Goal: Transaction & Acquisition: Obtain resource

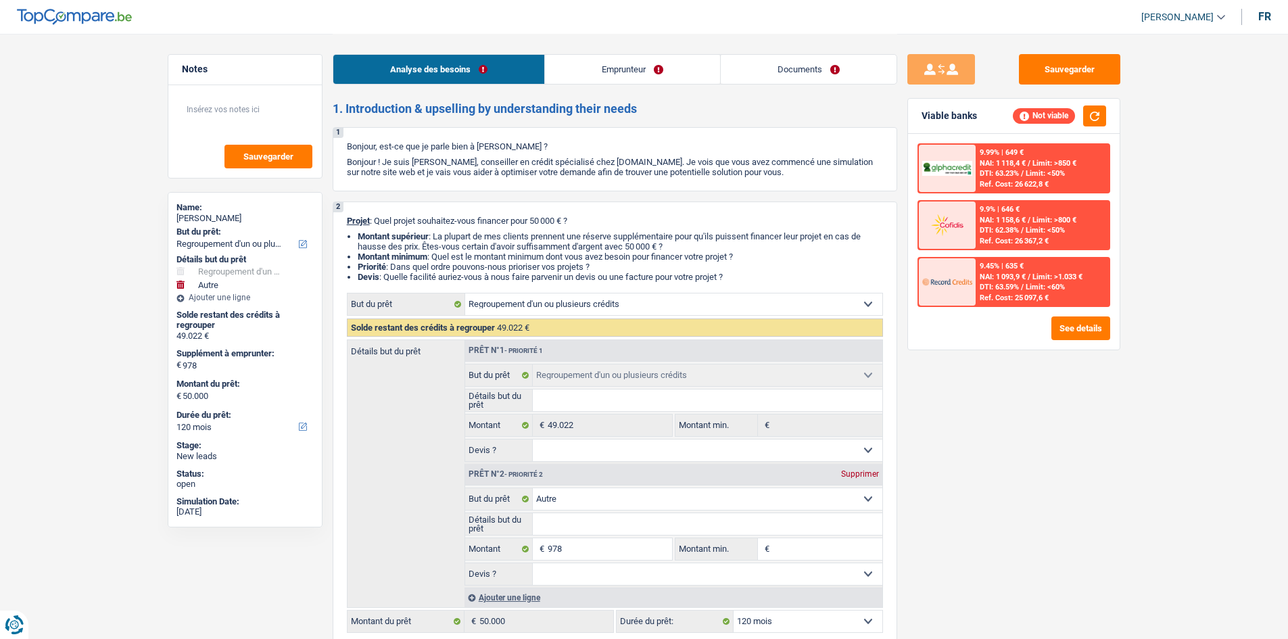
select select "refinancing"
select select "other"
select select "120"
select select "refinancing"
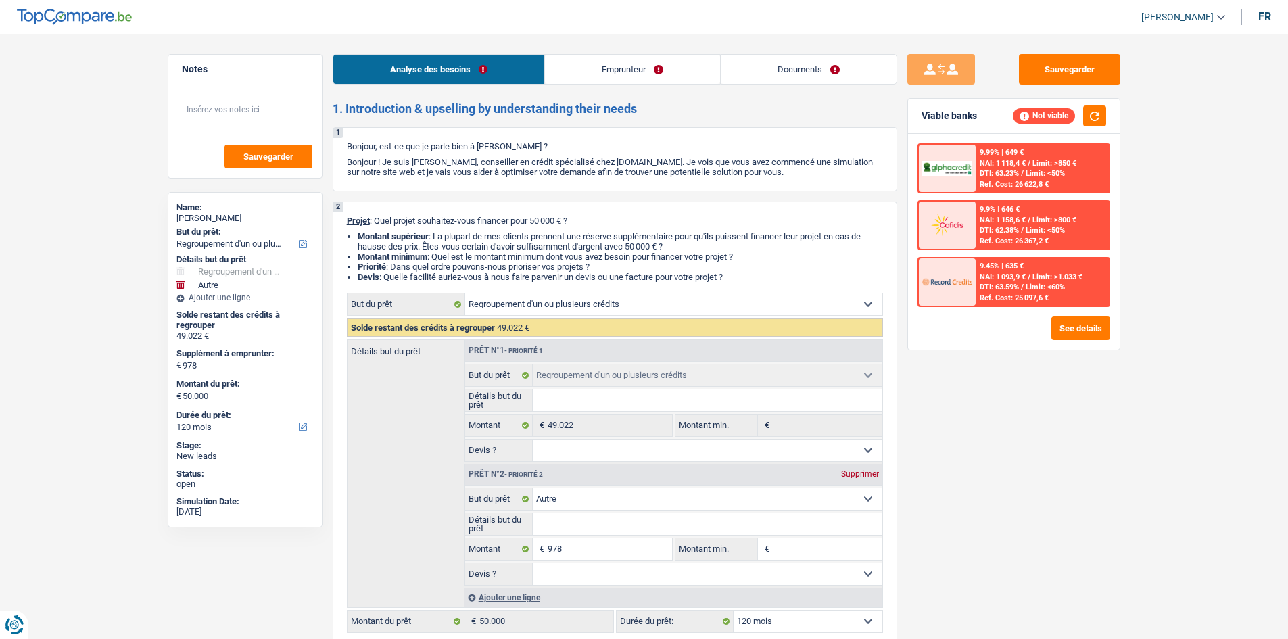
select select "refinancing"
select select "other"
select select "120"
select select "cpasMargin"
select select "socialSecurity"
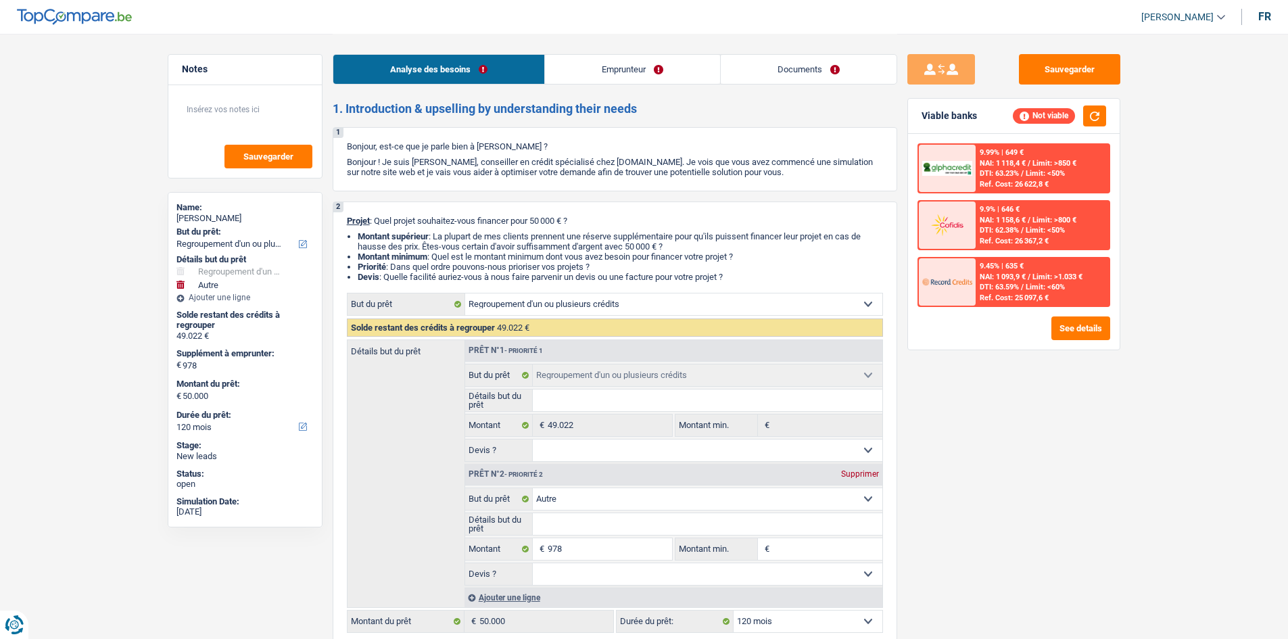
select select "familyAllowances"
select select "rents"
select select "personalLoan"
select select "other"
select select "120"
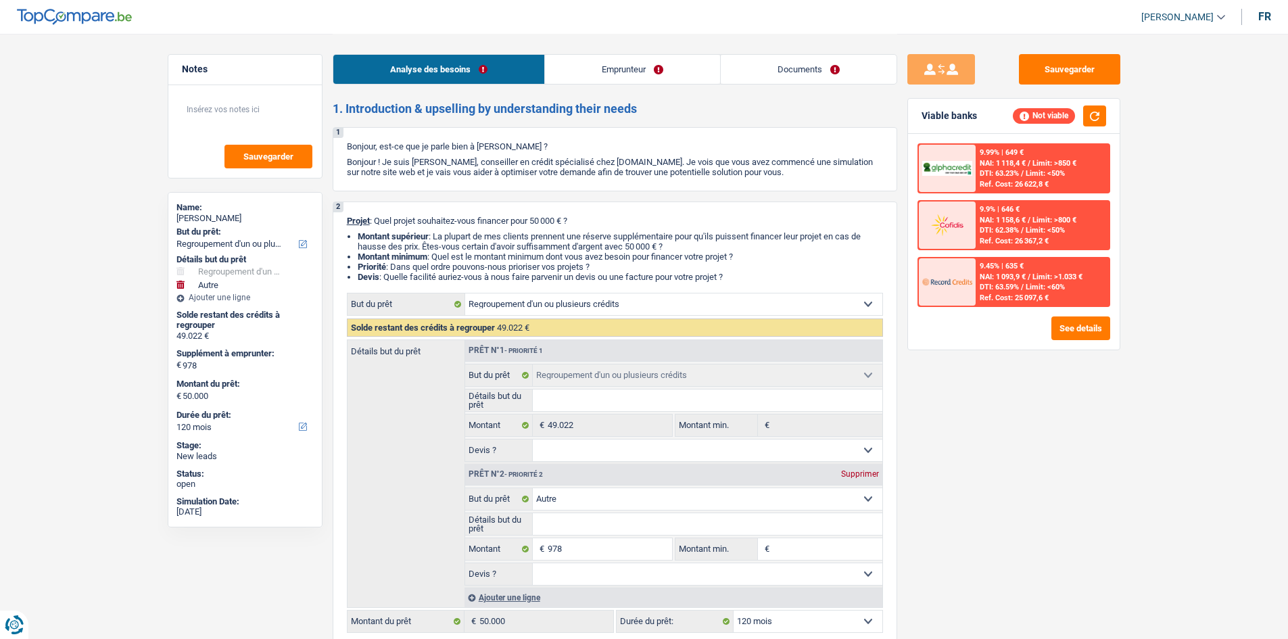
select select "personalLoan"
select select "other"
select select "24"
select select "personalLoan"
select select "other"
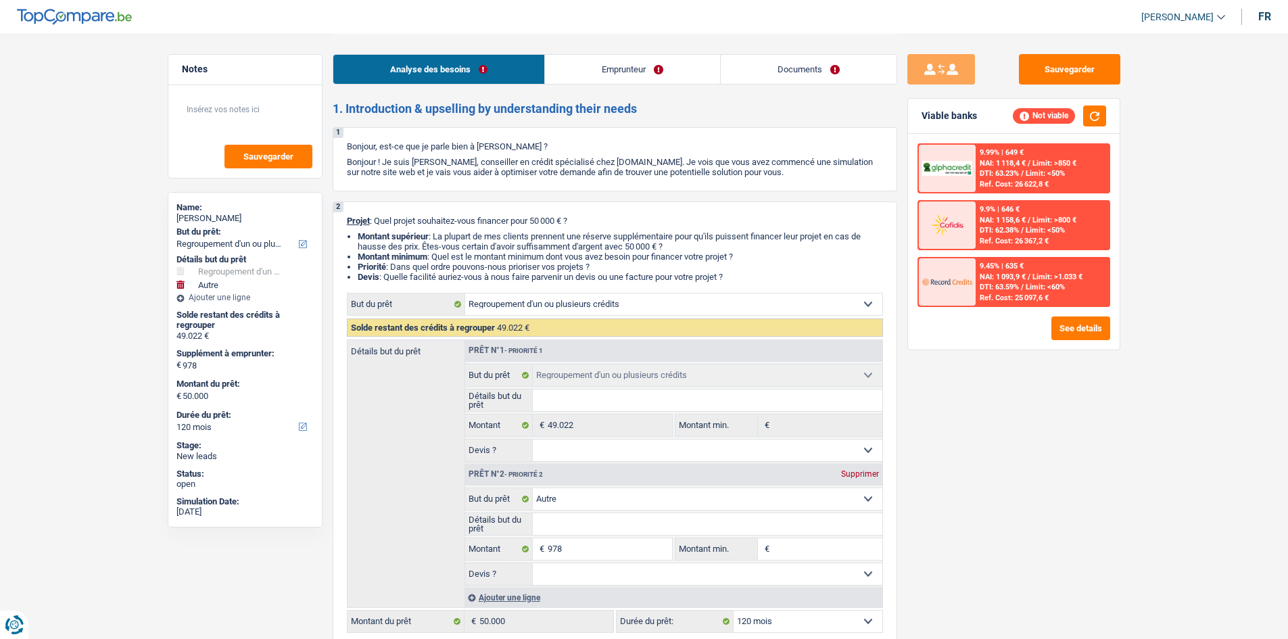
select select "48"
select select "cardOrCredit"
select select "refinancing"
select select "other"
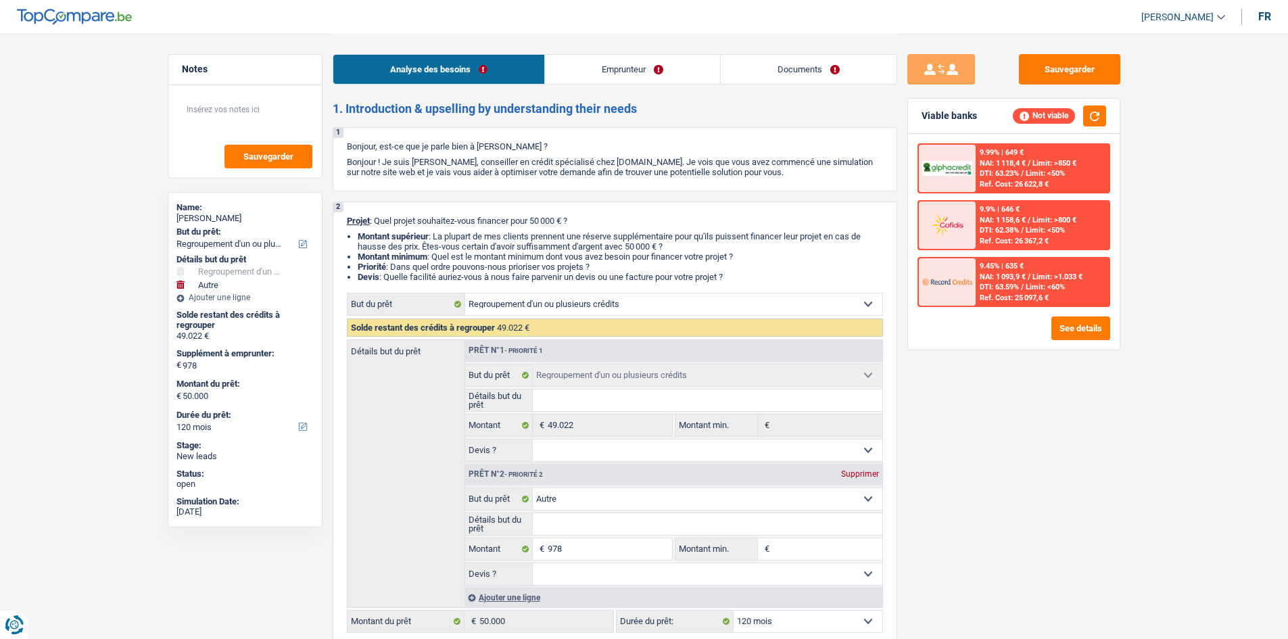
select select "120"
click at [858, 470] on div "Supprimer" at bounding box center [860, 474] width 45 height 8
type input "0"
type input "49.022"
select select "144"
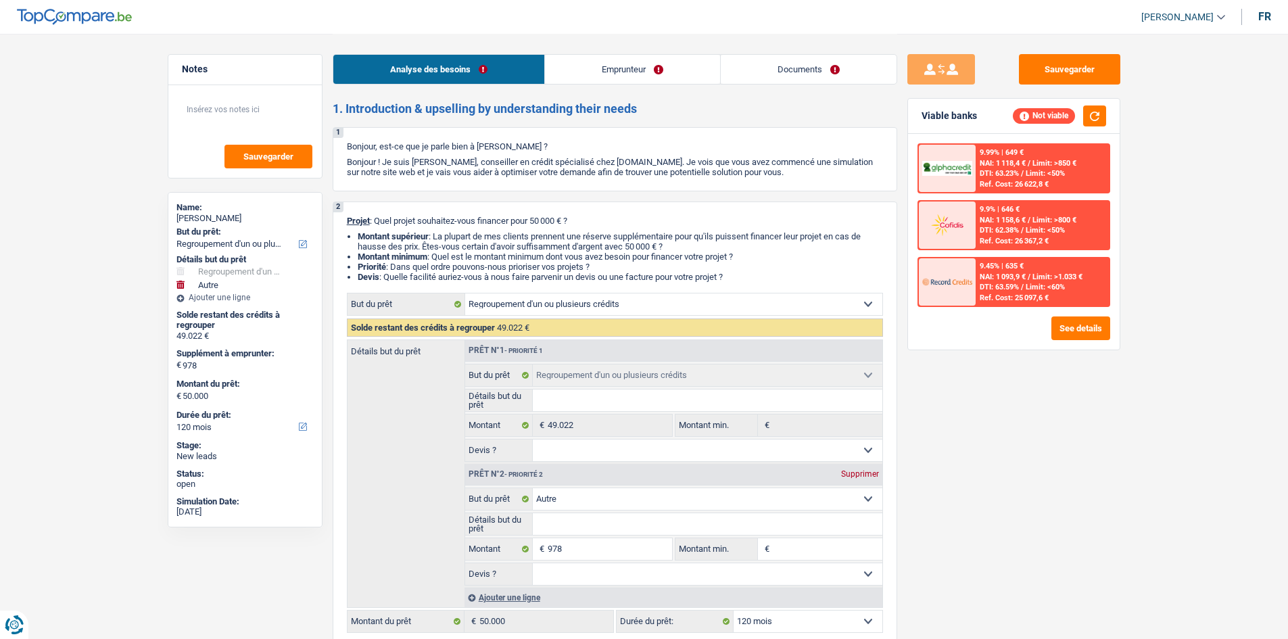
type input "49.022"
select select "144"
type input "49.022"
select select "144"
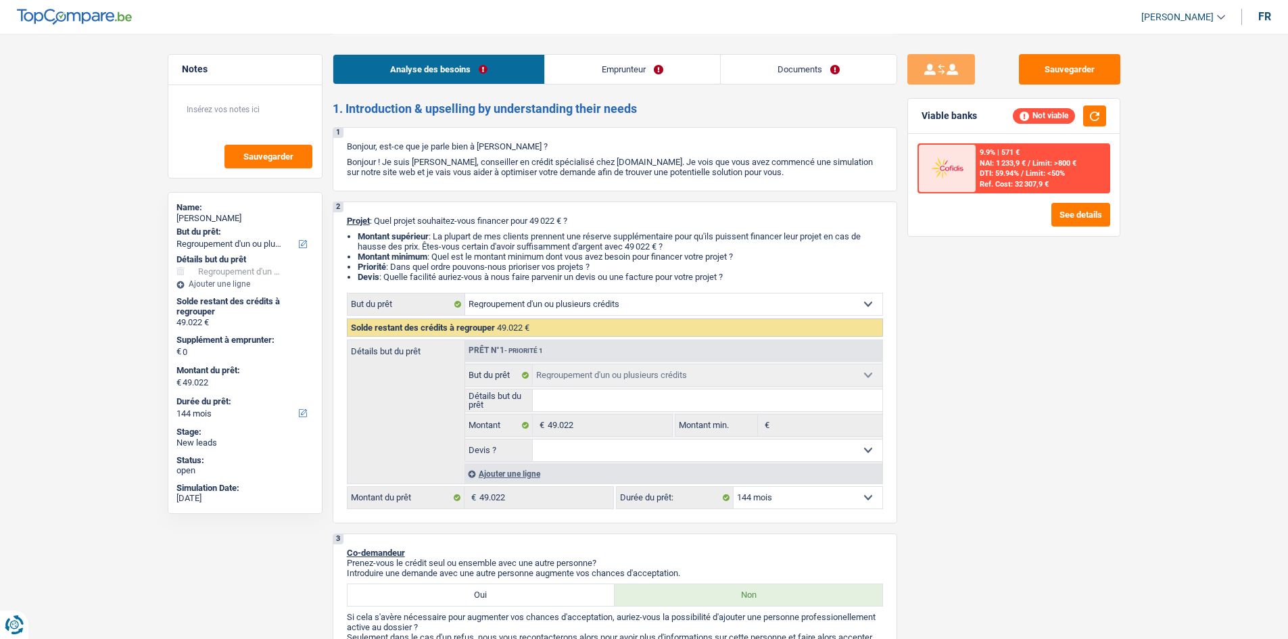
click at [817, 498] on select "12 mois 18 mois 24 mois 30 mois 36 mois 42 mois 48 mois 60 mois 72 mois 84 mois…" at bounding box center [808, 498] width 149 height 22
select select "84"
click at [734, 487] on select "12 mois 18 mois 24 mois 30 mois 36 mois 42 mois 48 mois 60 mois 72 mois 84 mois…" at bounding box center [808, 498] width 149 height 22
select select "84"
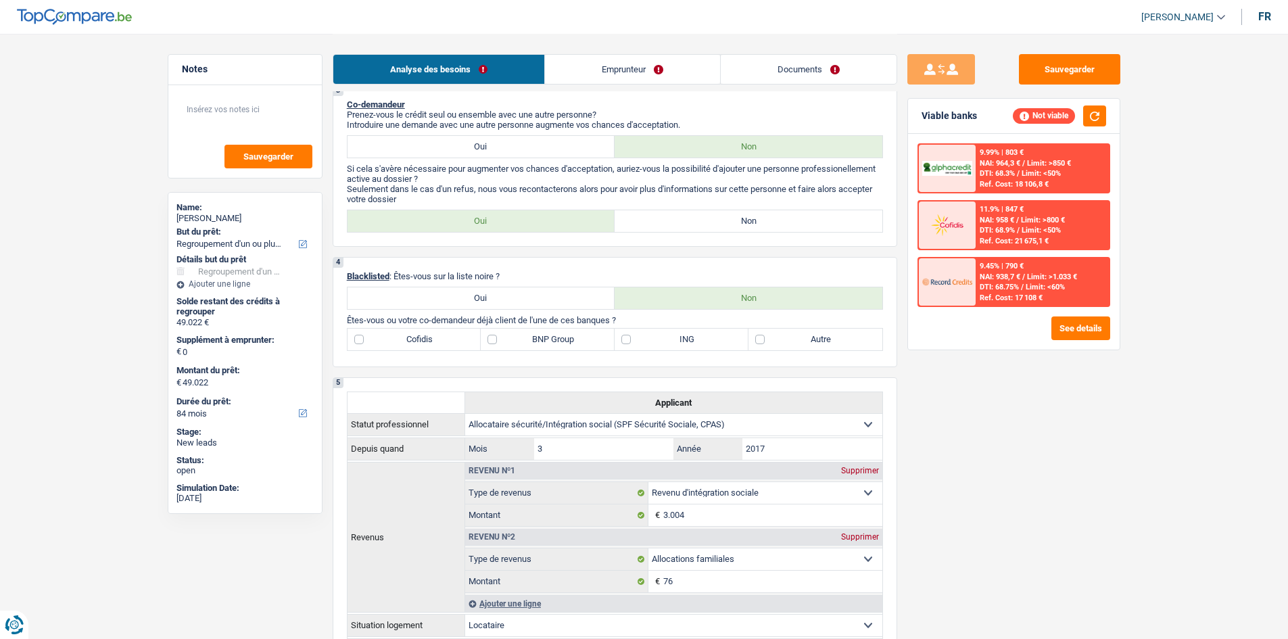
scroll to position [406, 0]
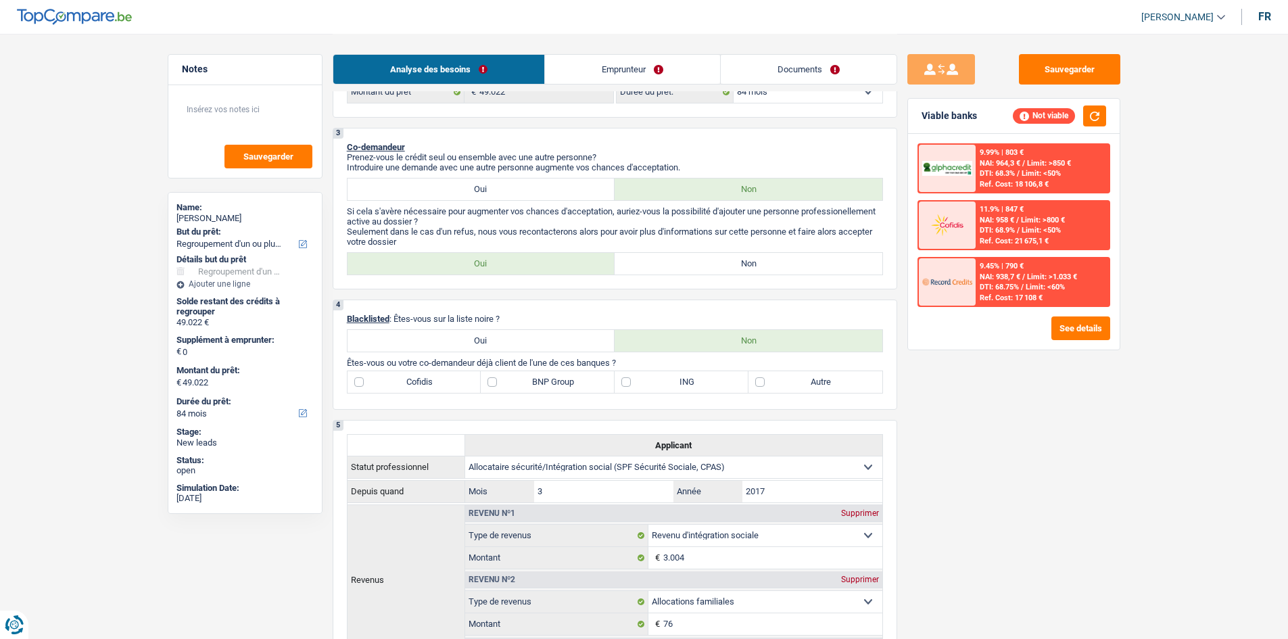
click at [651, 264] on label "Non" at bounding box center [749, 264] width 268 height 22
click at [651, 264] on input "Non" at bounding box center [749, 264] width 268 height 22
radio input "true"
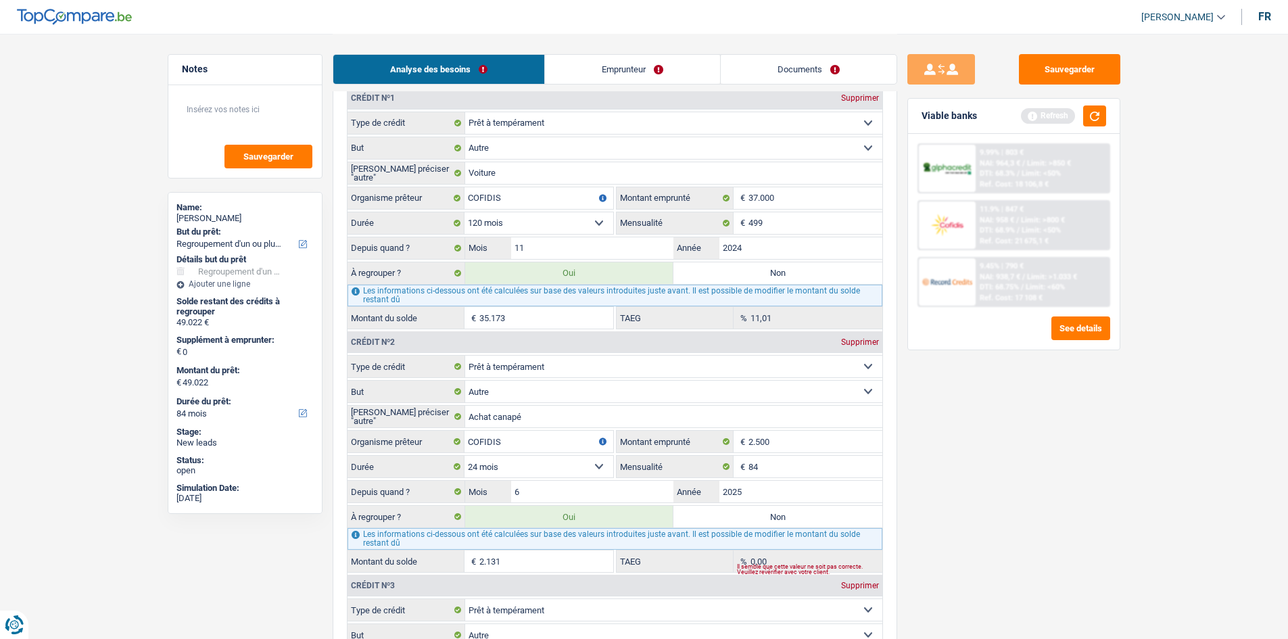
scroll to position [1285, 0]
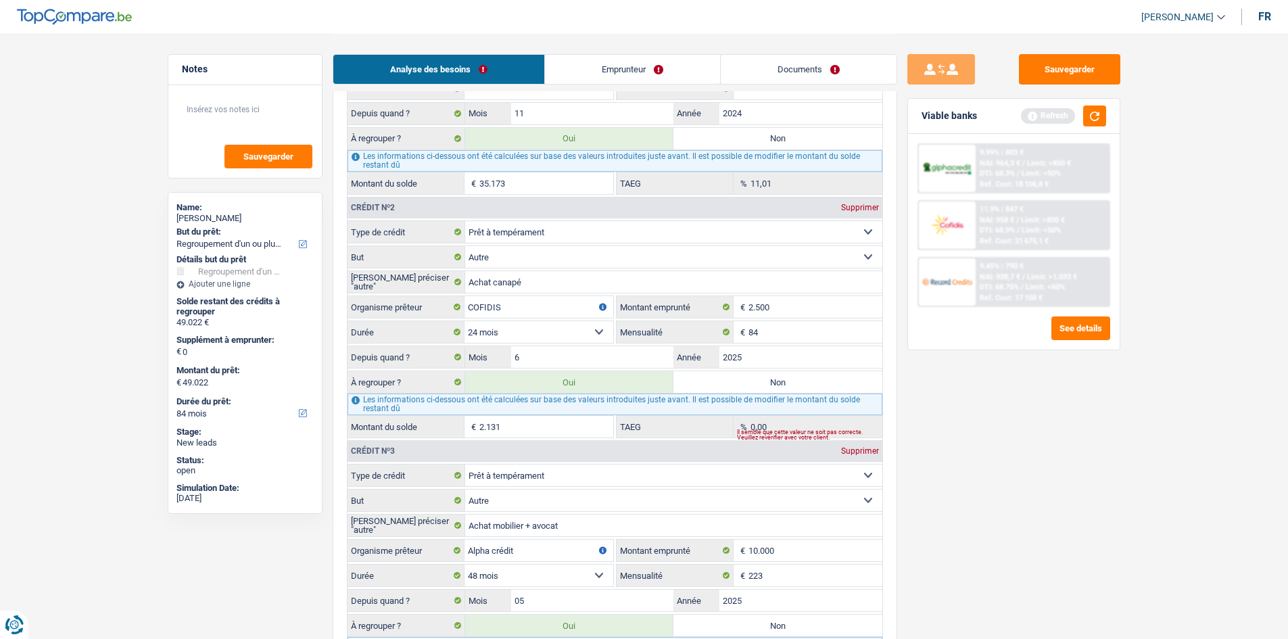
drag, startPoint x: 743, startPoint y: 374, endPoint x: 727, endPoint y: 370, distance: 16.1
click at [736, 374] on label "Non" at bounding box center [778, 382] width 209 height 22
click at [736, 374] on input "Non" at bounding box center [778, 382] width 209 height 22
radio input "true"
type input "46.891"
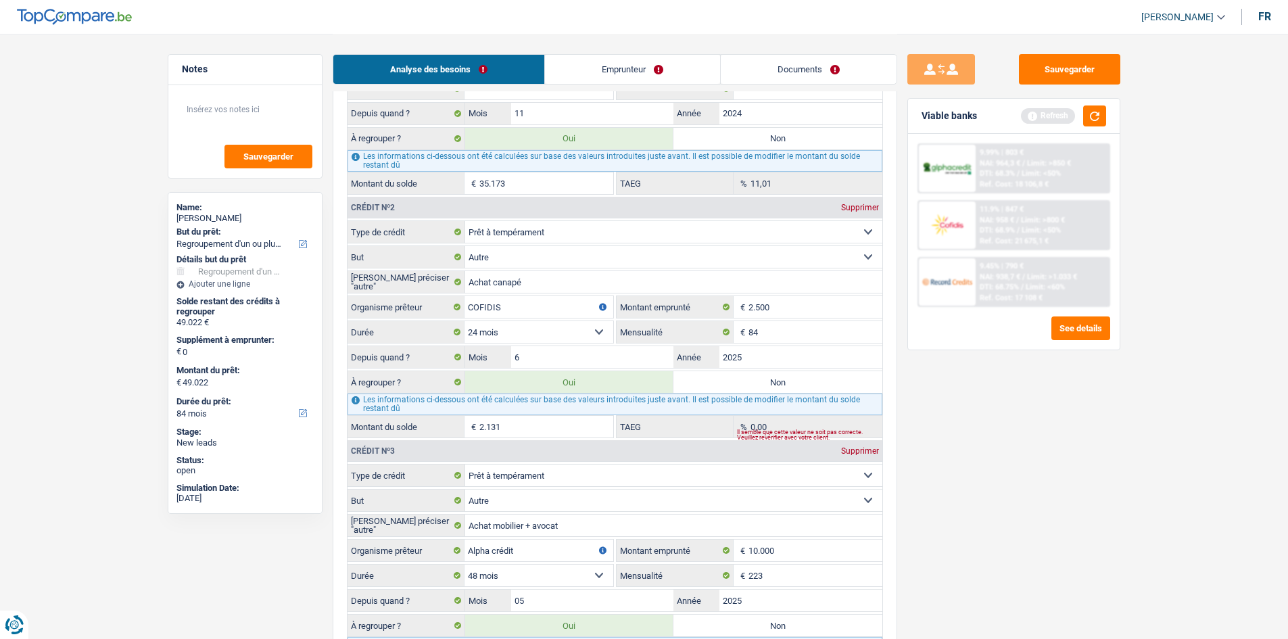
select select "144"
type input "46.891"
select select "144"
radio input "false"
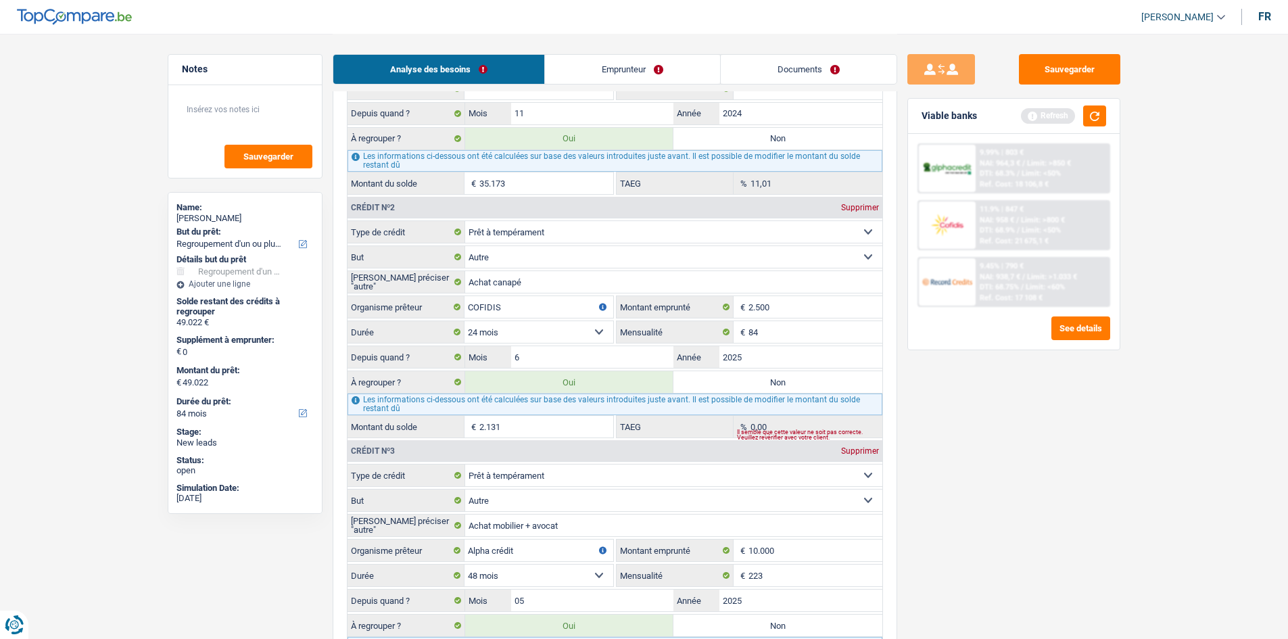
type input "46.891"
select select "144"
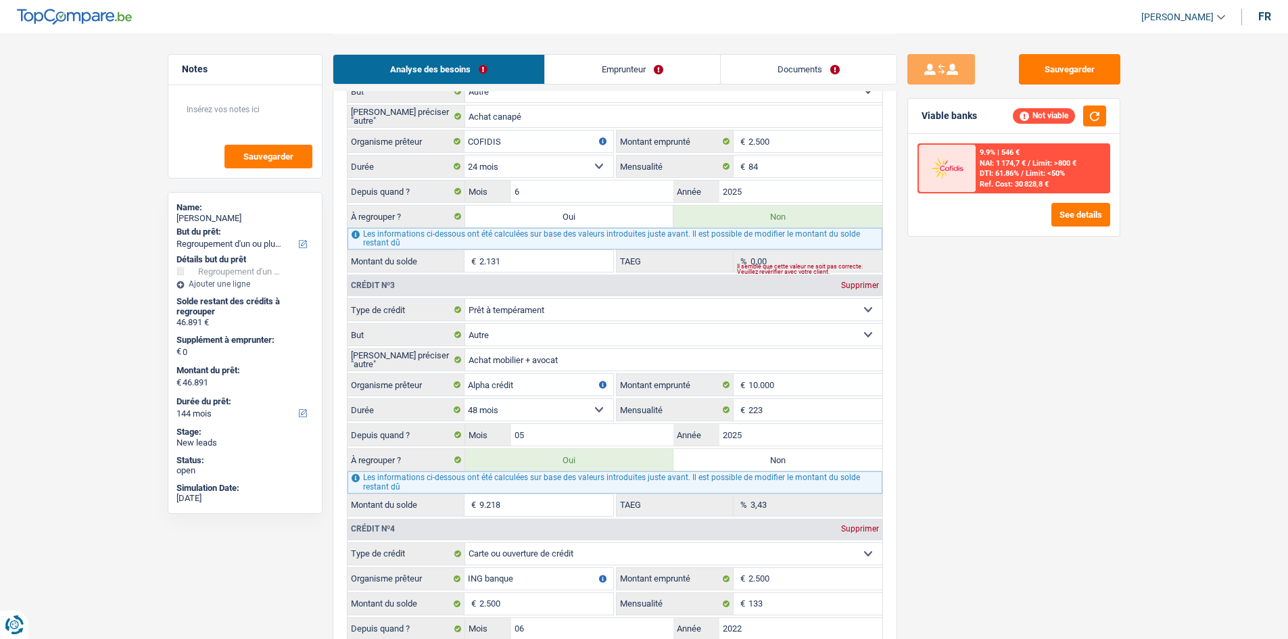
scroll to position [1420, 0]
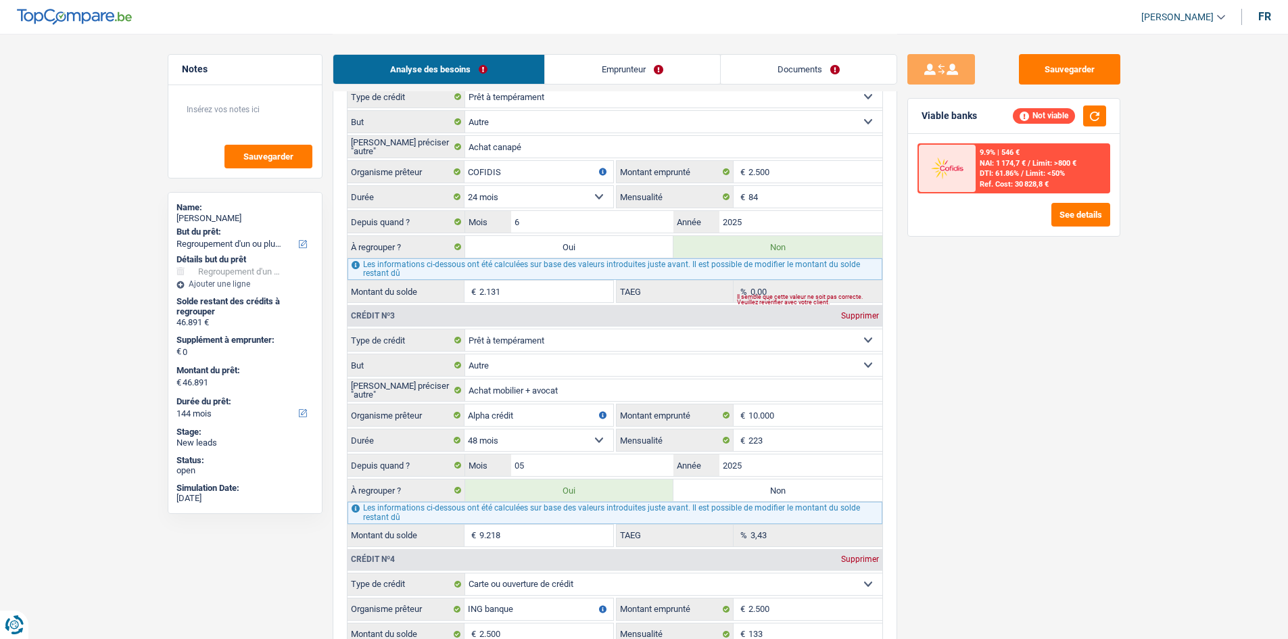
click at [584, 246] on label "Oui" at bounding box center [569, 247] width 209 height 22
click at [584, 246] on input "Oui" at bounding box center [569, 247] width 209 height 22
radio input "true"
type input "49.022"
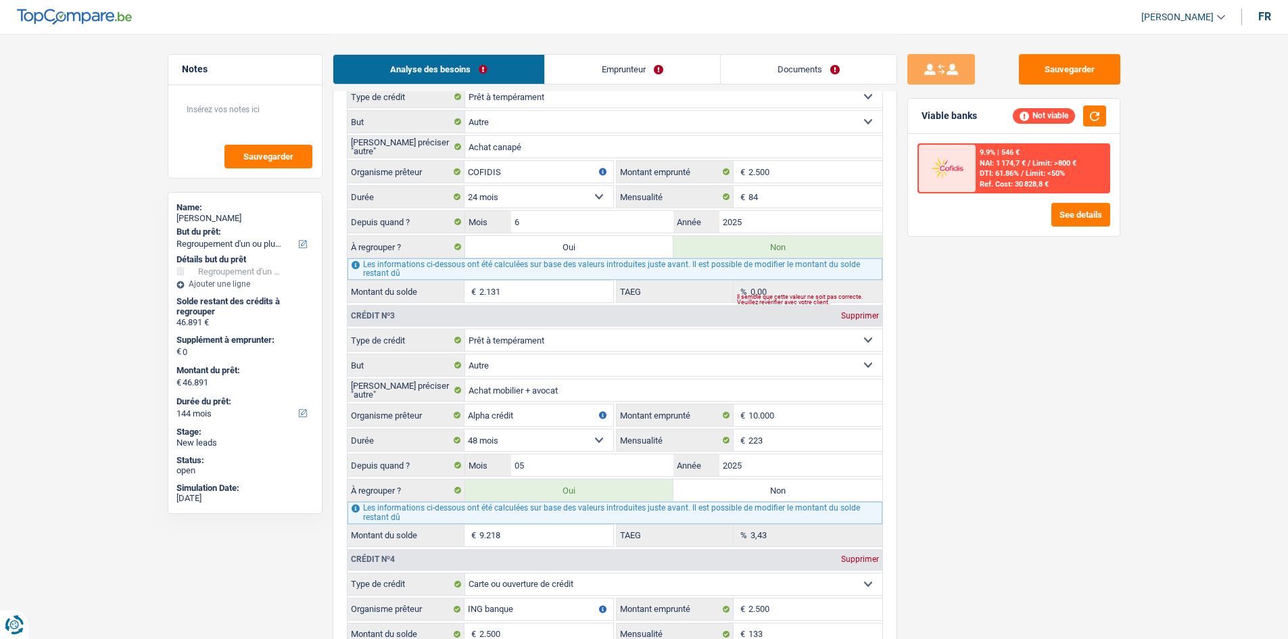
type input "49.022"
radio input "false"
type input "49.022"
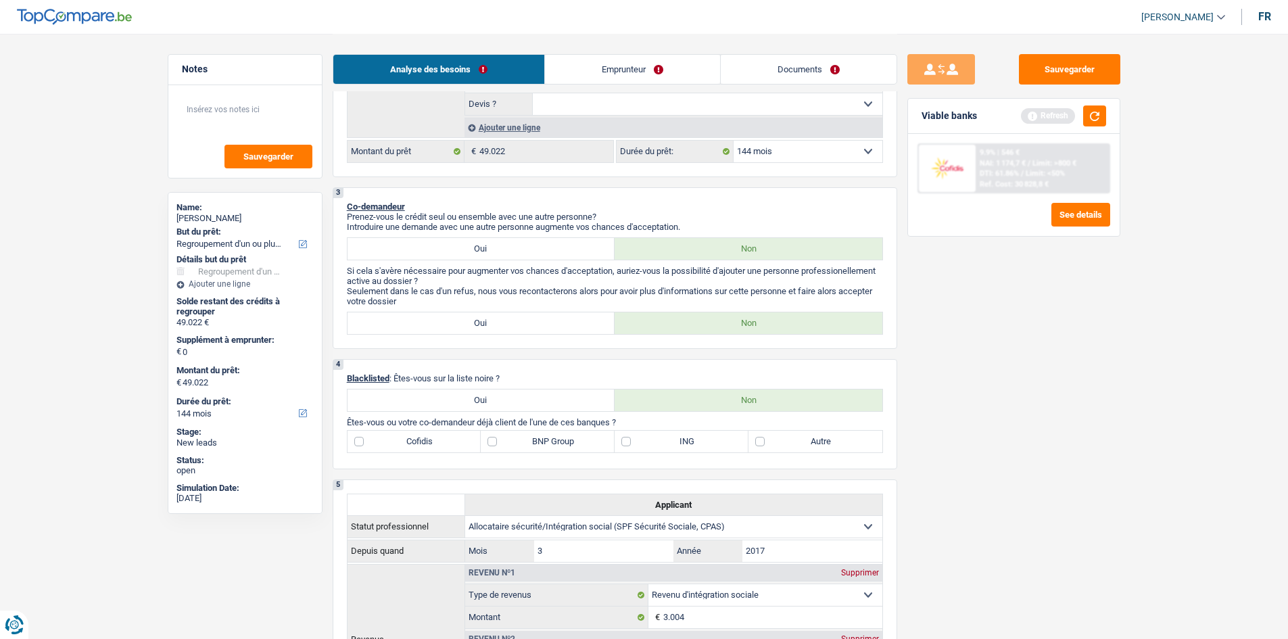
scroll to position [338, 0]
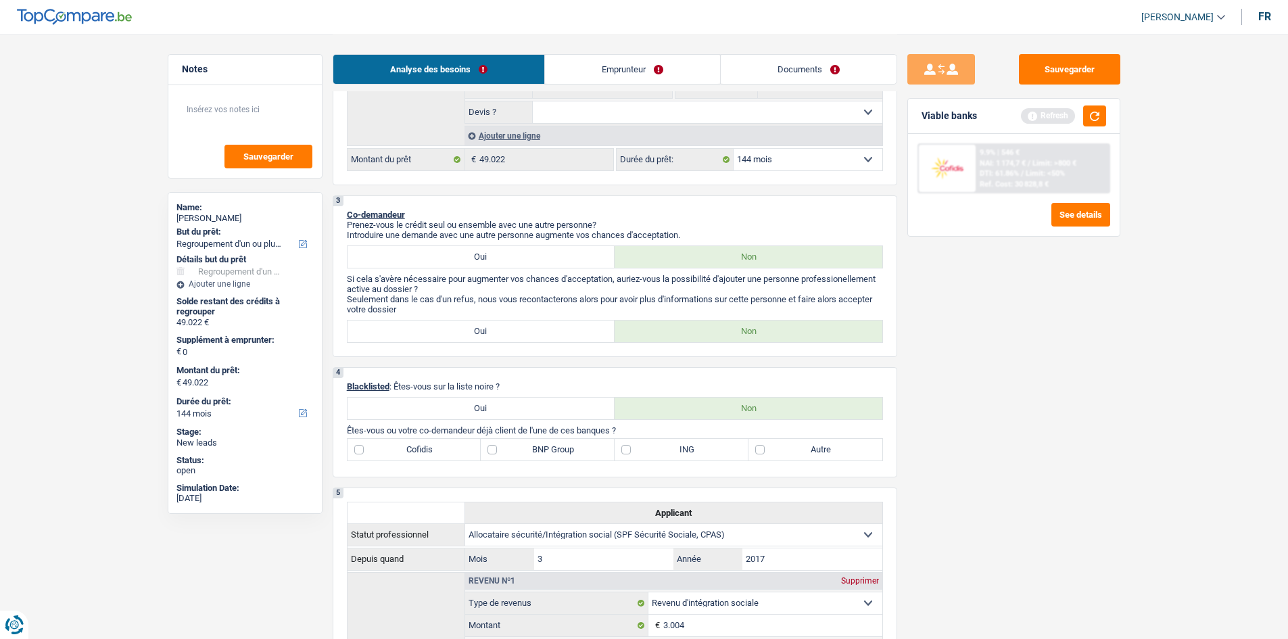
click at [437, 444] on label "Cofidis" at bounding box center [415, 450] width 134 height 22
click at [437, 444] on input "Cofidis" at bounding box center [415, 450] width 134 height 22
checkbox input "true"
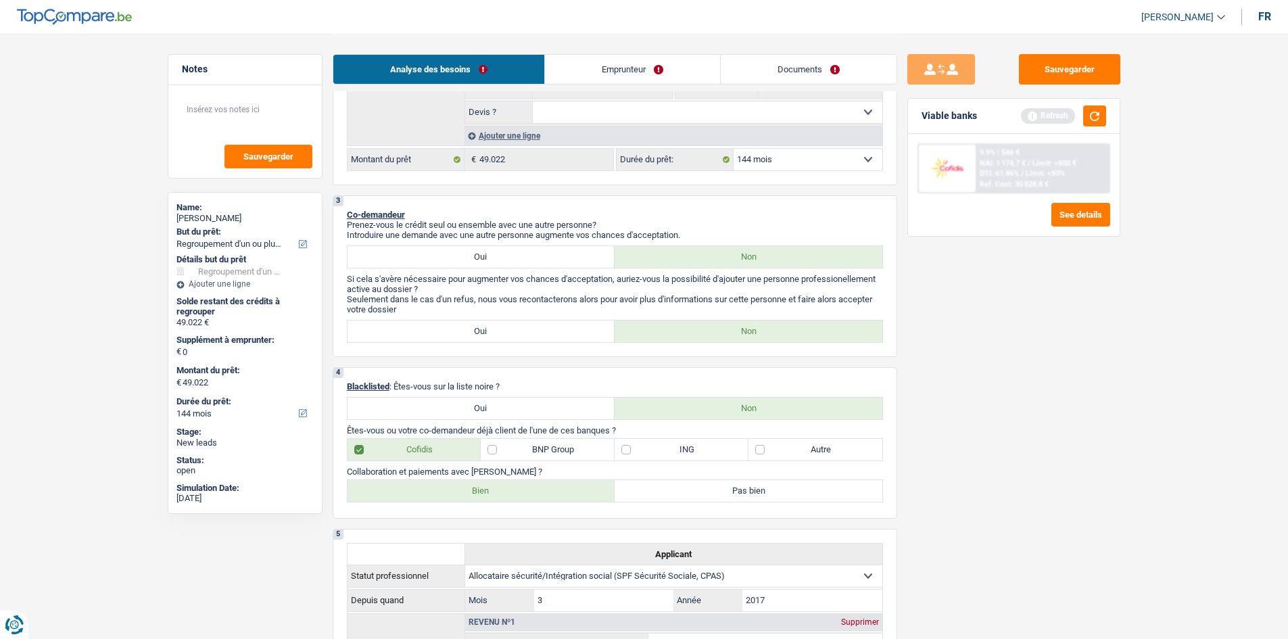
drag, startPoint x: 488, startPoint y: 494, endPoint x: 508, endPoint y: 480, distance: 23.8
click at [488, 494] on label "Bien" at bounding box center [482, 491] width 268 height 22
click at [488, 494] on input "Bien" at bounding box center [482, 491] width 268 height 22
radio input "true"
click at [553, 446] on label "BNP Group" at bounding box center [548, 450] width 134 height 22
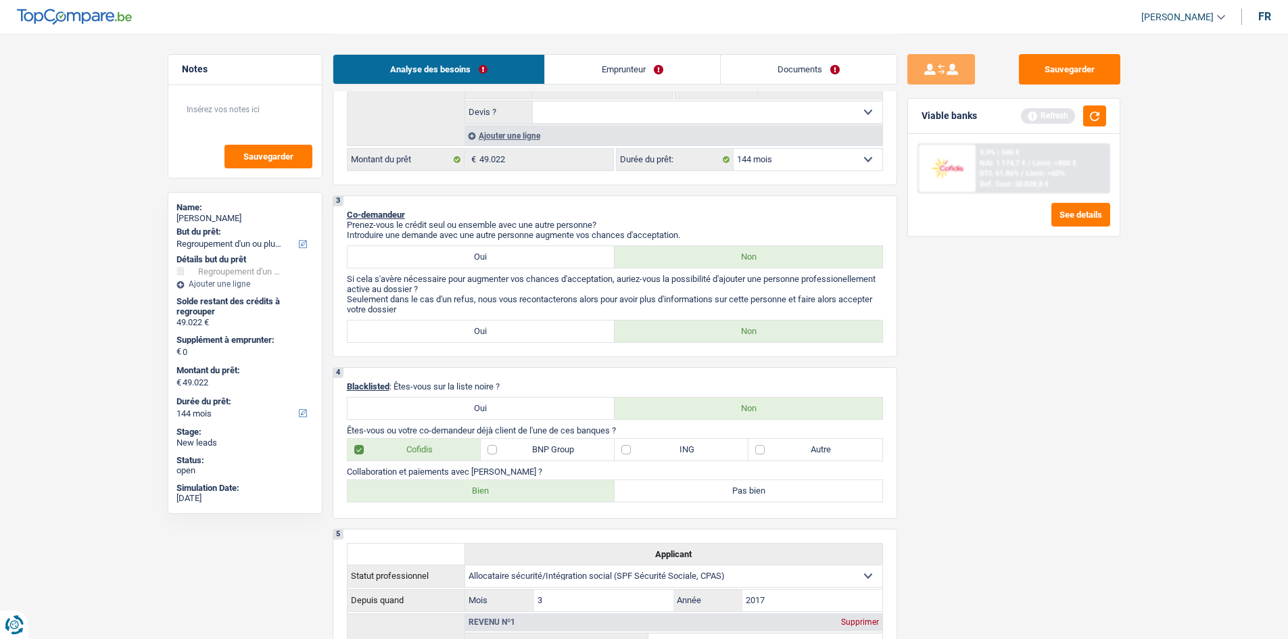
click at [553, 446] on input "BNP Group" at bounding box center [548, 450] width 134 height 22
checkbox input "true"
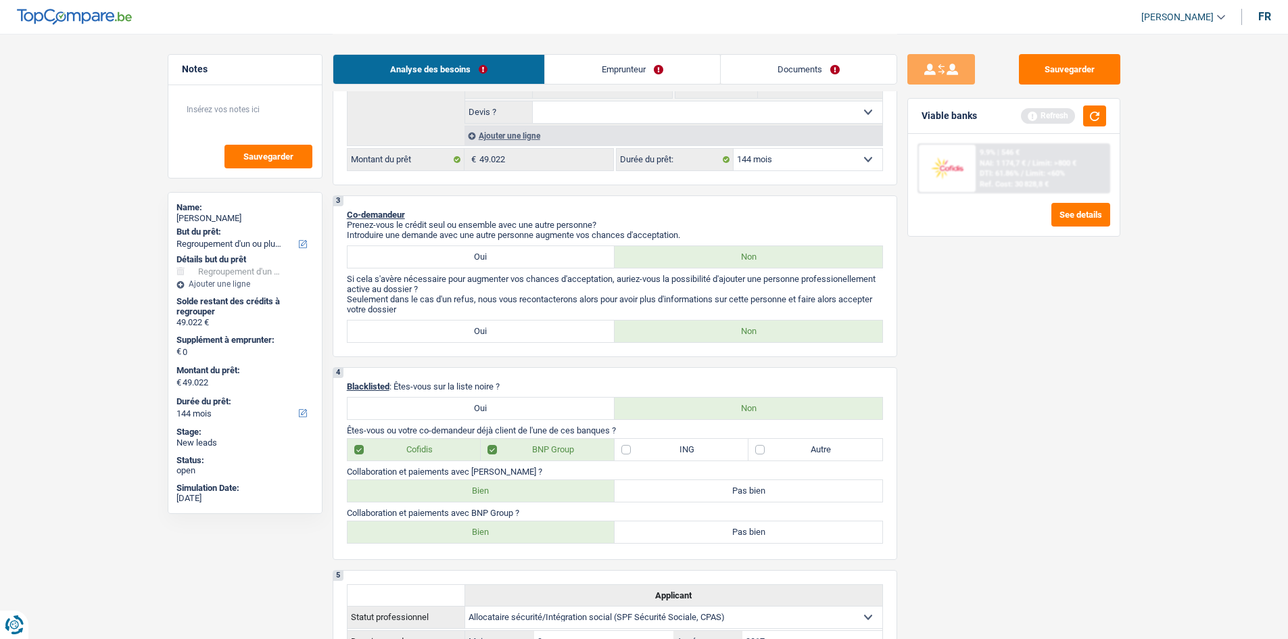
click at [536, 525] on label "Bien" at bounding box center [482, 532] width 268 height 22
click at [536, 525] on input "Bien" at bounding box center [482, 532] width 268 height 22
radio input "true"
click at [653, 444] on label "ING" at bounding box center [682, 450] width 134 height 22
click at [653, 444] on input "ING" at bounding box center [682, 450] width 134 height 22
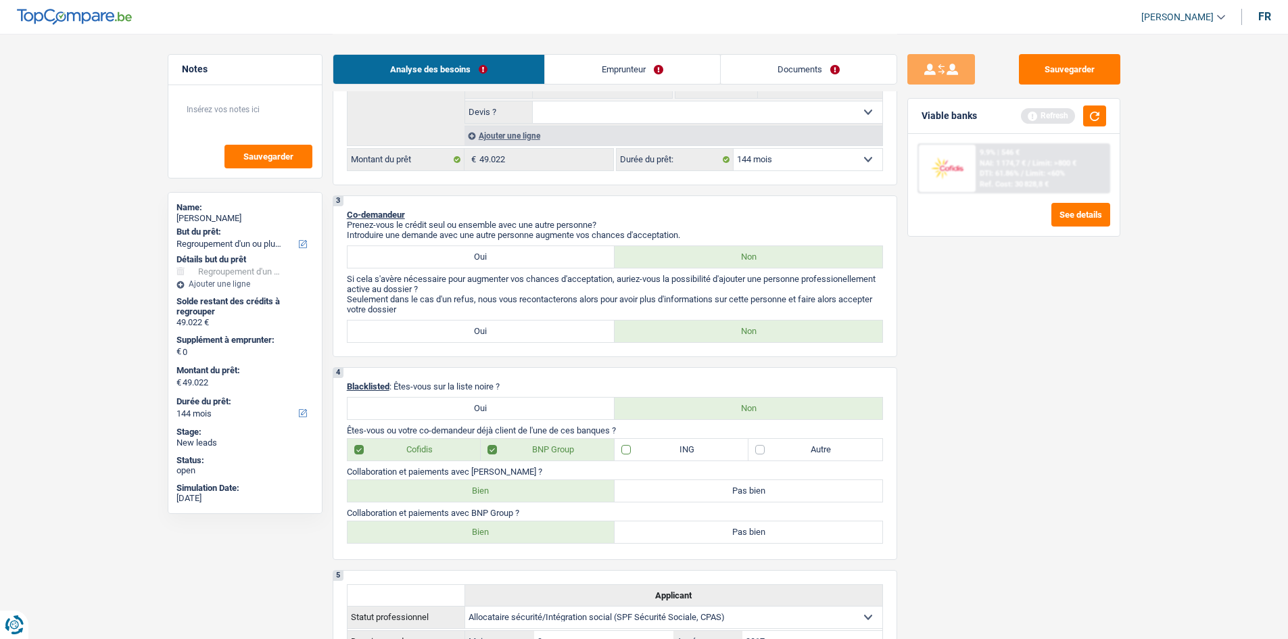
checkbox input "true"
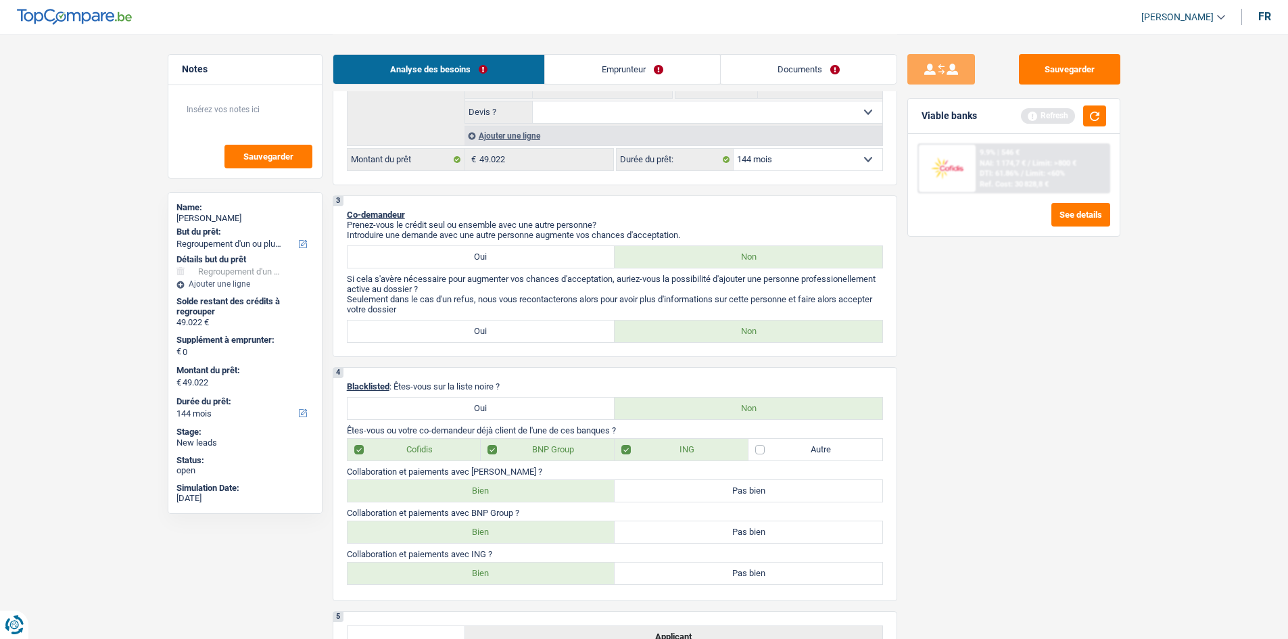
click at [529, 578] on label "Bien" at bounding box center [482, 574] width 268 height 22
click at [529, 578] on input "Bien" at bounding box center [482, 574] width 268 height 22
radio input "true"
click at [828, 453] on label "Autre" at bounding box center [816, 450] width 134 height 22
click at [828, 453] on input "Autre" at bounding box center [816, 450] width 134 height 22
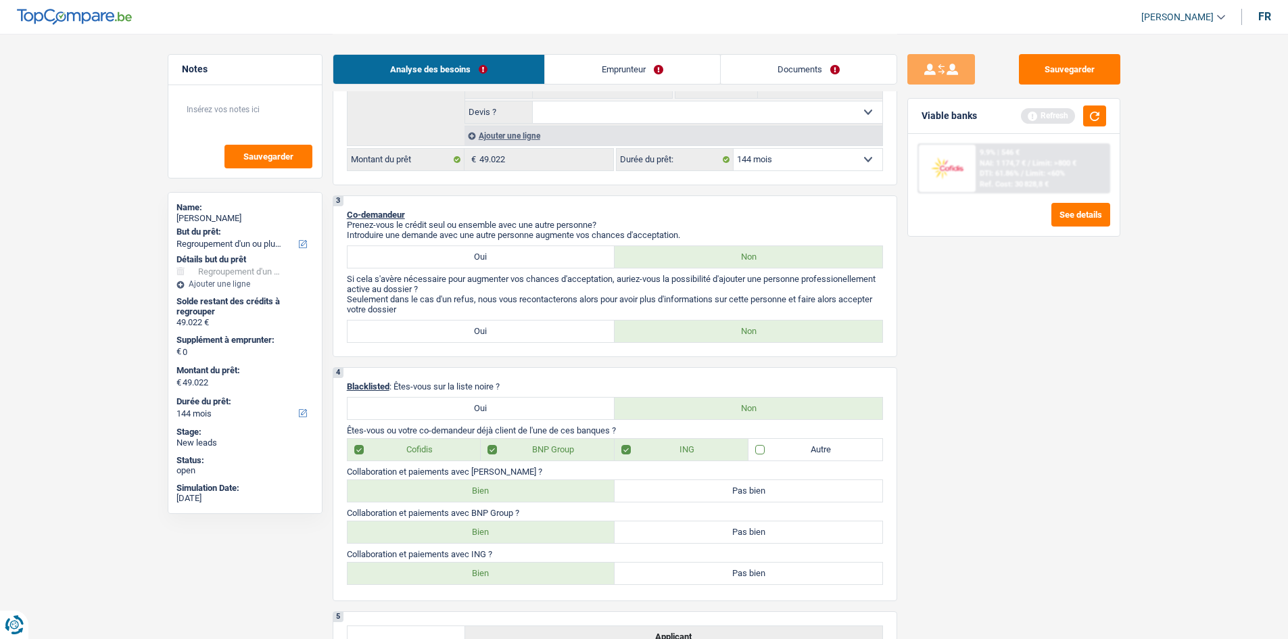
checkbox input "true"
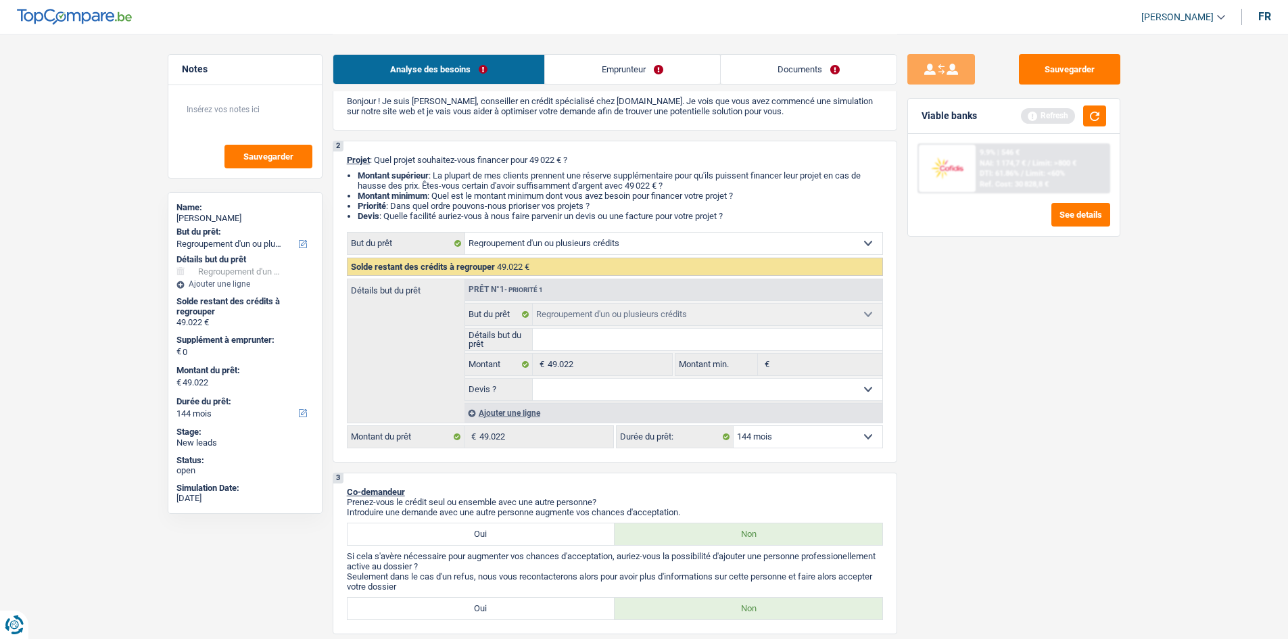
scroll to position [0, 0]
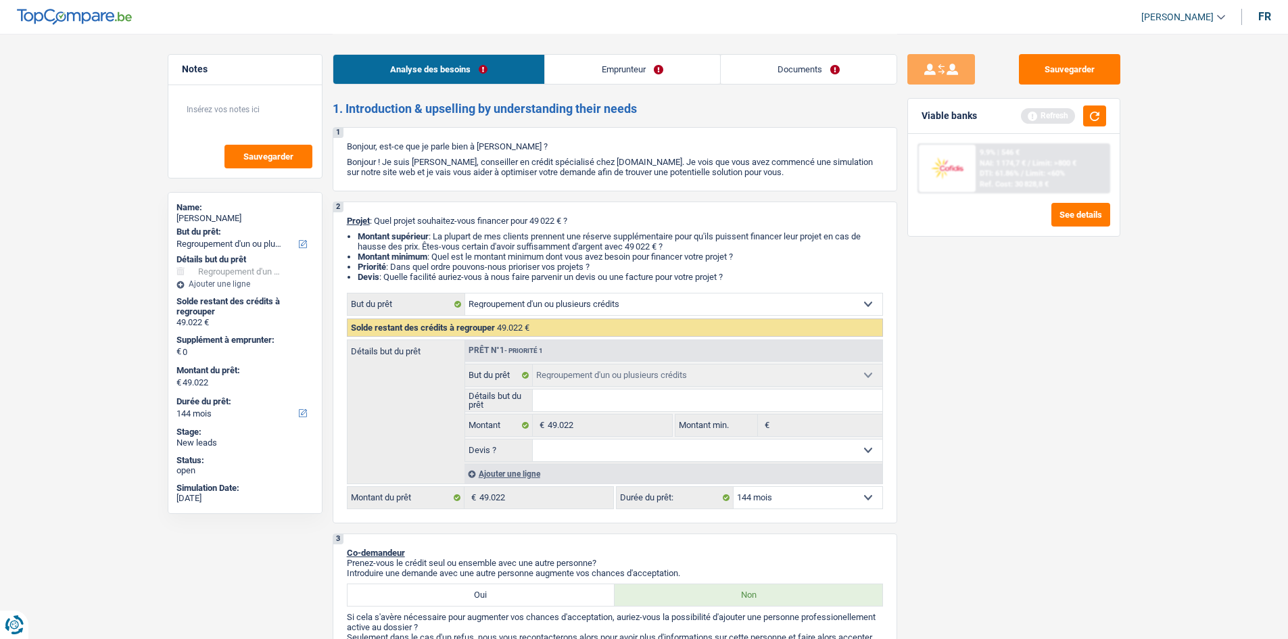
click at [511, 475] on div "Ajouter une ligne" at bounding box center [674, 474] width 418 height 20
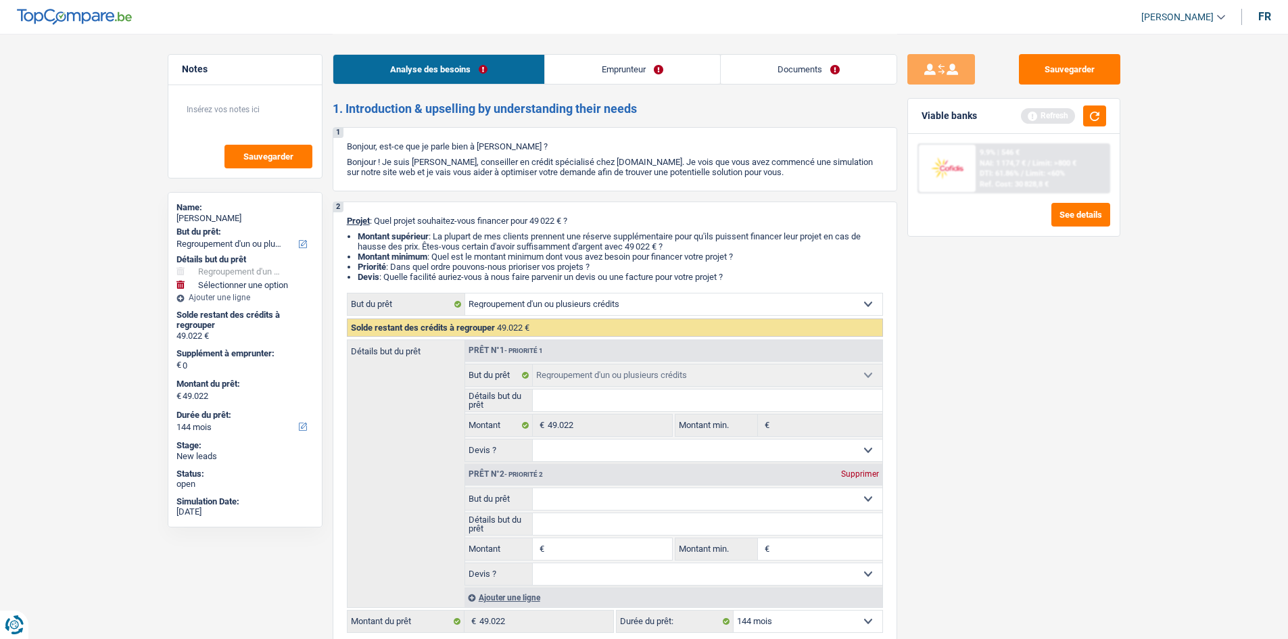
click at [575, 498] on select "Confort maison: meubles, textile, peinture, électroménager, outillage non-profe…" at bounding box center [708, 499] width 350 height 22
click at [451, 455] on div "Détails but du prêt Prêt n°1 - Priorité 1 Confort maison: meubles, textile, pei…" at bounding box center [615, 473] width 536 height 268
click at [569, 498] on select "Confort maison: meubles, textile, peinture, électroménager, outillage non-profe…" at bounding box center [708, 499] width 350 height 22
select select "other"
click at [533, 488] on select "Confort maison: meubles, textile, peinture, électroménager, outillage non-profe…" at bounding box center [708, 499] width 350 height 22
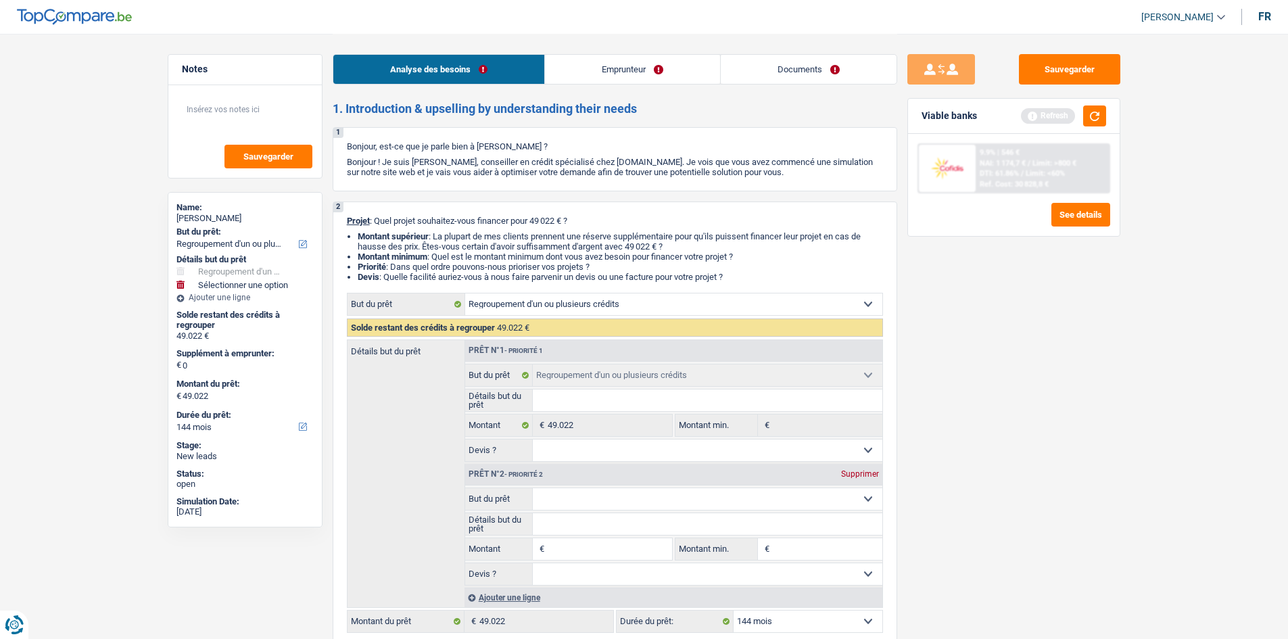
select select "other"
click at [583, 518] on input "Détails but du prêt" at bounding box center [708, 524] width 350 height 22
type input "c"
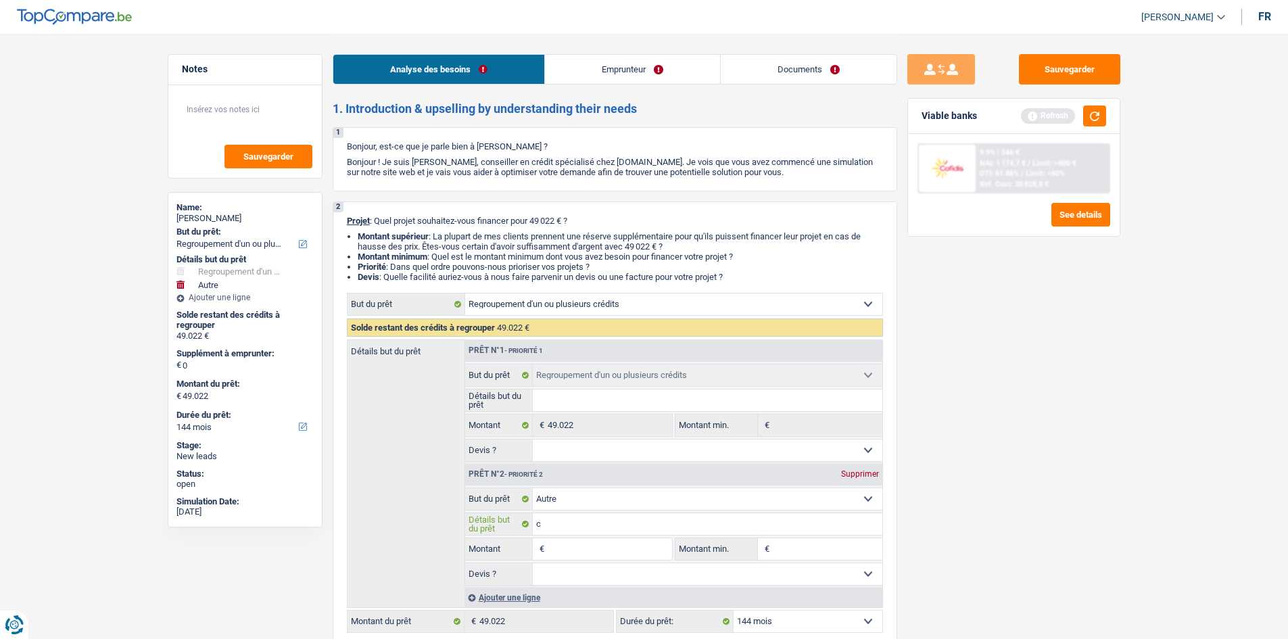
type input "co"
type input "c"
type input "cl"
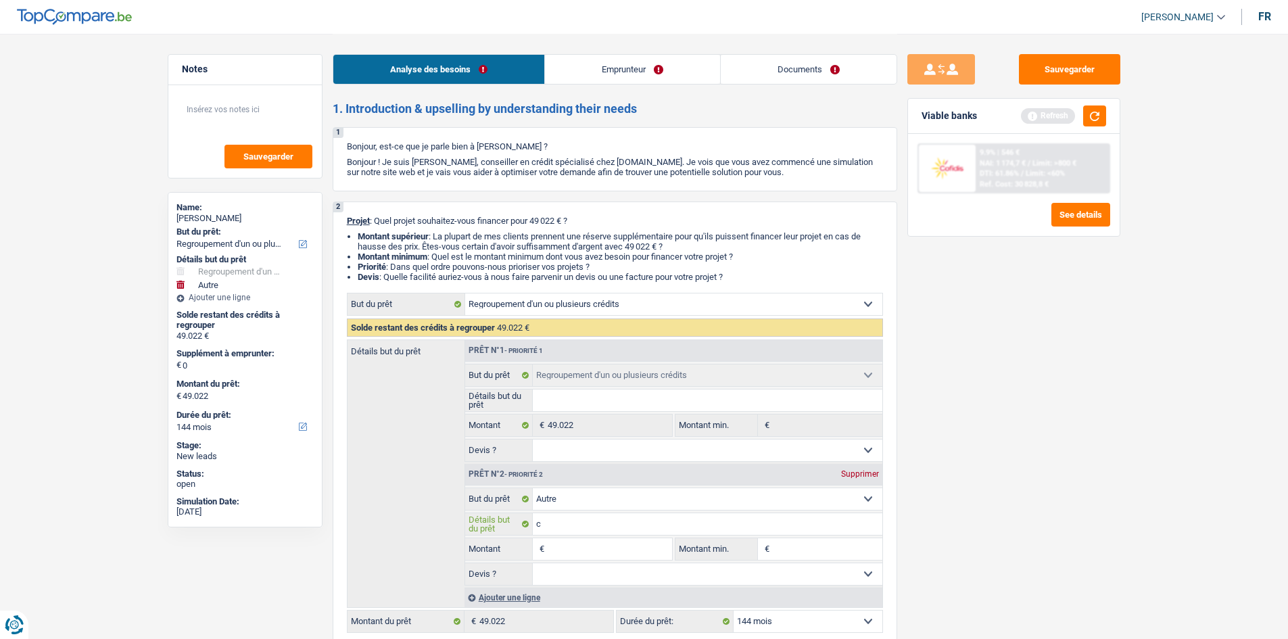
type input "cl"
type input "clo"
type input "clot"
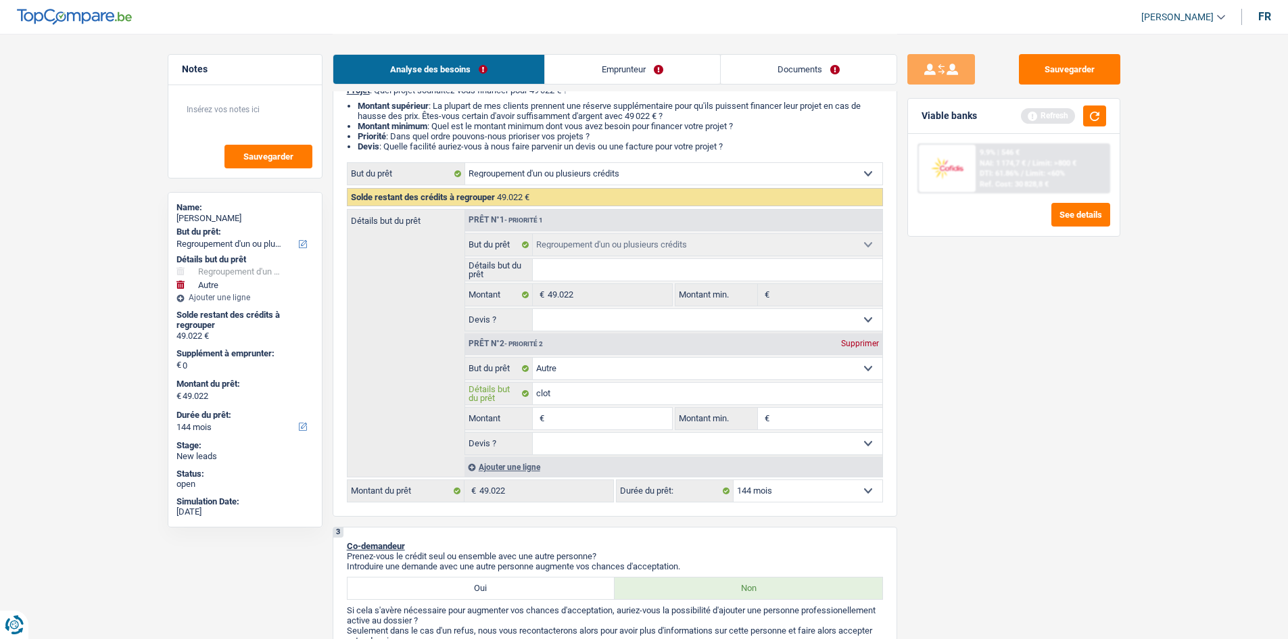
scroll to position [131, 0]
type input "clotu"
type input "clotur"
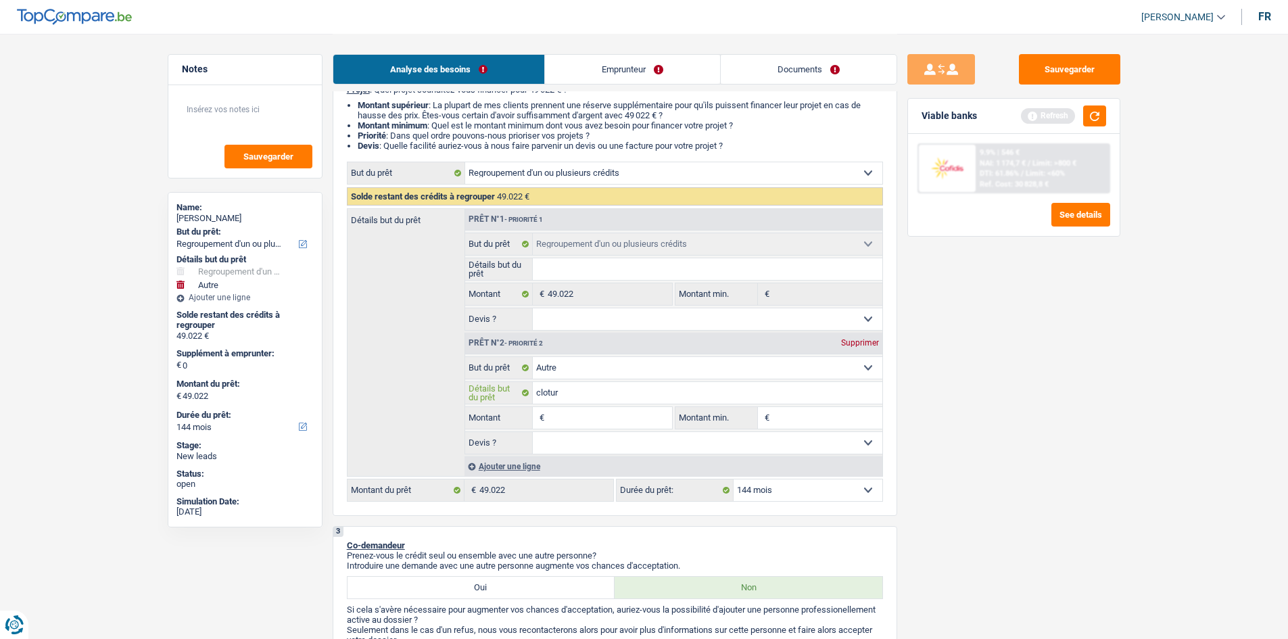
type input "cloture"
type input "cloture c"
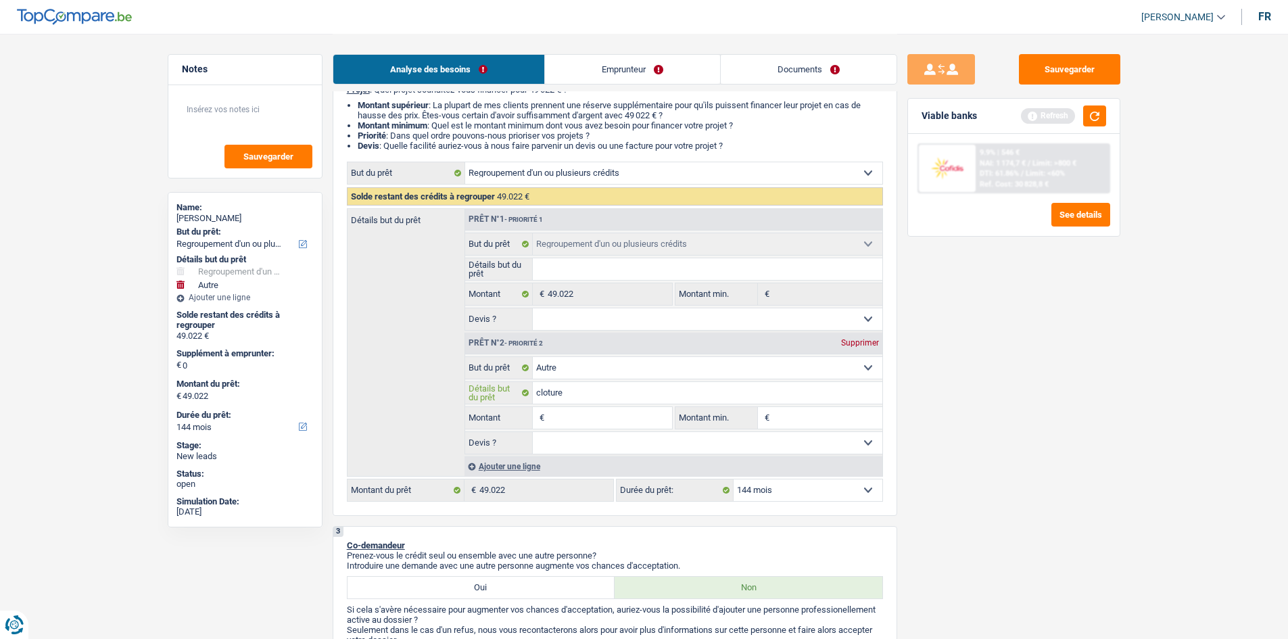
type input "cloture c"
type input "cloture co"
type input "cloture com"
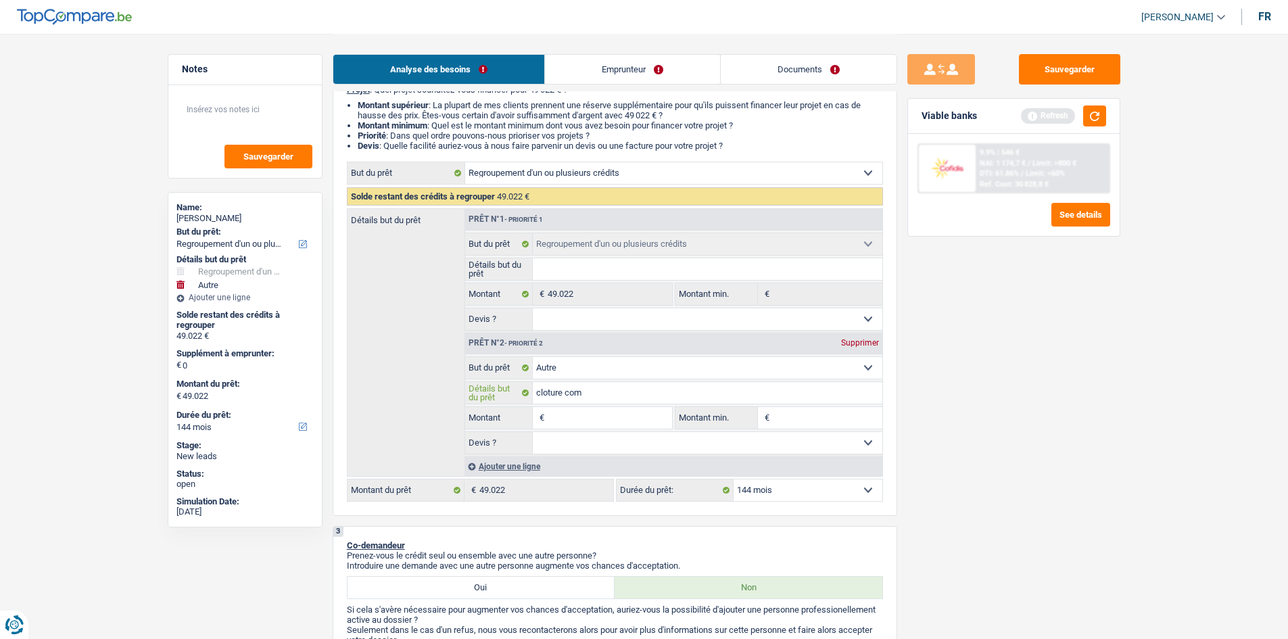
type input "cloture comp"
type input "cloture compt"
type input "cloture compte"
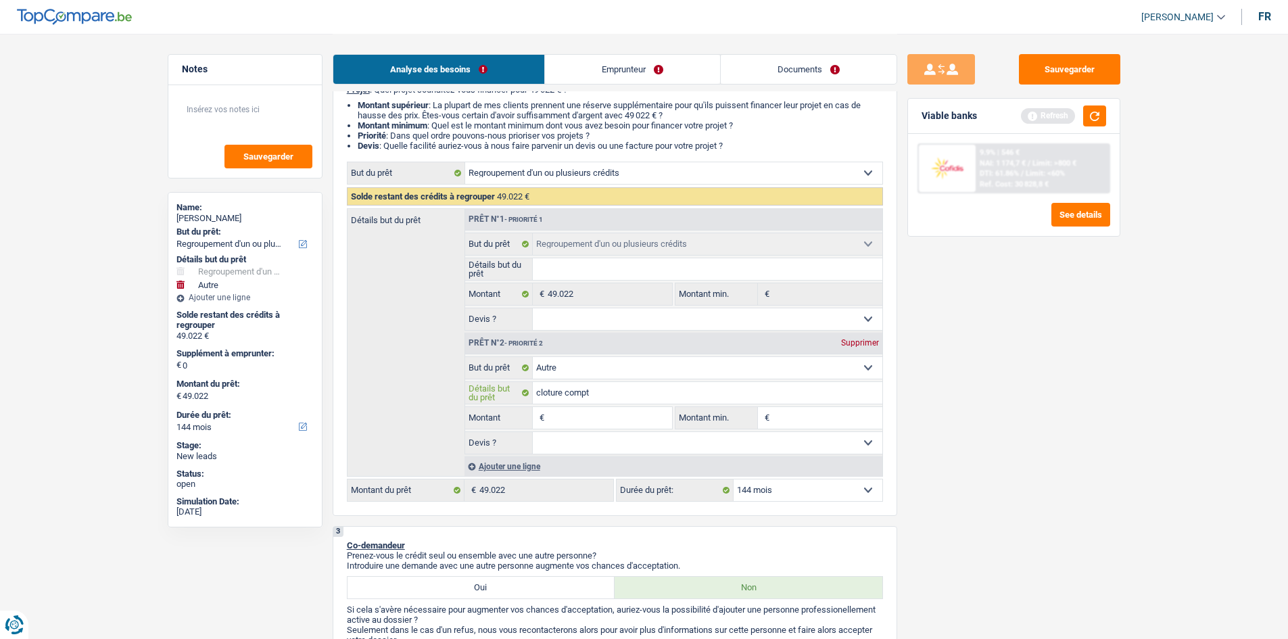
type input "cloture compte"
type input "cloture compt"
type input "cloture comptr"
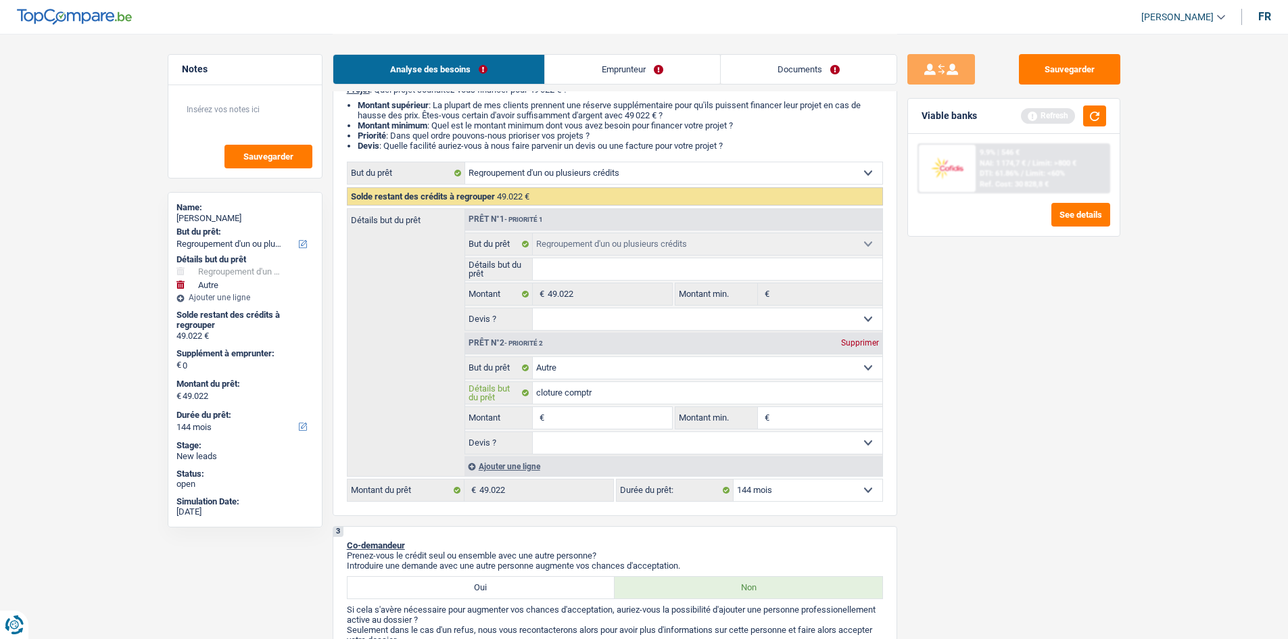
type input "cloture comptre"
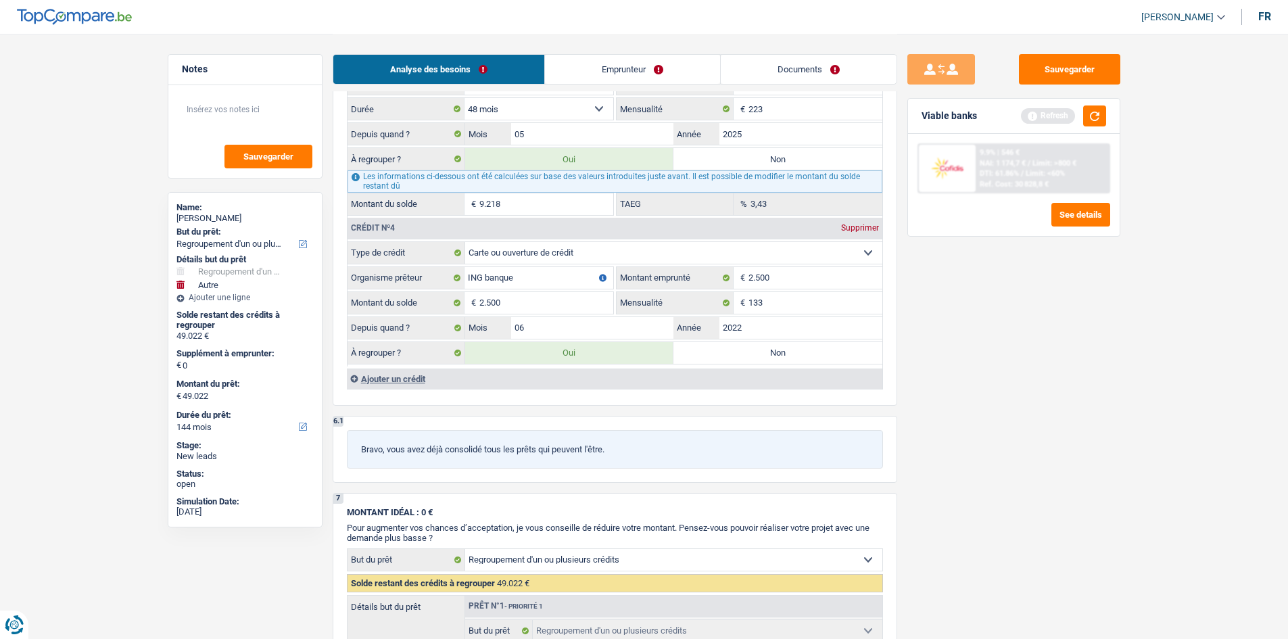
scroll to position [1998, 0]
type input "cloture comptre"
click at [812, 281] on input "2.500" at bounding box center [816, 279] width 134 height 22
type input "2"
type input "1.250"
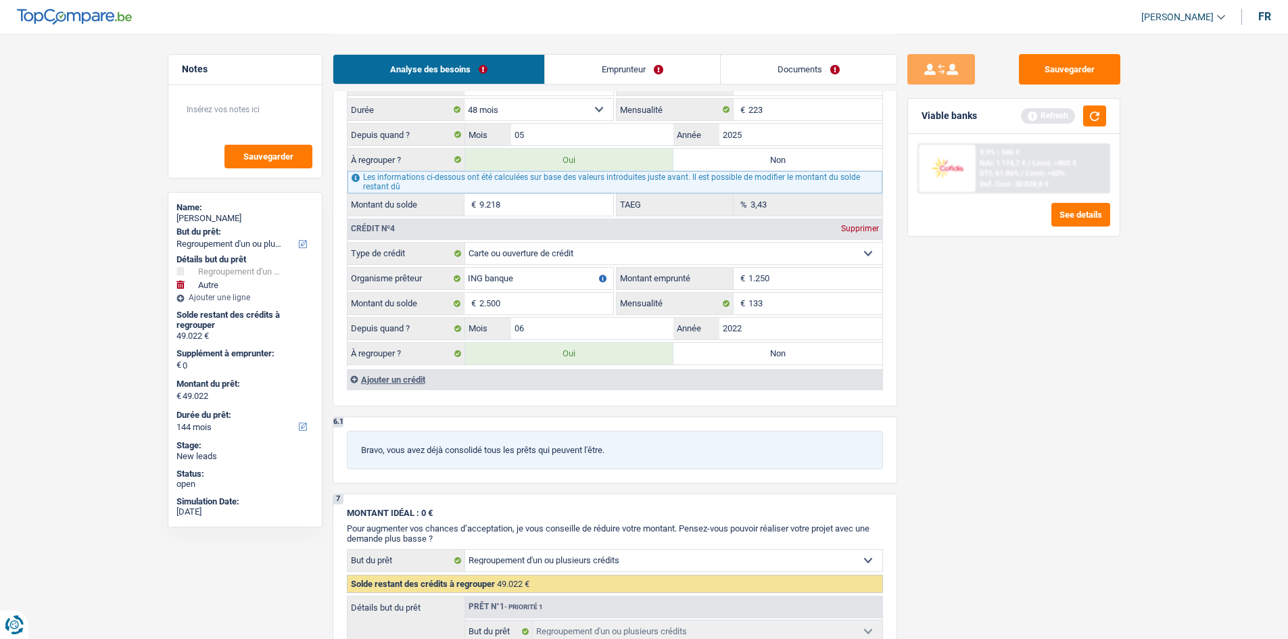
click at [980, 396] on div "Sauvegarder Viable banks Refresh 9.9% | 546 € NAI: 1 174,7 € / Limit: >800 € DT…" at bounding box center [1013, 335] width 233 height 563
click at [602, 302] on input "2.500" at bounding box center [546, 304] width 134 height 22
type input "250"
type input "46.772"
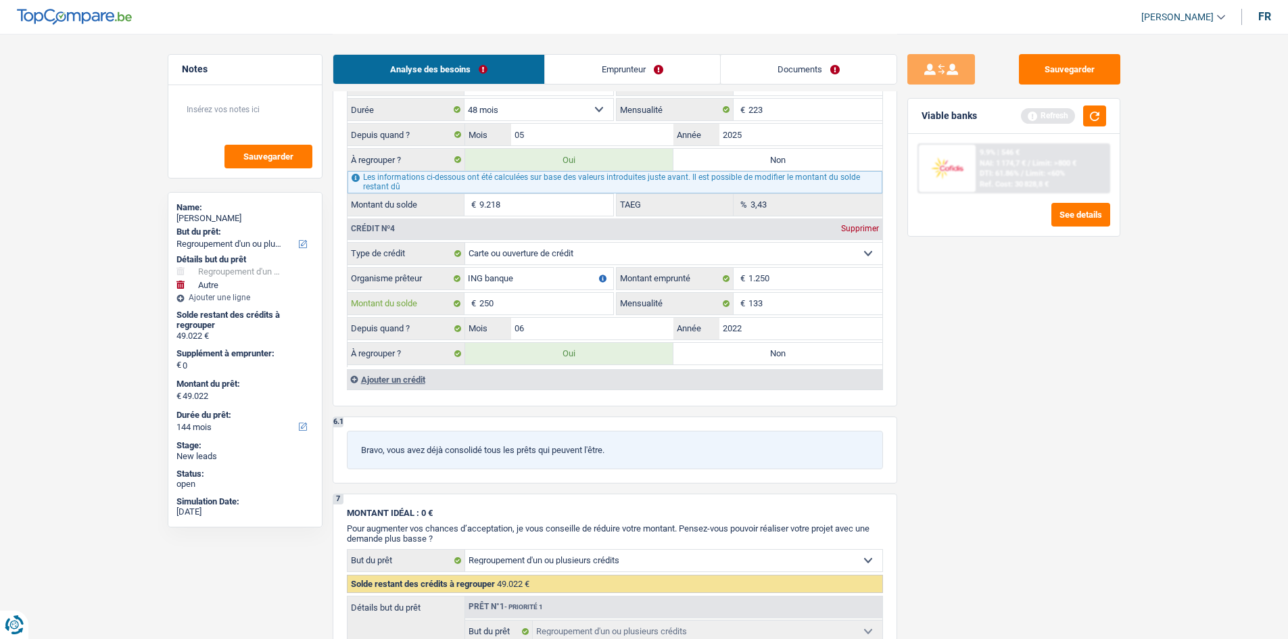
type input "46.772"
type input "25"
type input "46.547"
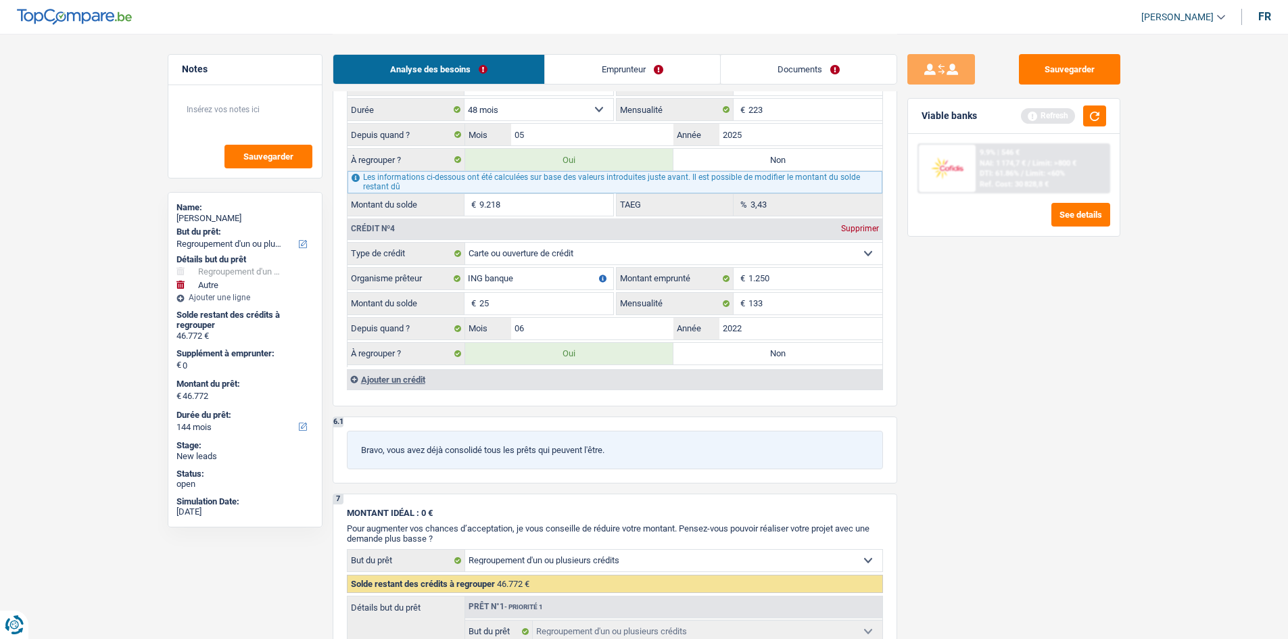
type input "46.547"
type input "2"
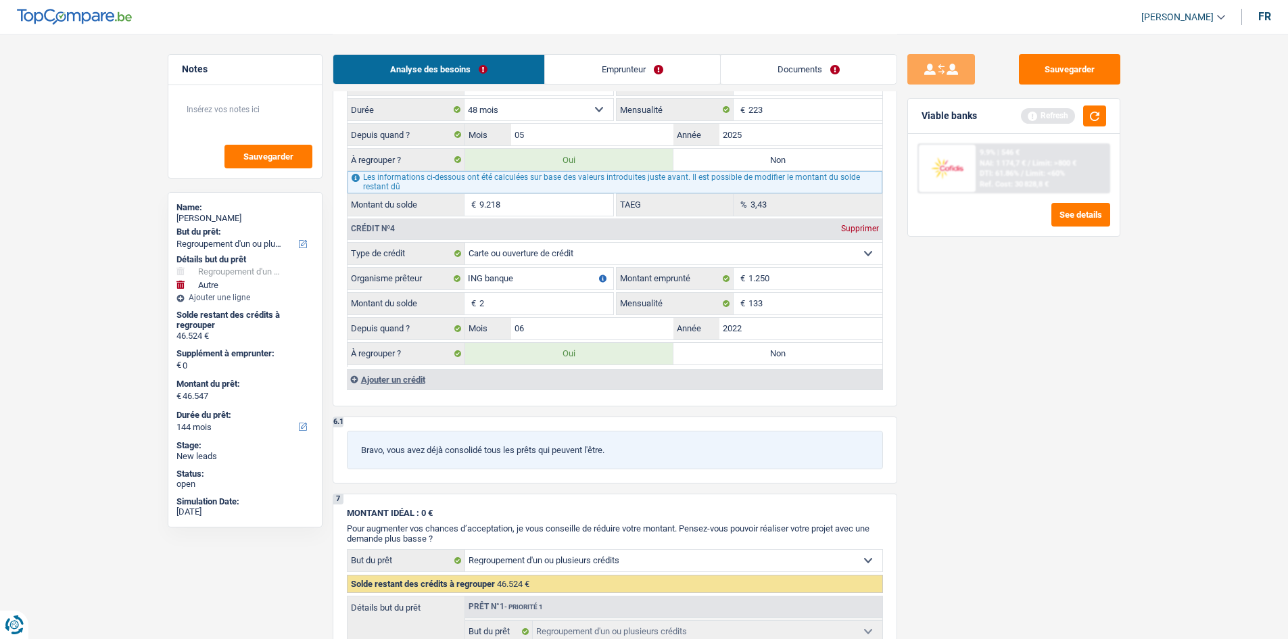
type input "46.524"
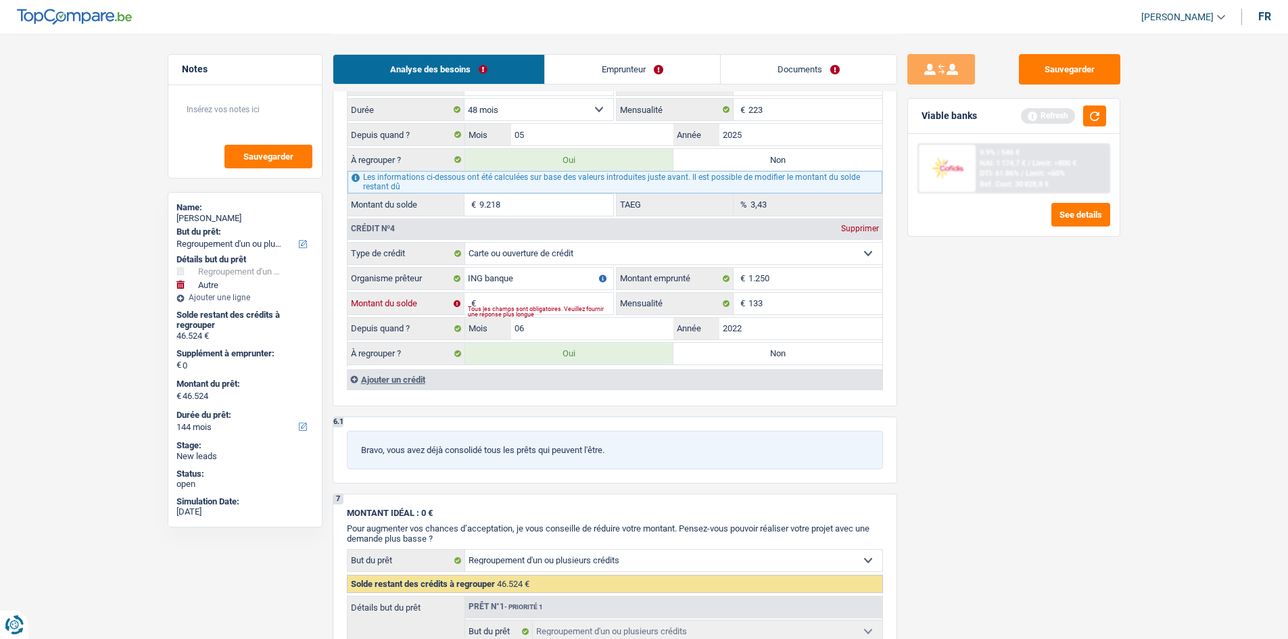
type input "1"
type input "46.523"
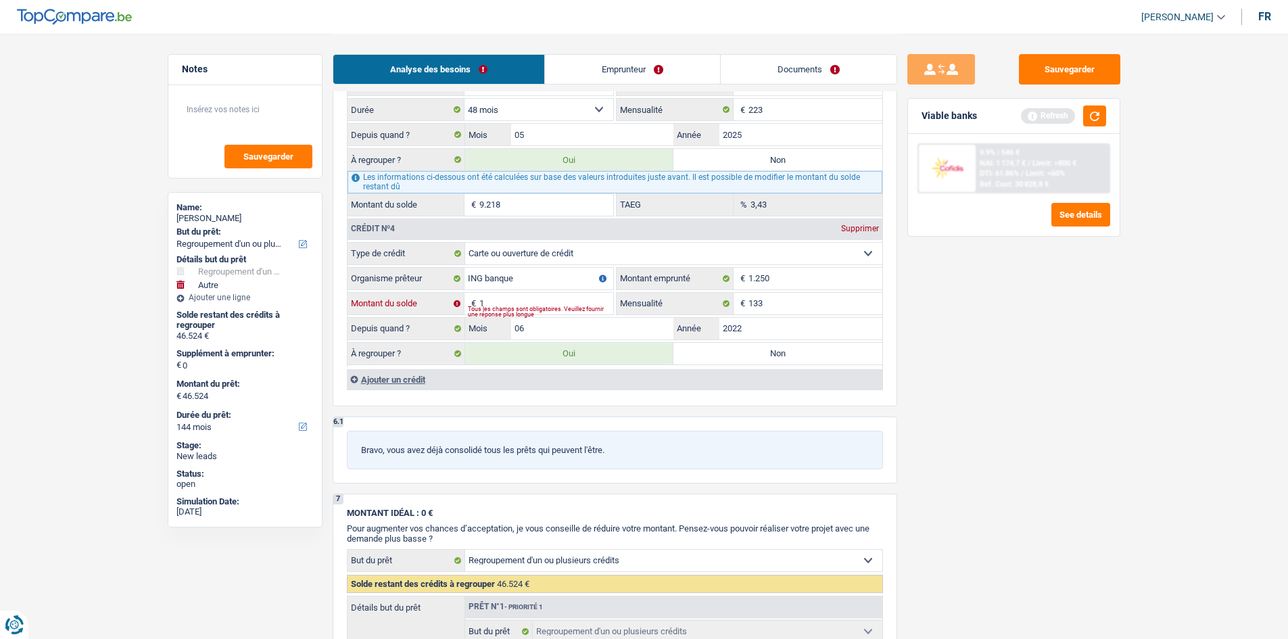
type input "46.523"
type input "12"
type input "46.534"
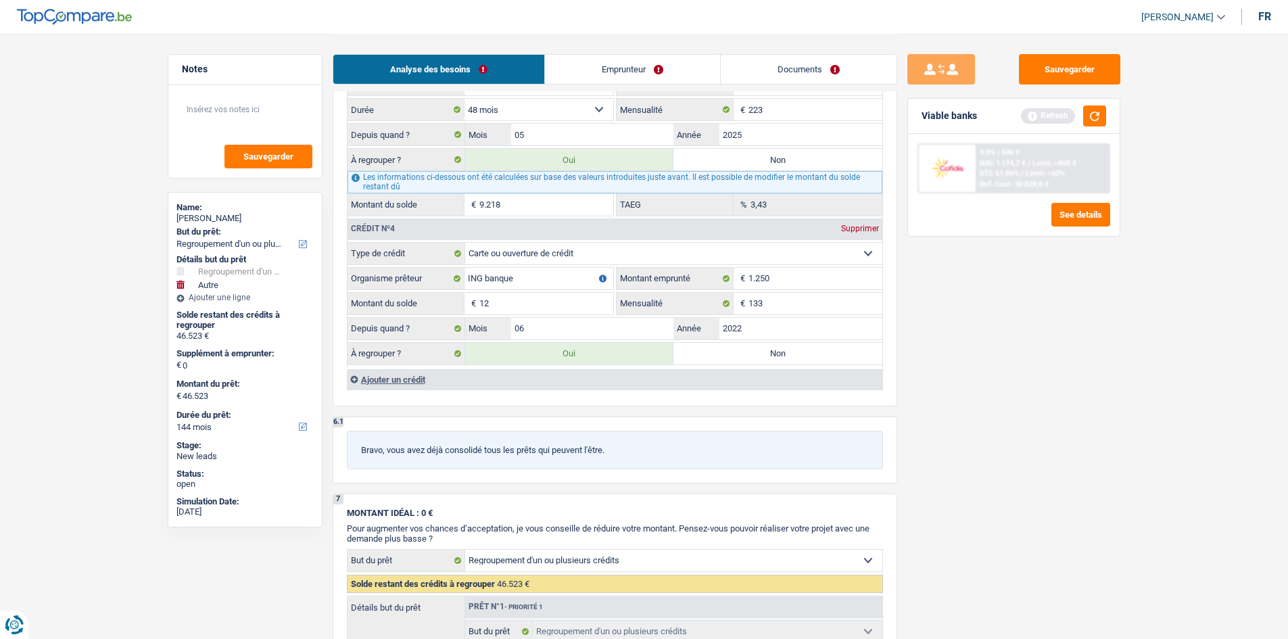
type input "46.534"
type input "1.250"
type input "47.772"
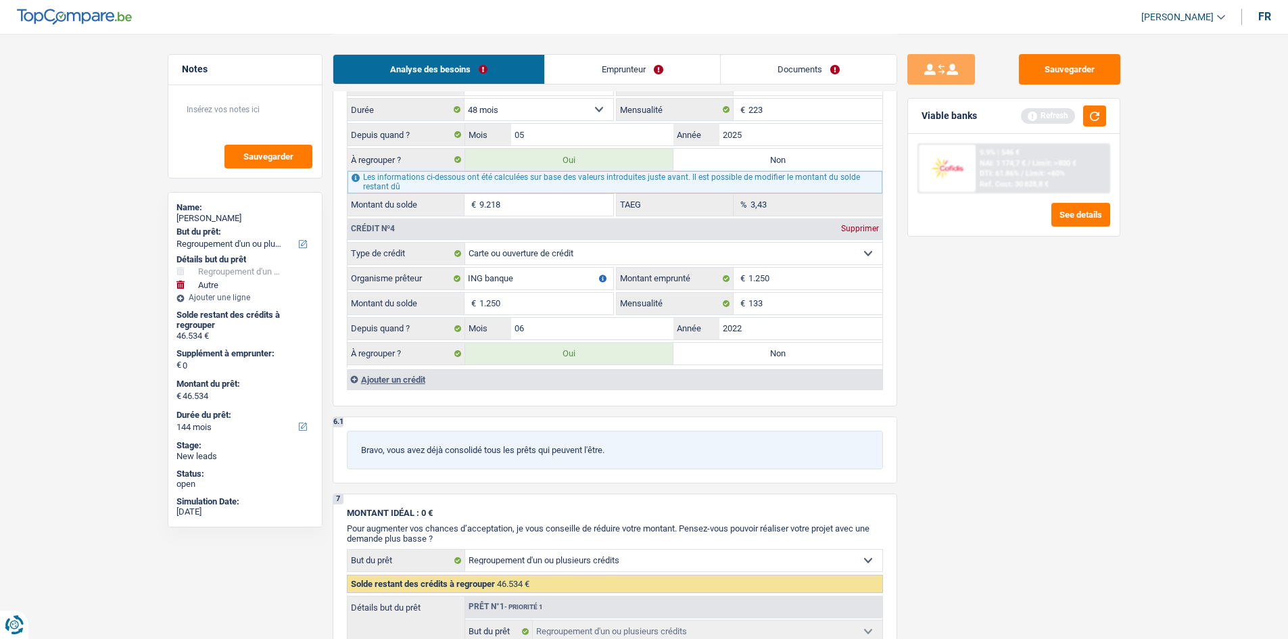
type input "47.772"
type input "1.250"
click at [980, 419] on div "Sauvegarder Viable banks Refresh 9.9% | 546 € NAI: 1 174,7 € / Limit: >800 € DT…" at bounding box center [1013, 335] width 233 height 563
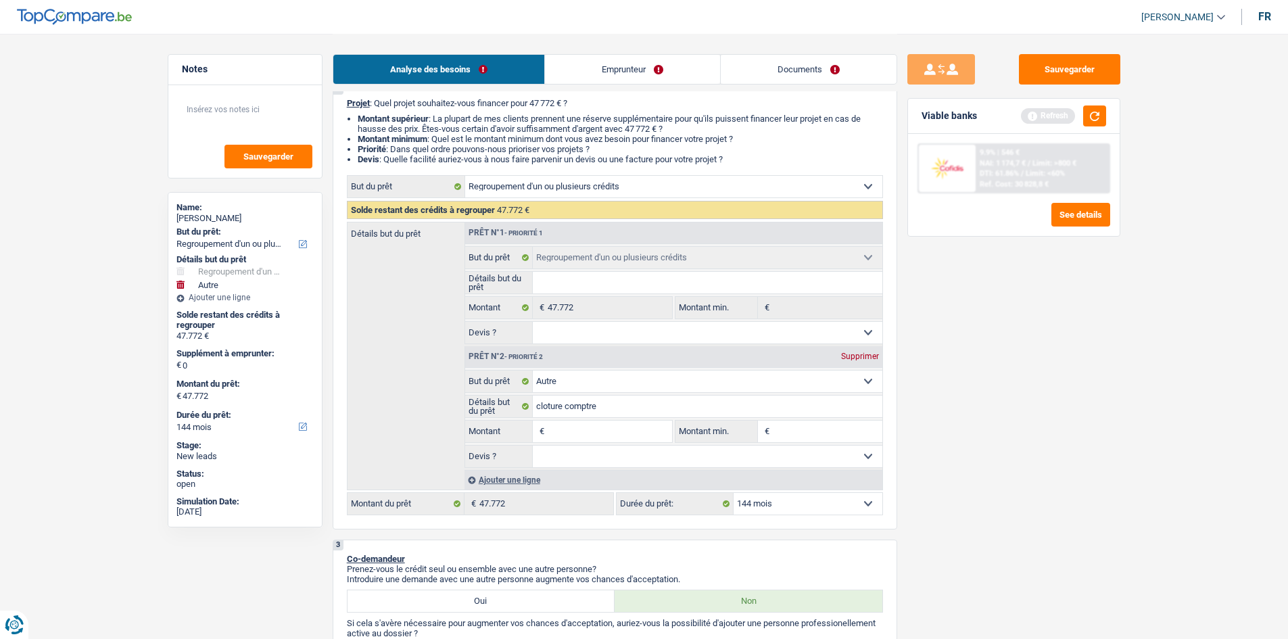
scroll to position [118, 0]
click at [591, 430] on input "Montant" at bounding box center [610, 431] width 124 height 22
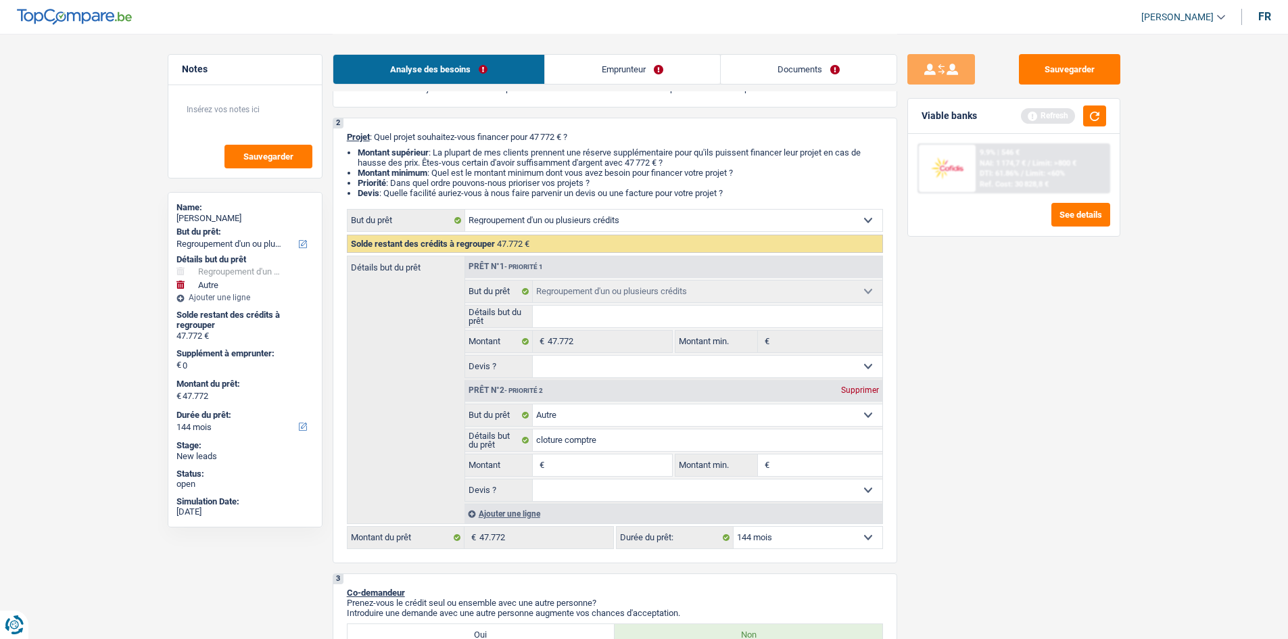
scroll to position [83, 0]
click at [598, 468] on input "Montant" at bounding box center [610, 466] width 124 height 22
type input "1"
type input "12"
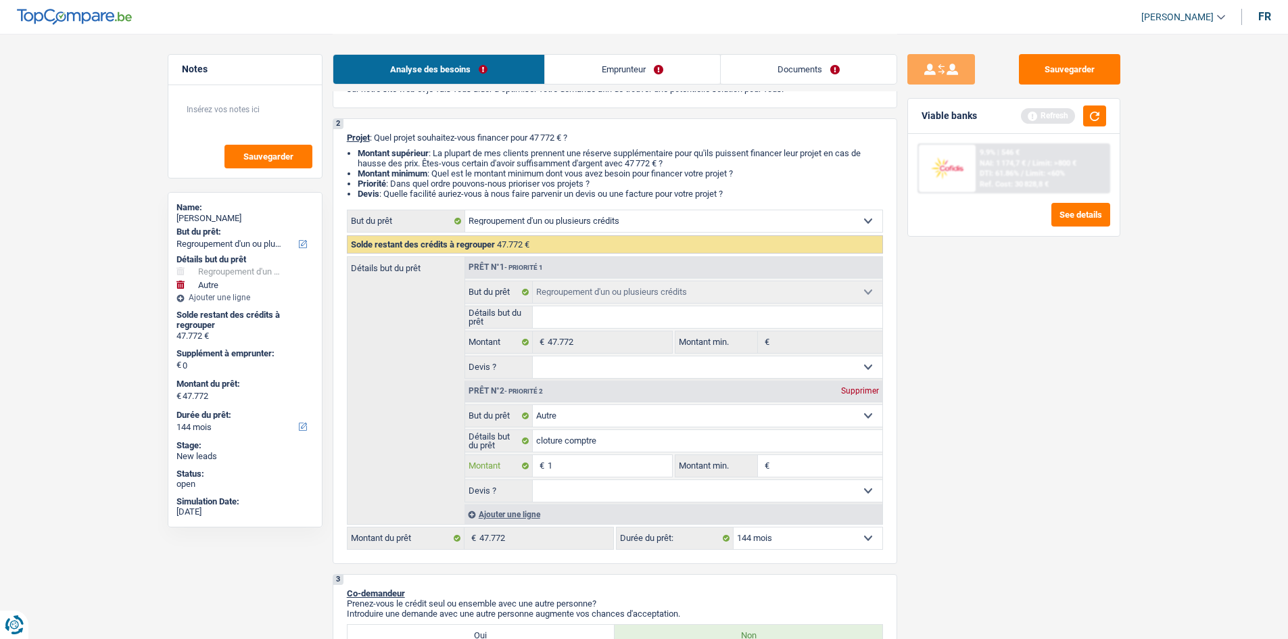
type input "12"
type input "125"
type input "1.250"
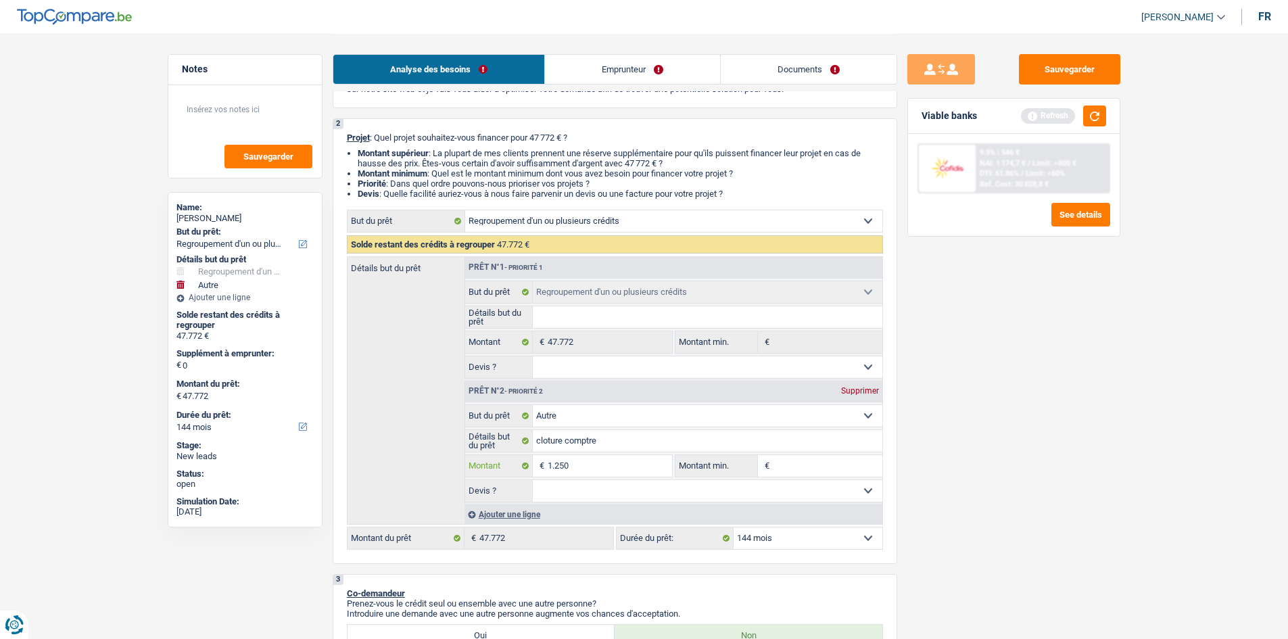
type input "1.250"
type input "49.022"
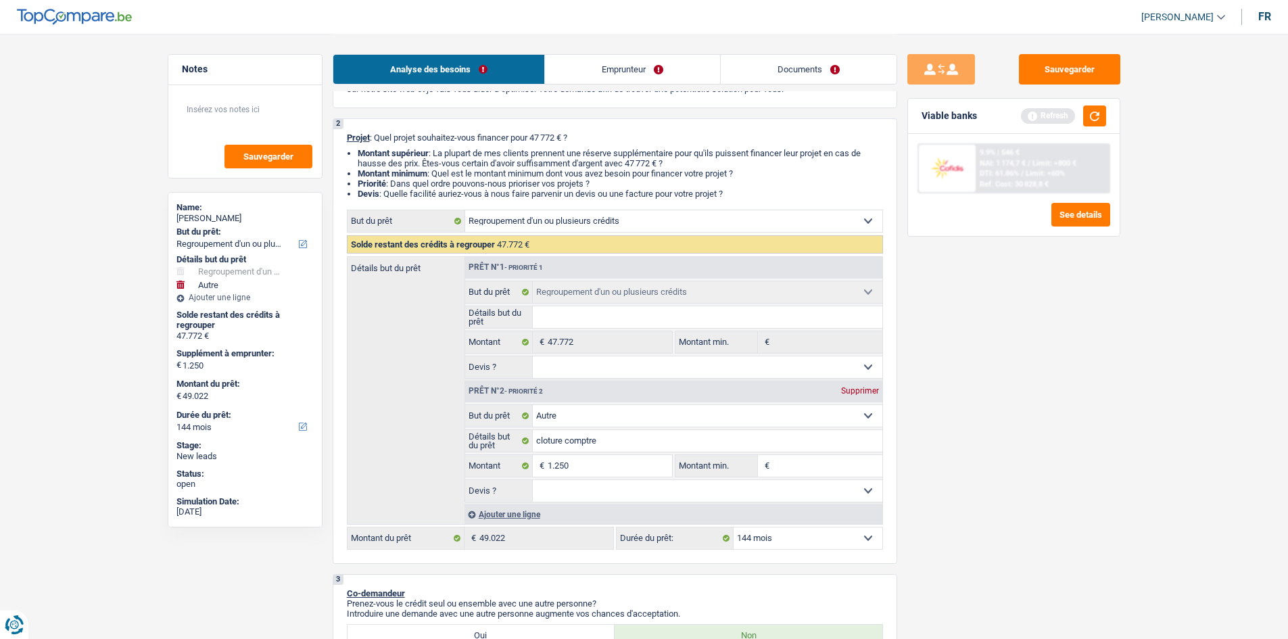
click at [816, 468] on input "Montant min." at bounding box center [828, 466] width 110 height 22
type input "1"
type input "12"
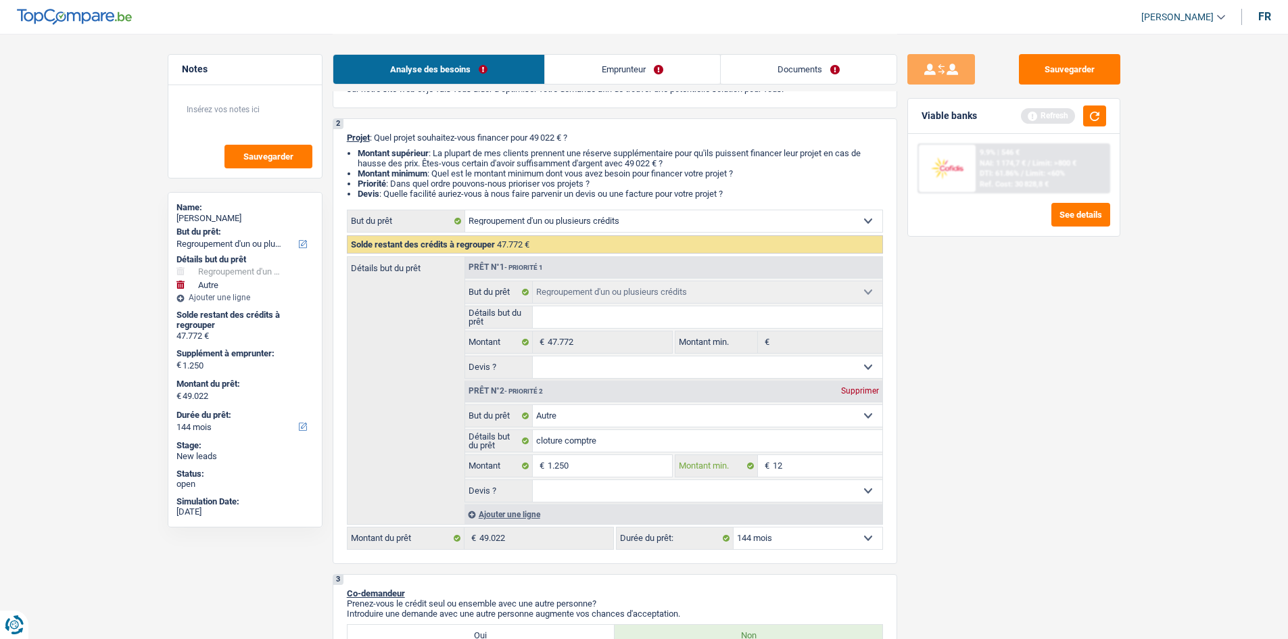
type input "125"
type input "1.250"
type input "12.500"
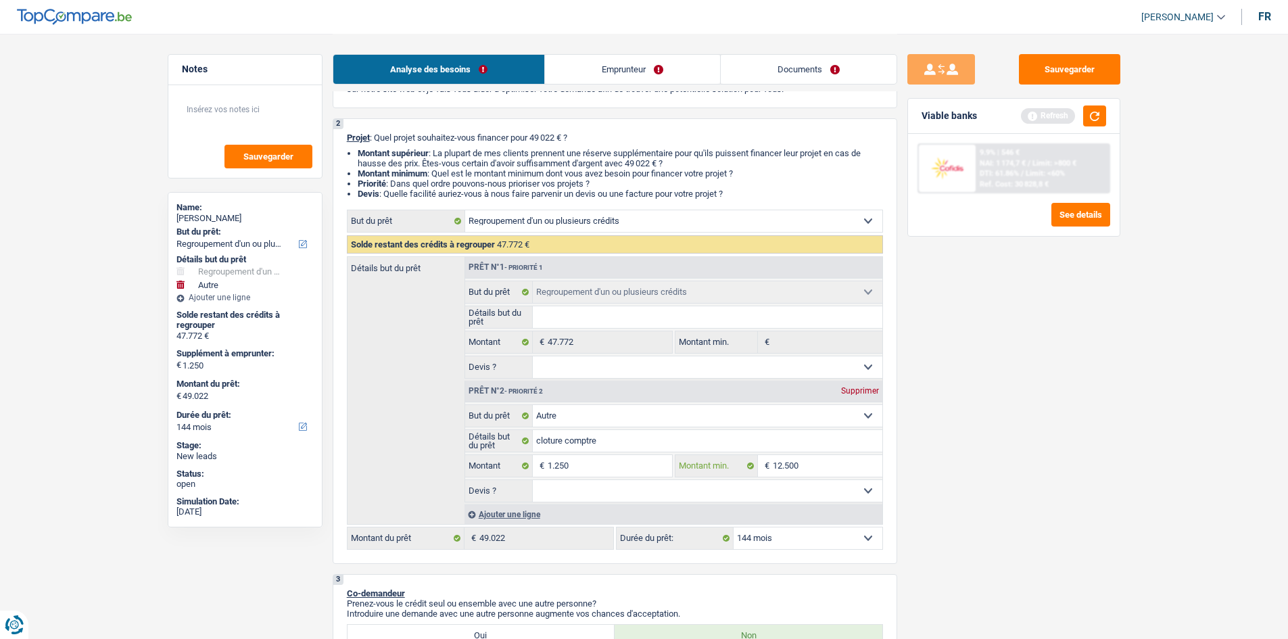
type input "12.500"
click at [816, 468] on input "12.500" at bounding box center [828, 466] width 110 height 22
type input "1.250"
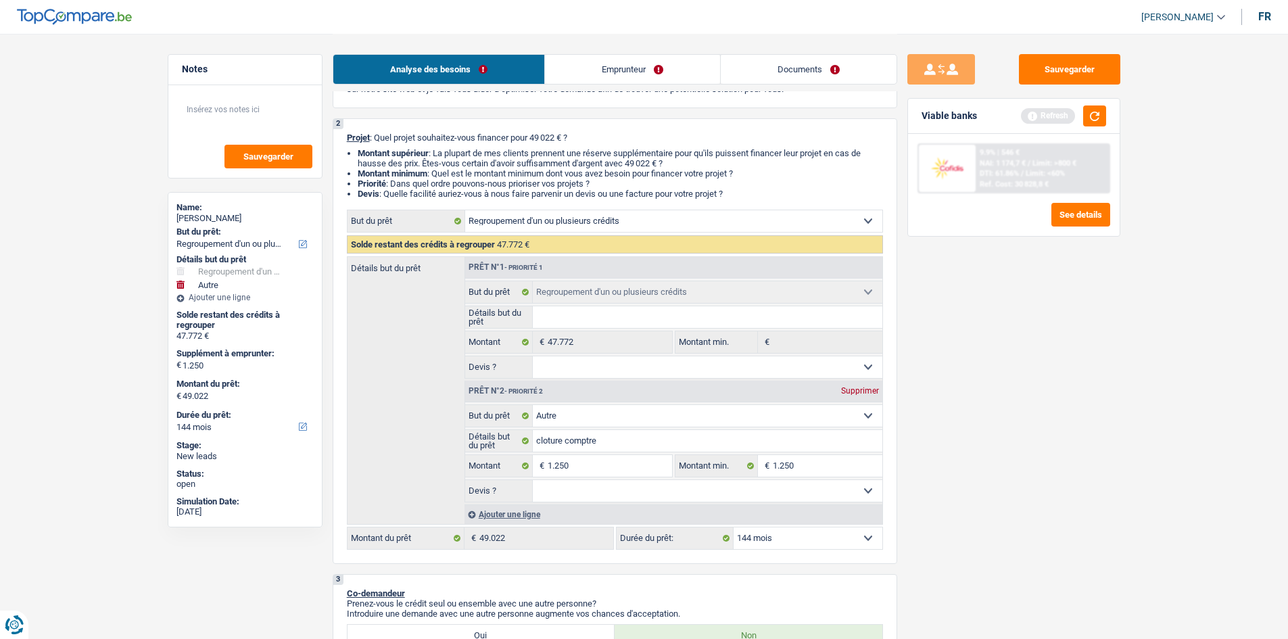
click at [761, 493] on select "Oui Non Non répondu Sélectionner une option" at bounding box center [708, 491] width 350 height 22
select select "false"
click at [533, 480] on select "Oui Non Non répondu Sélectionner une option" at bounding box center [708, 491] width 350 height 22
select select "false"
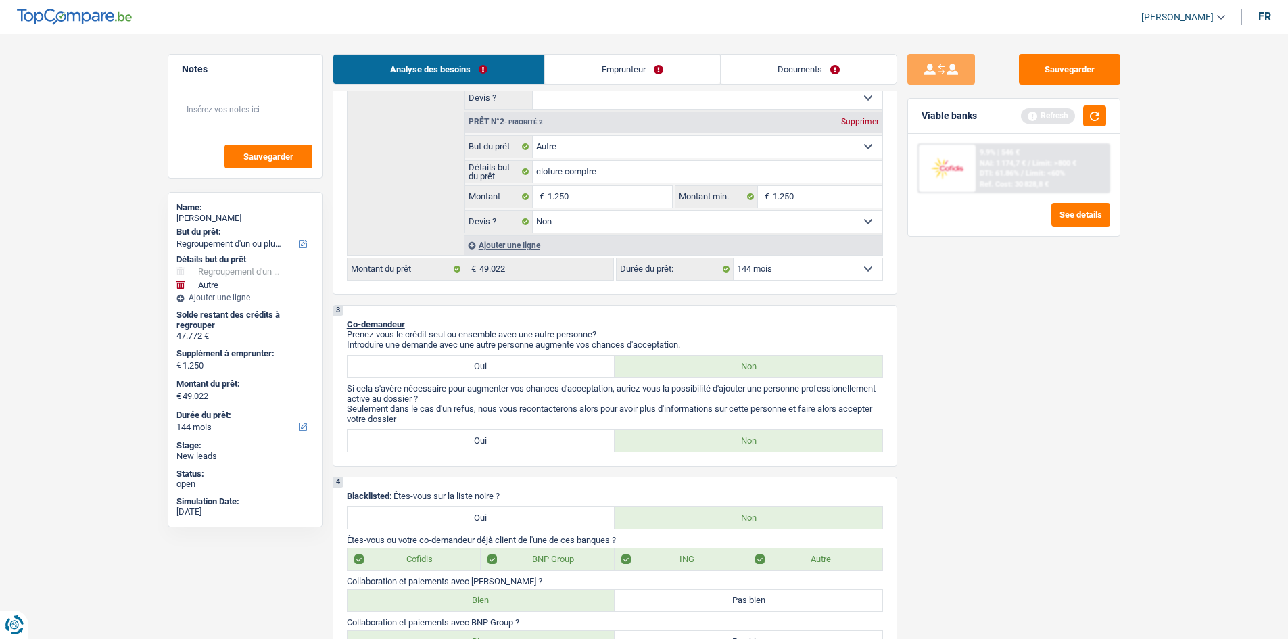
scroll to position [353, 0]
click at [811, 275] on select "12 mois 18 mois 24 mois 30 mois 36 mois 42 mois 48 mois 60 mois 72 mois 84 mois…" at bounding box center [808, 269] width 149 height 22
click at [1071, 398] on div "Sauvegarder Viable banks Refresh 9.9% | 546 € NAI: 1 174,7 € / Limit: >800 € DT…" at bounding box center [1013, 335] width 233 height 563
click at [774, 276] on select "12 mois 18 mois 24 mois 30 mois 36 mois 42 mois 48 mois 60 mois 72 mois 84 mois…" at bounding box center [808, 269] width 149 height 22
click at [610, 65] on link "Emprunteur" at bounding box center [632, 69] width 175 height 29
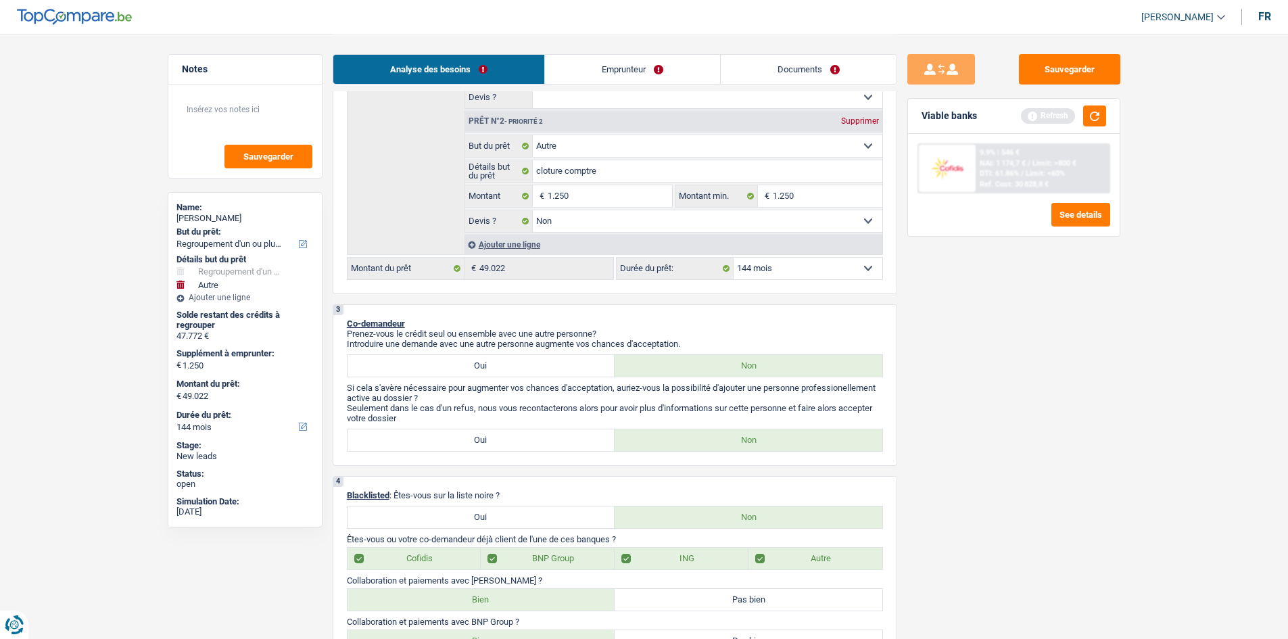
scroll to position [0, 0]
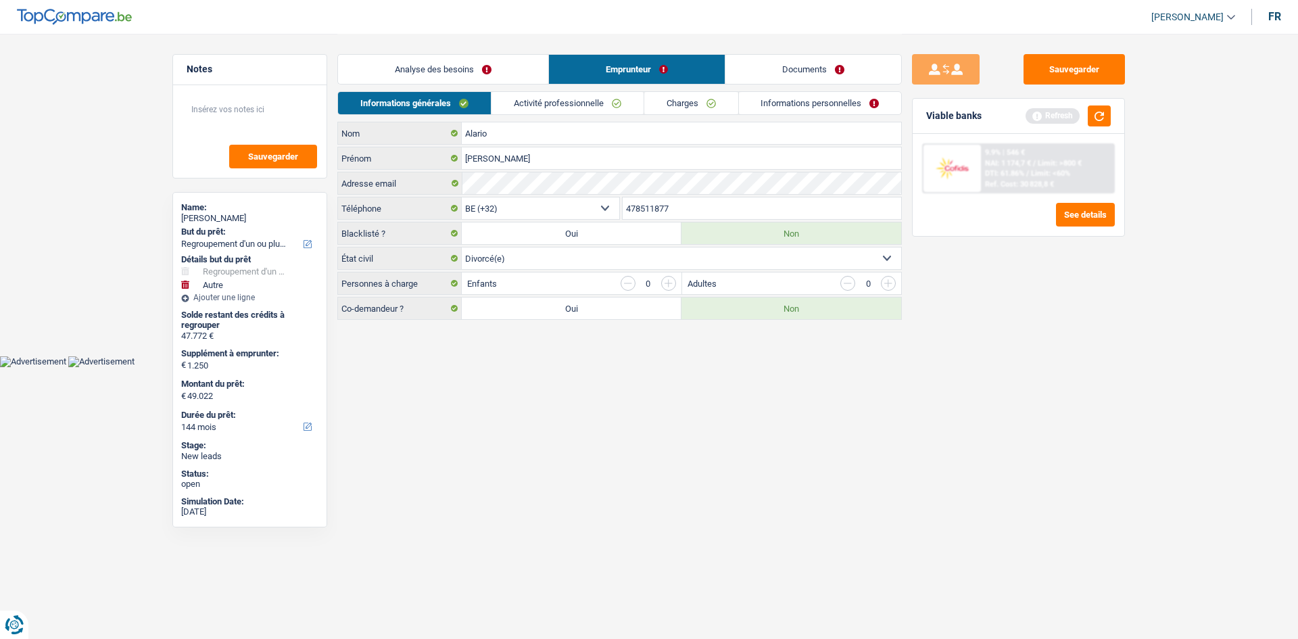
click at [460, 66] on link "Analyse des besoins" at bounding box center [443, 69] width 210 height 29
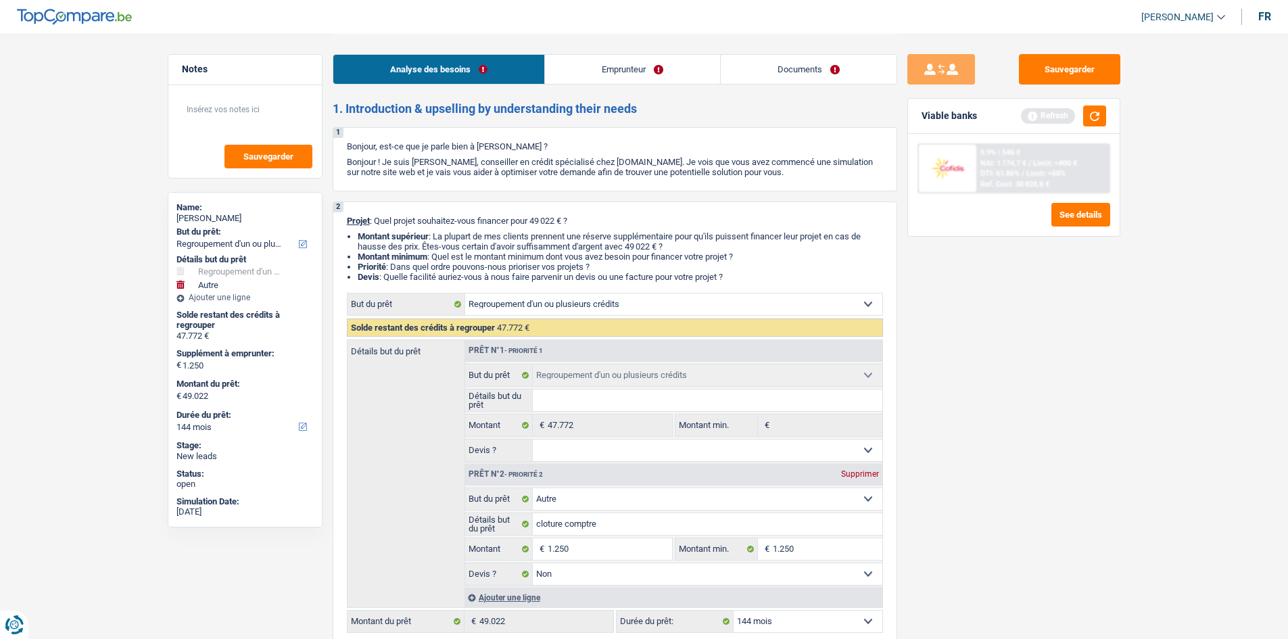
click at [592, 67] on link "Emprunteur" at bounding box center [632, 69] width 175 height 29
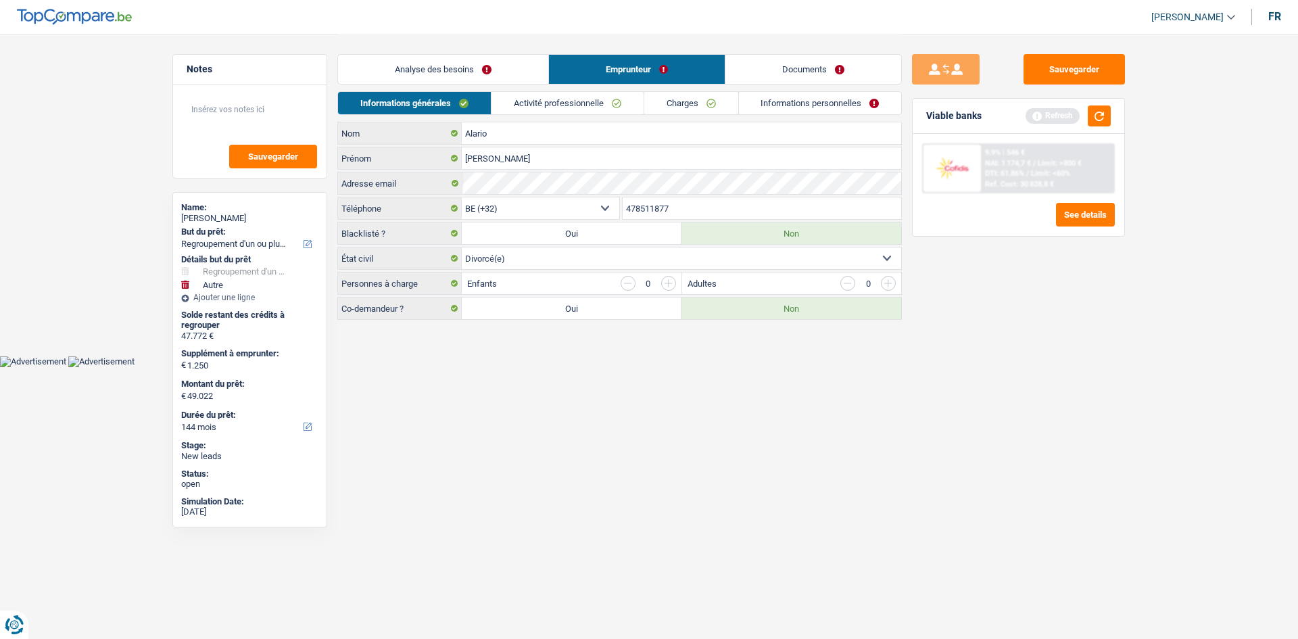
click at [446, 69] on link "Analyse des besoins" at bounding box center [443, 69] width 210 height 29
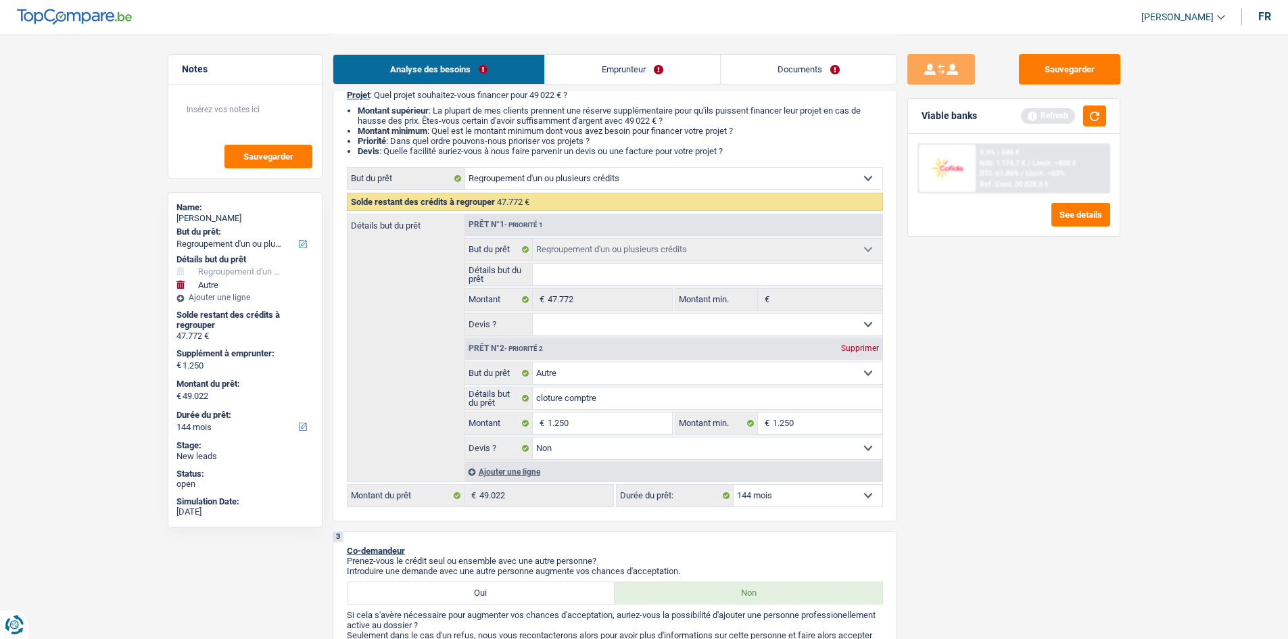
scroll to position [271, 0]
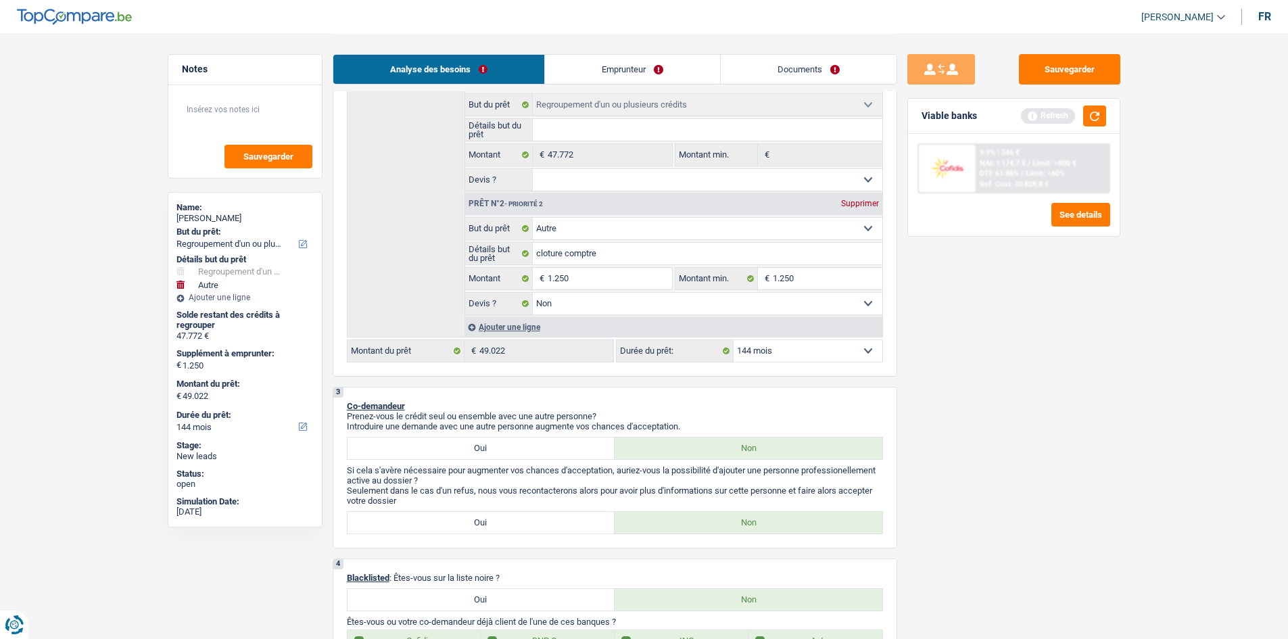
click at [784, 356] on select "12 mois 18 mois 24 mois 30 mois 36 mois 42 mois 48 mois 60 mois 72 mois 84 mois…" at bounding box center [808, 351] width 149 height 22
select select "60"
click at [734, 340] on select "12 mois 18 mois 24 mois 30 mois 36 mois 42 mois 48 mois 60 mois 72 mois 84 mois…" at bounding box center [808, 351] width 149 height 22
select select "60"
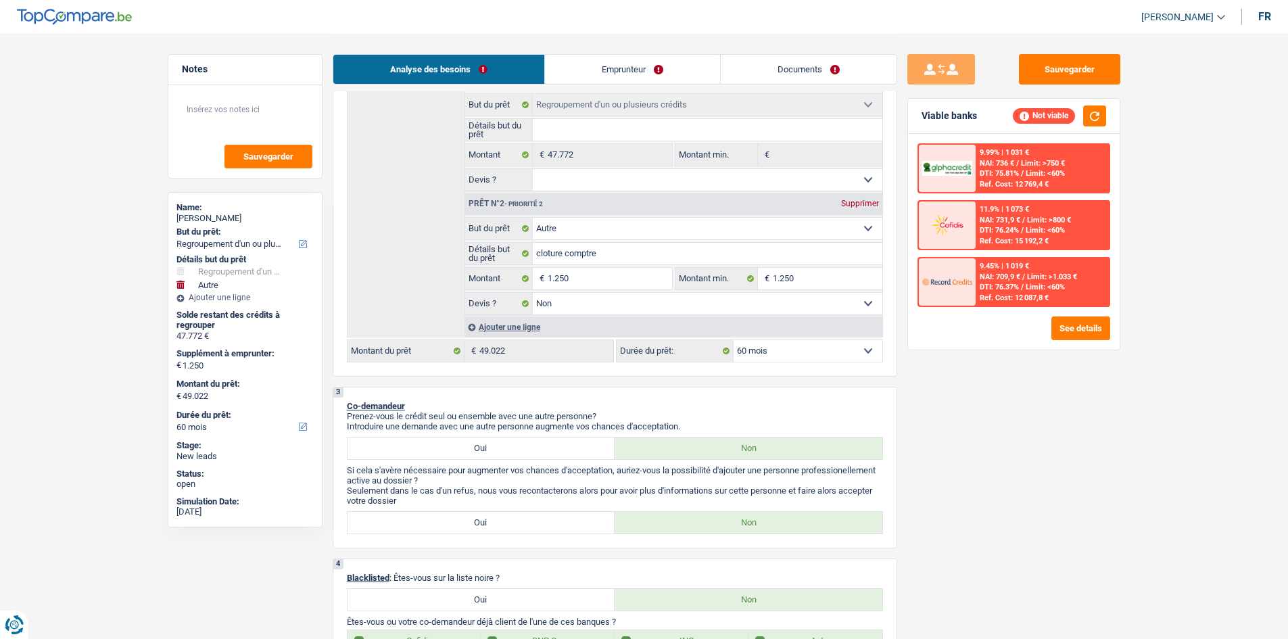
click at [988, 375] on div "Sauvegarder Viable banks Not viable 9.99% | 1 031 € NAI: 736 € / Limit: >750 € …" at bounding box center [1013, 335] width 233 height 563
click at [917, 367] on div "Sauvegarder Viable banks Not viable 9.99% | 1 031 € NAI: 736 € / Limit: >750 € …" at bounding box center [1013, 335] width 233 height 563
click at [644, 67] on link "Emprunteur" at bounding box center [632, 69] width 175 height 29
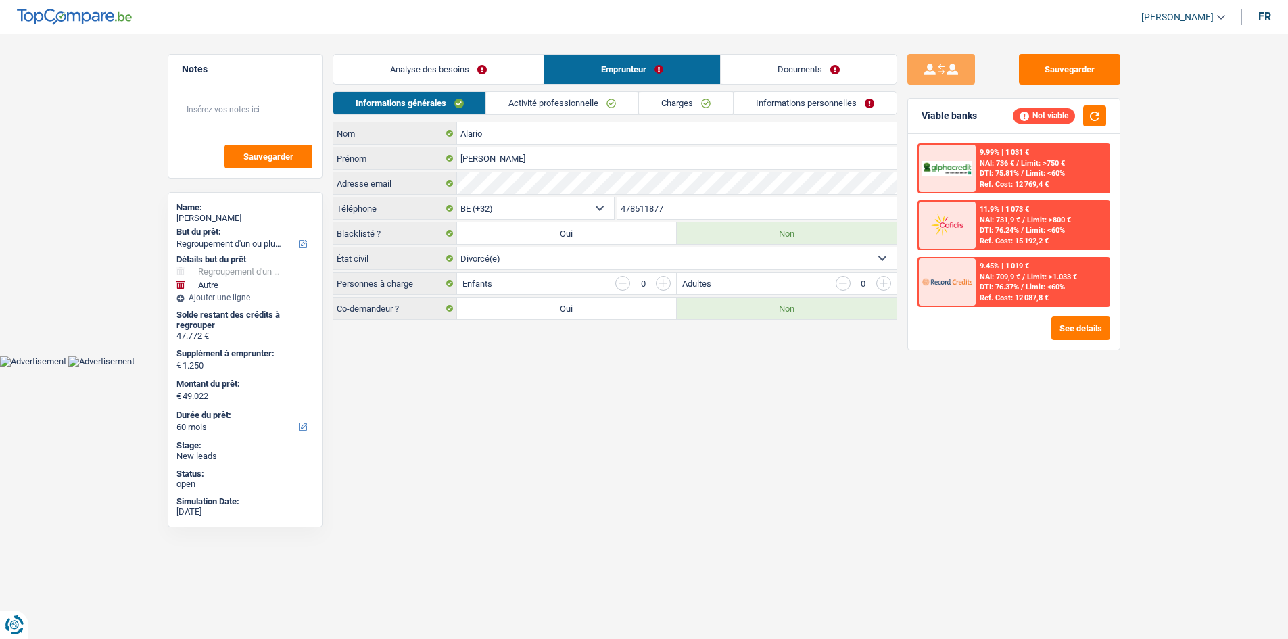
scroll to position [0, 0]
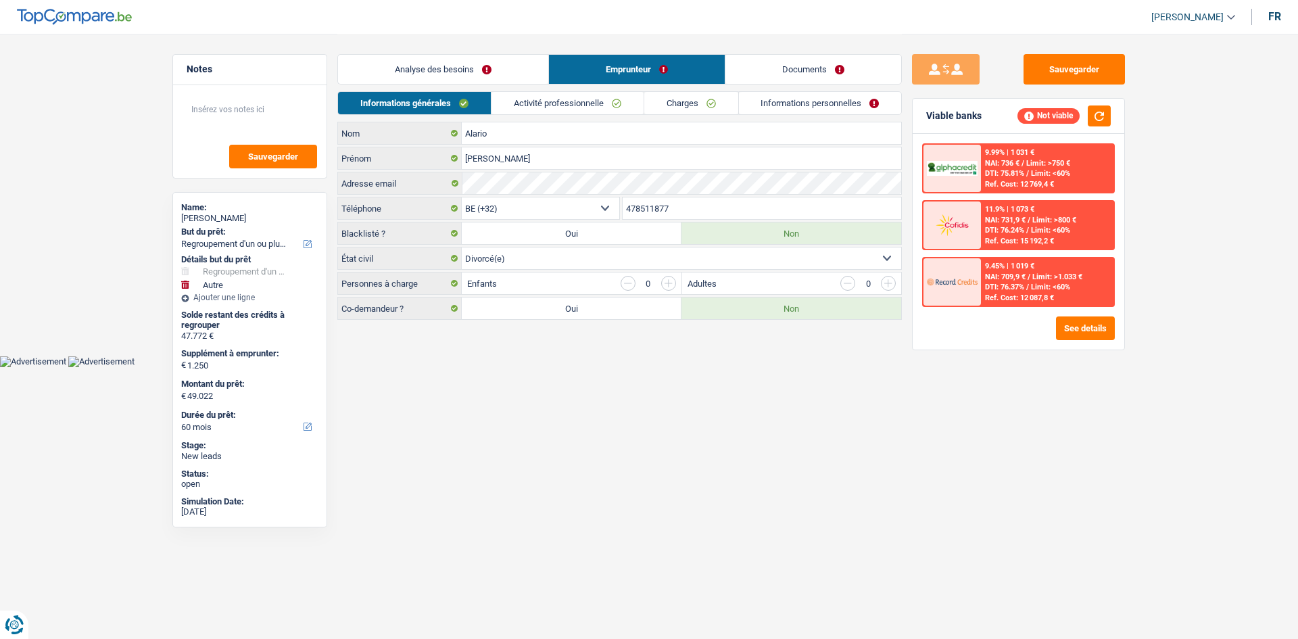
click at [699, 257] on select "Célibataire Marié(e) Cohabitant(e) légal(e) Divorcé(e) Veuf(ve) Séparé (de fait…" at bounding box center [682, 259] width 440 height 22
click at [462, 248] on select "Célibataire Marié(e) Cohabitant(e) légal(e) Divorcé(e) Veuf(ve) Séparé (de fait…" at bounding box center [682, 259] width 440 height 22
click at [542, 99] on link "Activité professionnelle" at bounding box center [568, 103] width 152 height 22
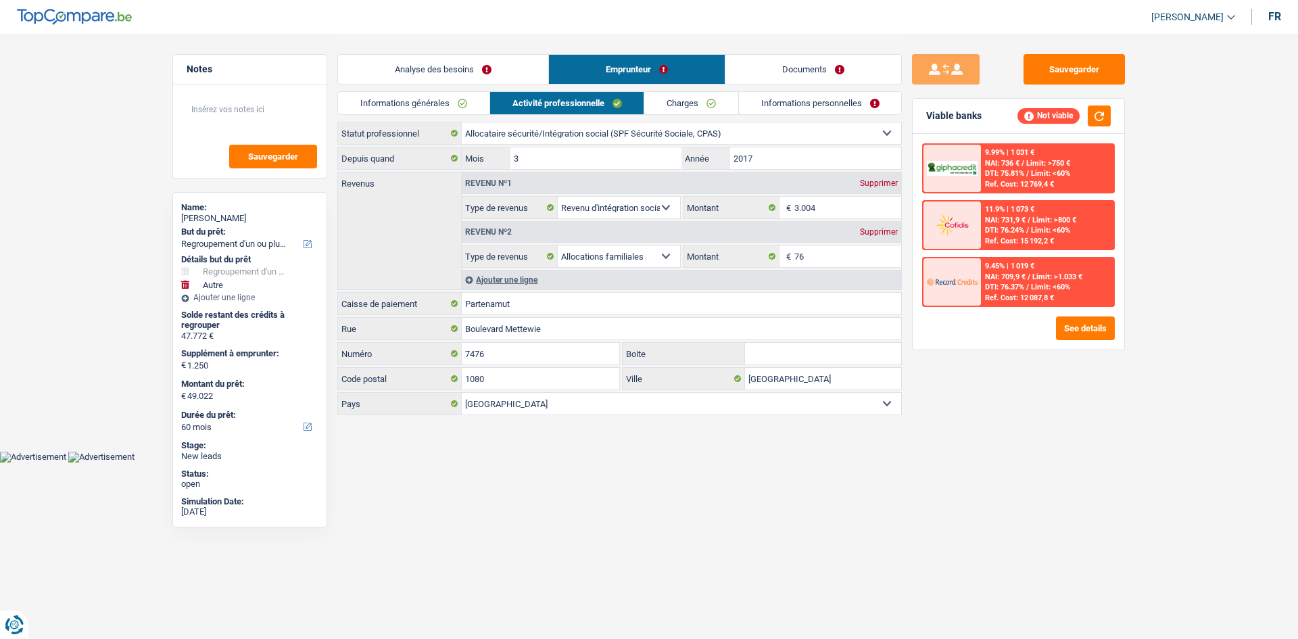
click at [440, 108] on link "Informations générales" at bounding box center [413, 103] width 151 height 22
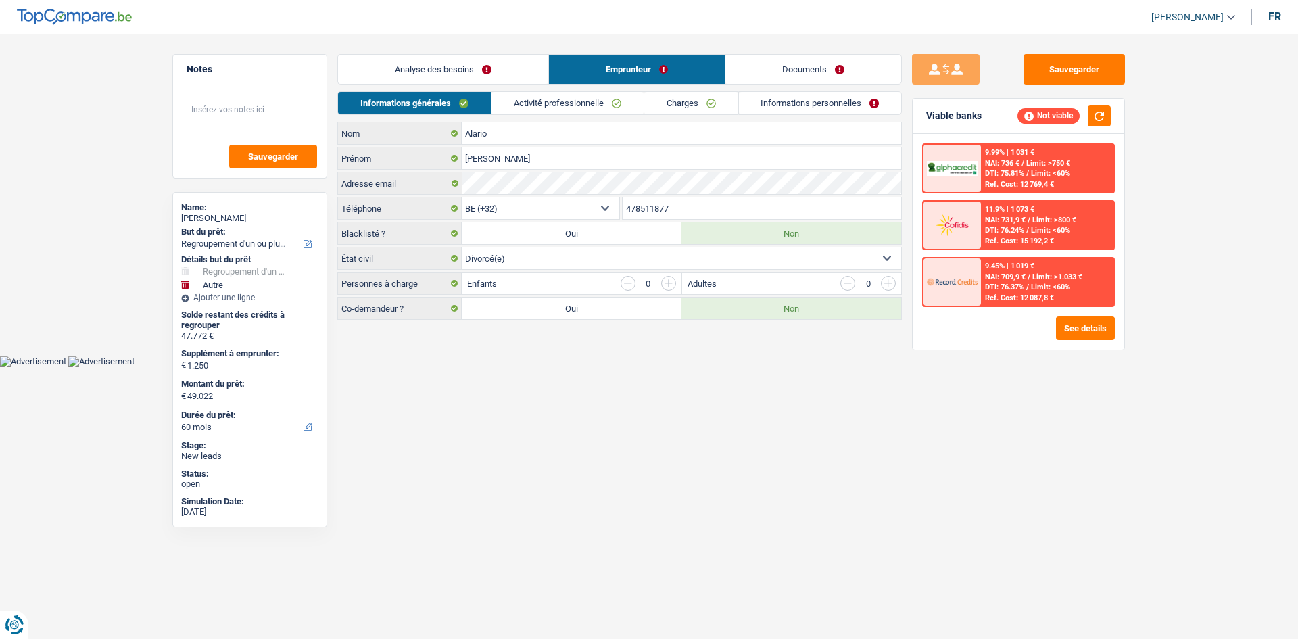
click at [565, 105] on link "Activité professionnelle" at bounding box center [568, 103] width 152 height 22
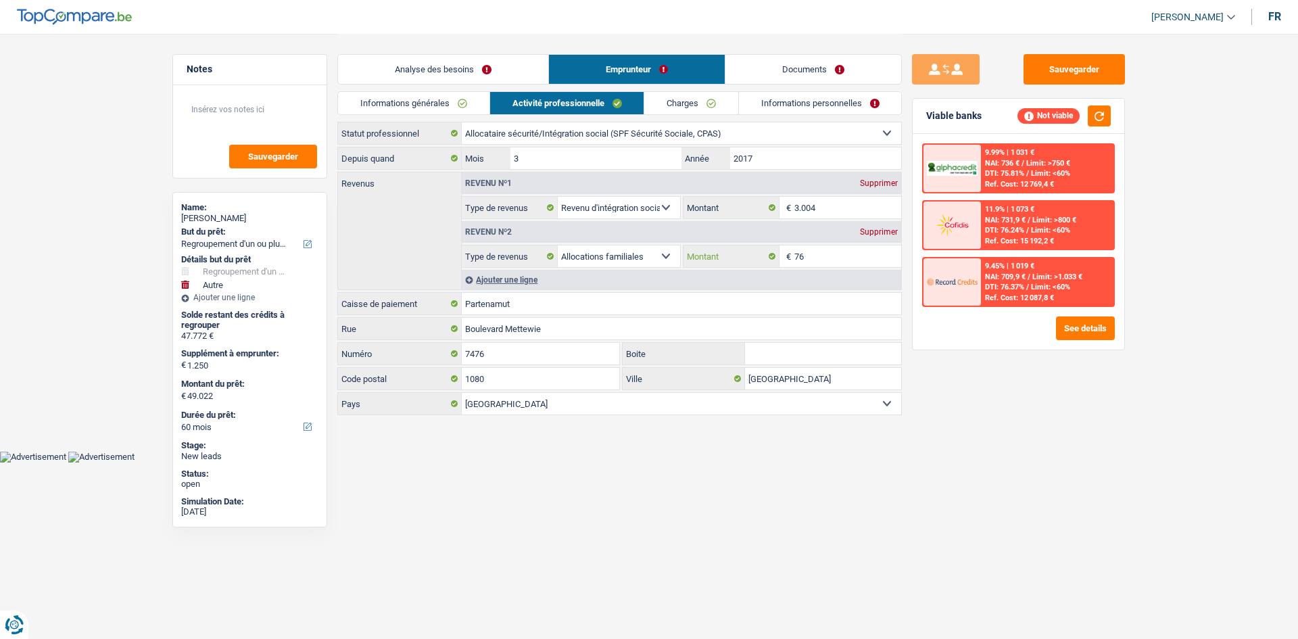
click at [812, 256] on input "76" at bounding box center [849, 256] width 108 height 22
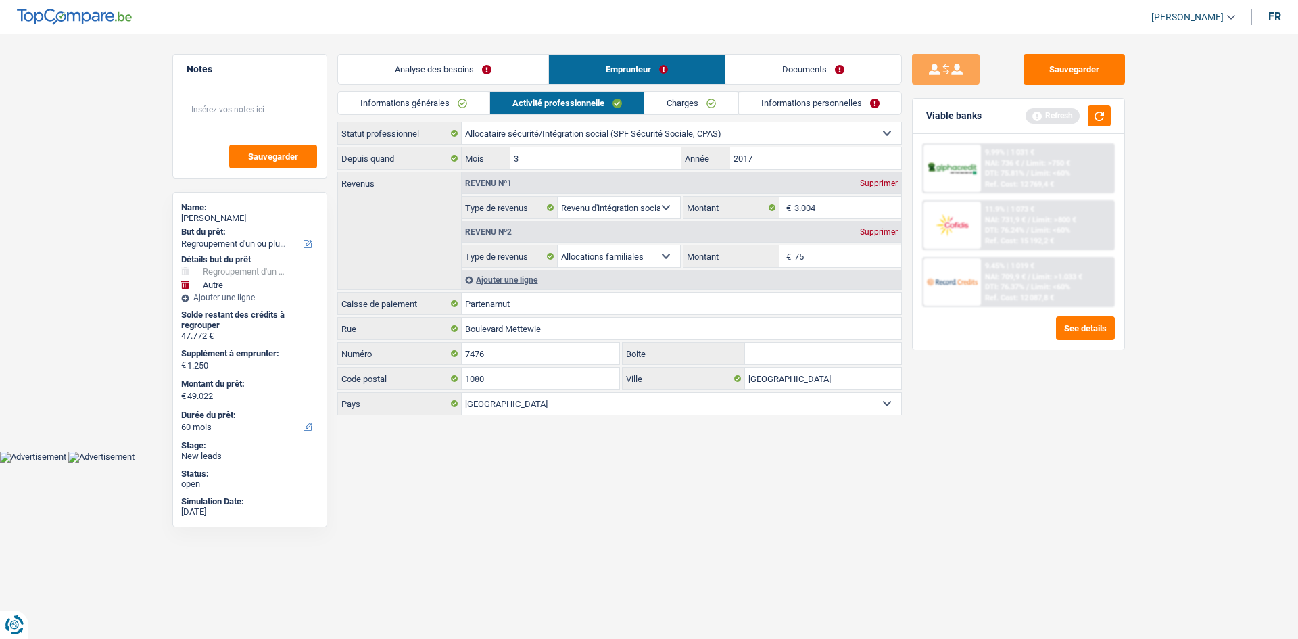
type input "75"
drag, startPoint x: 989, startPoint y: 421, endPoint x: 947, endPoint y: 381, distance: 57.4
click at [989, 420] on div "Sauvegarder Viable banks Refresh 9.99% | 1 031 € NAI: 736 € / Limit: >750 € DTI…" at bounding box center [1018, 335] width 233 height 563
click at [799, 137] on select "Ouvrier Employé privé Employé public Invalide Indépendant Pensionné Chômeur Mut…" at bounding box center [682, 133] width 440 height 22
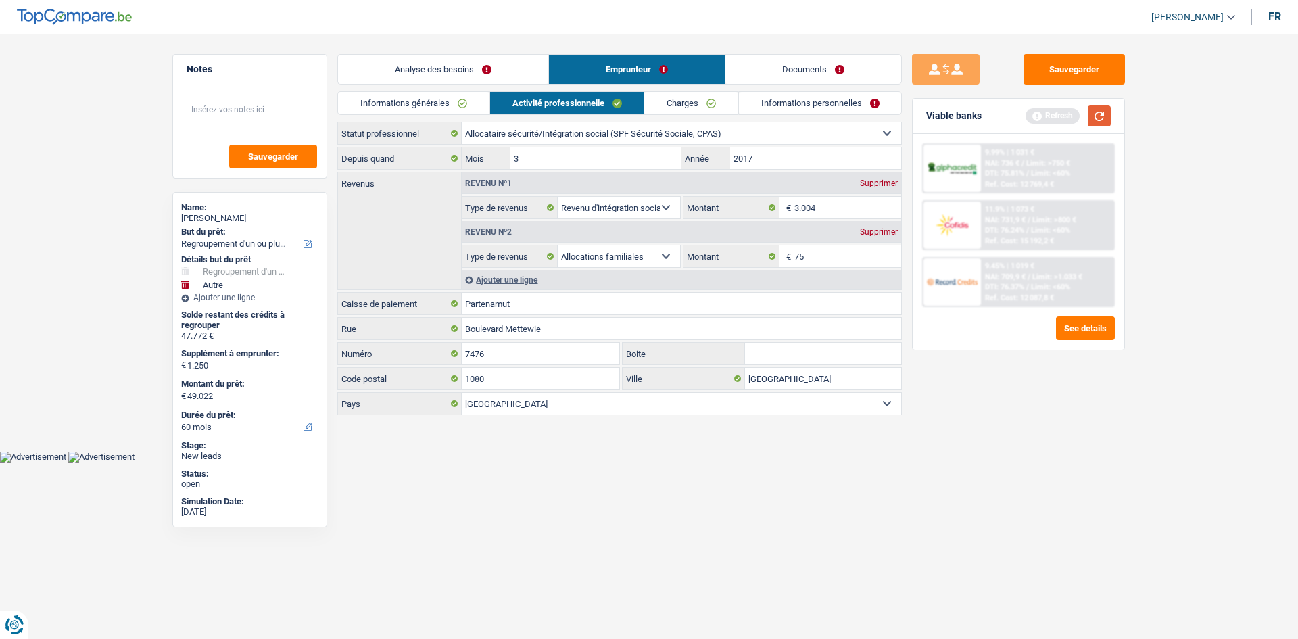
click at [1097, 119] on button "button" at bounding box center [1099, 115] width 23 height 21
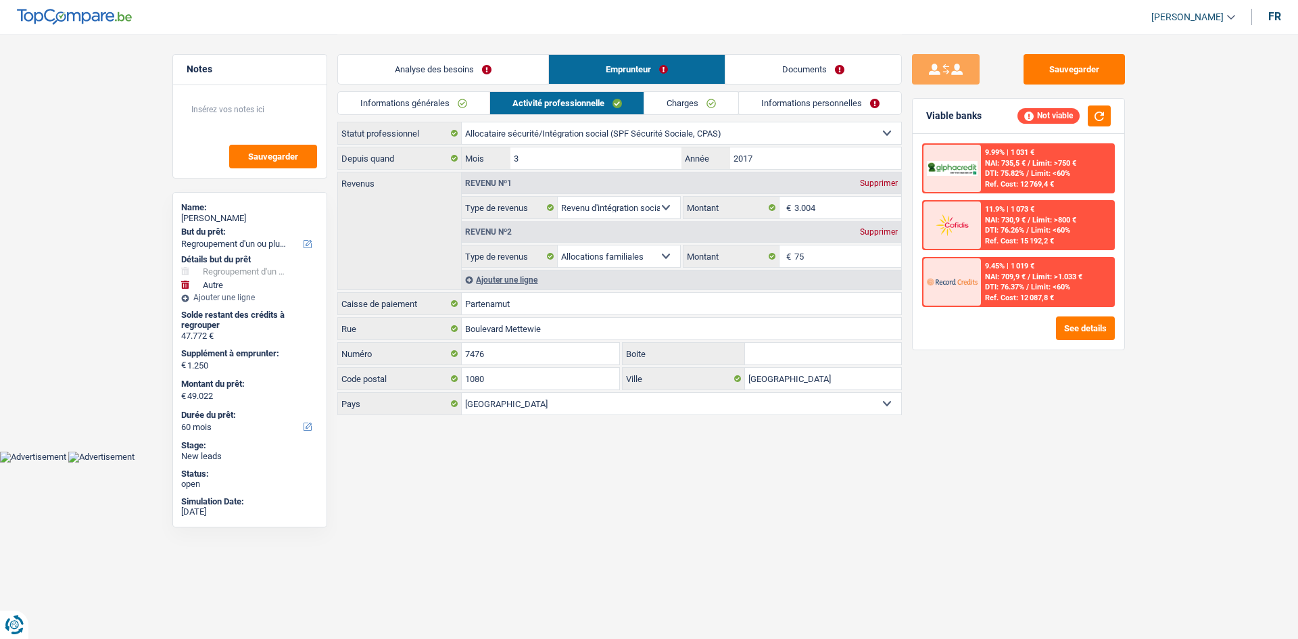
click at [724, 143] on select "Ouvrier Employé privé Employé public Invalide Indépendant Pensionné Chômeur Mut…" at bounding box center [682, 133] width 440 height 22
select select "invalid"
click at [462, 122] on select "Ouvrier Employé privé Employé public Invalide Indépendant Pensionné Chômeur Mut…" at bounding box center [682, 133] width 440 height 22
select select "disabilityPension"
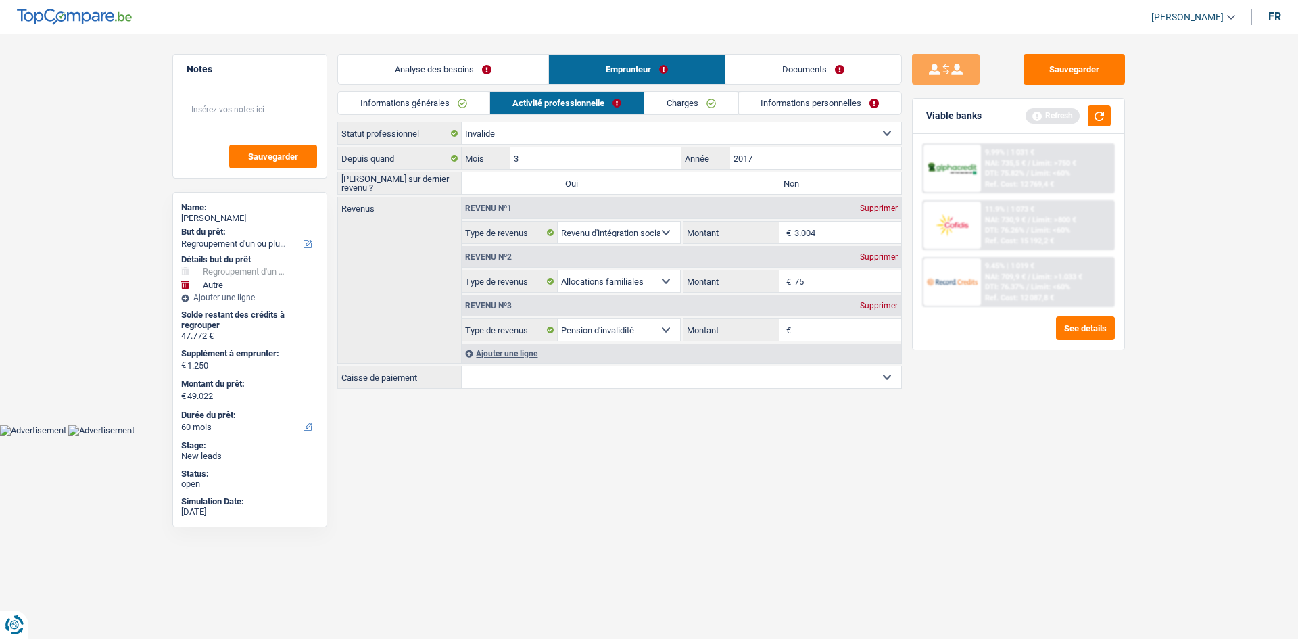
click at [703, 135] on select "Ouvrier Employé privé Employé public Invalide Indépendant Pensionné Chômeur Mut…" at bounding box center [682, 133] width 440 height 22
click at [728, 436] on html "Vous avez le contrôle de vos données Nous utilisons des cookies, tout comme nos…" at bounding box center [649, 218] width 1298 height 436
click at [574, 133] on select "Ouvrier Employé privé Employé public Invalide Indépendant Pensionné Chômeur Mut…" at bounding box center [682, 133] width 440 height 22
click at [462, 122] on select "Ouvrier Employé privé Employé public Invalide Indépendant Pensionné Chômeur Mut…" at bounding box center [682, 133] width 440 height 22
click at [760, 185] on label "Non" at bounding box center [792, 183] width 220 height 22
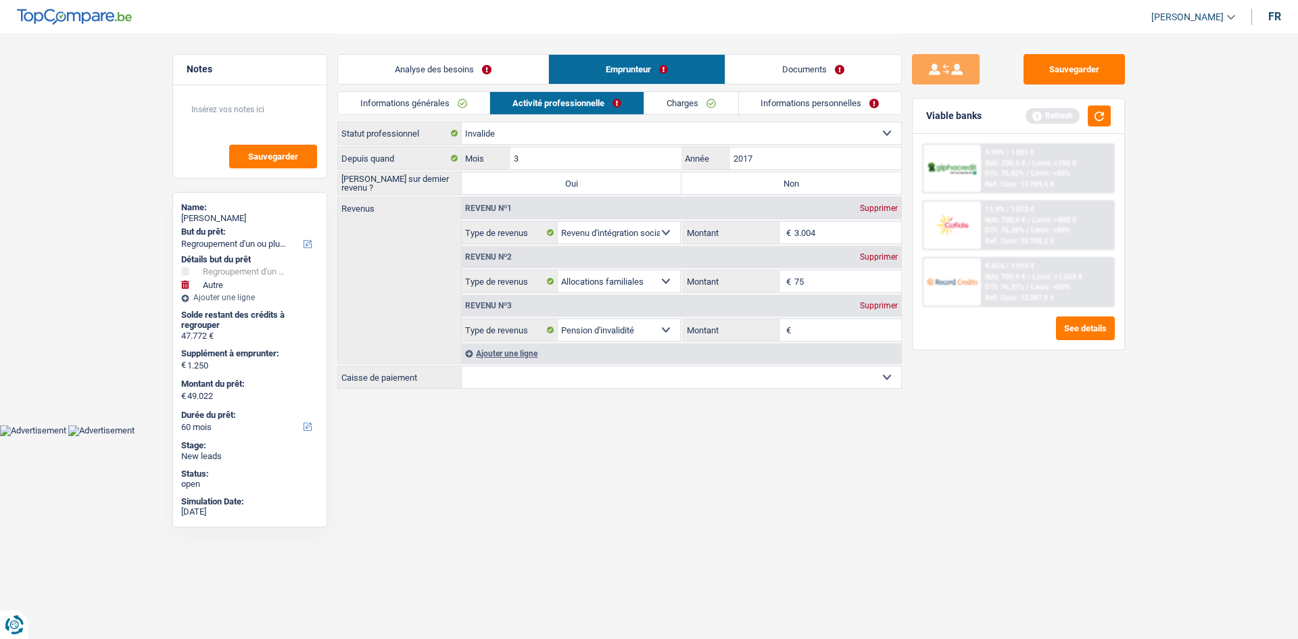
click at [760, 185] on input "Non" at bounding box center [792, 183] width 220 height 22
radio input "true"
click at [667, 235] on select "Allocation d'handicap Allocations chômage Allocations familiales Chèques repas …" at bounding box center [619, 233] width 122 height 22
select select "disabilityPension"
click at [558, 222] on select "Allocation d'handicap Allocations chômage Allocations familiales Chèques repas …" at bounding box center [619, 233] width 122 height 22
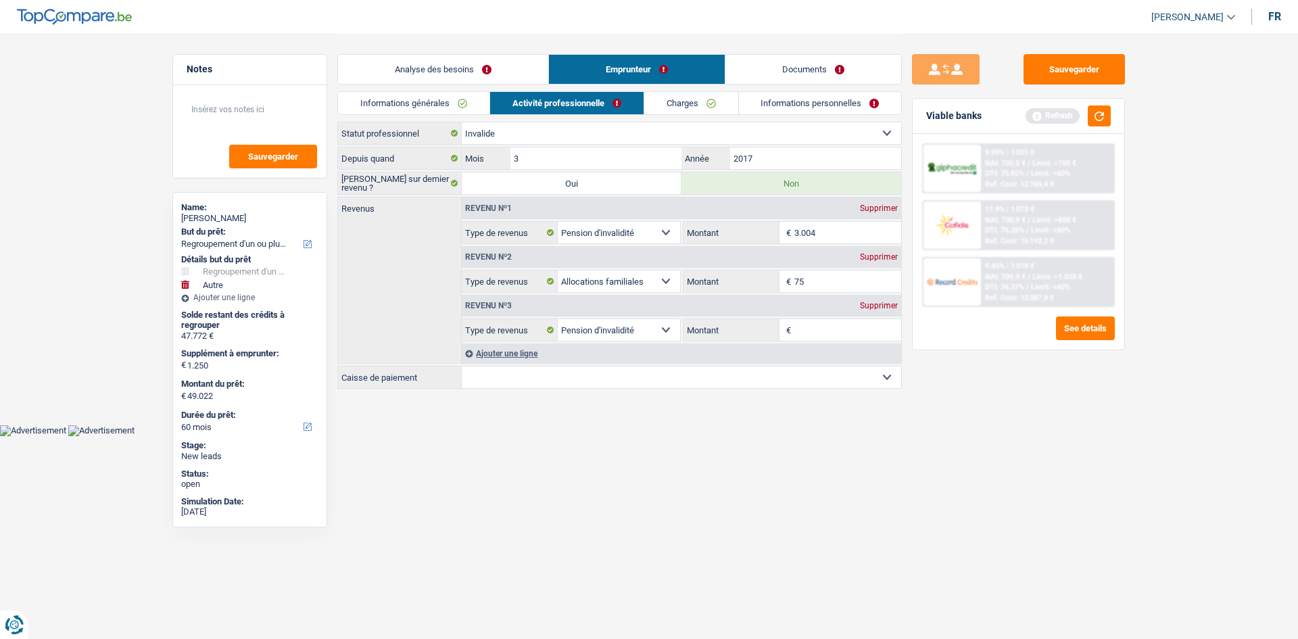
click at [885, 302] on div "Supprimer" at bounding box center [879, 306] width 45 height 8
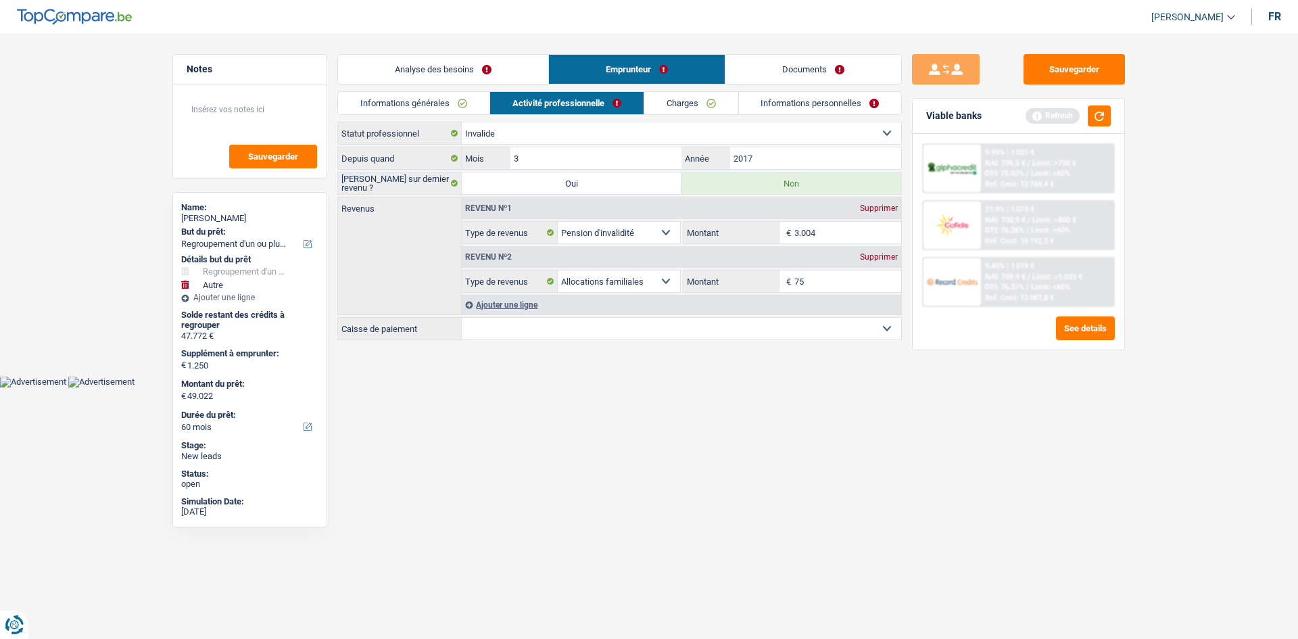
click at [421, 102] on link "Informations générales" at bounding box center [413, 103] width 151 height 22
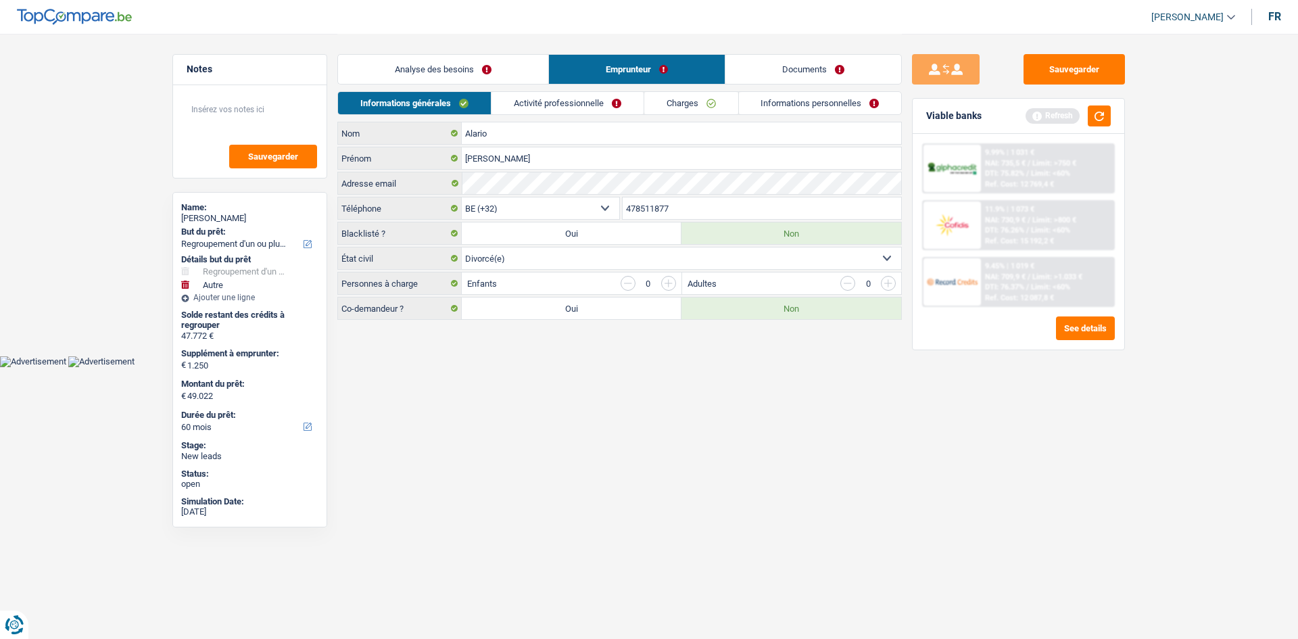
click at [561, 102] on link "Activité professionnelle" at bounding box center [568, 103] width 152 height 22
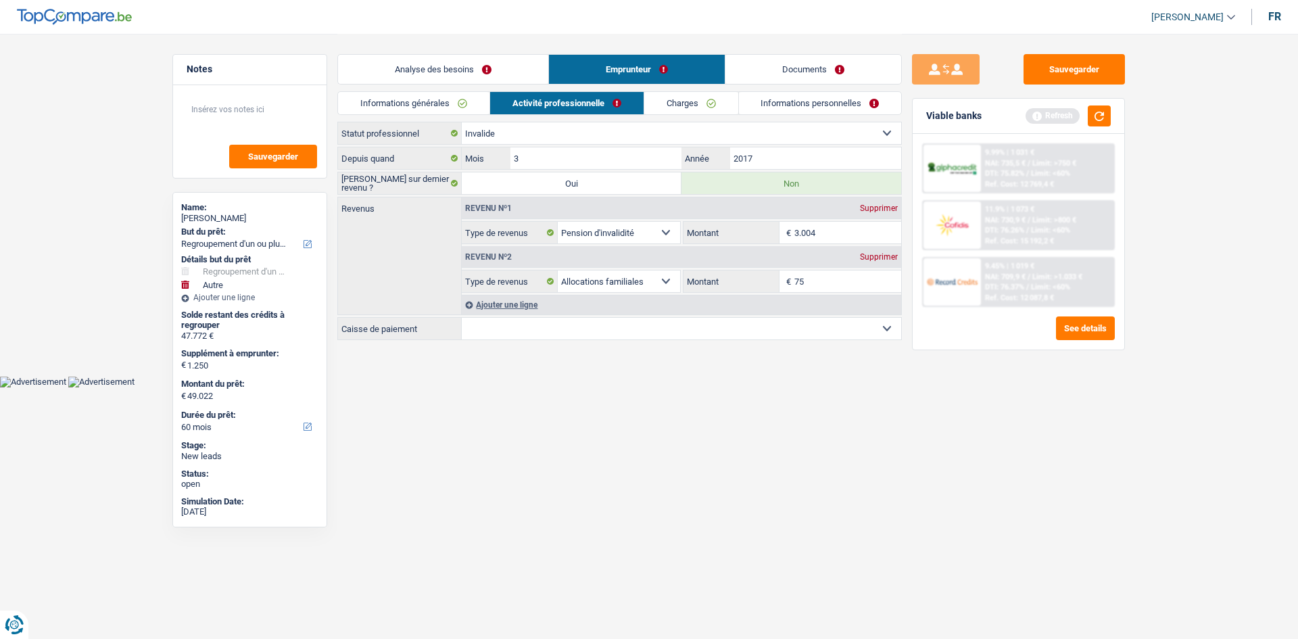
click at [658, 103] on link "Charges" at bounding box center [691, 103] width 94 height 22
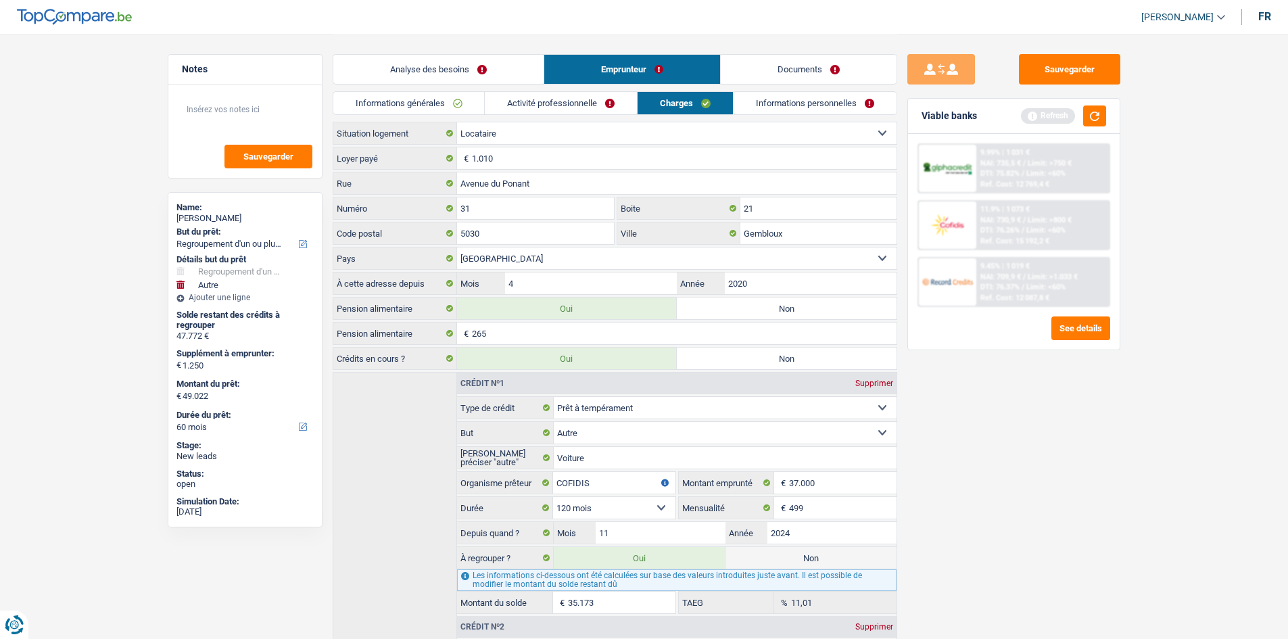
click at [584, 101] on link "Activité professionnelle" at bounding box center [561, 103] width 152 height 22
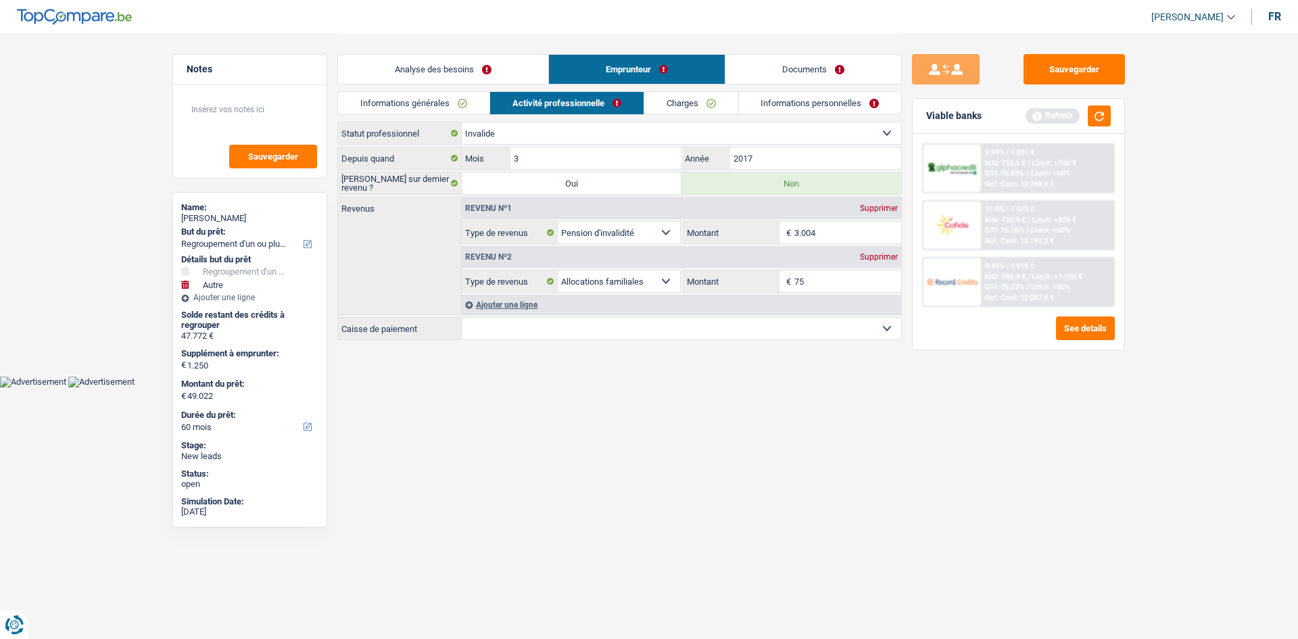
click at [608, 325] on select "Mutualité Chrétienne Mutualité Socialiste (Solidaris) SPF Sécurité Sociale Unio…" at bounding box center [682, 329] width 440 height 22
select select "partenamut"
click at [462, 318] on select "Mutualité Chrétienne Mutualité Socialiste (Solidaris) SPF Sécurité Sociale Unio…" at bounding box center [682, 329] width 440 height 22
select select "BE"
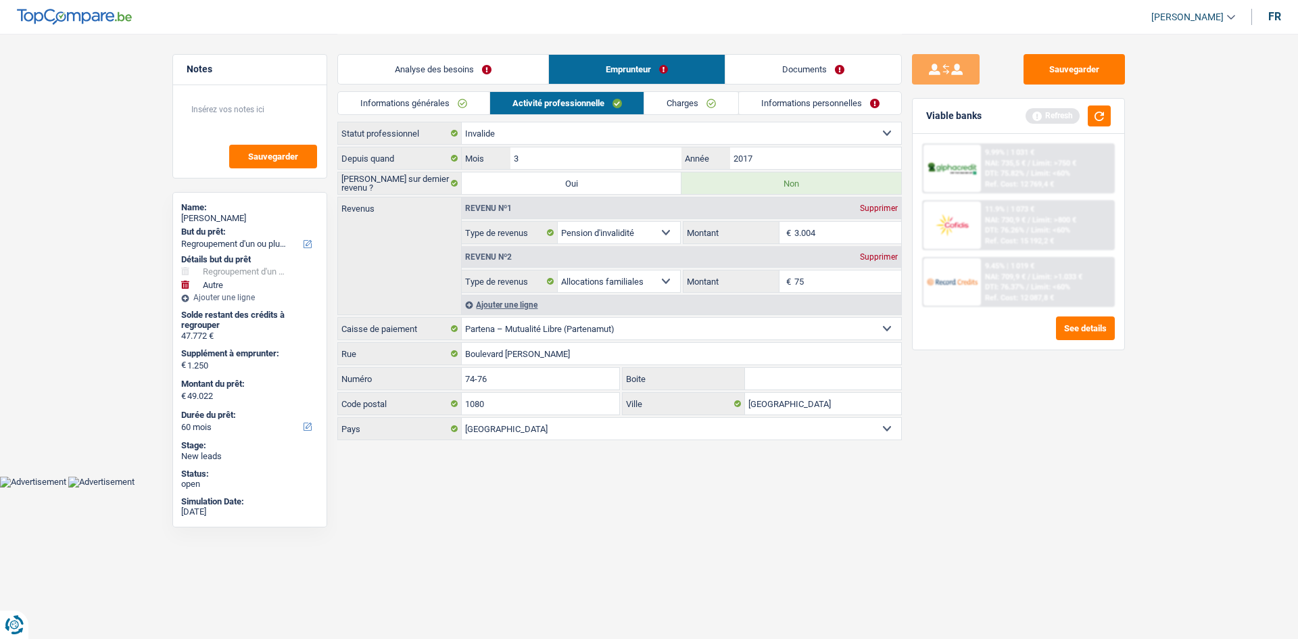
click at [739, 488] on html "Vous avez le contrôle de vos données Nous utilisons des cookies, tout comme nos…" at bounding box center [649, 244] width 1298 height 488
click at [718, 98] on link "Charges" at bounding box center [691, 103] width 94 height 22
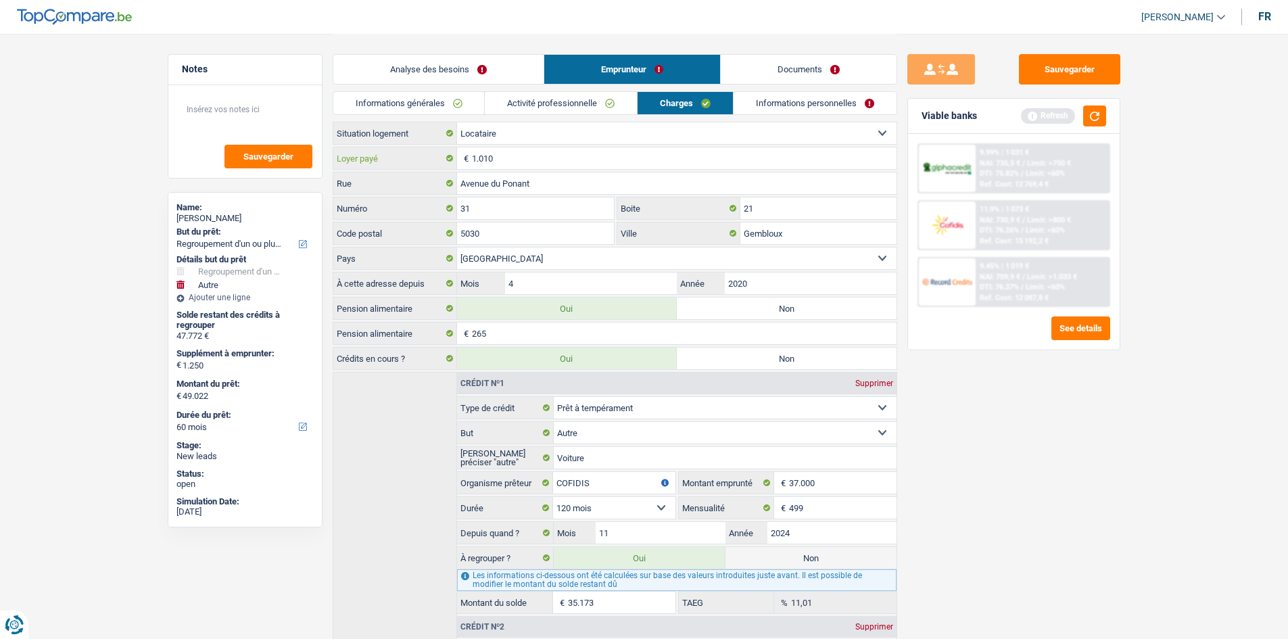
click at [621, 156] on input "1.010" at bounding box center [684, 158] width 425 height 22
type input "1"
click at [510, 166] on input "9.910" at bounding box center [684, 158] width 425 height 22
click at [502, 158] on input "9.910" at bounding box center [684, 158] width 425 height 22
type input "910"
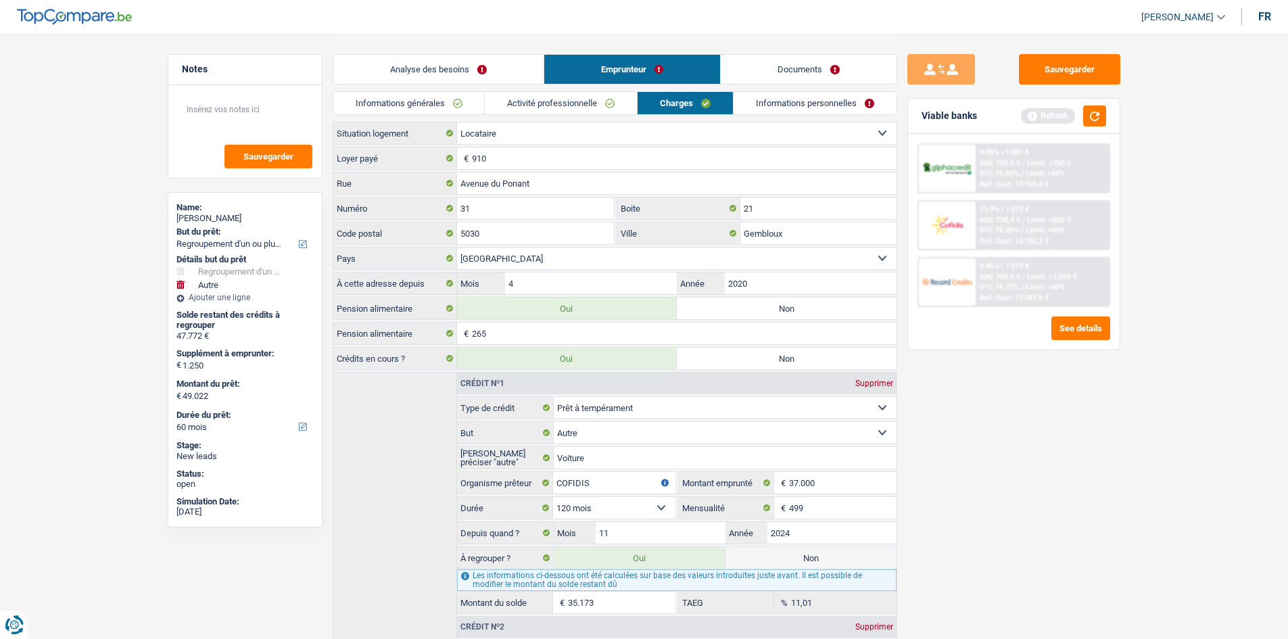
click at [969, 413] on div "Sauvegarder Viable banks Refresh 9.99% | 1 031 € NAI: 735,5 € / Limit: >750 € D…" at bounding box center [1013, 335] width 233 height 563
click at [762, 206] on input "21" at bounding box center [819, 208] width 156 height 22
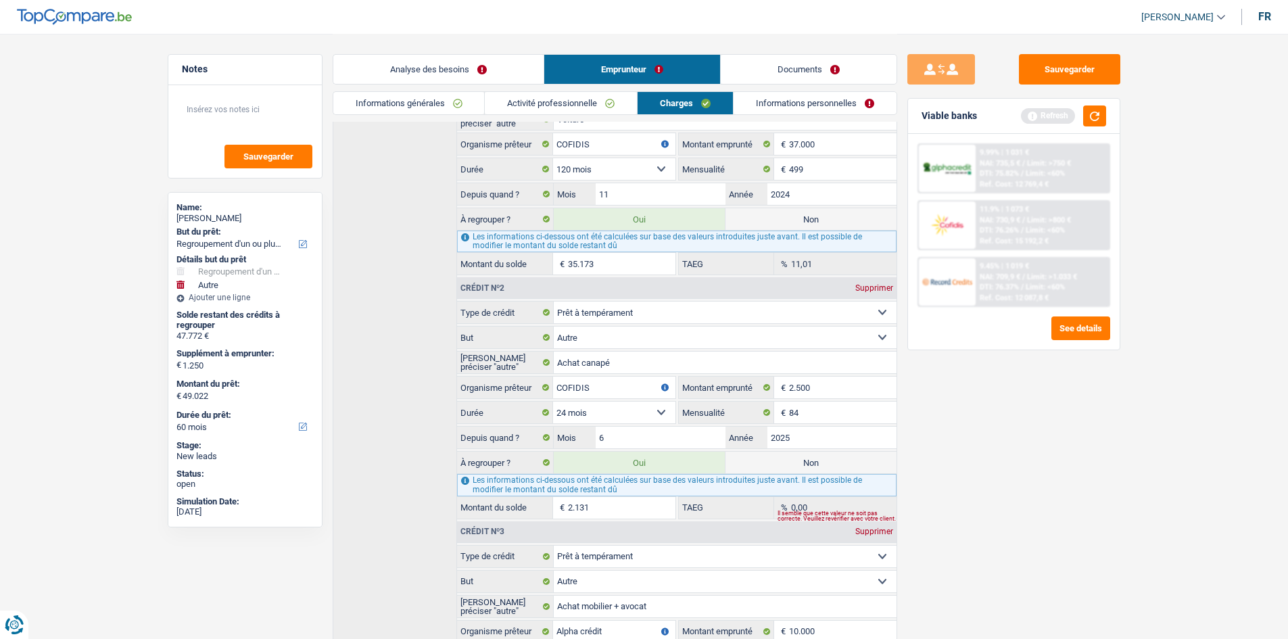
scroll to position [277, 0]
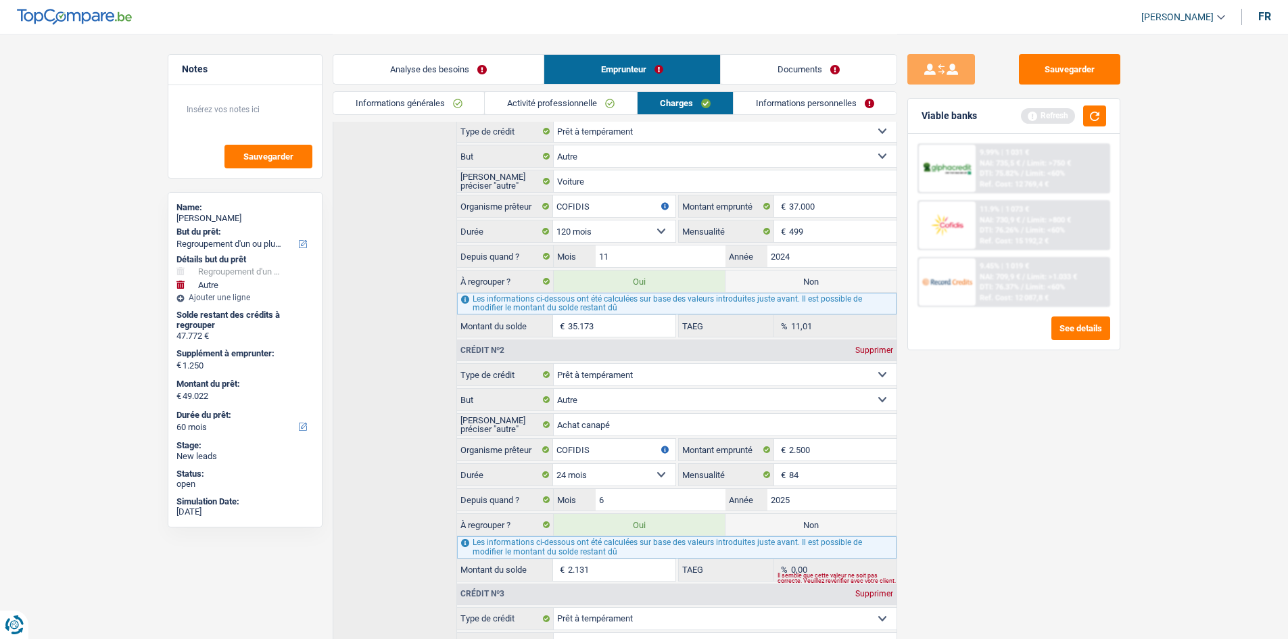
click at [816, 100] on link "Informations personnelles" at bounding box center [815, 103] width 163 height 22
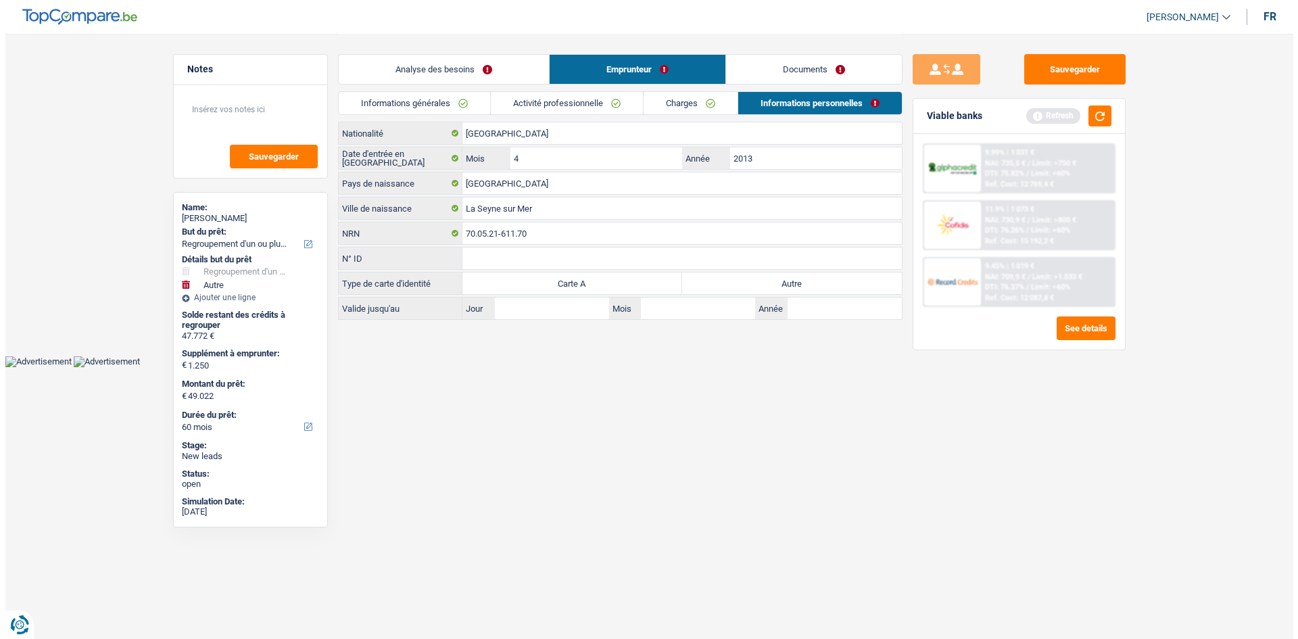
scroll to position [0, 0]
drag, startPoint x: 728, startPoint y: 279, endPoint x: 745, endPoint y: 259, distance: 25.5
click at [729, 279] on label "Autre" at bounding box center [792, 284] width 220 height 22
click at [729, 279] on input "Autre" at bounding box center [792, 284] width 220 height 22
radio input "true"
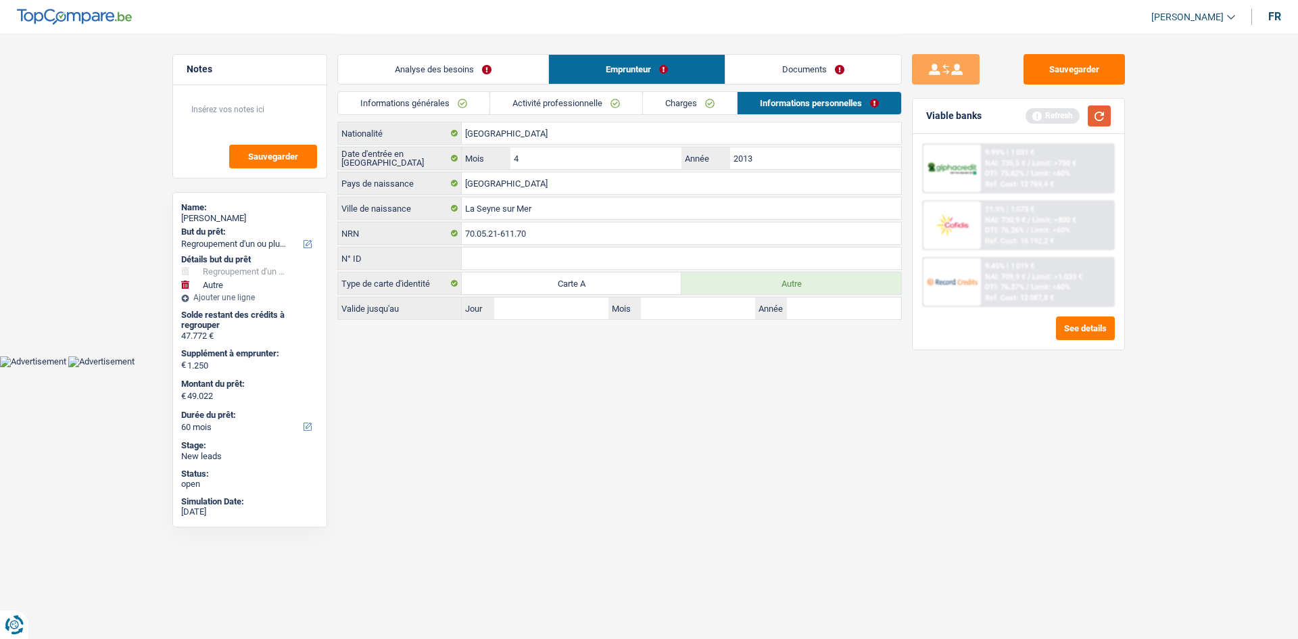
click at [1099, 118] on button "button" at bounding box center [1099, 115] width 23 height 21
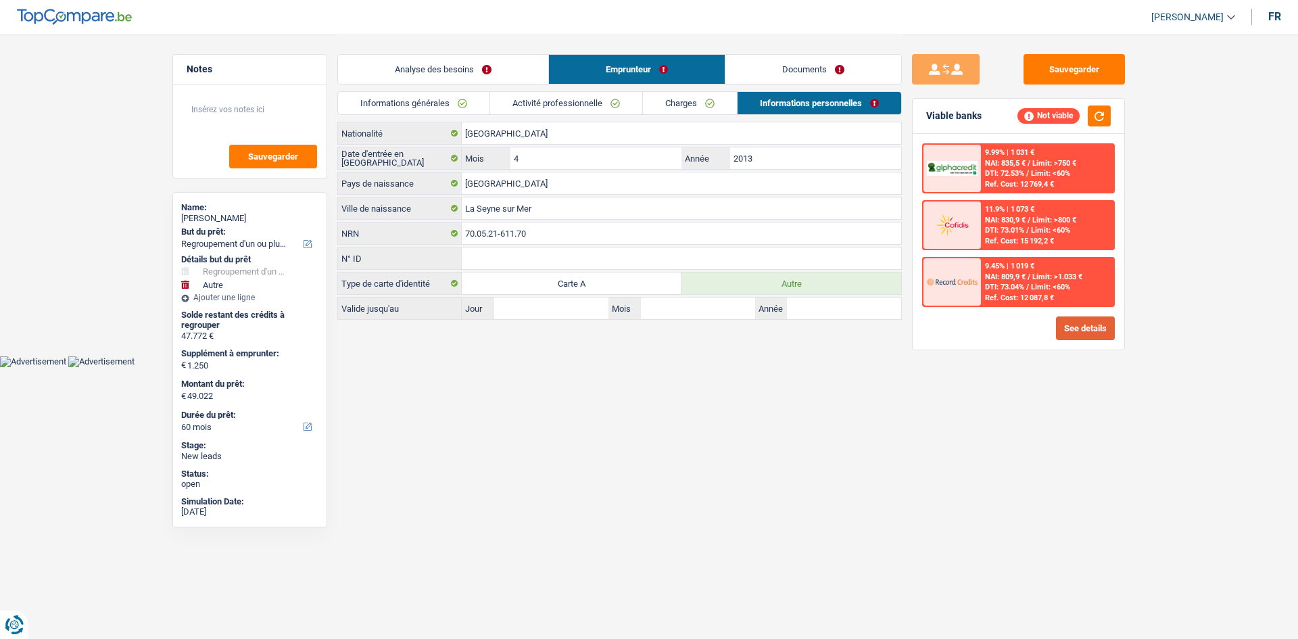
click at [1081, 320] on button "See details" at bounding box center [1085, 328] width 59 height 24
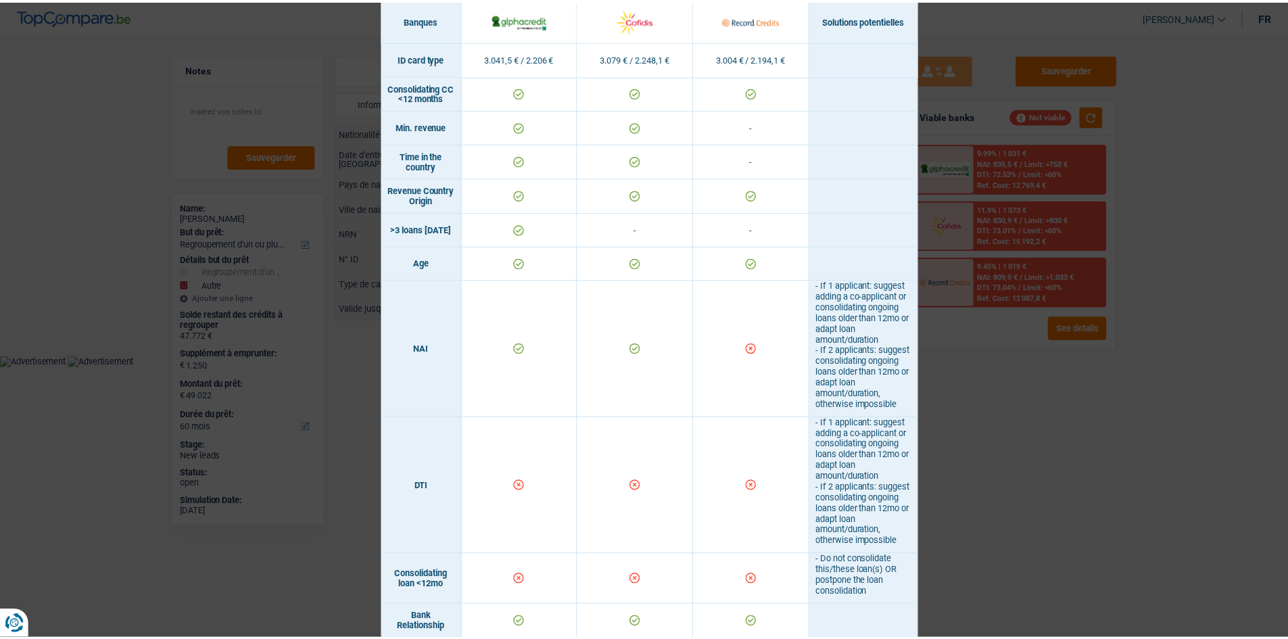
scroll to position [433, 0]
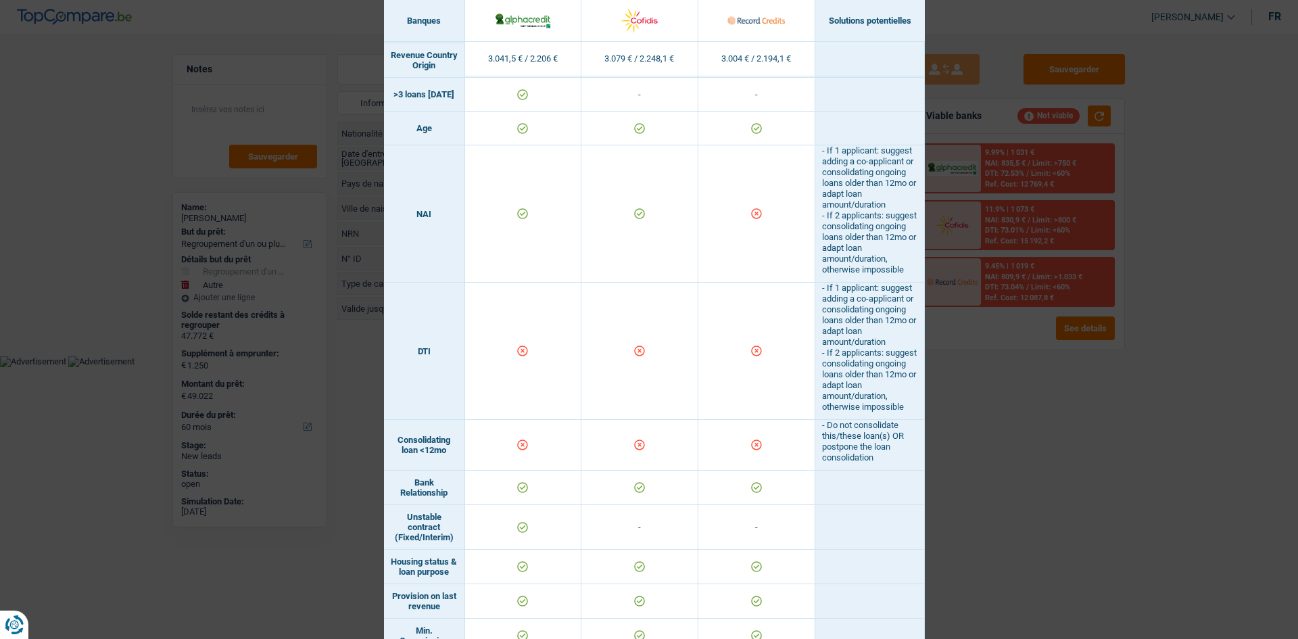
click at [169, 383] on div "Banks conditions × Banques Solutions potentielles Revenus / Charges 3.041,5 € /…" at bounding box center [649, 319] width 1298 height 639
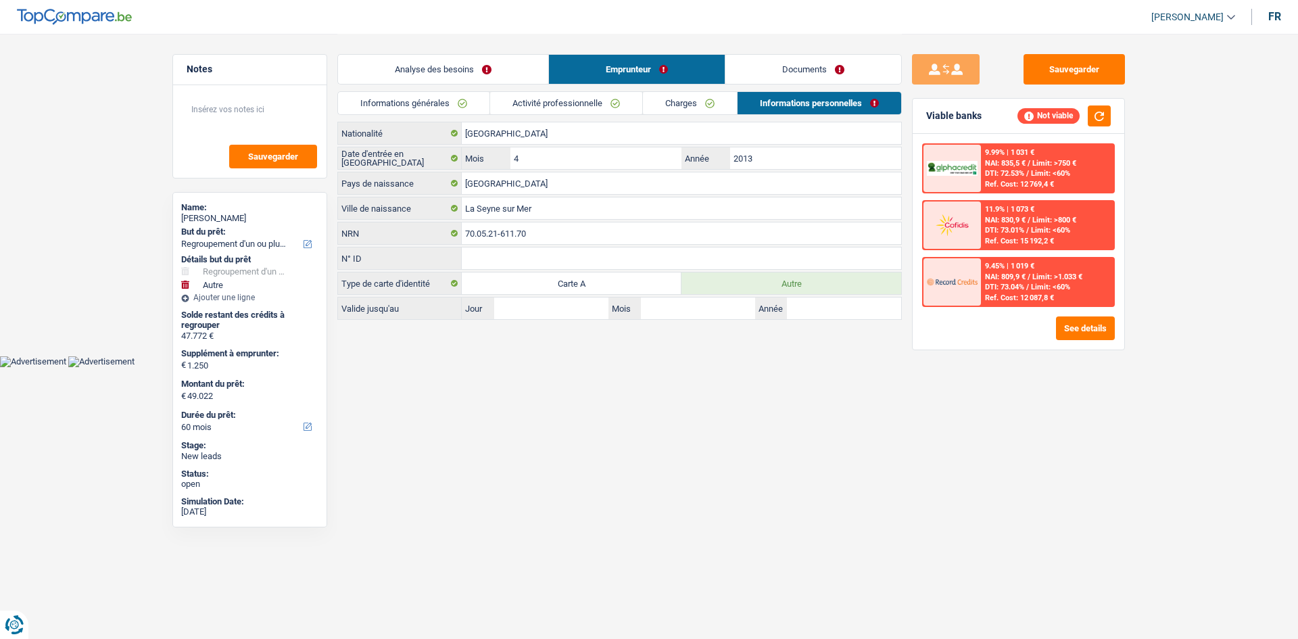
click at [471, 75] on link "Analyse des besoins" at bounding box center [443, 69] width 210 height 29
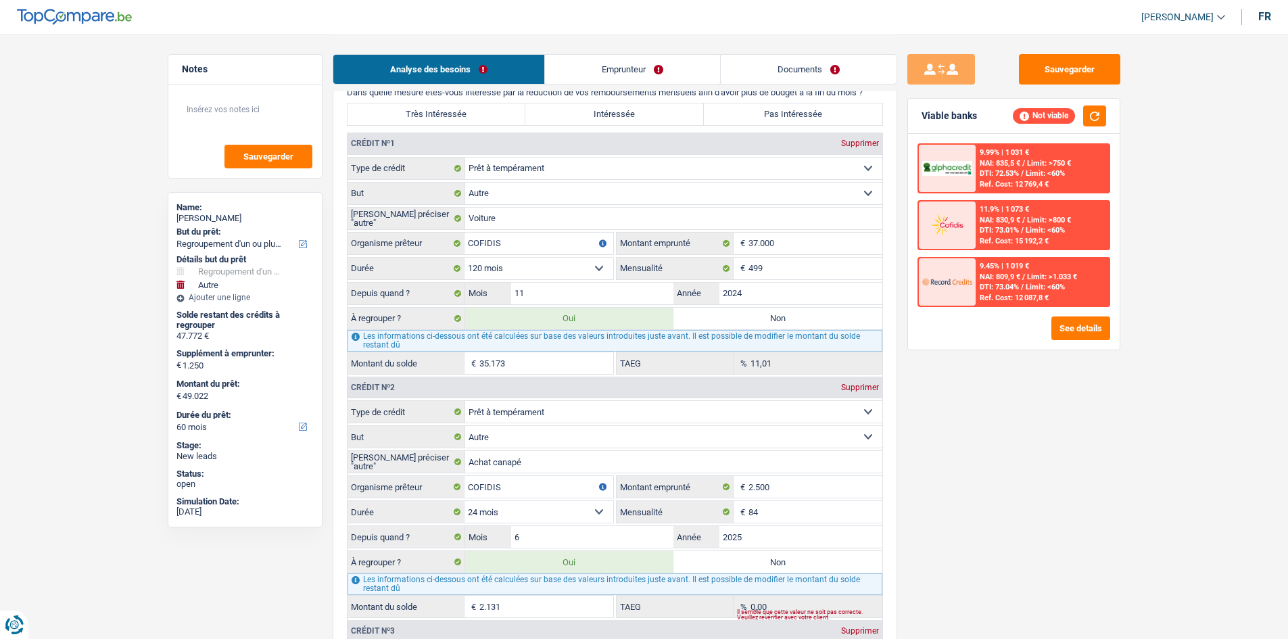
scroll to position [1555, 0]
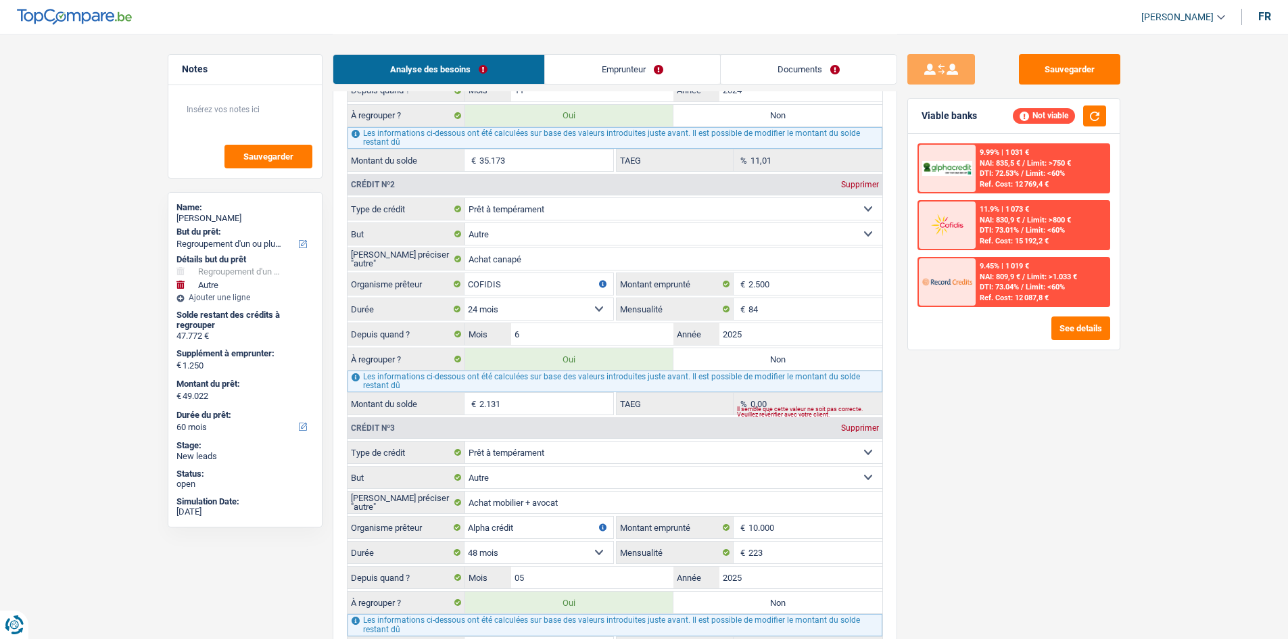
click at [734, 354] on label "Non" at bounding box center [778, 359] width 209 height 22
click at [734, 354] on input "Non" at bounding box center [778, 359] width 209 height 22
radio input "true"
type input "46.891"
select select "144"
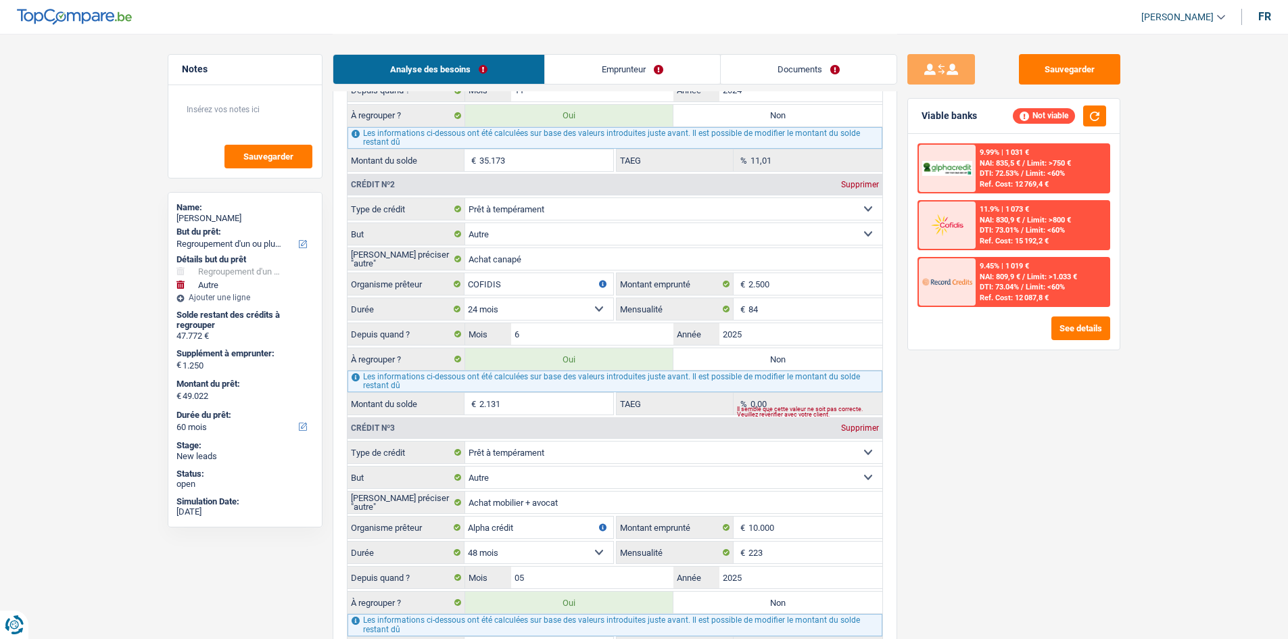
type input "45.641"
type input "46.891"
select select "144"
radio input "false"
type input "45.641"
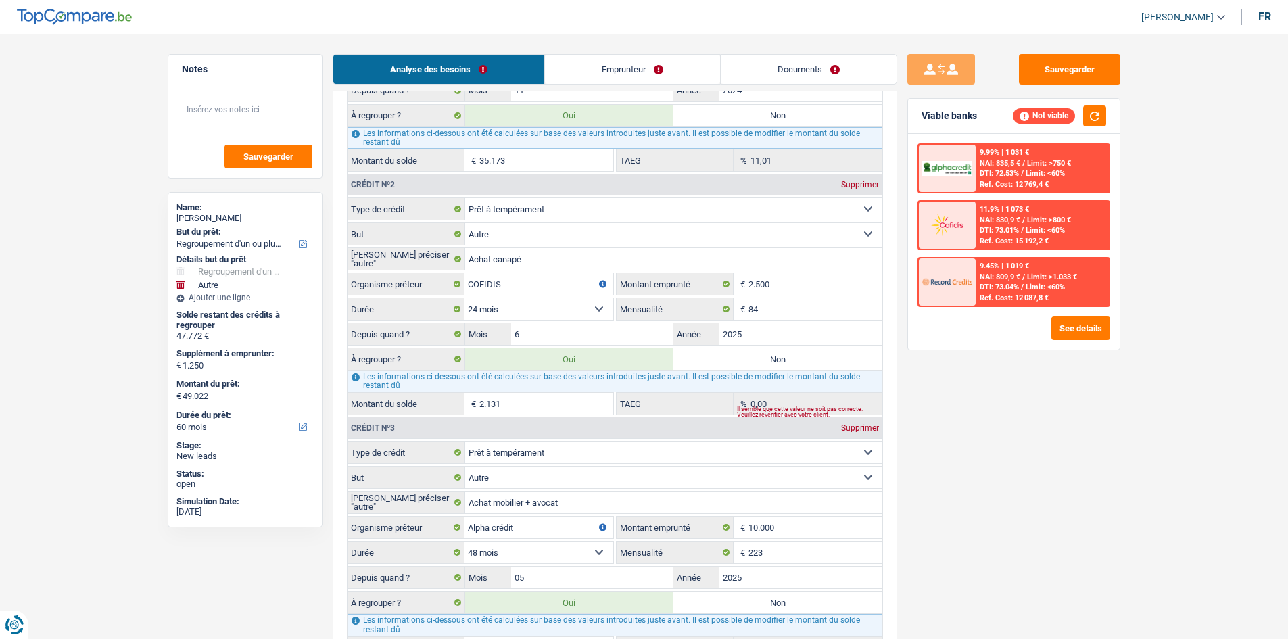
type input "46.891"
select select "144"
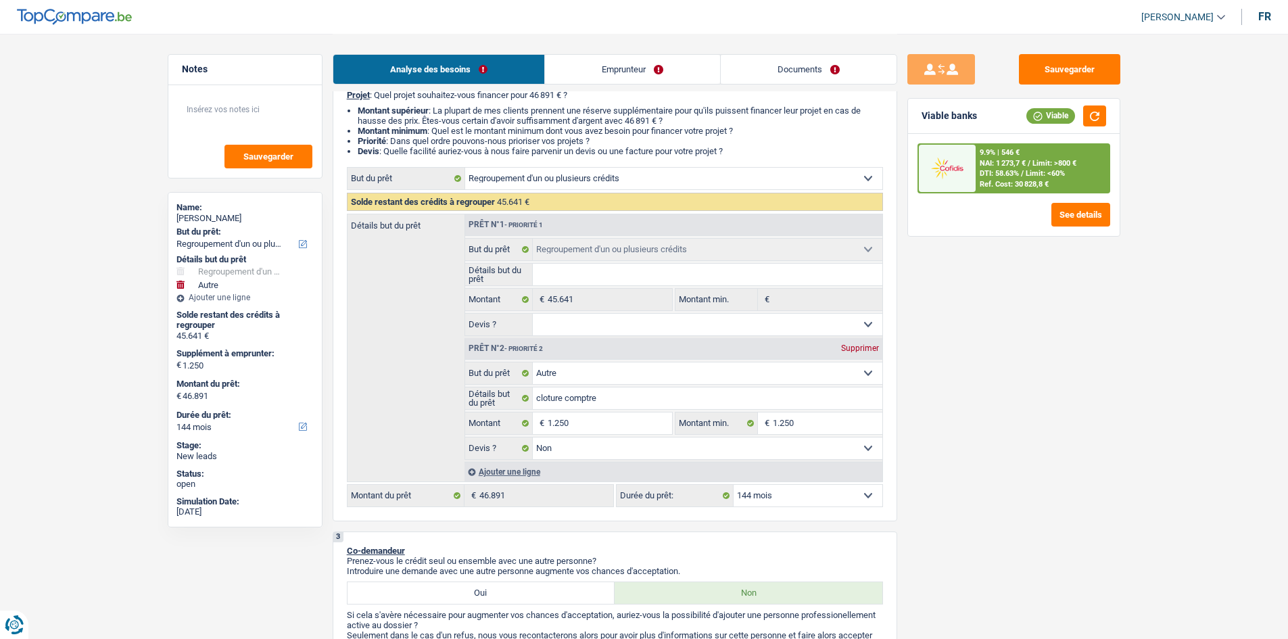
scroll to position [271, 0]
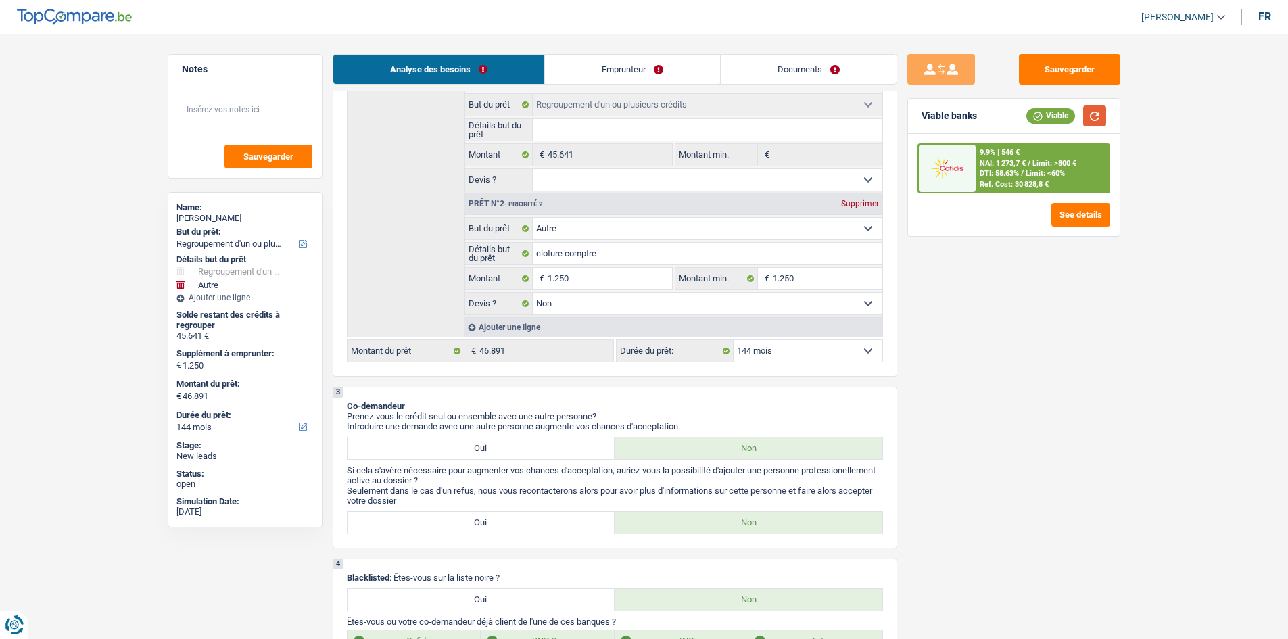
click at [1095, 114] on button "button" at bounding box center [1094, 115] width 23 height 21
click at [815, 62] on link "Documents" at bounding box center [809, 69] width 176 height 29
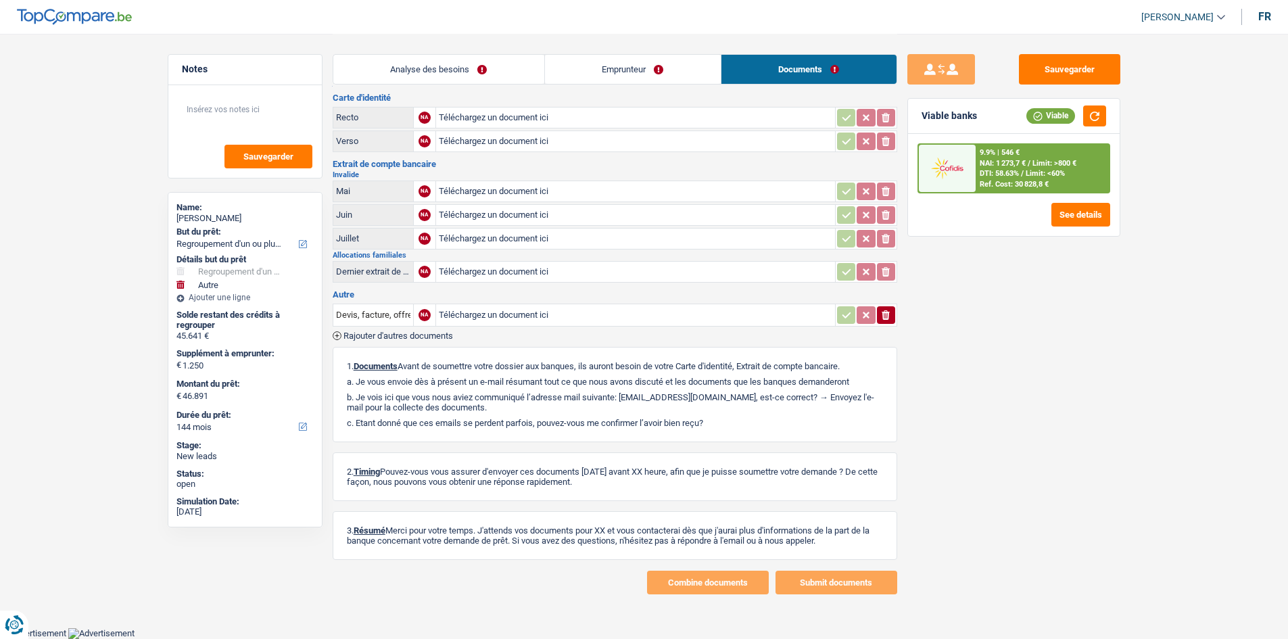
scroll to position [24, 0]
click at [1033, 173] on span "Limit: <60%" at bounding box center [1045, 173] width 39 height 9
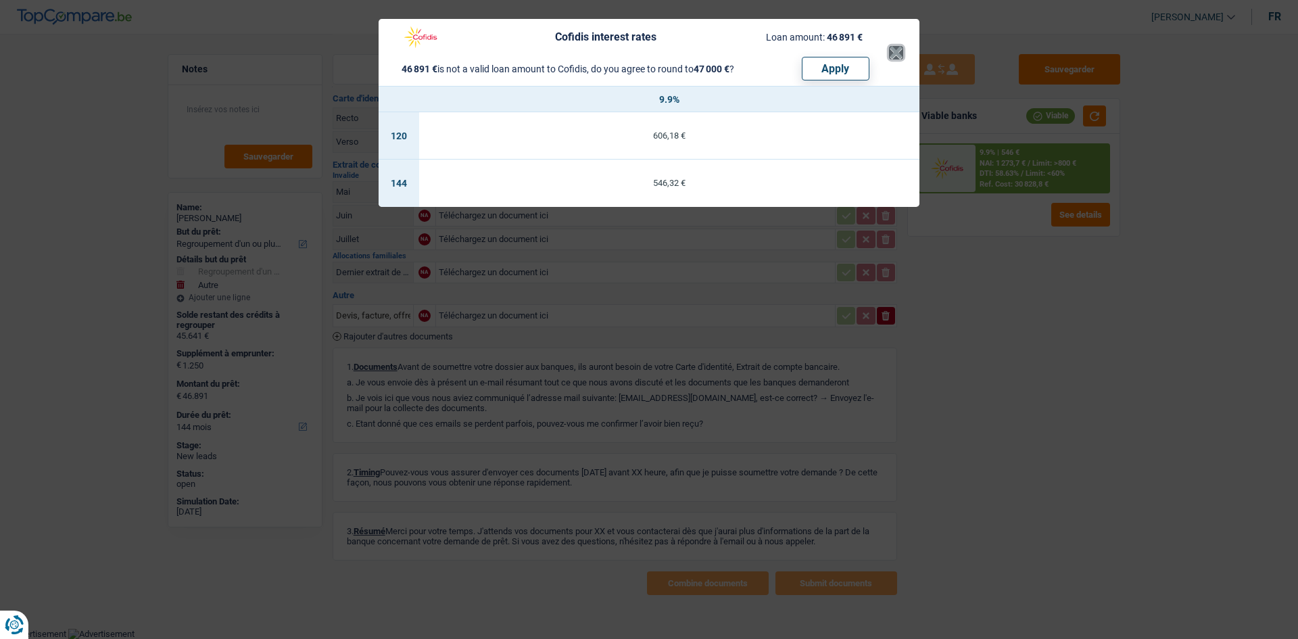
click at [895, 55] on button "×" at bounding box center [896, 53] width 14 height 14
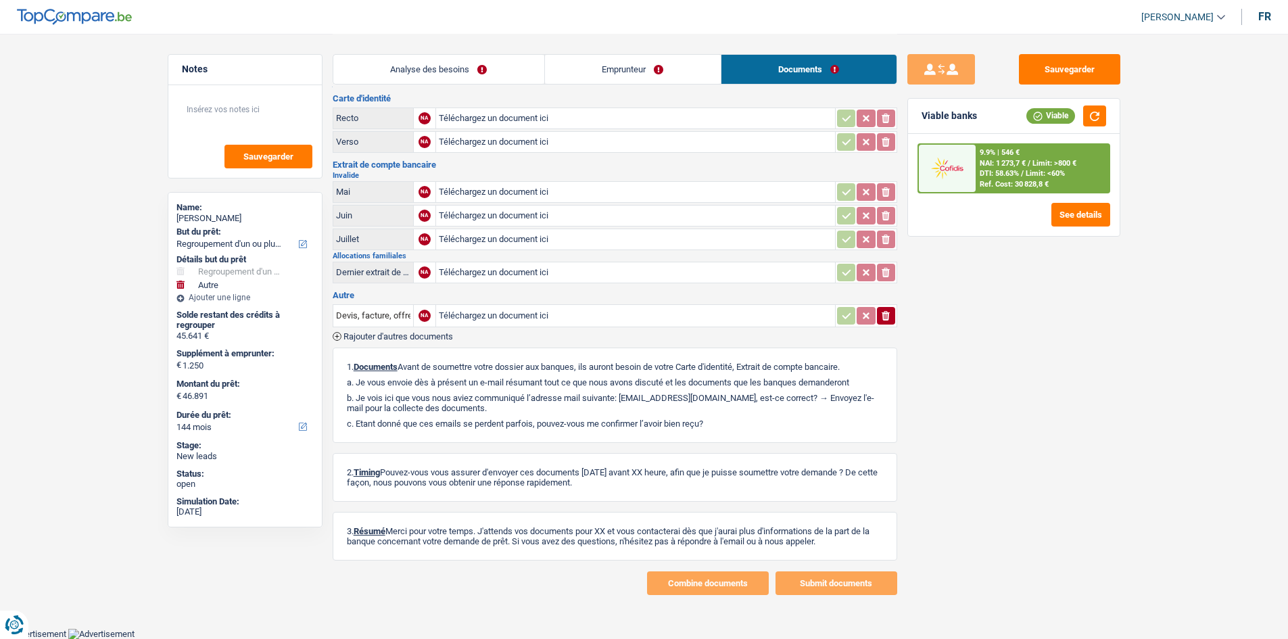
click at [503, 60] on link "Analyse des besoins" at bounding box center [438, 69] width 211 height 29
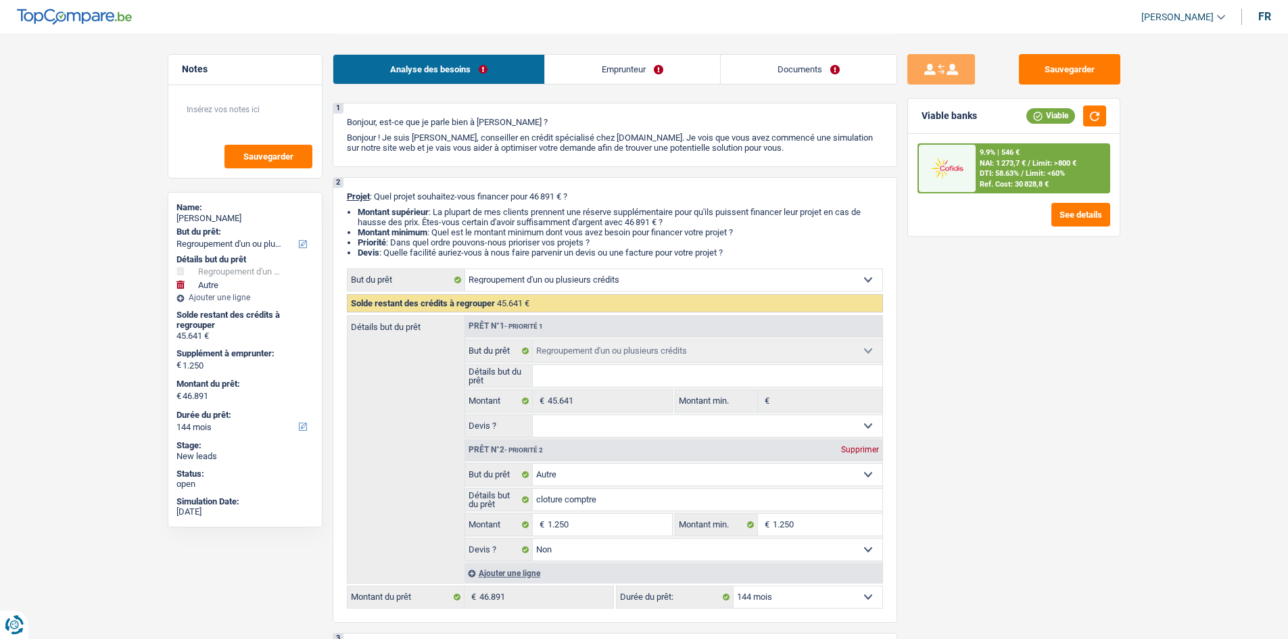
click at [651, 68] on link "Emprunteur" at bounding box center [632, 69] width 175 height 29
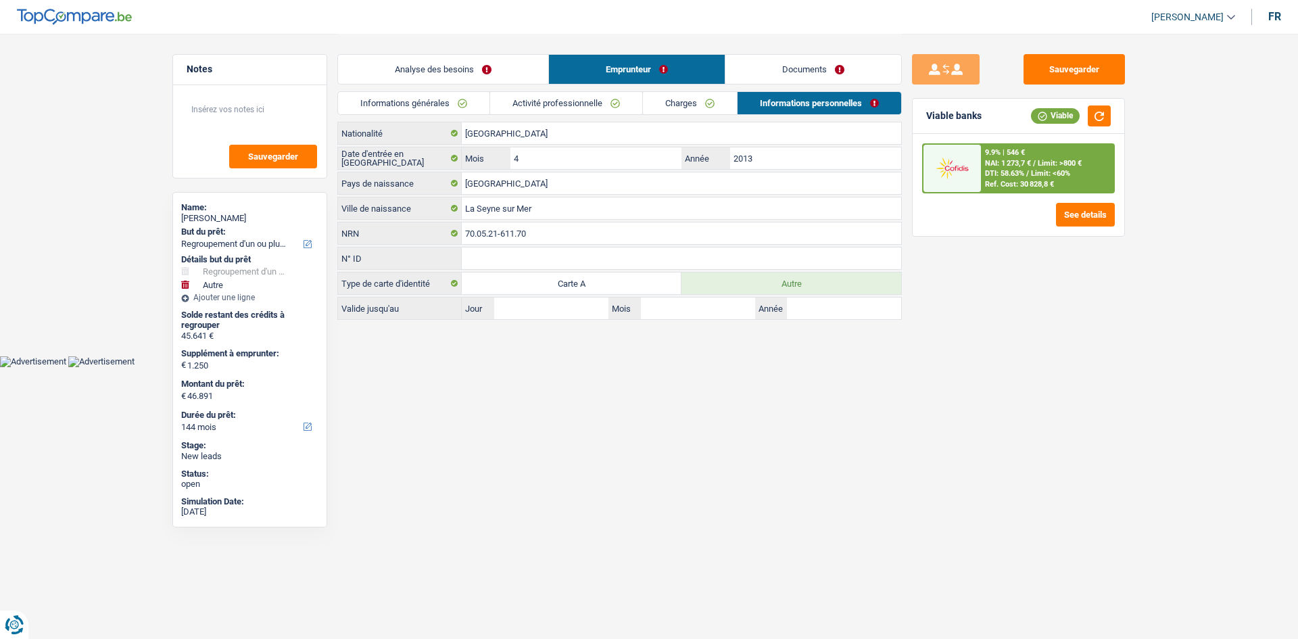
click at [490, 64] on link "Analyse des besoins" at bounding box center [443, 69] width 210 height 29
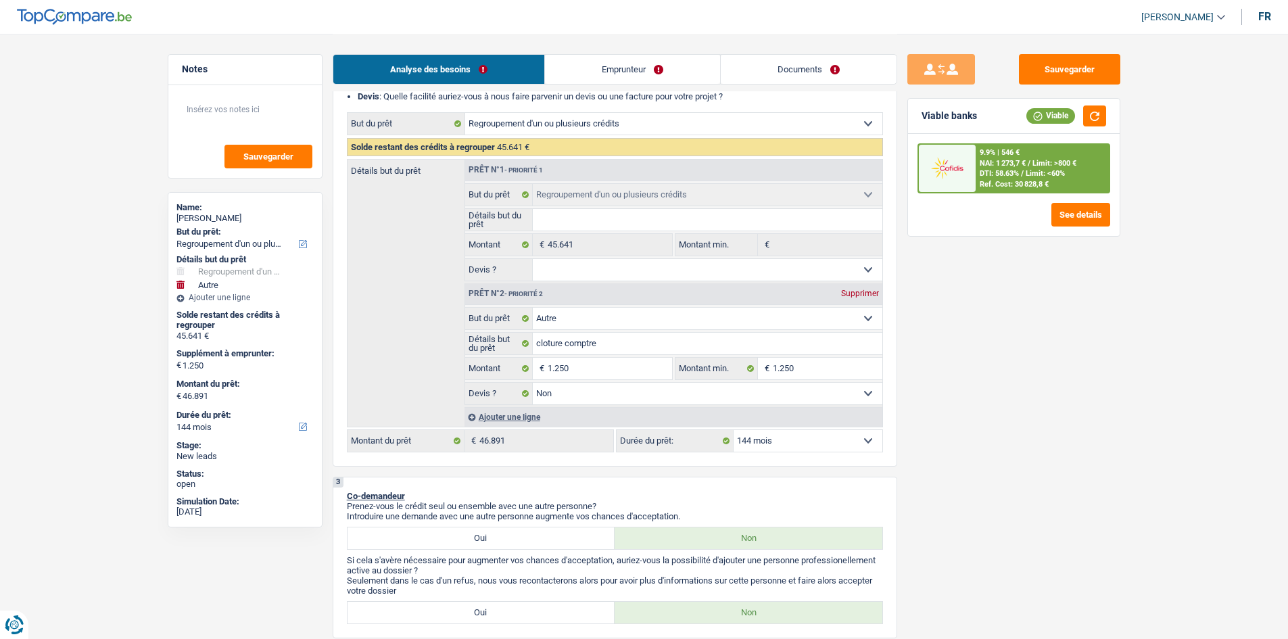
scroll to position [338, 0]
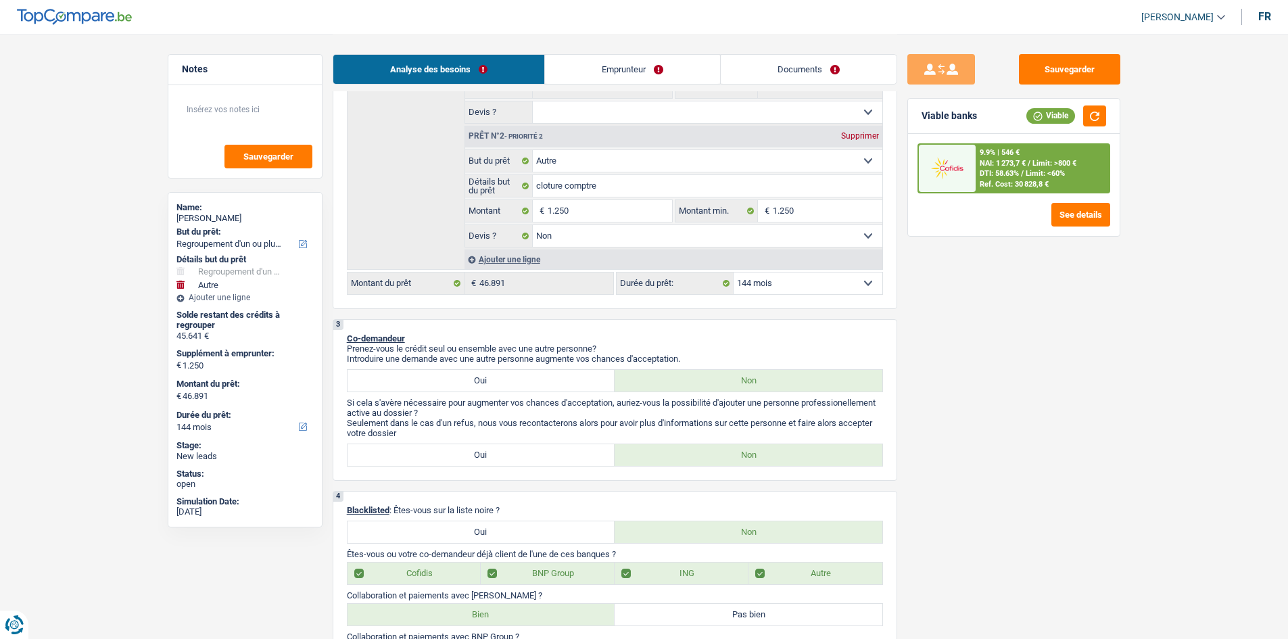
drag, startPoint x: 794, startPoint y: 290, endPoint x: 782, endPoint y: 290, distance: 12.2
click at [793, 290] on select "12 mois 18 mois 24 mois 30 mois 36 mois 42 mois 48 mois 60 mois 72 mois 84 mois…" at bounding box center [808, 284] width 149 height 22
click at [928, 407] on div "Sauvegarder Viable banks Viable 9.9% | 546 € NAI: 1 273,7 € / Limit: >800 € DTI…" at bounding box center [1013, 335] width 233 height 563
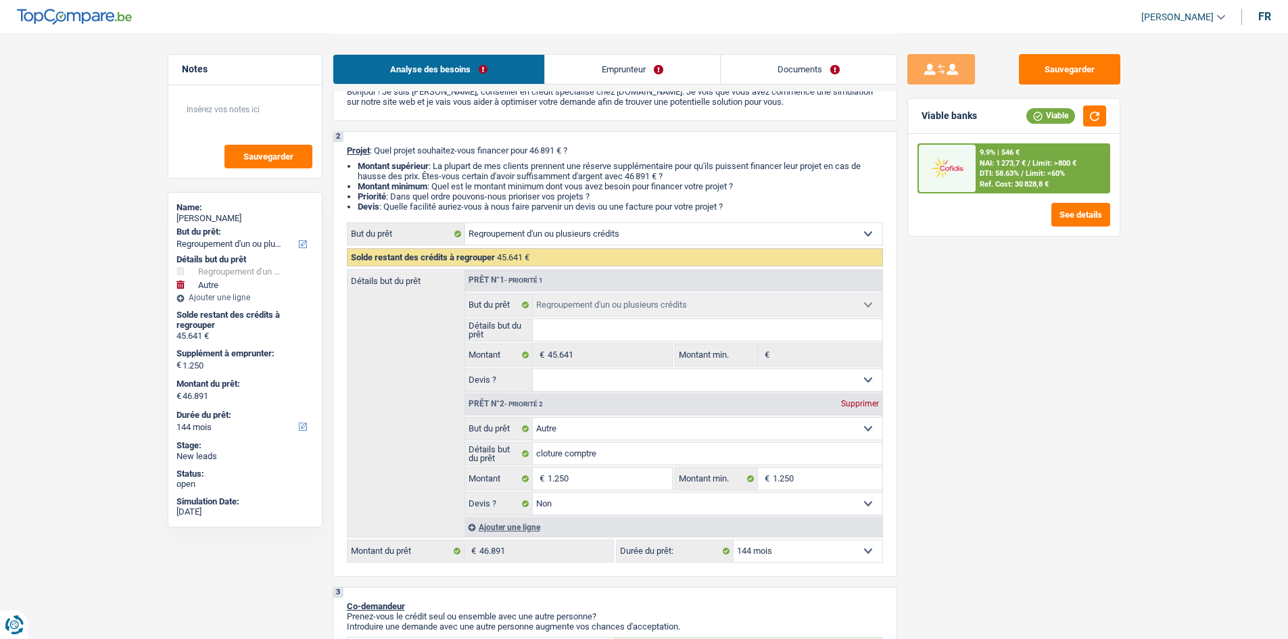
scroll to position [135, 0]
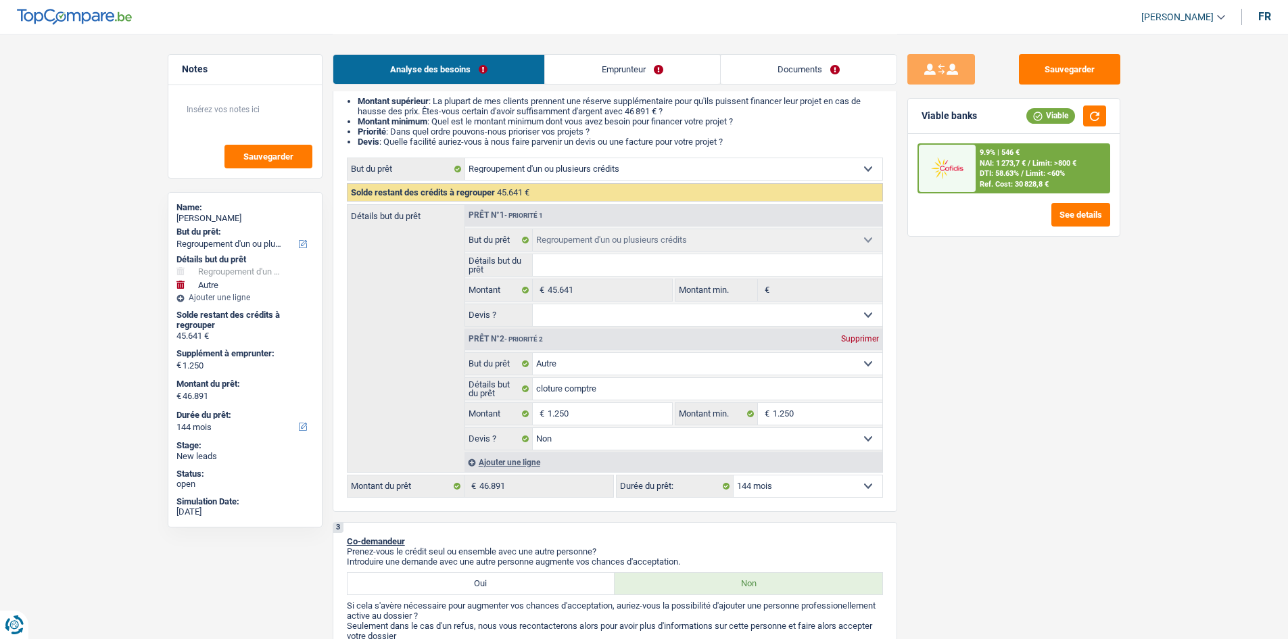
click at [1014, 168] on div "9.9% | 546 € NAI: 1 273,7 € / Limit: >800 € DTI: 58.63% / Limit: <60% Ref. Cost…" at bounding box center [1042, 168] width 133 height 47
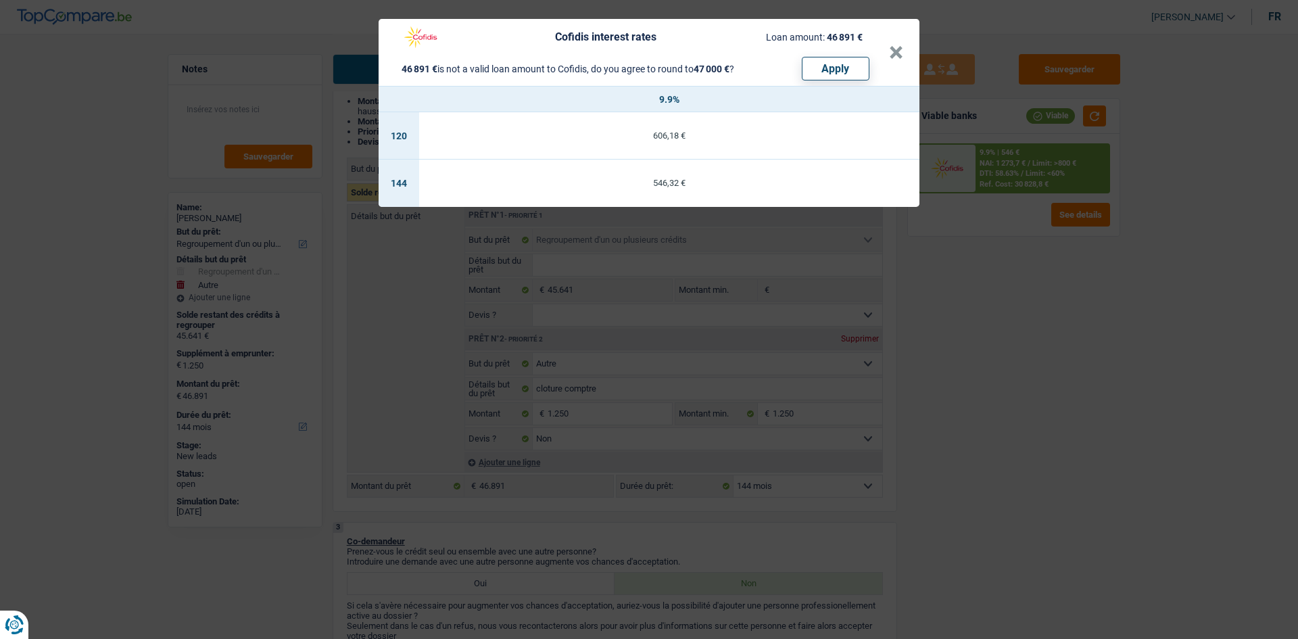
drag, startPoint x: 1031, startPoint y: 609, endPoint x: 1037, endPoint y: 550, distance: 59.1
click at [1031, 588] on div "Cofidis interest rates Loan amount: 46 891 € 46 891 € is not a valid loan amoun…" at bounding box center [649, 319] width 1298 height 639
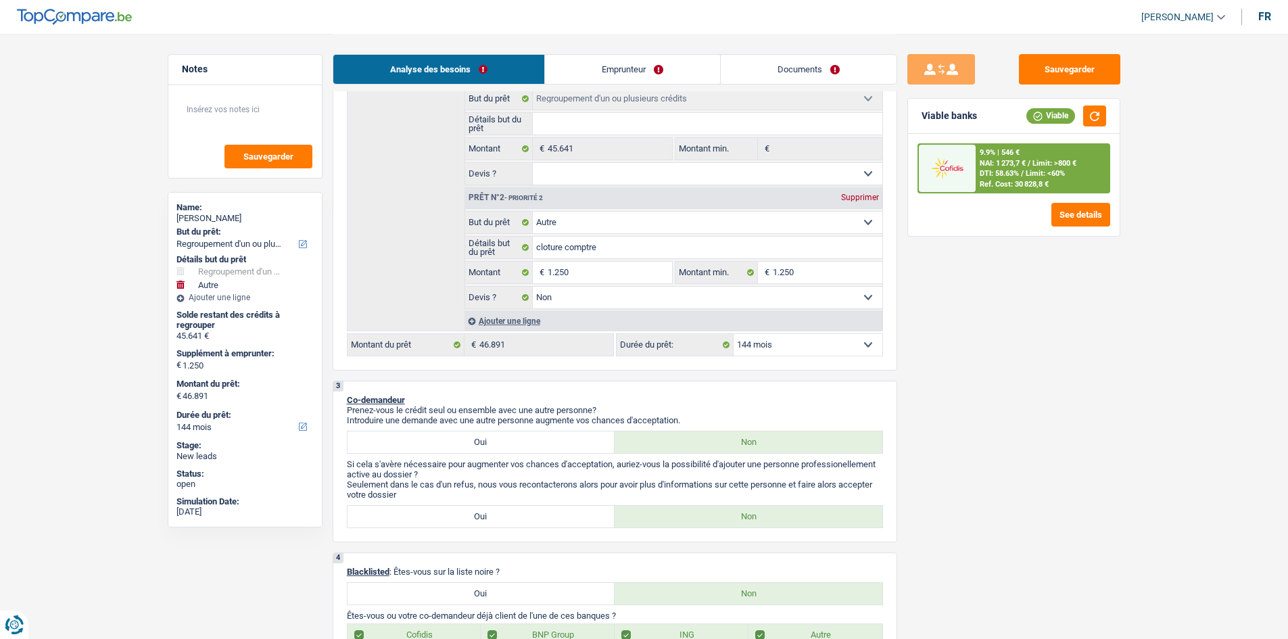
scroll to position [0, 0]
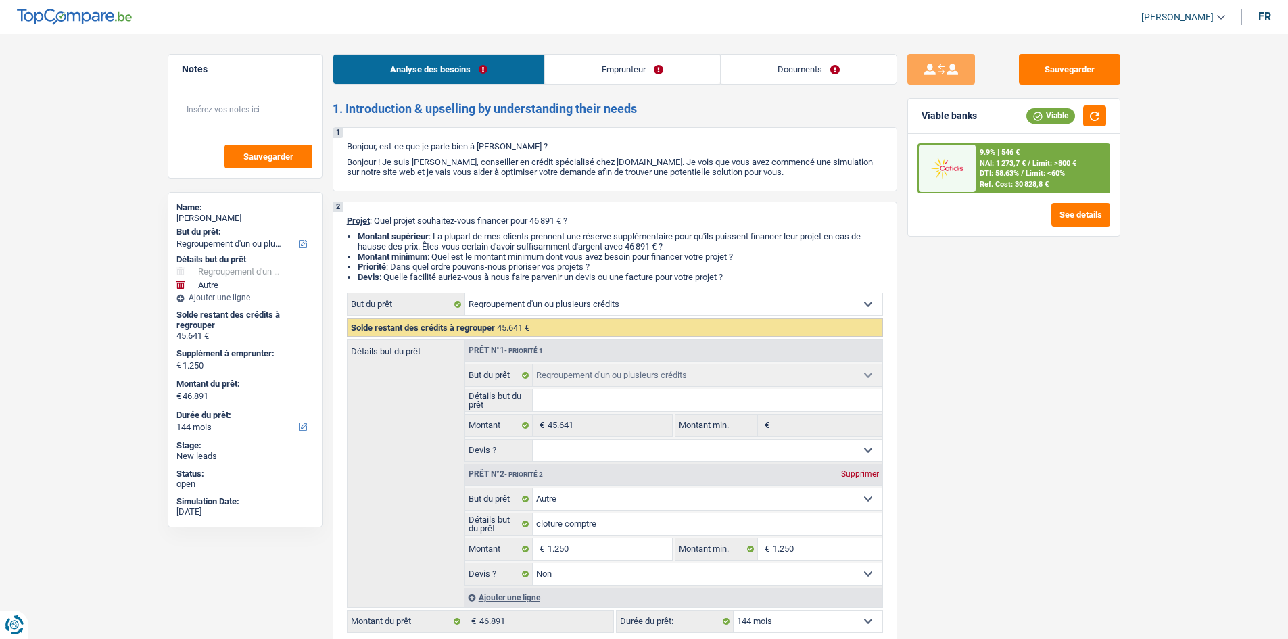
click at [1098, 313] on div "Sauvegarder Viable banks Viable 9.9% | 546 € NAI: 1 273,7 € / Limit: >800 € DTI…" at bounding box center [1013, 335] width 233 height 563
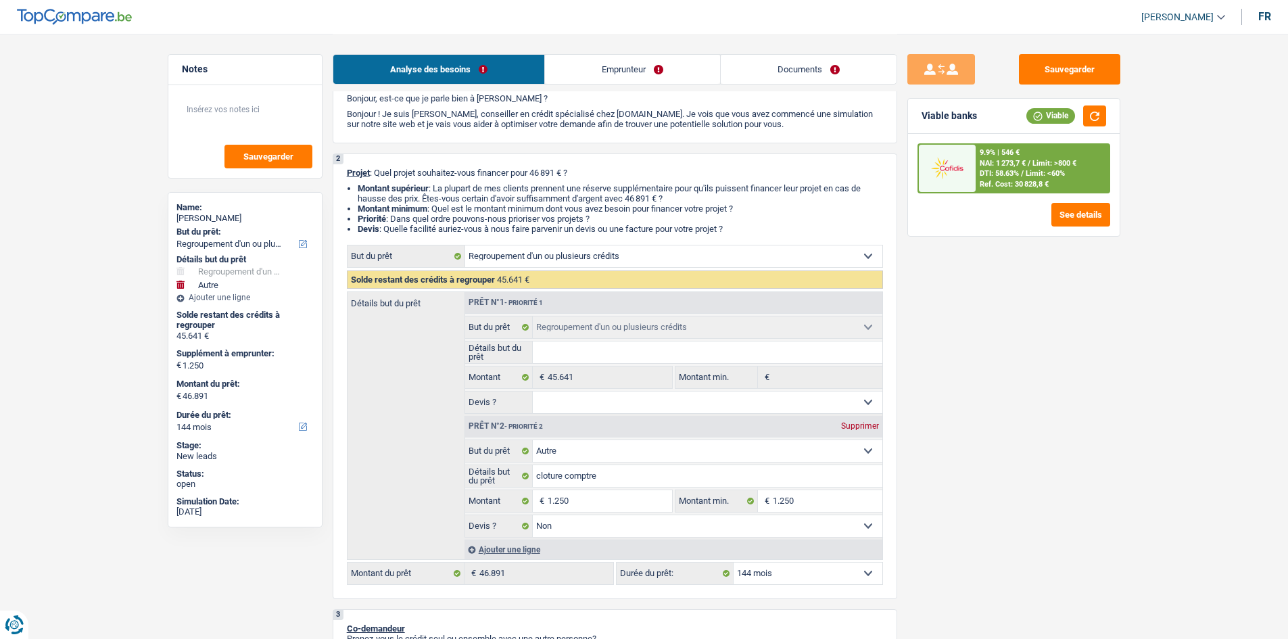
scroll to position [203, 0]
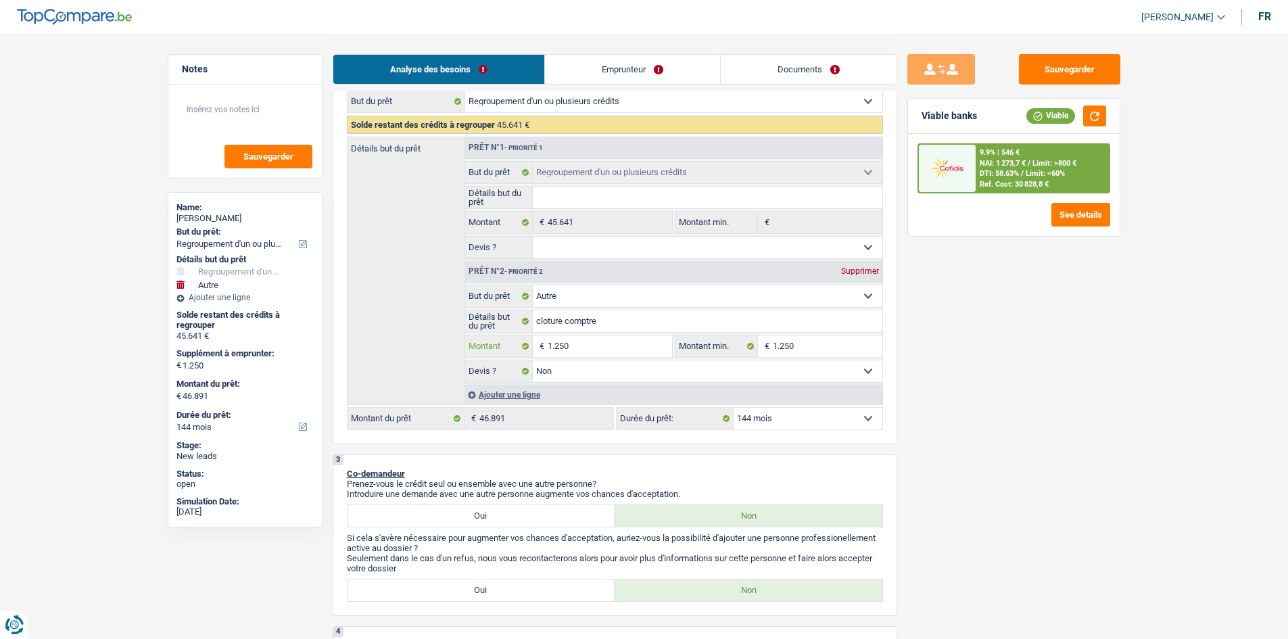
click at [631, 348] on input "1.250" at bounding box center [610, 346] width 124 height 22
type input "125"
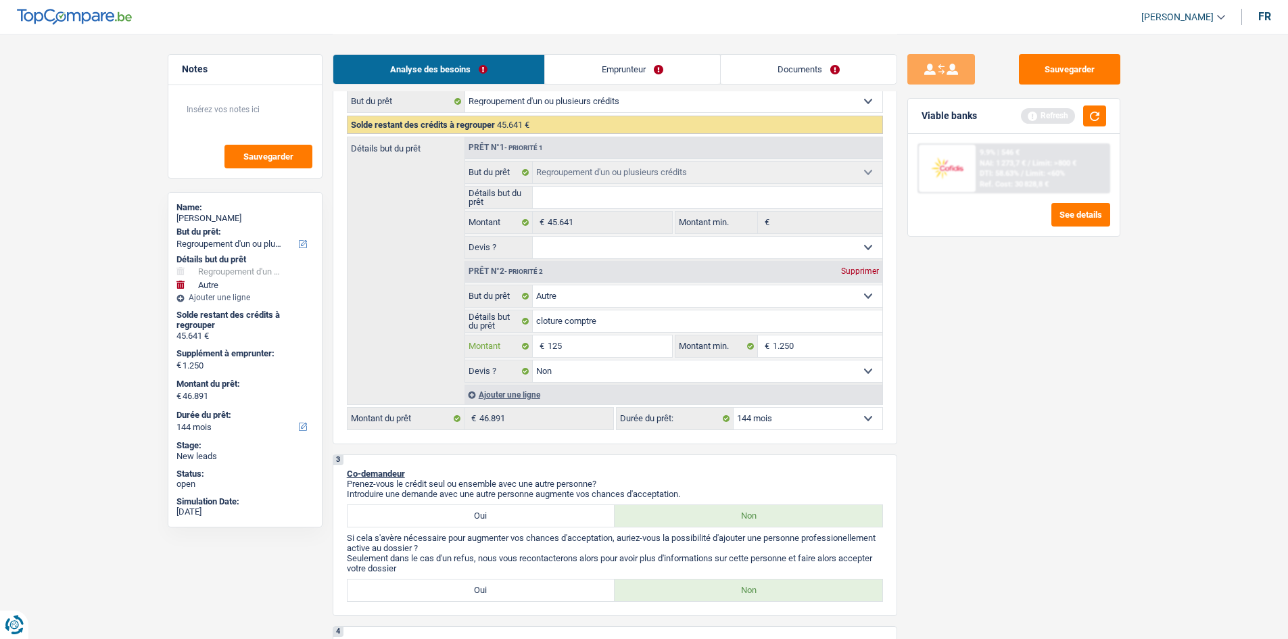
type input "12"
type input "1"
click at [1047, 437] on div "Sauvegarder Viable banks Refresh 9.9% | 546 € NAI: 1 273,7 € / Limit: >800 € DT…" at bounding box center [1013, 335] width 233 height 563
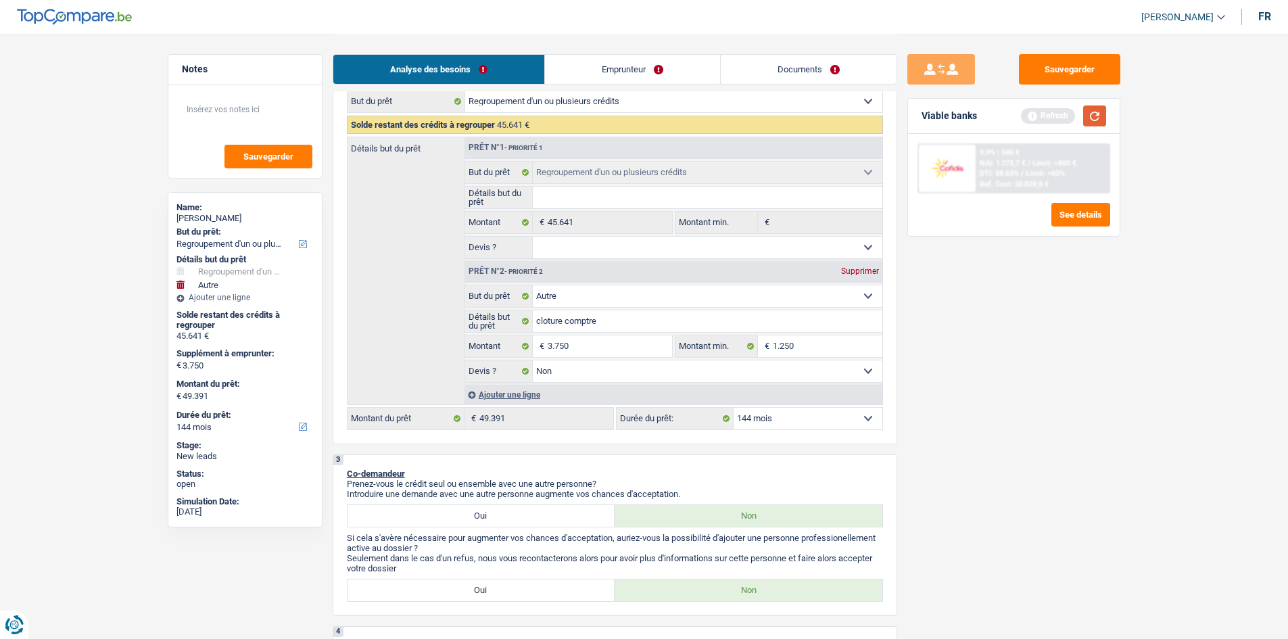
click at [1095, 120] on button "button" at bounding box center [1094, 115] width 23 height 21
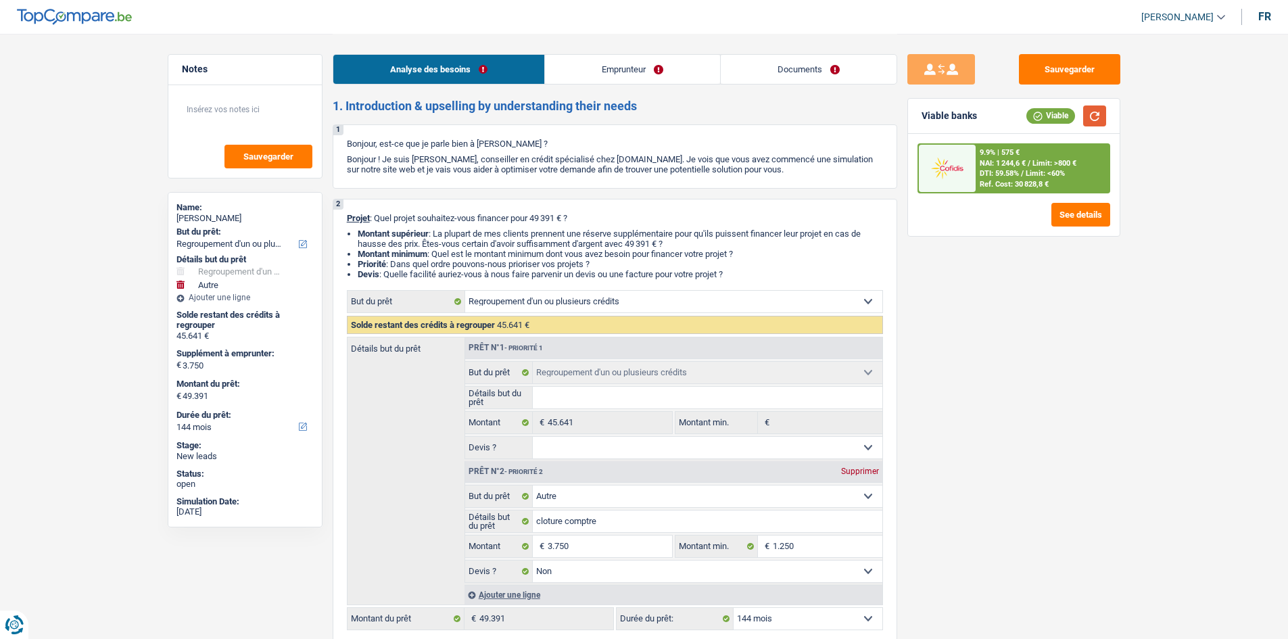
scroll to position [0, 0]
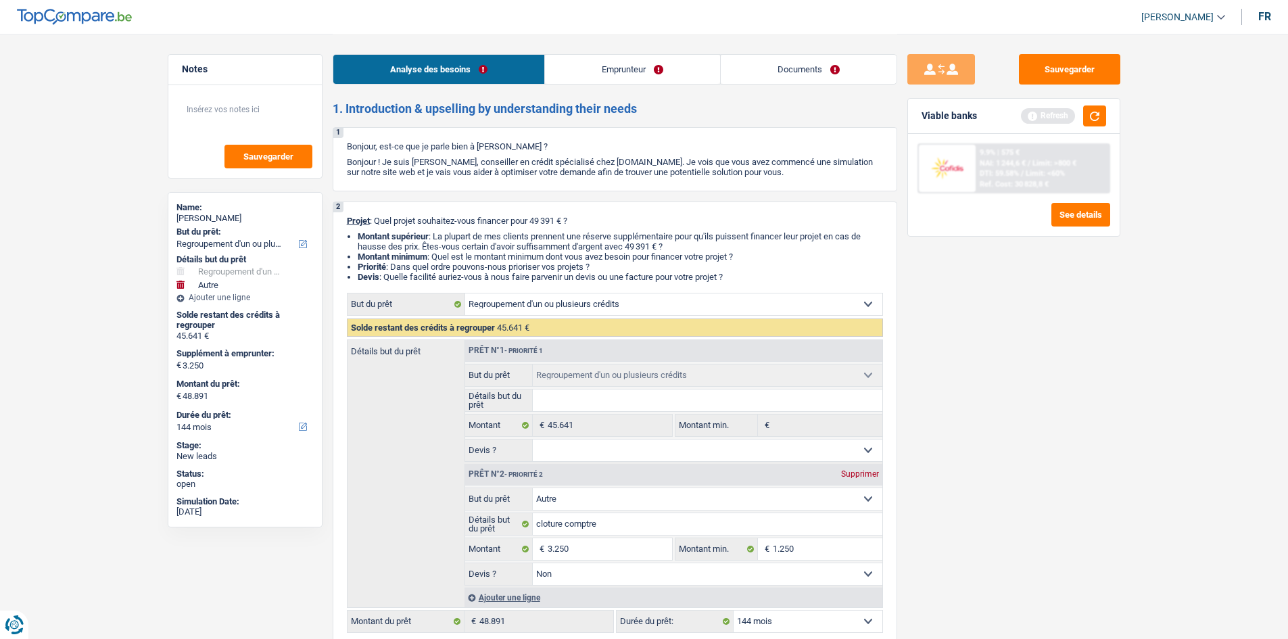
click at [939, 543] on div "Sauvegarder Viable banks Refresh 9.9% | 575 € NAI: 1 244,6 € / Limit: >800 € DT…" at bounding box center [1013, 335] width 233 height 563
click at [1094, 114] on button "button" at bounding box center [1094, 115] width 23 height 21
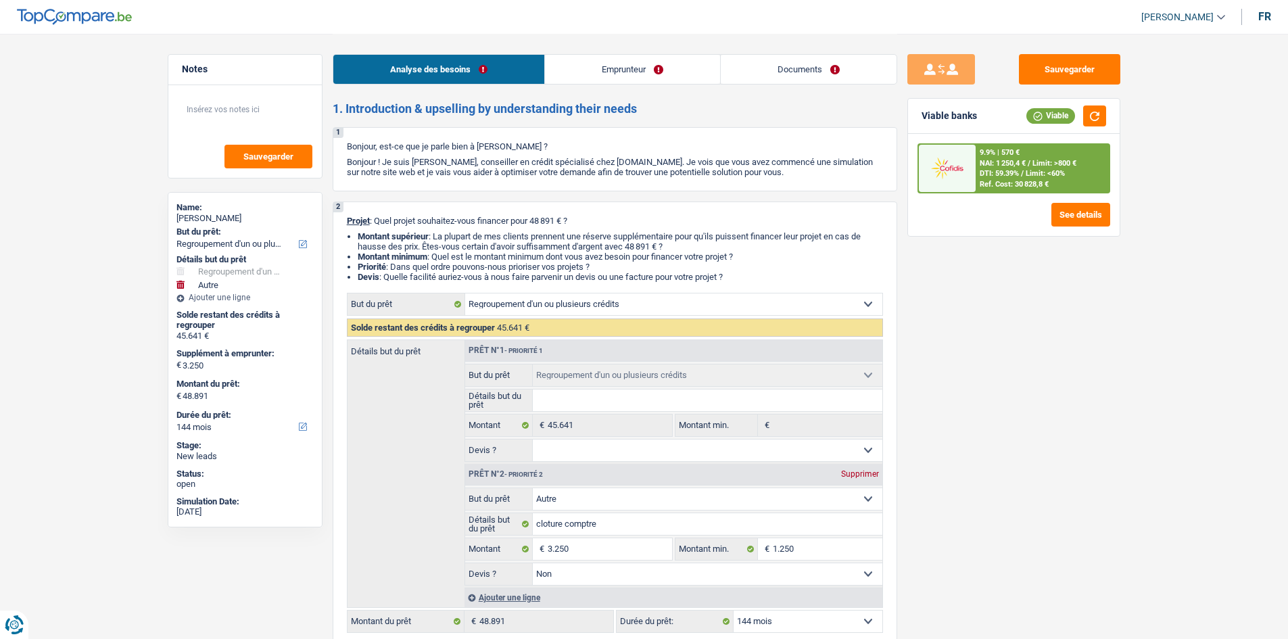
click at [1006, 163] on span "NAI: 1 250,4 €" at bounding box center [1003, 163] width 46 height 9
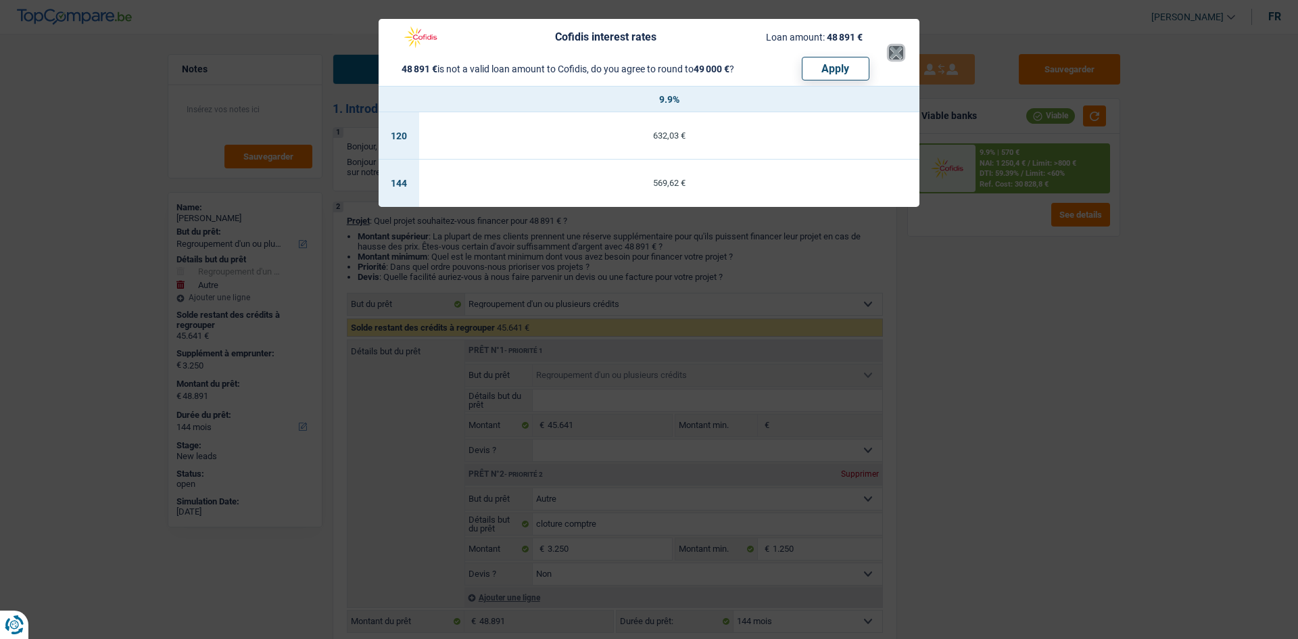
click at [899, 48] on button "×" at bounding box center [896, 53] width 14 height 14
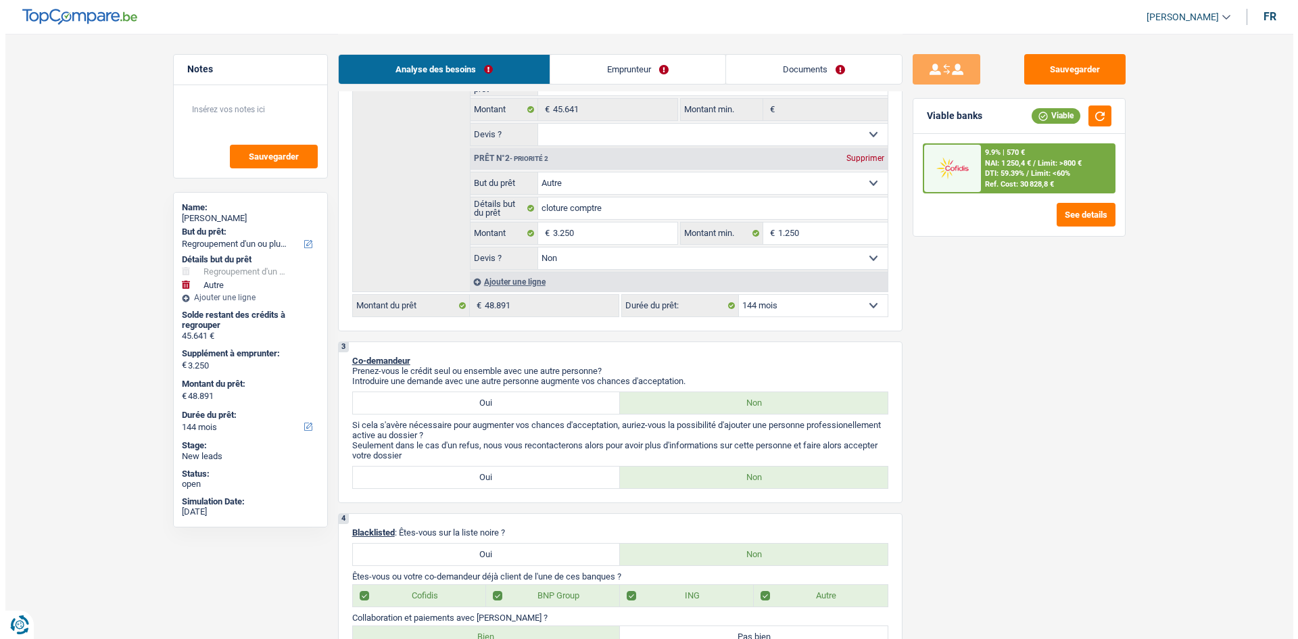
scroll to position [315, 0]
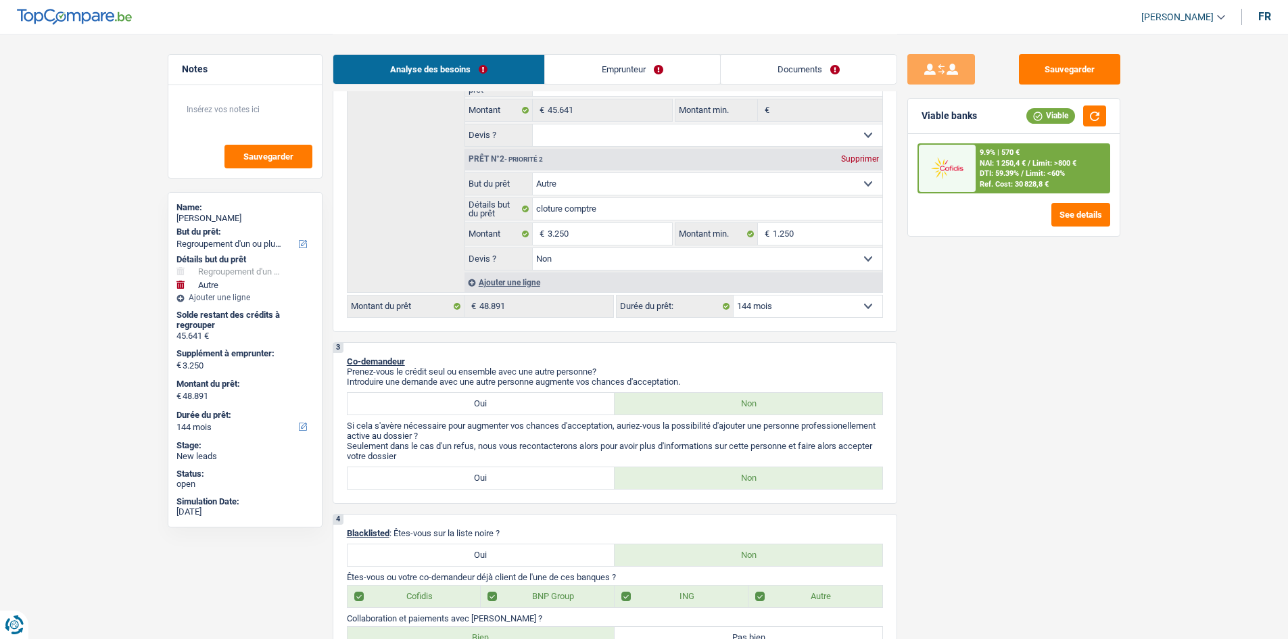
click at [797, 306] on select "12 mois 18 mois 24 mois 30 mois 36 mois 42 mois 48 mois 60 mois 72 mois 84 mois…" at bounding box center [808, 307] width 149 height 22
click at [734, 296] on select "12 mois 18 mois 24 mois 30 mois 36 mois 42 mois 48 mois 60 mois 72 mois 84 mois…" at bounding box center [808, 307] width 149 height 22
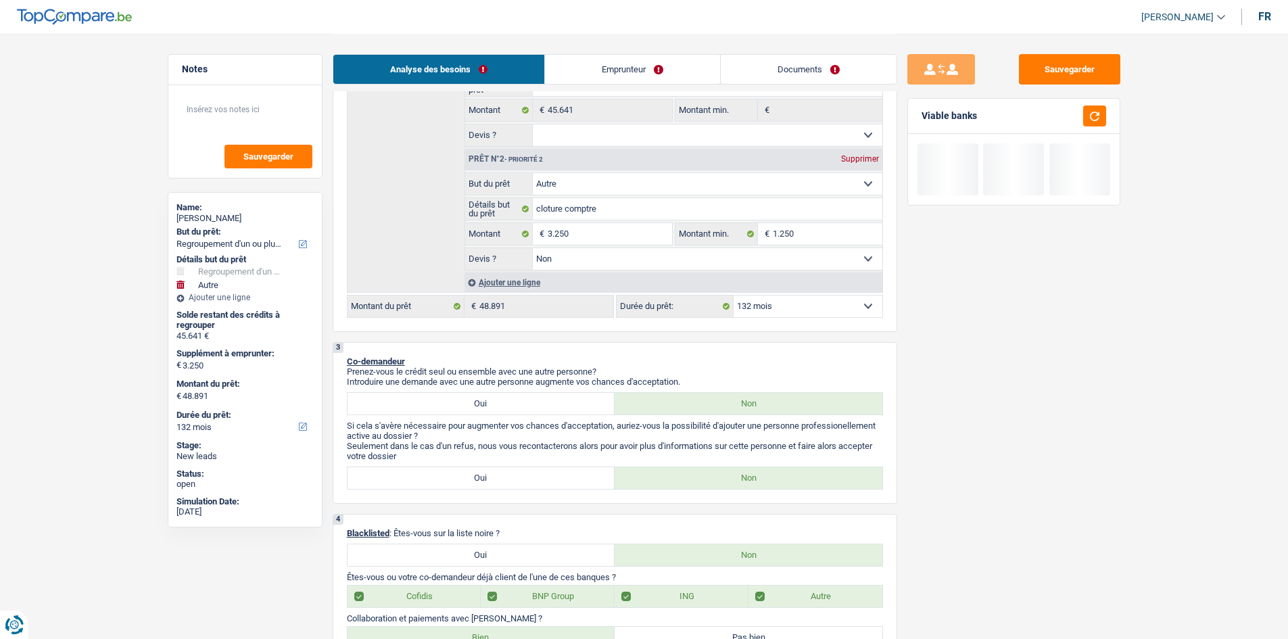
click at [787, 314] on select "12 mois 18 mois 24 mois 30 mois 36 mois 42 mois 48 mois 60 mois 72 mois 84 mois…" at bounding box center [808, 307] width 149 height 22
click at [734, 296] on select "12 mois 18 mois 24 mois 30 mois 36 mois 42 mois 48 mois 60 mois 72 mois 84 mois…" at bounding box center [808, 307] width 149 height 22
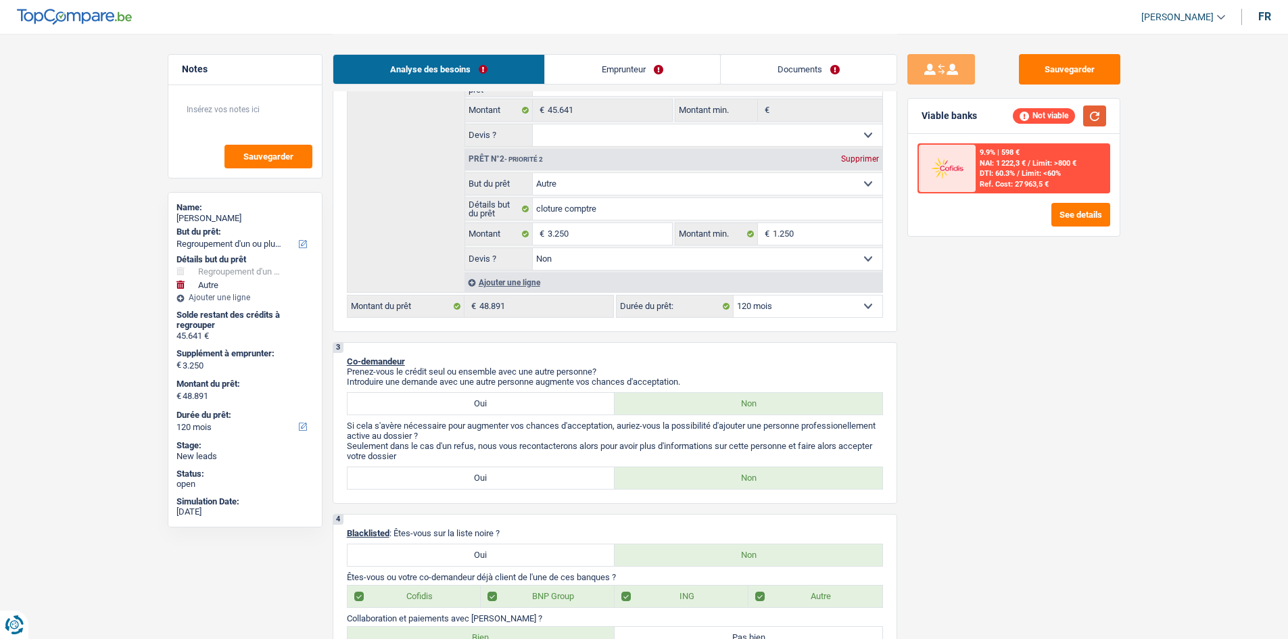
click at [1094, 110] on button "button" at bounding box center [1094, 115] width 23 height 21
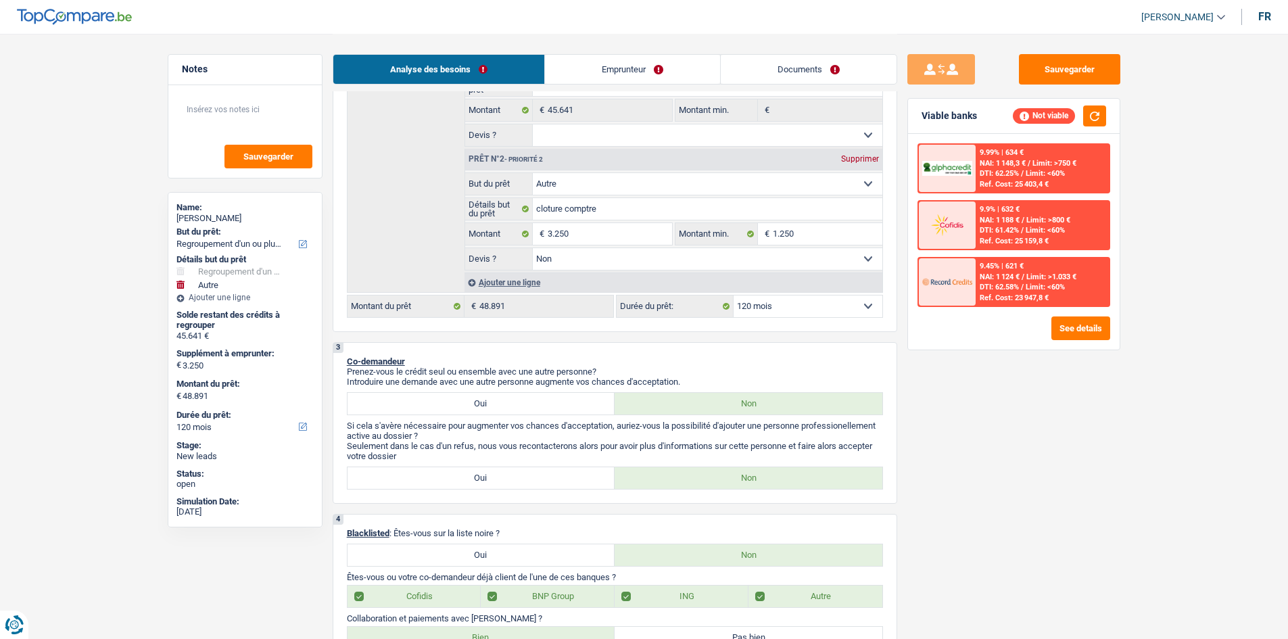
click at [801, 307] on select "12 mois 18 mois 24 mois 30 mois 36 mois 42 mois 48 mois 60 mois 72 mois 84 mois…" at bounding box center [808, 307] width 149 height 22
click at [734, 296] on select "12 mois 18 mois 24 mois 30 mois 36 mois 42 mois 48 mois 60 mois 72 mois 84 mois…" at bounding box center [808, 307] width 149 height 22
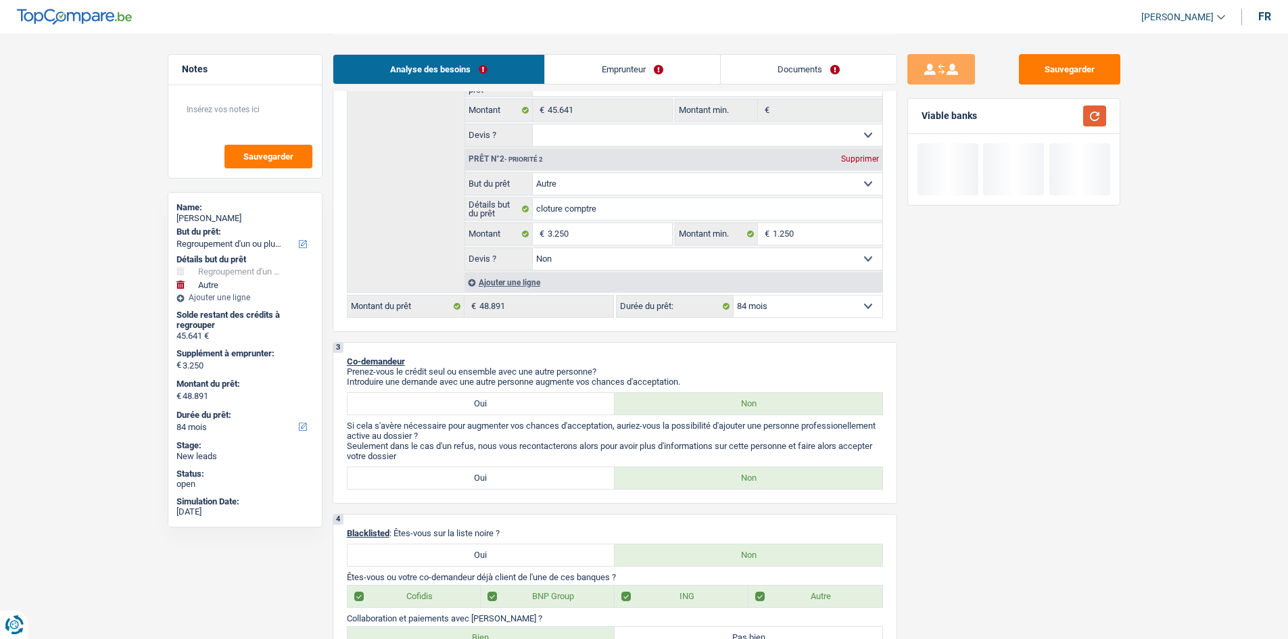
click at [1104, 108] on button "button" at bounding box center [1094, 115] width 23 height 21
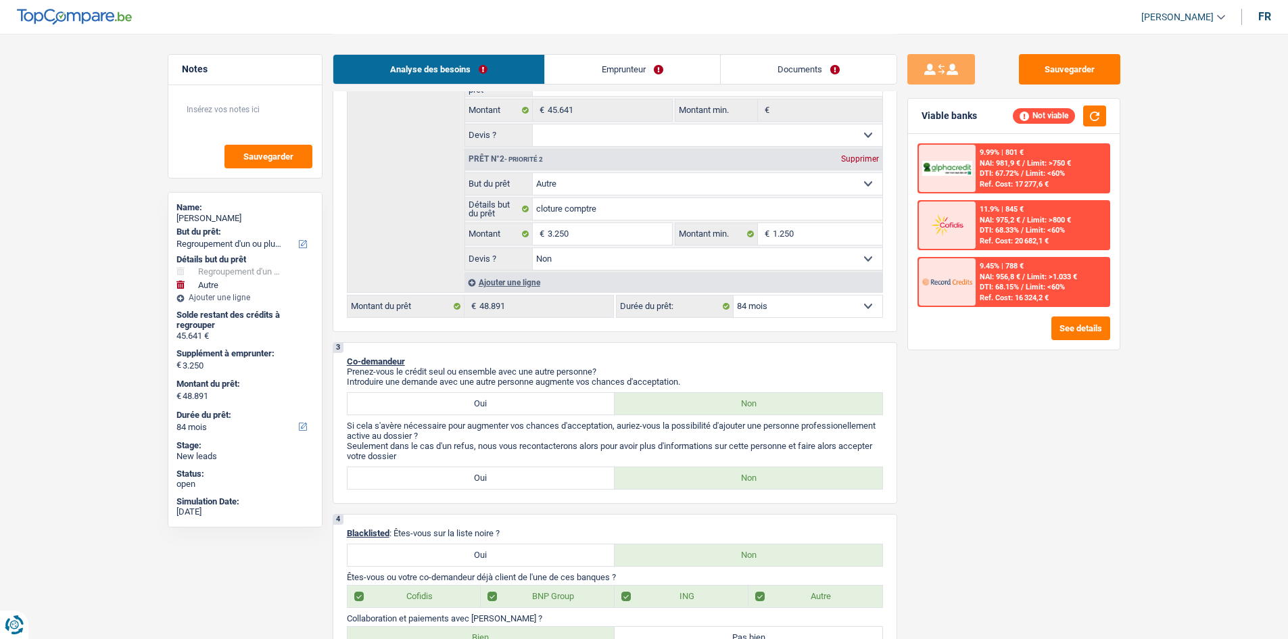
click at [816, 310] on select "12 mois 18 mois 24 mois 30 mois 36 mois 42 mois 48 mois 60 mois 72 mois 84 mois…" at bounding box center [808, 307] width 149 height 22
click at [734, 296] on select "12 mois 18 mois 24 mois 30 mois 36 mois 42 mois 48 mois 60 mois 72 mois 84 mois…" at bounding box center [808, 307] width 149 height 22
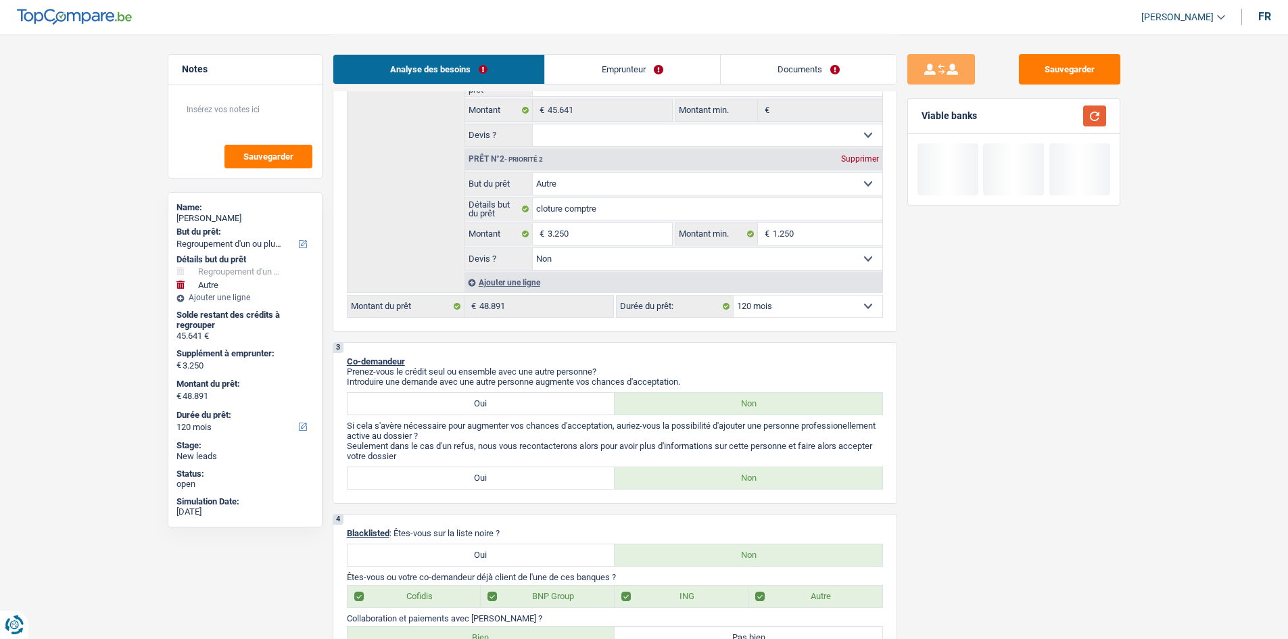
click at [1092, 118] on button "button" at bounding box center [1094, 115] width 23 height 21
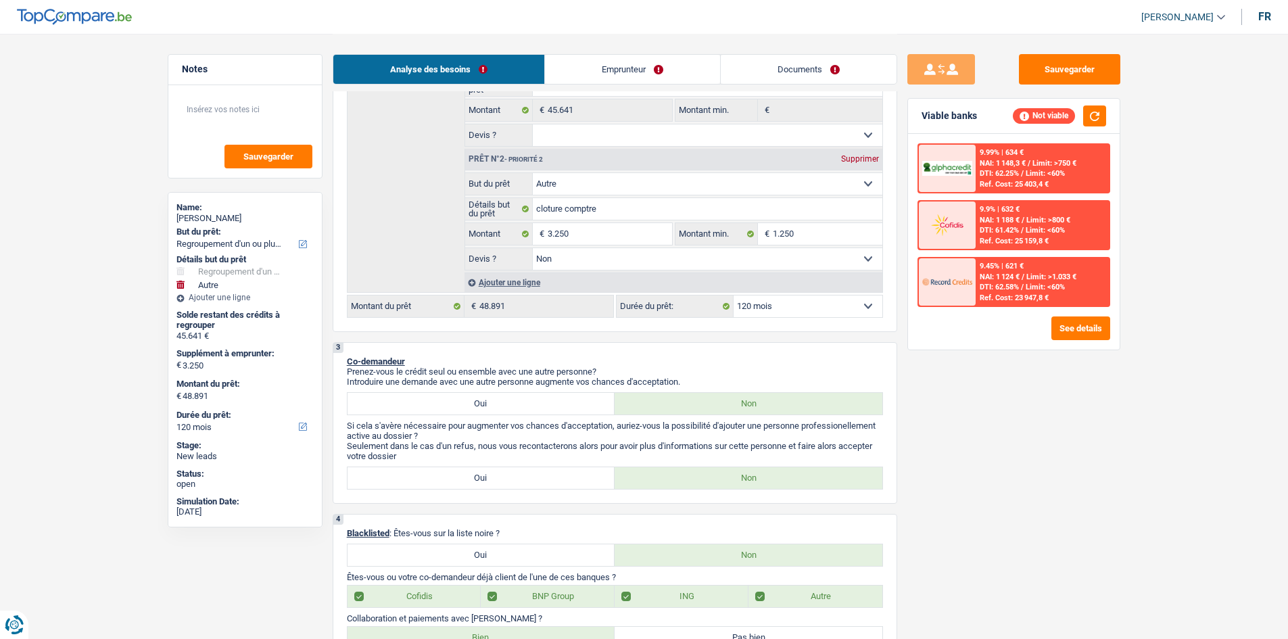
click at [1036, 285] on span "Limit: <60%" at bounding box center [1045, 287] width 39 height 9
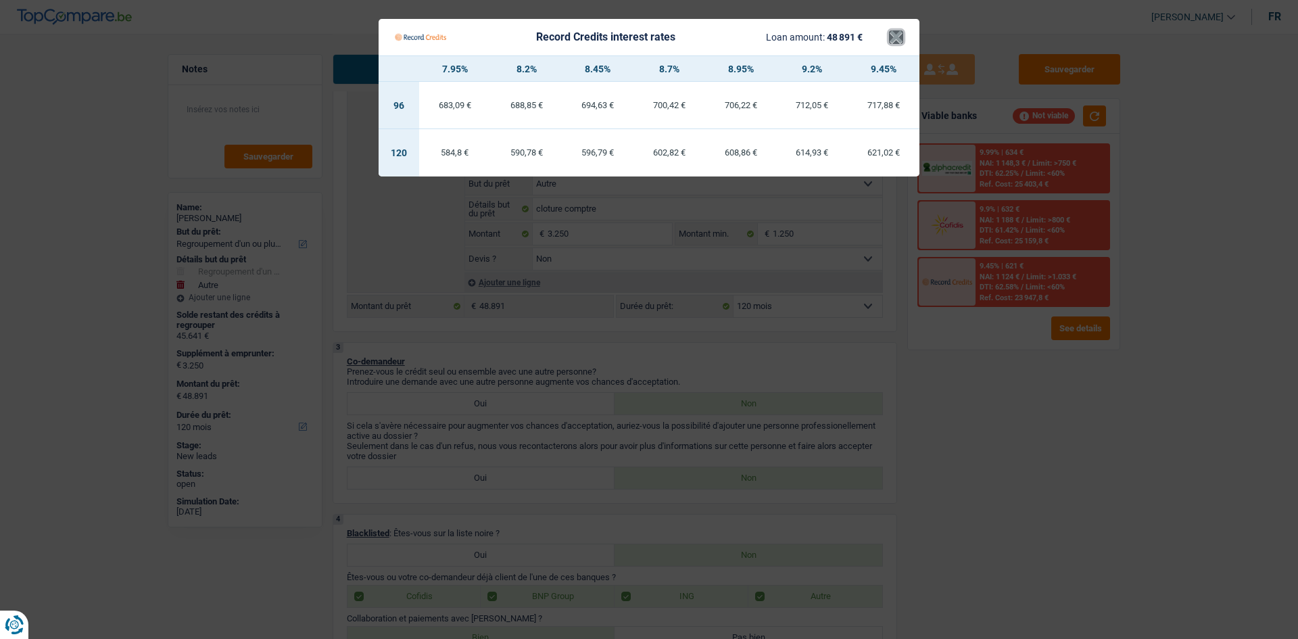
click at [898, 43] on button "×" at bounding box center [896, 37] width 14 height 14
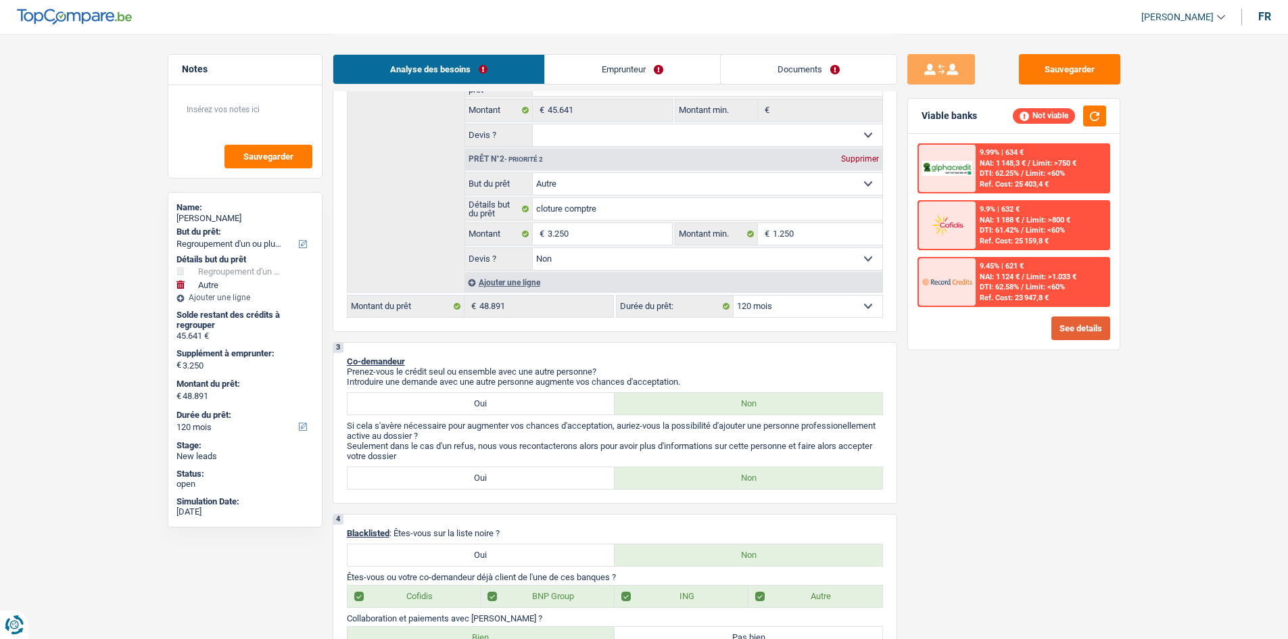
click at [1094, 325] on button "See details" at bounding box center [1081, 328] width 59 height 24
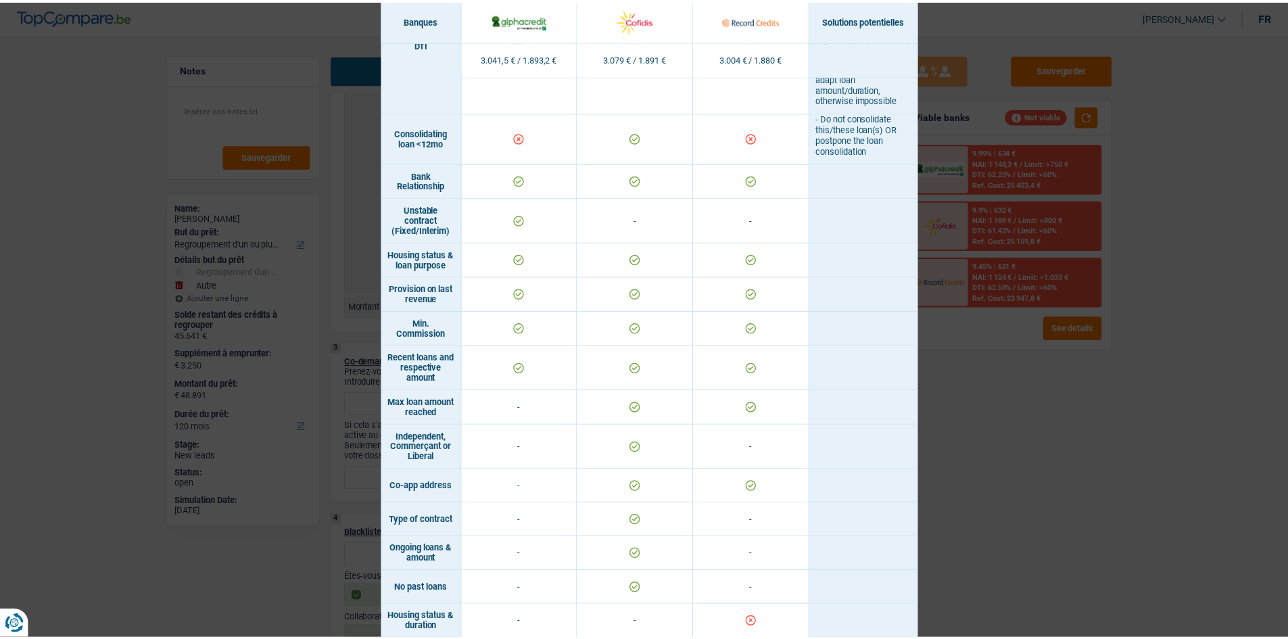
scroll to position [724, 0]
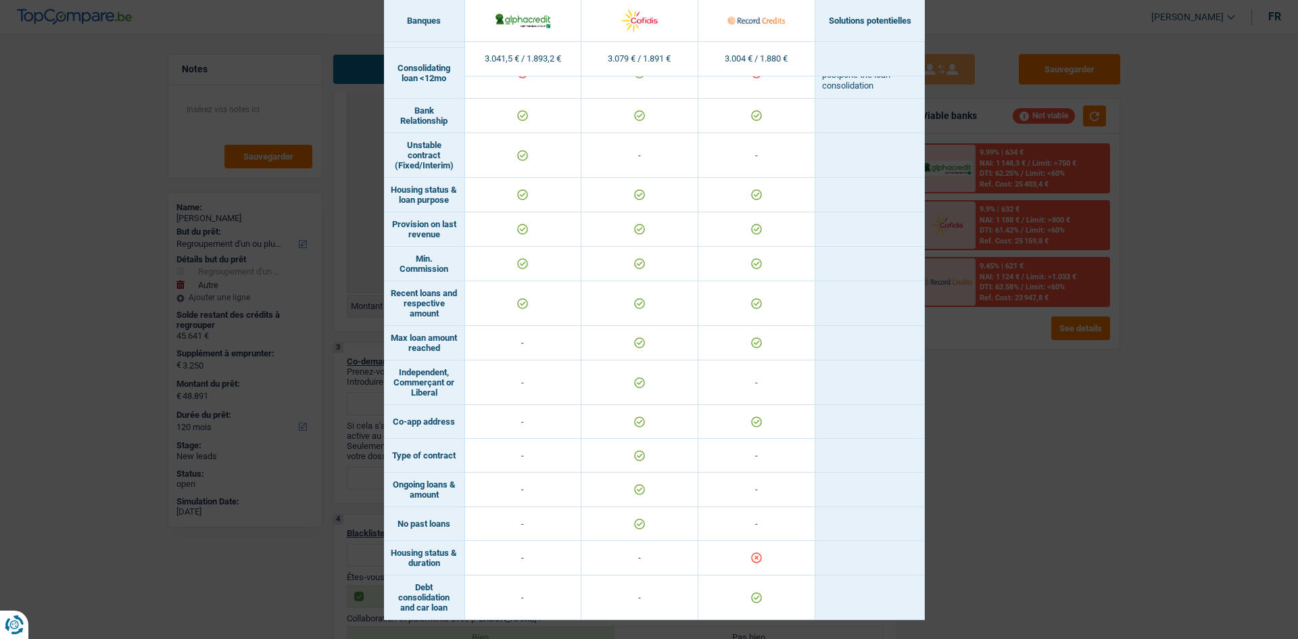
click at [1221, 464] on div "Banks conditions × Banques Solutions potentielles Revenus / Charges 3.041,5 € /…" at bounding box center [649, 319] width 1298 height 639
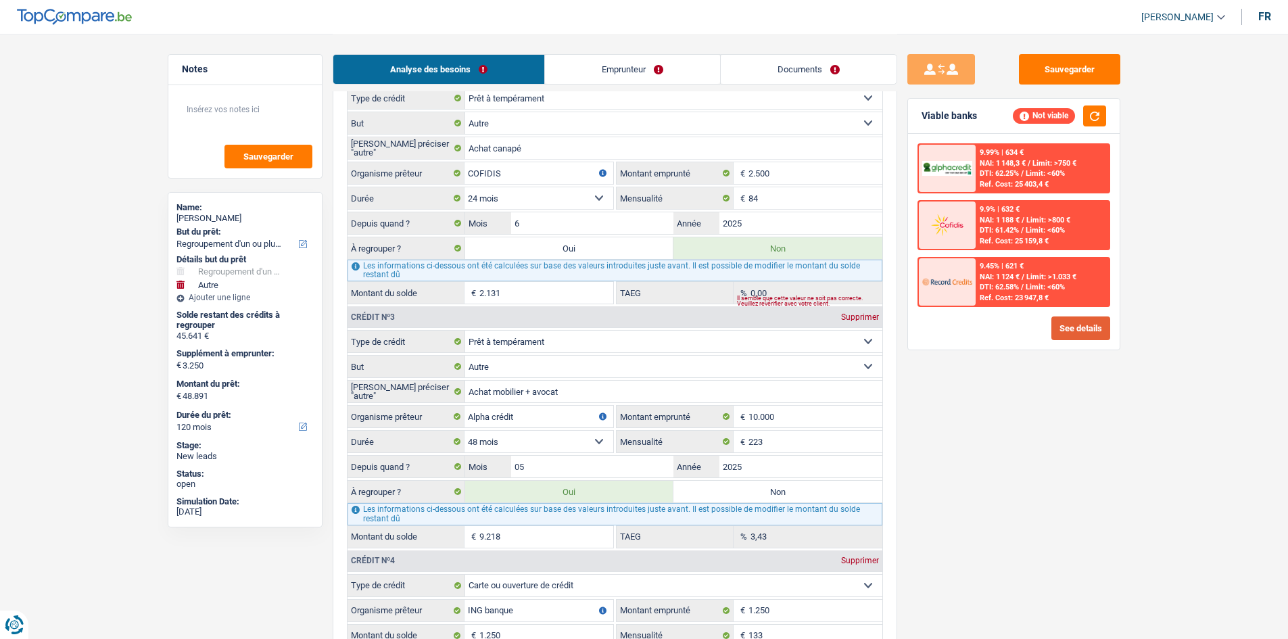
scroll to position [1668, 0]
click at [752, 487] on label "Non" at bounding box center [778, 490] width 209 height 22
click at [752, 487] on input "Non" at bounding box center [778, 490] width 209 height 22
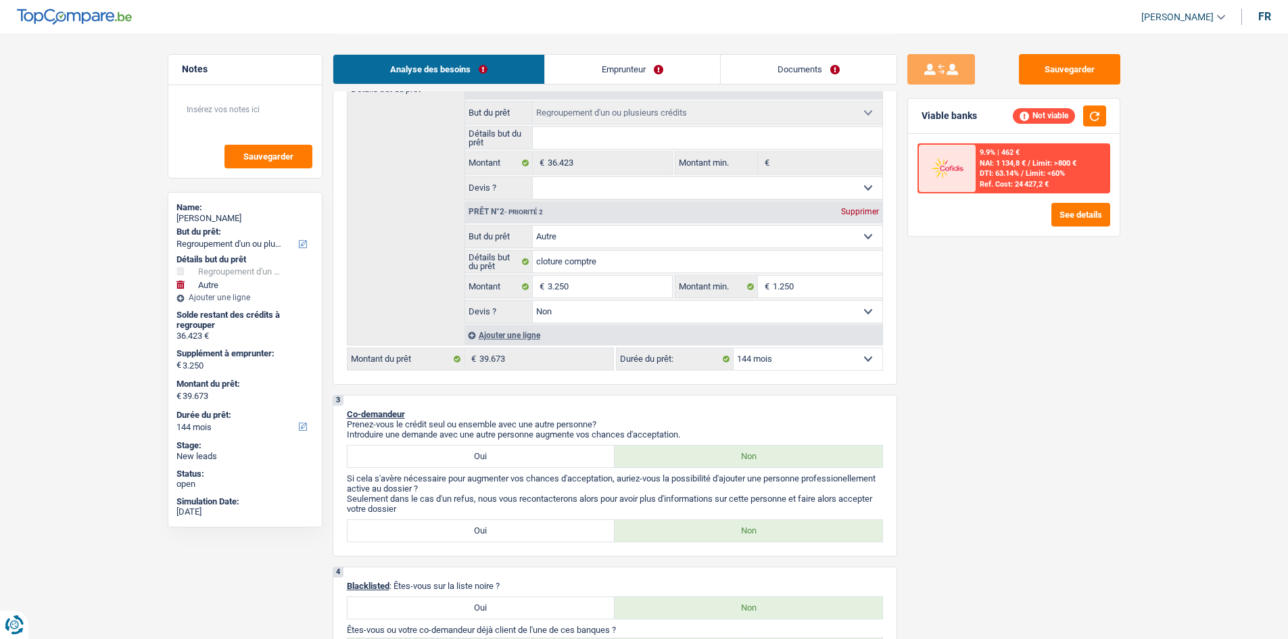
scroll to position [180, 0]
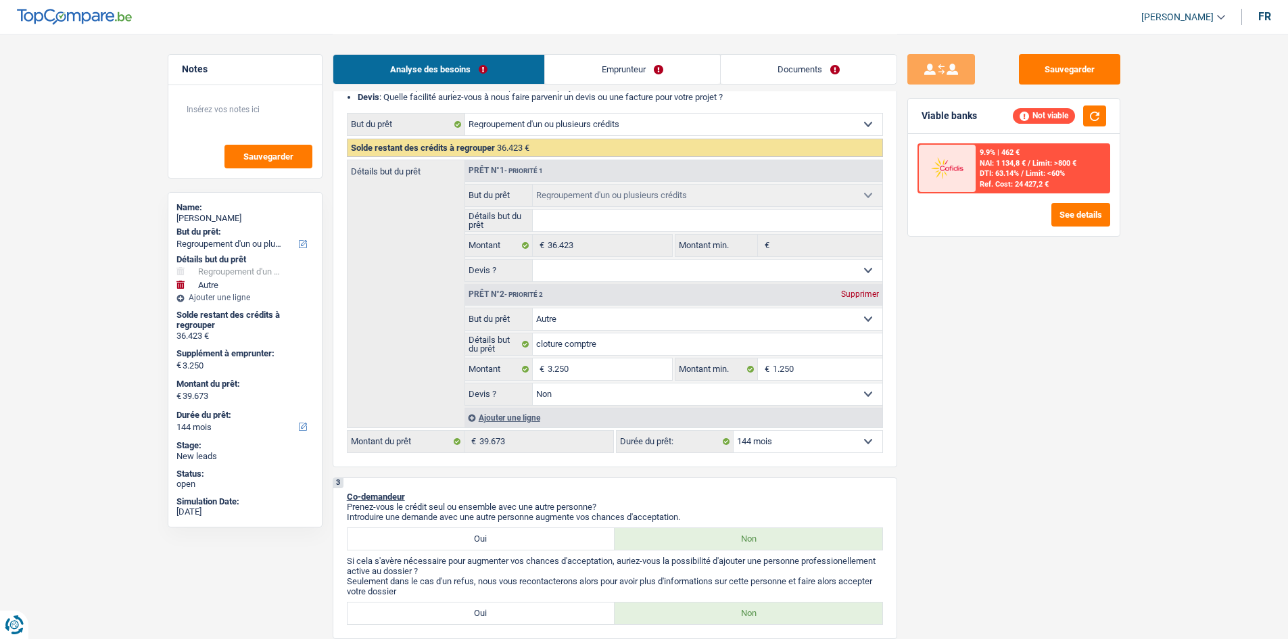
click at [837, 441] on select "12 mois 18 mois 24 mois 30 mois 36 mois 42 mois 48 mois 60 mois 72 mois 84 mois…" at bounding box center [808, 442] width 149 height 22
click at [734, 431] on select "12 mois 18 mois 24 mois 30 mois 36 mois 42 mois 48 mois 60 mois 72 mois 84 mois…" at bounding box center [808, 442] width 149 height 22
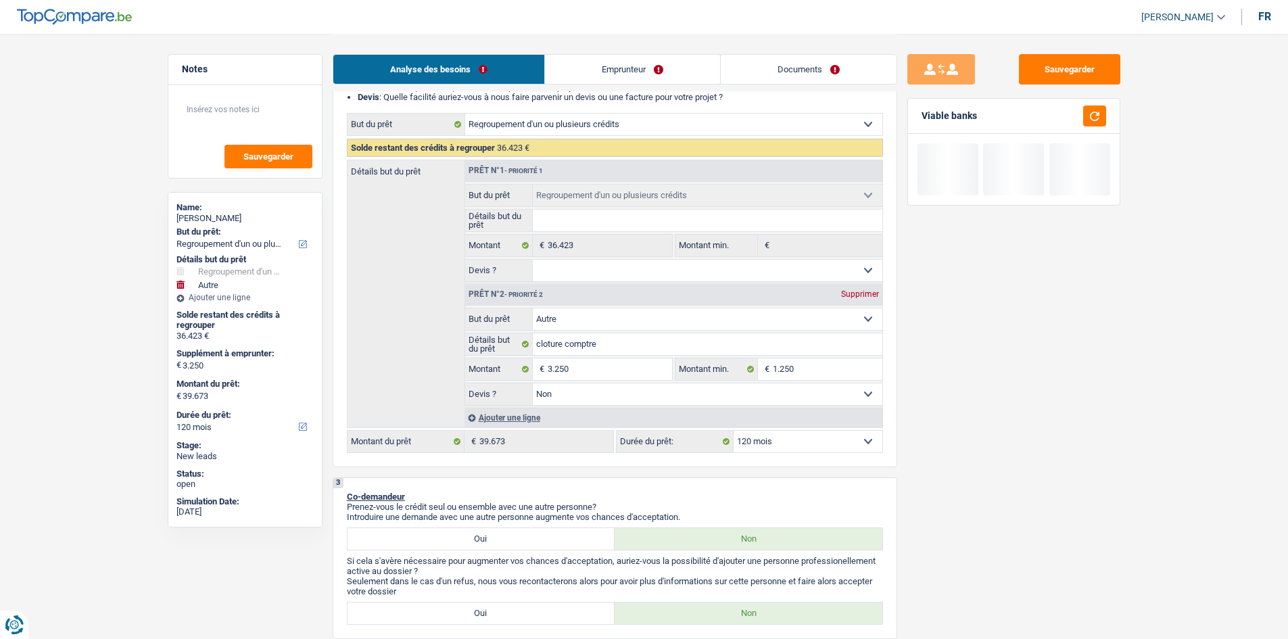
click at [856, 438] on select "12 mois 18 mois 24 mois 30 mois 36 mois 42 mois 48 mois 60 mois 72 mois 84 mois…" at bounding box center [808, 442] width 149 height 22
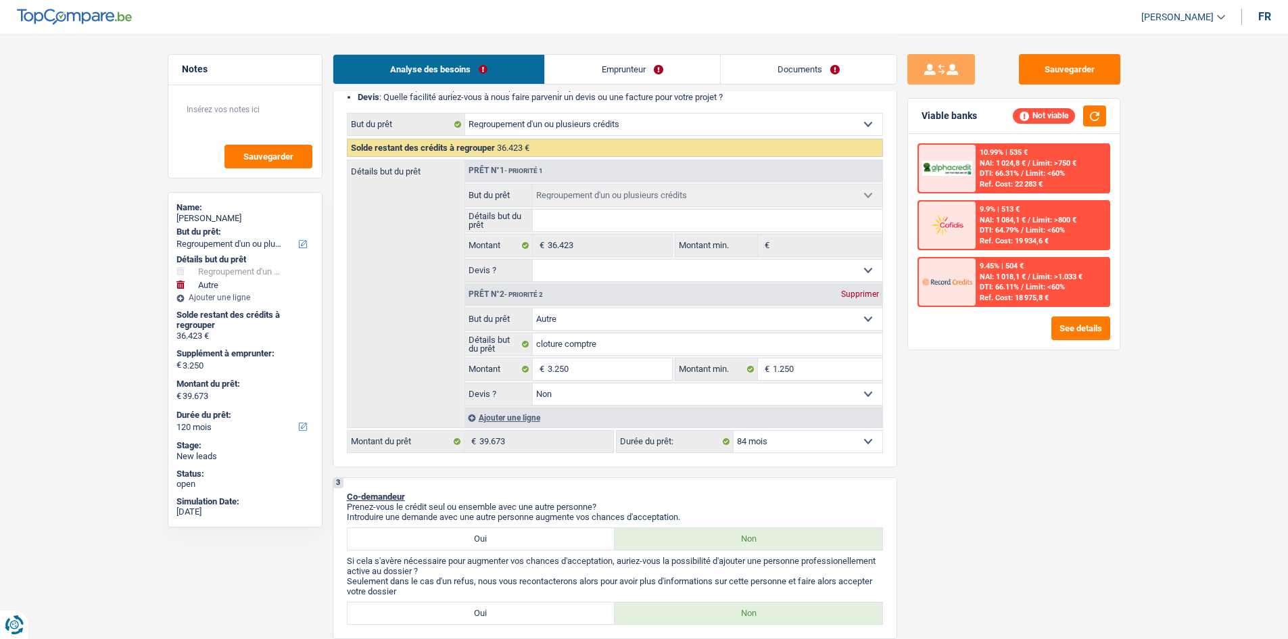
click at [734, 431] on select "12 mois 18 mois 24 mois 30 mois 36 mois 42 mois 48 mois 60 mois 72 mois 84 mois…" at bounding box center [808, 442] width 149 height 22
click at [788, 442] on select "12 mois 18 mois 24 mois 30 mois 36 mois 42 mois 48 mois 60 mois 72 mois 84 mois…" at bounding box center [808, 442] width 149 height 22
click at [983, 470] on div "Sauvegarder Viable banks Not viable 10.99% | 668 € NAI: 891,2 € / Limit: >750 €…" at bounding box center [1013, 335] width 233 height 563
click at [859, 440] on select "12 mois 18 mois 24 mois 30 mois 36 mois 42 mois 48 mois 60 mois 72 mois 84 mois…" at bounding box center [808, 442] width 149 height 22
click at [734, 431] on select "12 mois 18 mois 24 mois 30 mois 36 mois 42 mois 48 mois 60 mois 72 mois 84 mois…" at bounding box center [808, 442] width 149 height 22
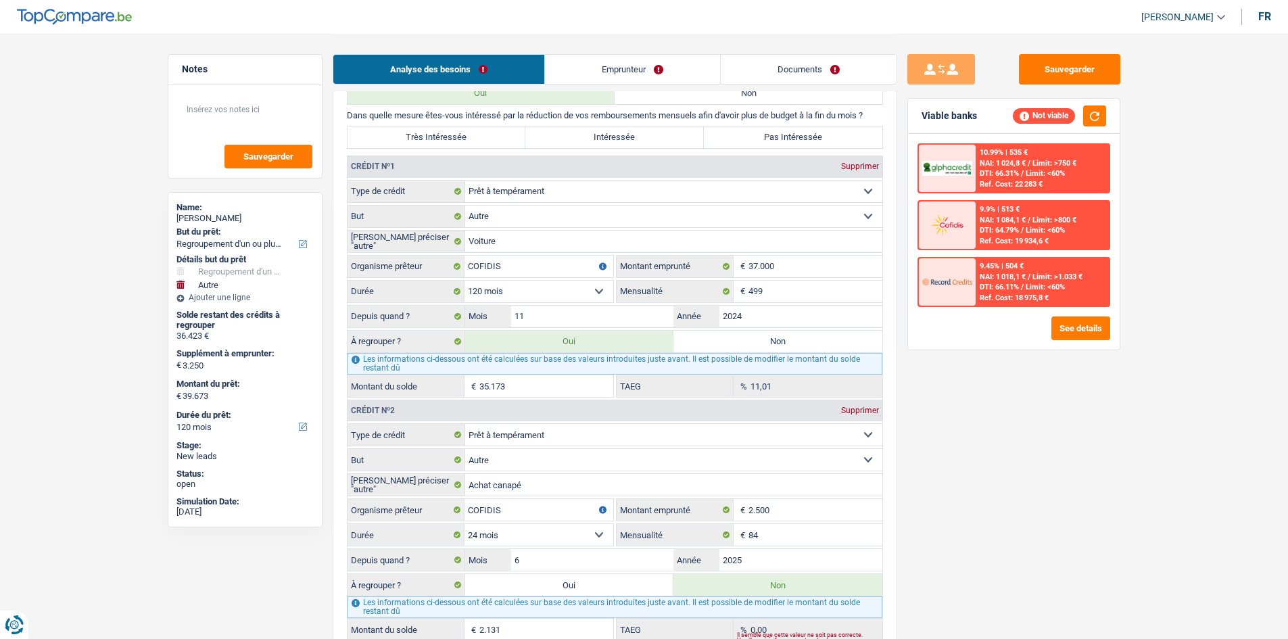
scroll to position [1668, 0]
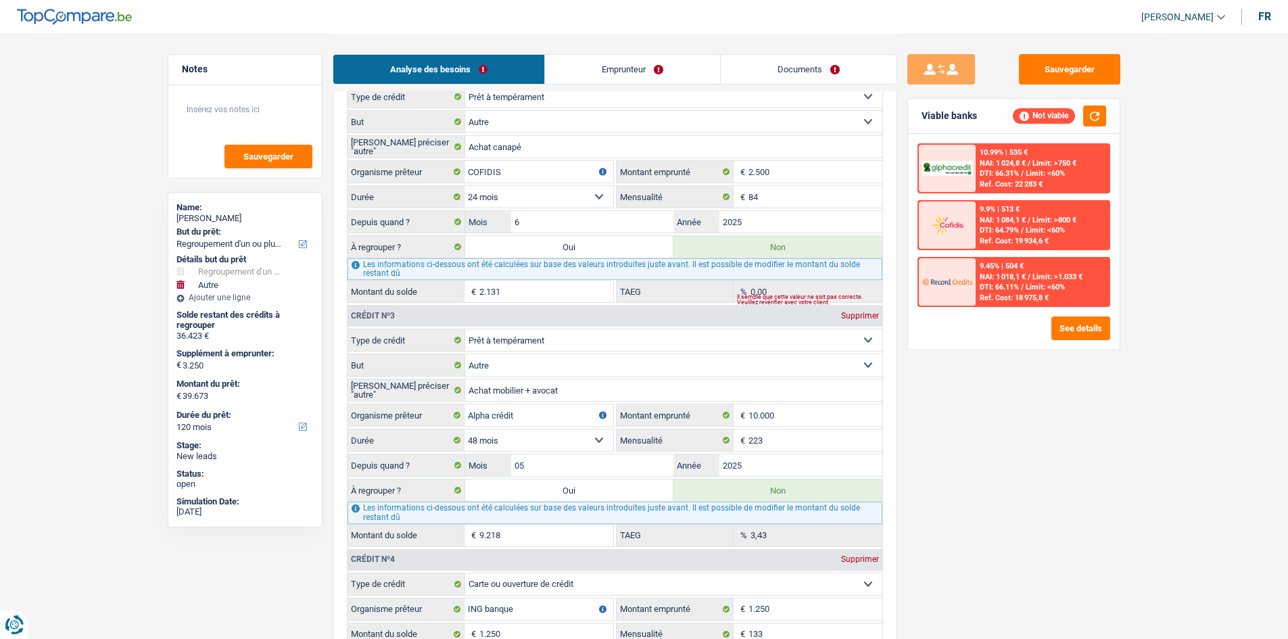
click at [611, 492] on label "Oui" at bounding box center [569, 490] width 209 height 22
click at [611, 492] on input "Oui" at bounding box center [569, 490] width 209 height 22
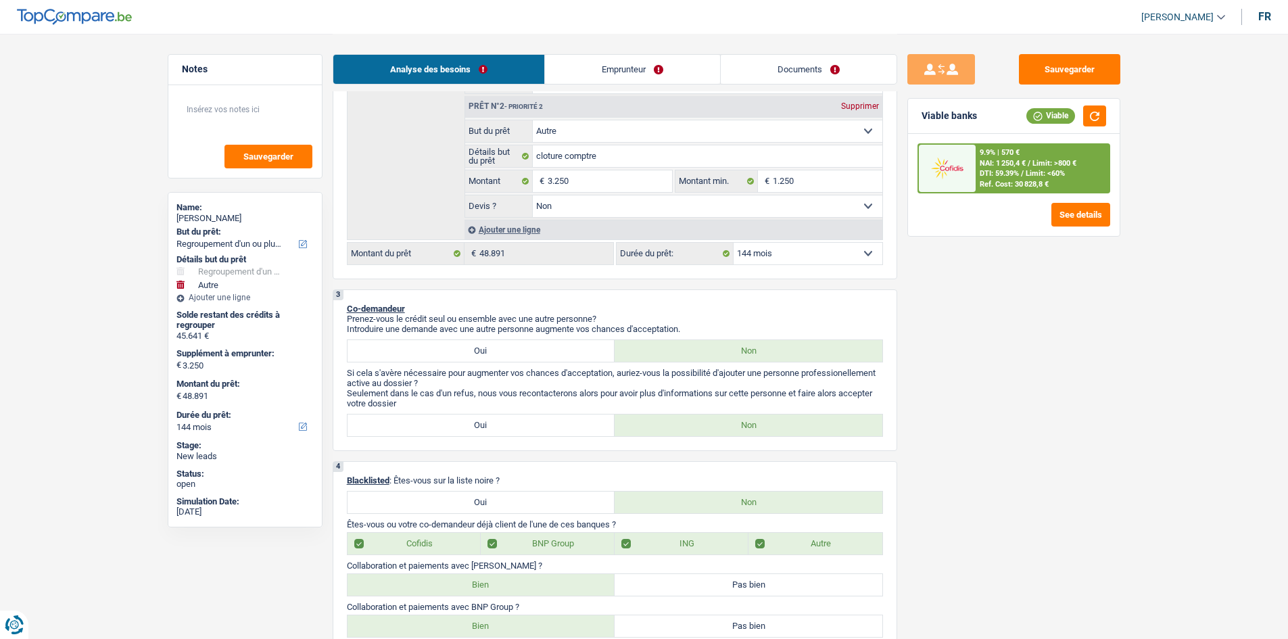
scroll to position [180, 0]
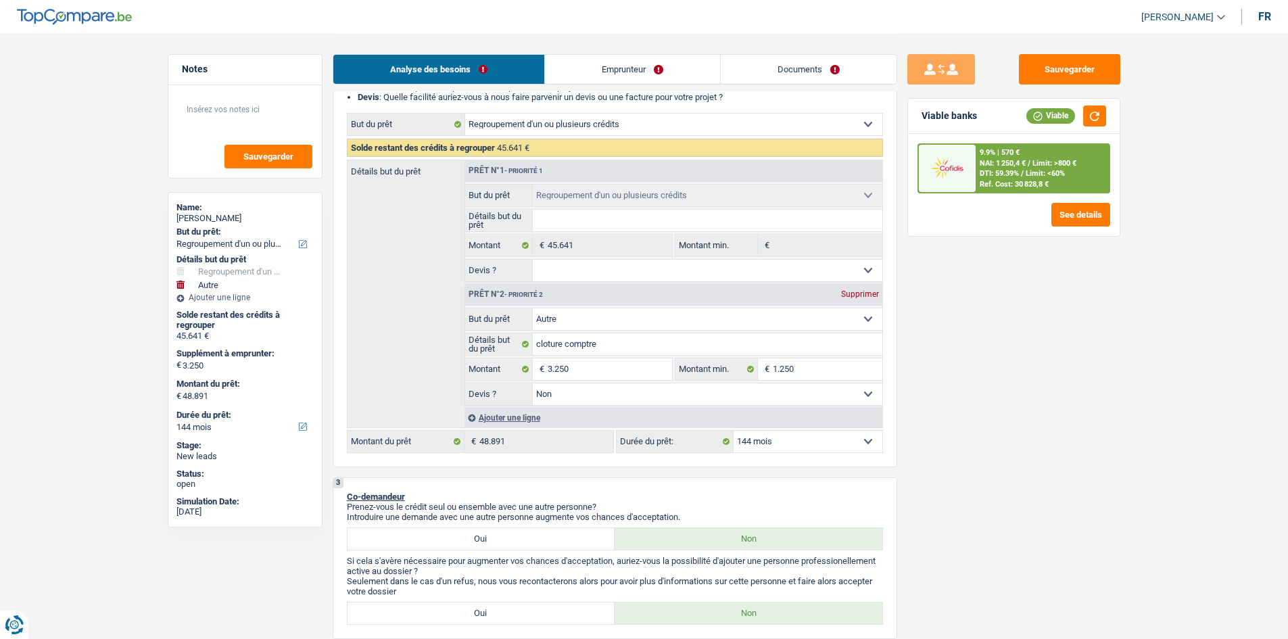
drag, startPoint x: 843, startPoint y: 442, endPoint x: 833, endPoint y: 442, distance: 10.1
click at [839, 442] on select "12 mois 18 mois 24 mois 30 mois 36 mois 42 mois 48 mois 60 mois 72 mois 84 mois…" at bounding box center [808, 442] width 149 height 22
click at [734, 431] on select "12 mois 18 mois 24 mois 30 mois 36 mois 42 mois 48 mois 60 mois 72 mois 84 mois…" at bounding box center [808, 442] width 149 height 22
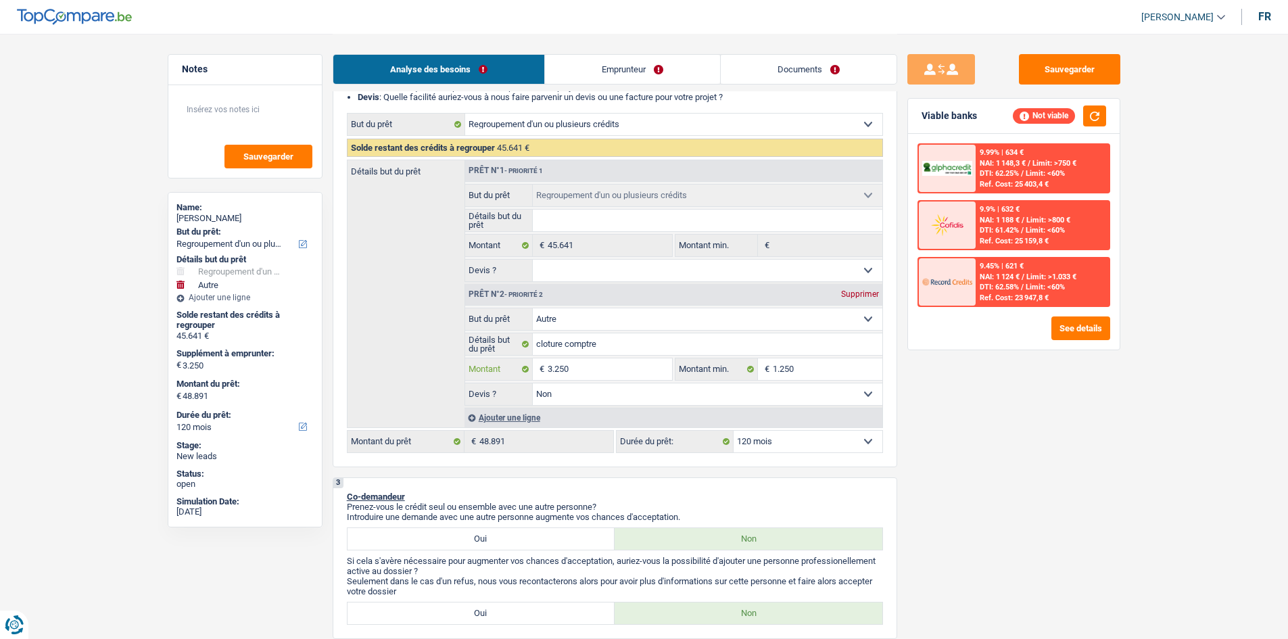
click at [554, 367] on input "3.250" at bounding box center [610, 369] width 124 height 22
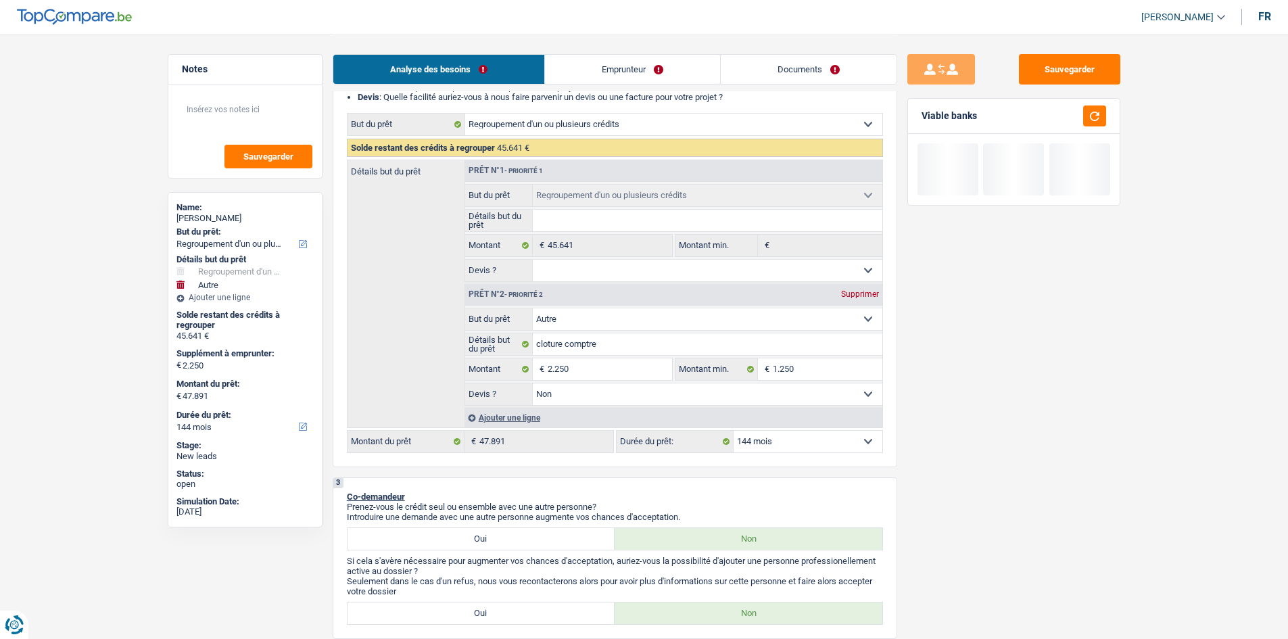
click at [923, 463] on div "Sauvegarder Viable banks" at bounding box center [1013, 335] width 233 height 563
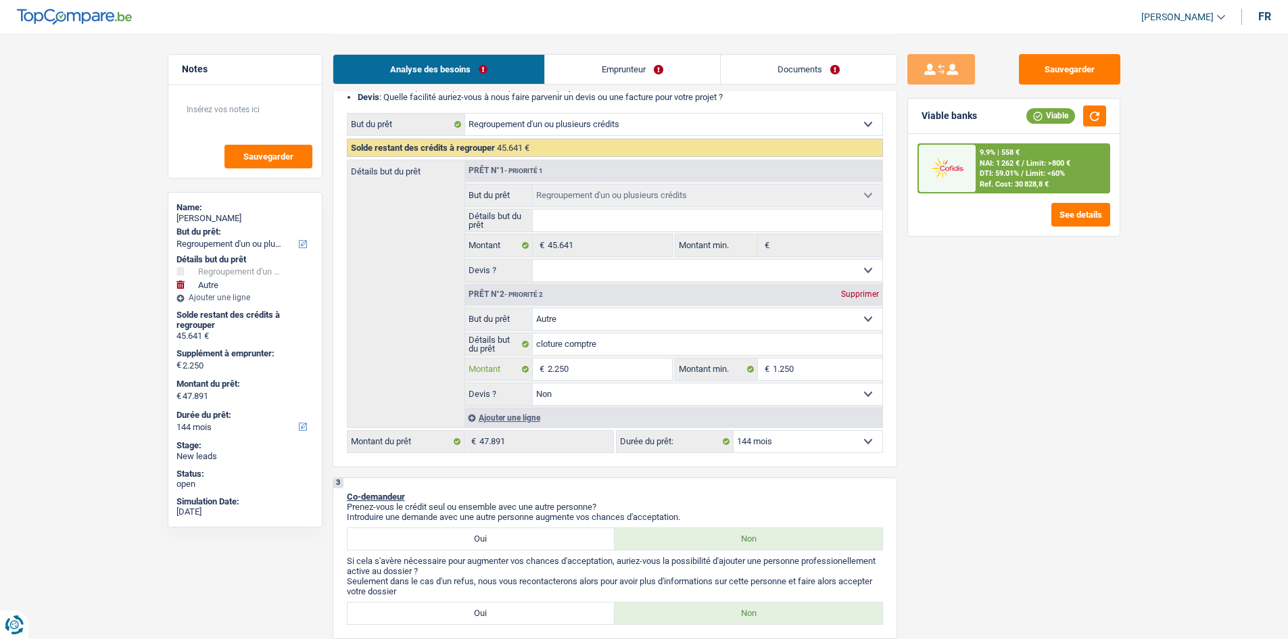
click at [610, 375] on input "2.250" at bounding box center [610, 369] width 124 height 22
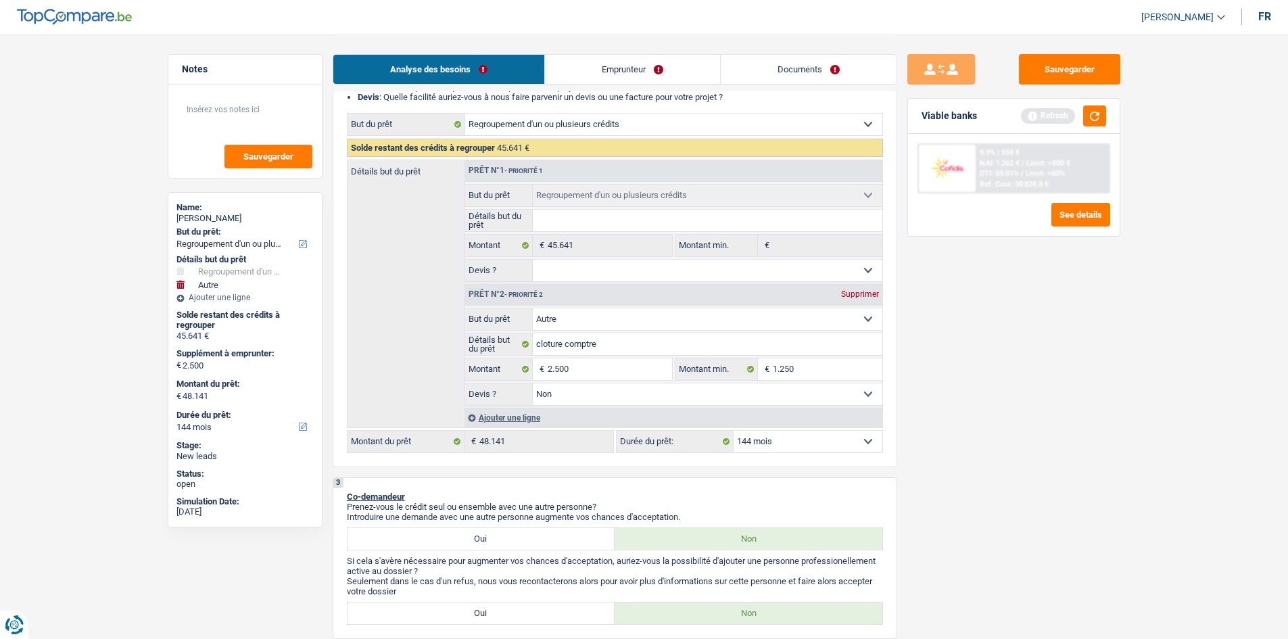
click at [920, 500] on div "Sauvegarder Viable banks Refresh 9.9% | 558 € NAI: 1 262 € / Limit: >800 € DTI:…" at bounding box center [1013, 335] width 233 height 563
click at [1088, 118] on button "button" at bounding box center [1094, 115] width 23 height 21
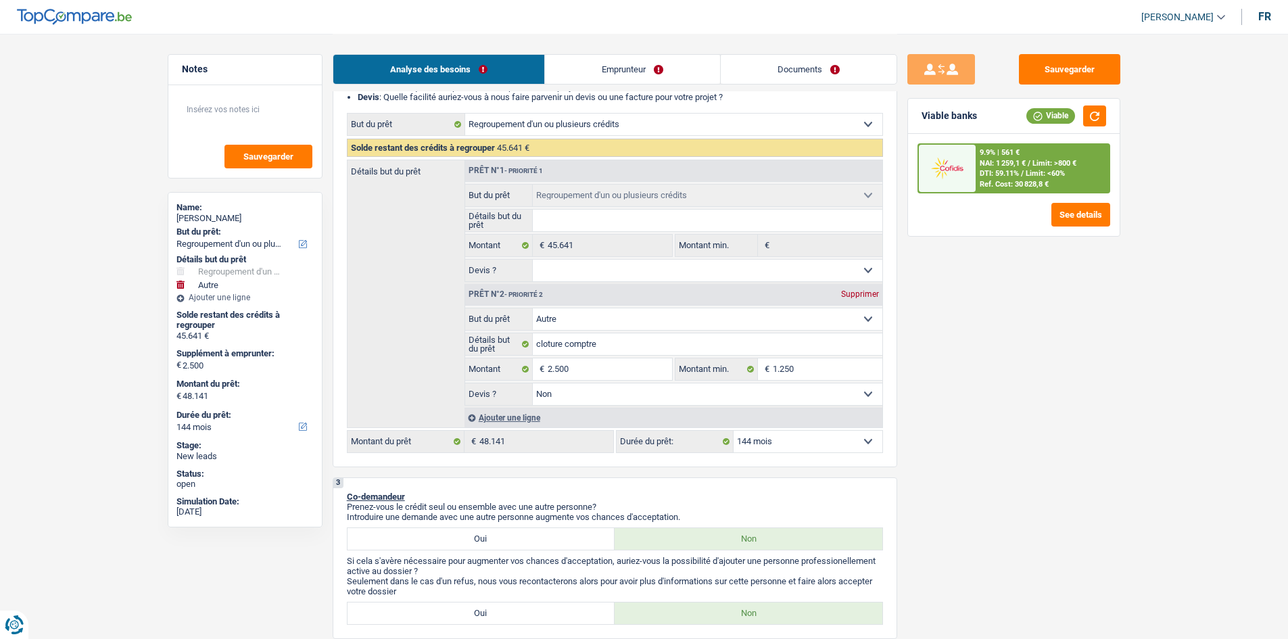
click at [783, 449] on select "12 mois 18 mois 24 mois 30 mois 36 mois 42 mois 48 mois 60 mois 72 mois 84 mois…" at bounding box center [808, 442] width 149 height 22
click at [734, 431] on select "12 mois 18 mois 24 mois 30 mois 36 mois 42 mois 48 mois 60 mois 72 mois 84 mois…" at bounding box center [808, 442] width 149 height 22
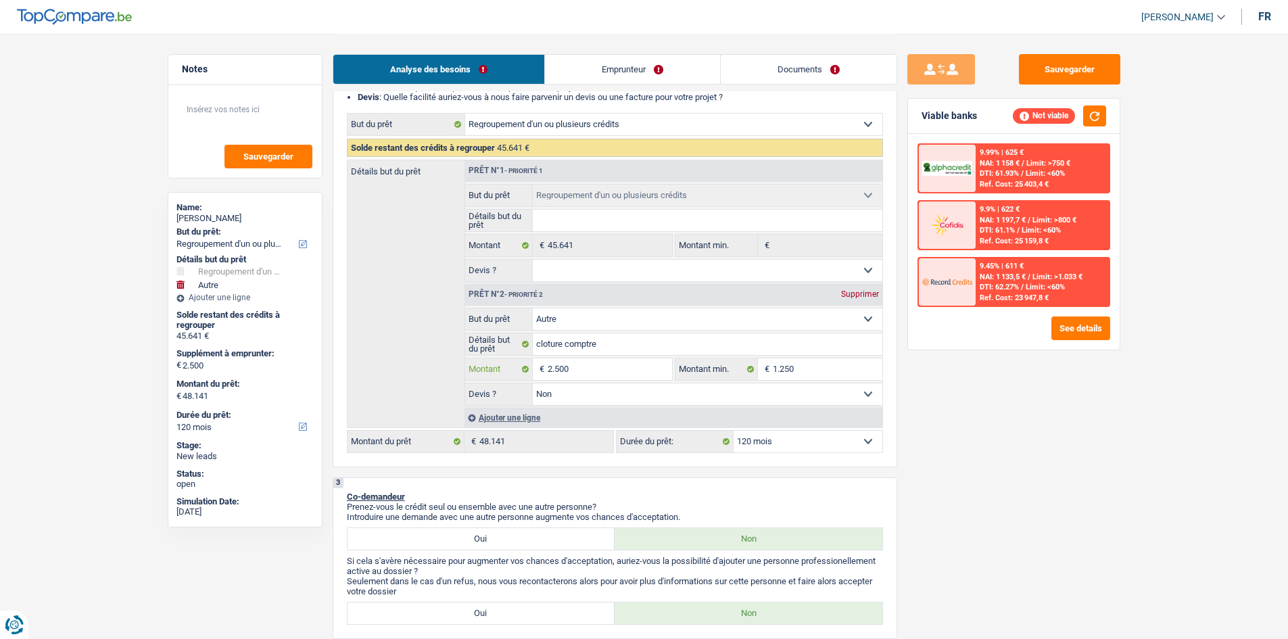
click at [635, 373] on input "2.500" at bounding box center [610, 369] width 124 height 22
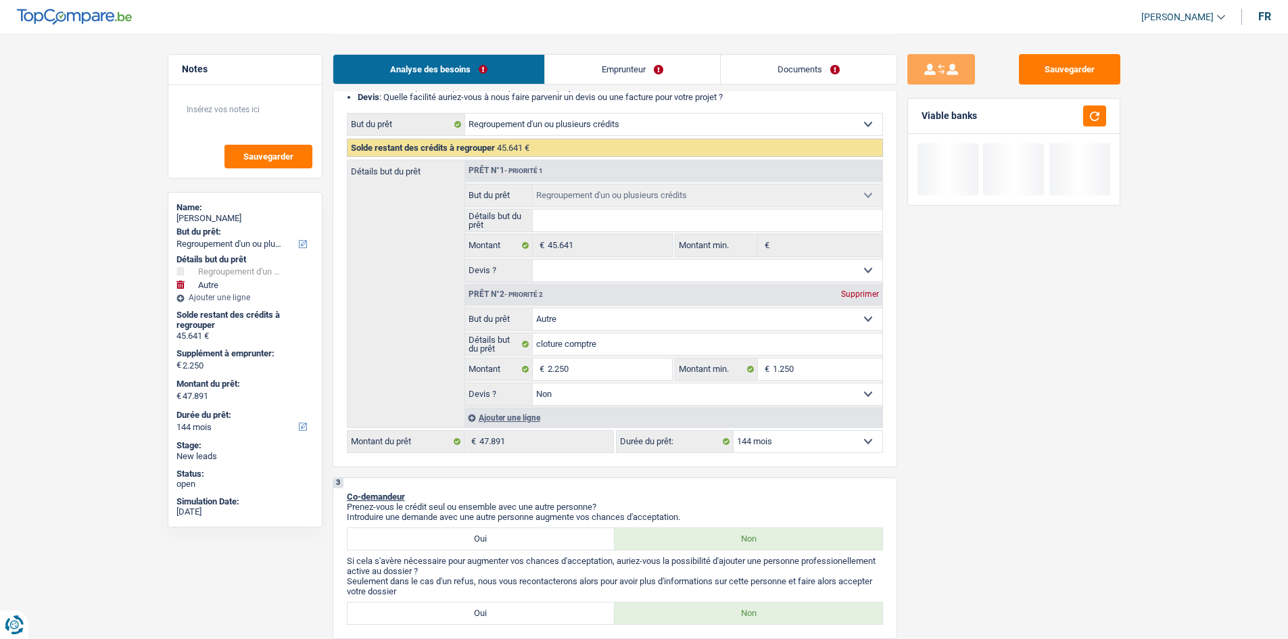
drag, startPoint x: 1068, startPoint y: 458, endPoint x: 1057, endPoint y: 456, distance: 11.0
click at [1063, 456] on div "Sauvegarder Viable banks" at bounding box center [1013, 335] width 233 height 563
click at [805, 440] on select "12 mois 18 mois 24 mois 30 mois 36 mois 42 mois 48 mois 60 mois 72 mois 84 mois…" at bounding box center [808, 442] width 149 height 22
click at [734, 431] on select "12 mois 18 mois 24 mois 30 mois 36 mois 42 mois 48 mois 60 mois 72 mois 84 mois…" at bounding box center [808, 442] width 149 height 22
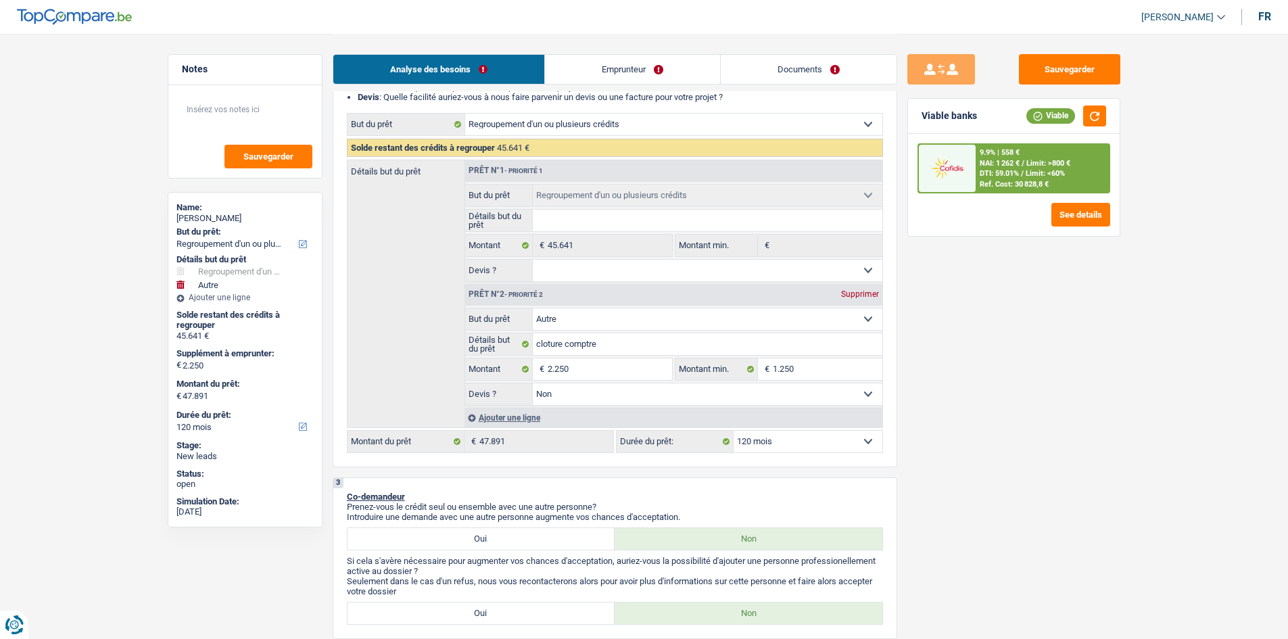
drag, startPoint x: 1002, startPoint y: 428, endPoint x: 987, endPoint y: 429, distance: 14.9
click at [991, 430] on div "Sauvegarder Viable banks Viable 9.9% | 558 € NAI: 1 262 € / Limit: >800 € DTI: …" at bounding box center [1013, 335] width 233 height 563
click at [1091, 112] on button "button" at bounding box center [1094, 115] width 23 height 21
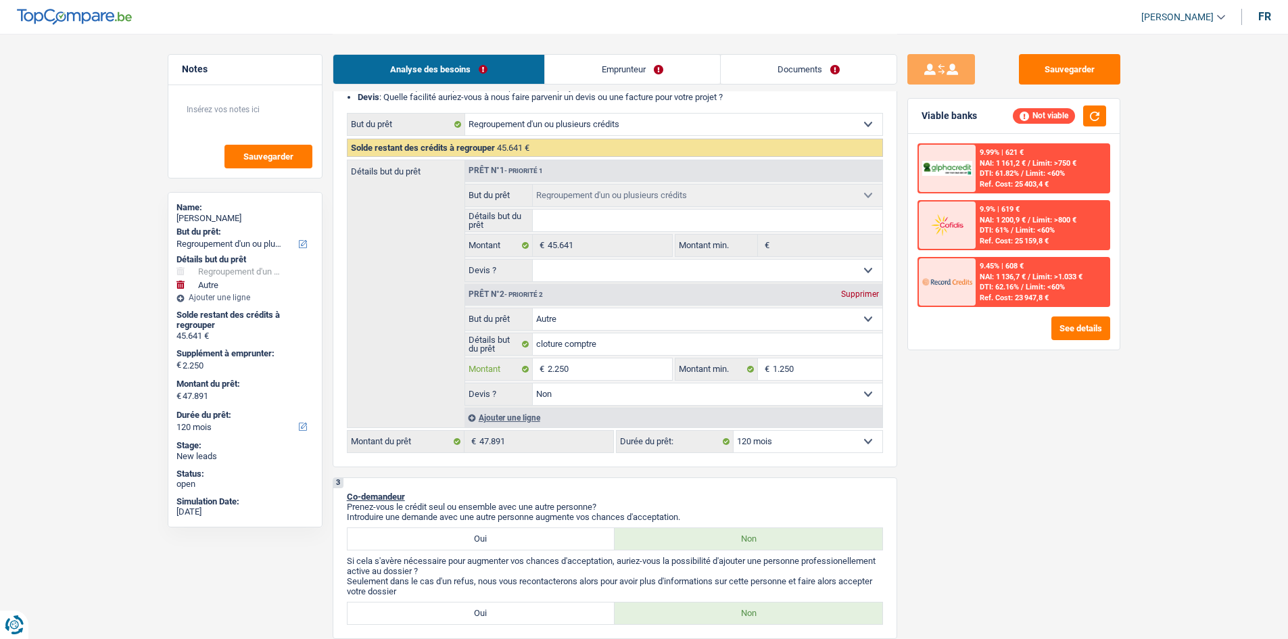
click at [588, 370] on input "2.250" at bounding box center [610, 369] width 124 height 22
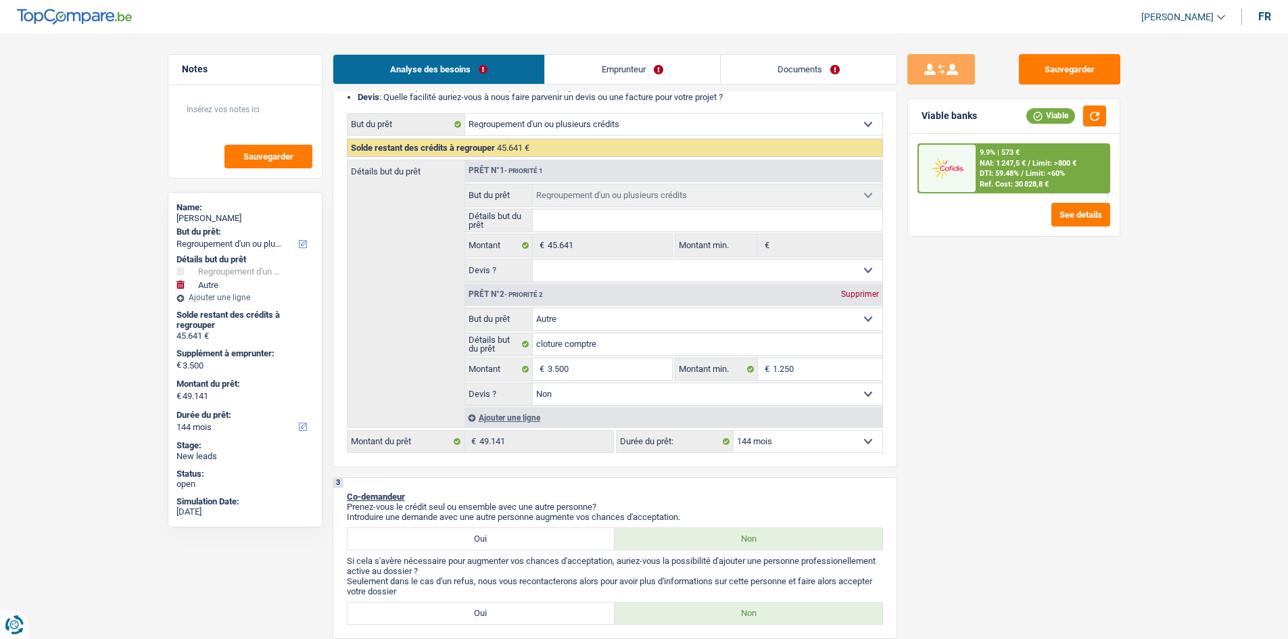
click at [1023, 156] on div "9.9% | 573 € NAI: 1 247,5 € / Limit: >800 € DTI: 59.48% / Limit: <60% Ref. Cost…" at bounding box center [1042, 168] width 133 height 47
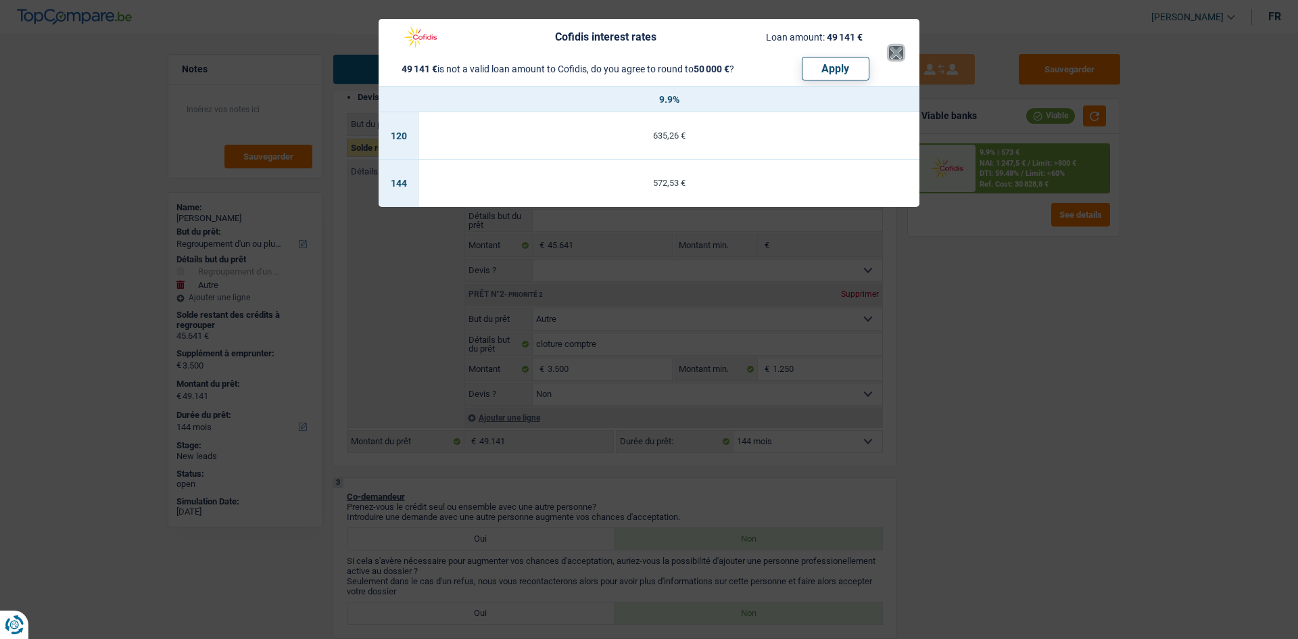
click at [894, 54] on button "×" at bounding box center [896, 53] width 14 height 14
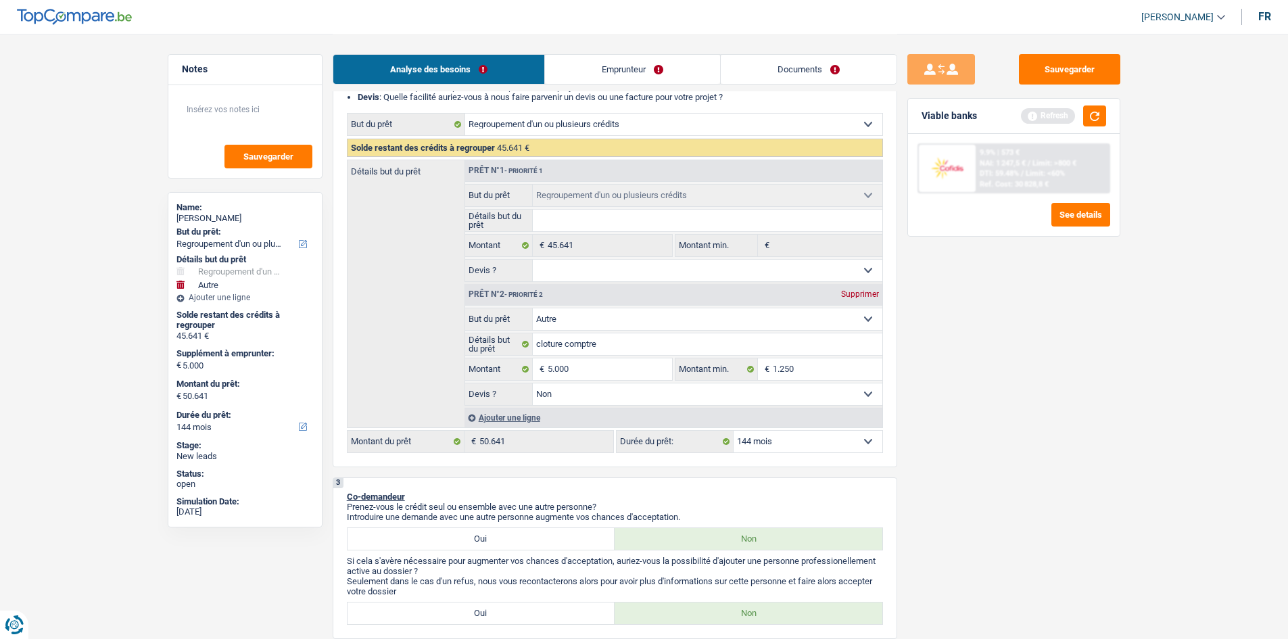
click at [1047, 462] on div "Sauvegarder Viable banks Refresh 9.9% | 573 € NAI: 1 247,5 € / Limit: >800 € DT…" at bounding box center [1013, 335] width 233 height 563
click at [1085, 117] on button "button" at bounding box center [1094, 115] width 23 height 21
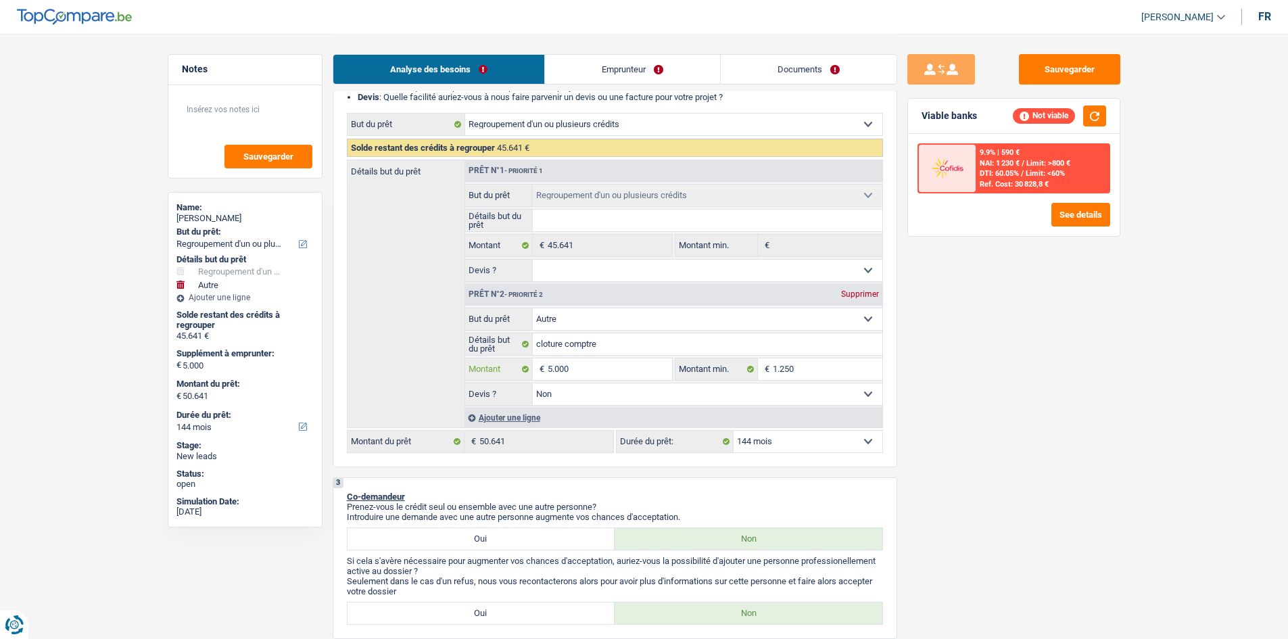
click at [611, 367] on input "5.000" at bounding box center [610, 369] width 124 height 22
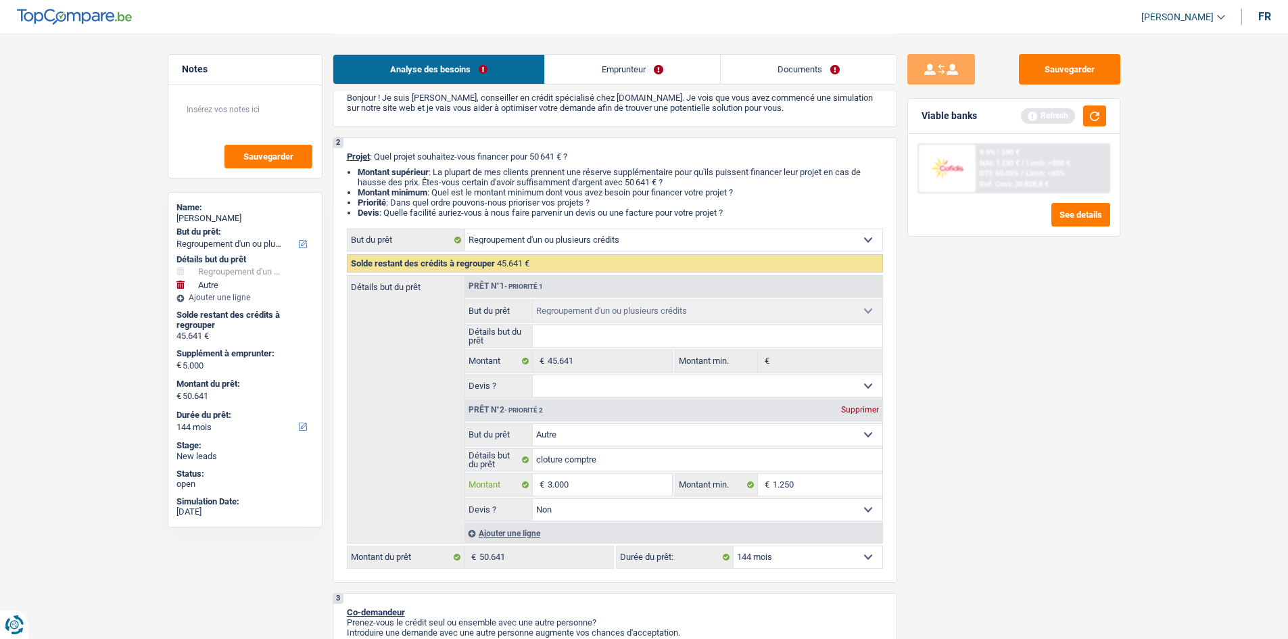
scroll to position [135, 0]
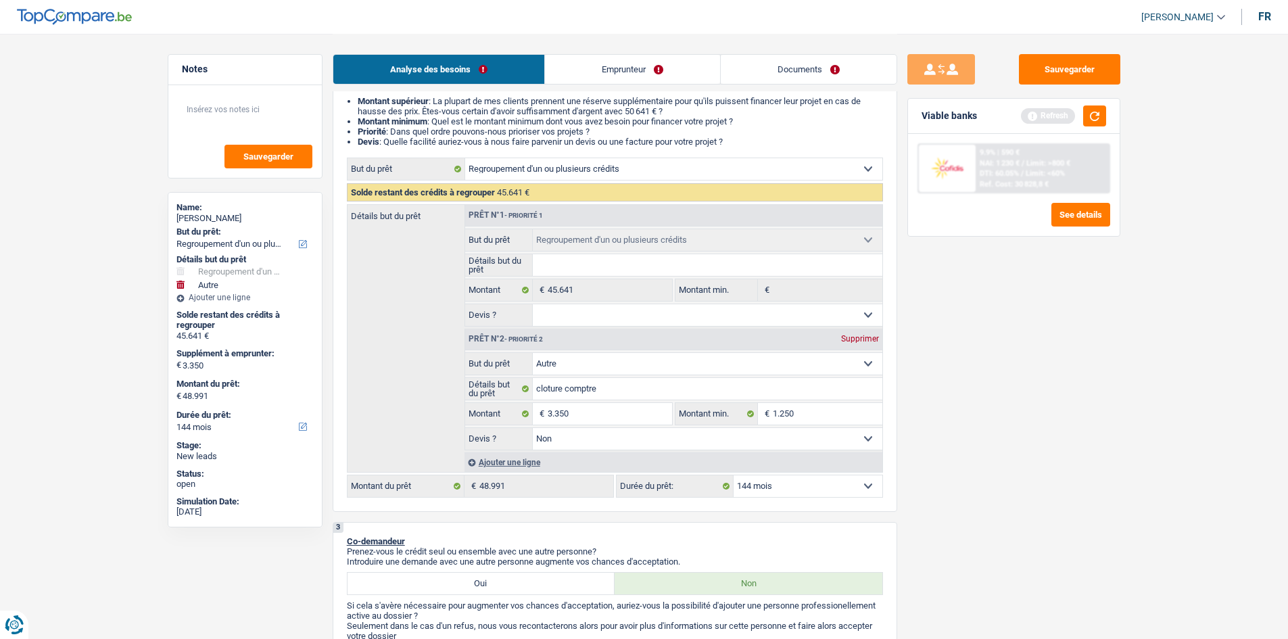
click at [985, 530] on div "Sauvegarder Viable banks Refresh 9.9% | 590 € NAI: 1 230 € / Limit: >800 € DTI:…" at bounding box center [1013, 335] width 233 height 563
click at [1100, 122] on button "button" at bounding box center [1094, 115] width 23 height 21
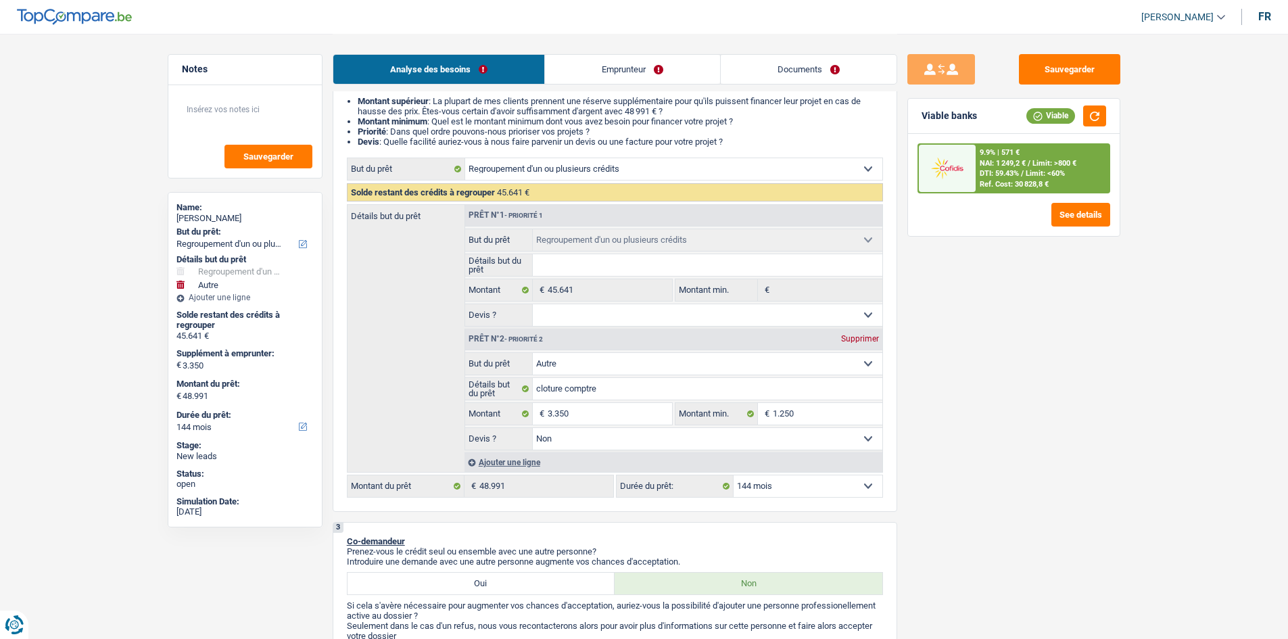
click at [1013, 175] on span "DTI: 59.43%" at bounding box center [999, 173] width 39 height 9
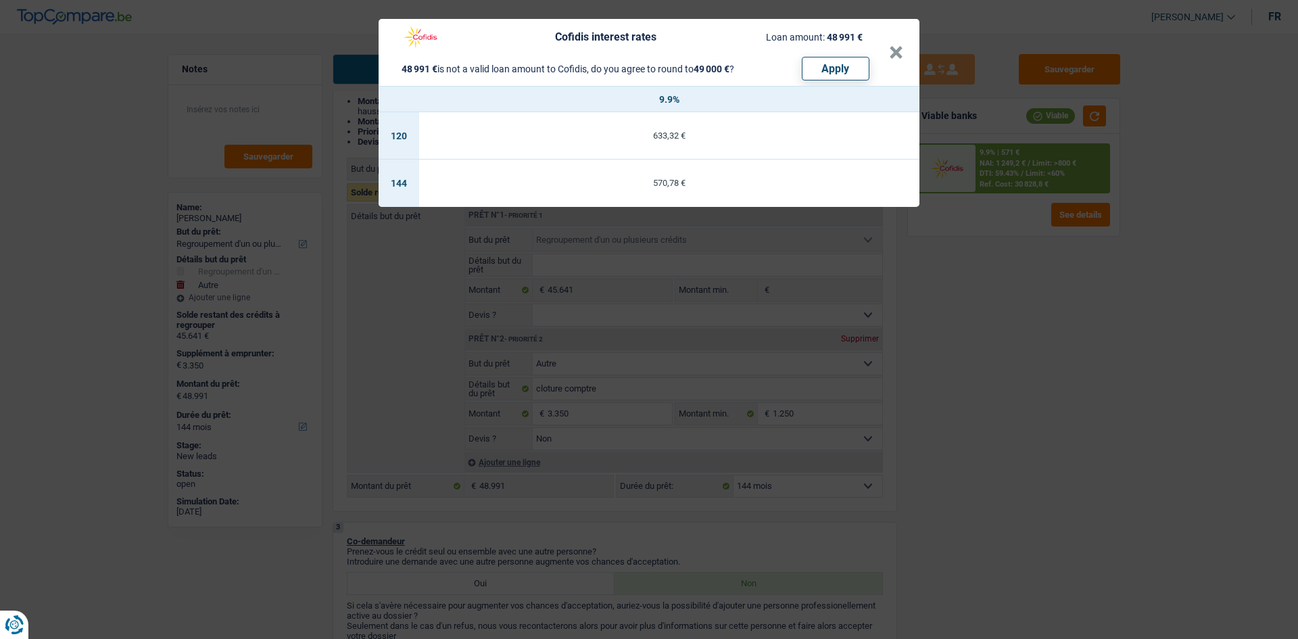
drag, startPoint x: 1029, startPoint y: 473, endPoint x: 991, endPoint y: 502, distance: 47.7
click at [1031, 473] on div "Cofidis interest rates Loan amount: 48 991 € 48 991 € is not a valid loan amoun…" at bounding box center [649, 319] width 1298 height 639
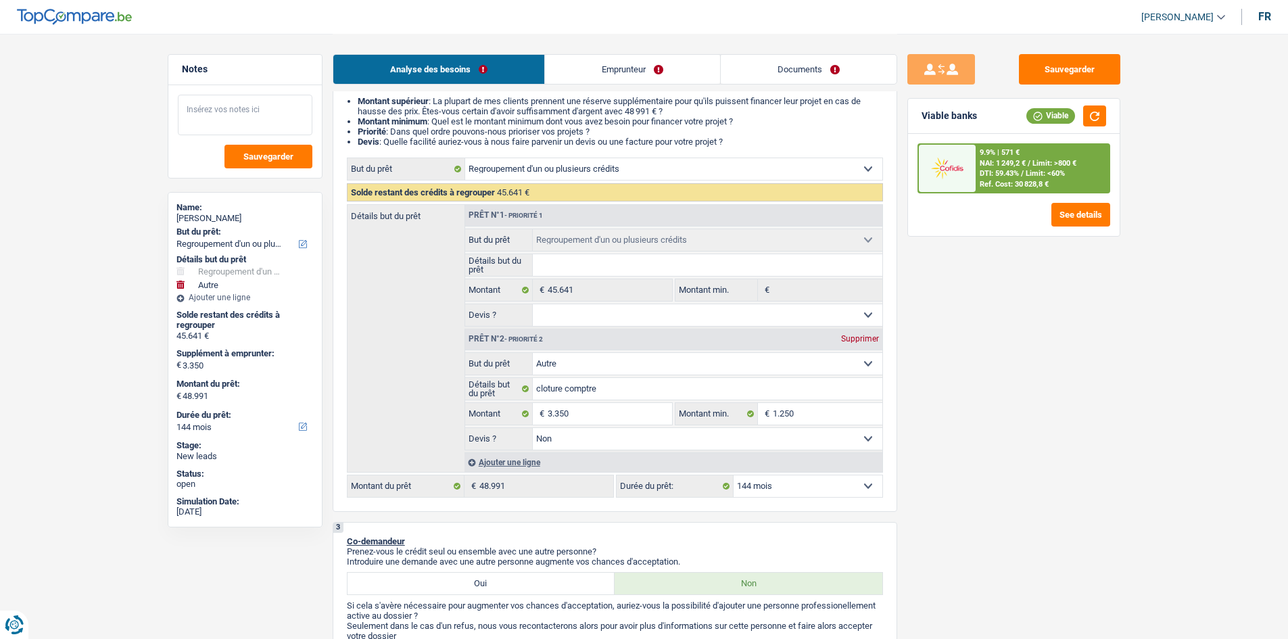
click at [235, 97] on textarea at bounding box center [245, 115] width 135 height 41
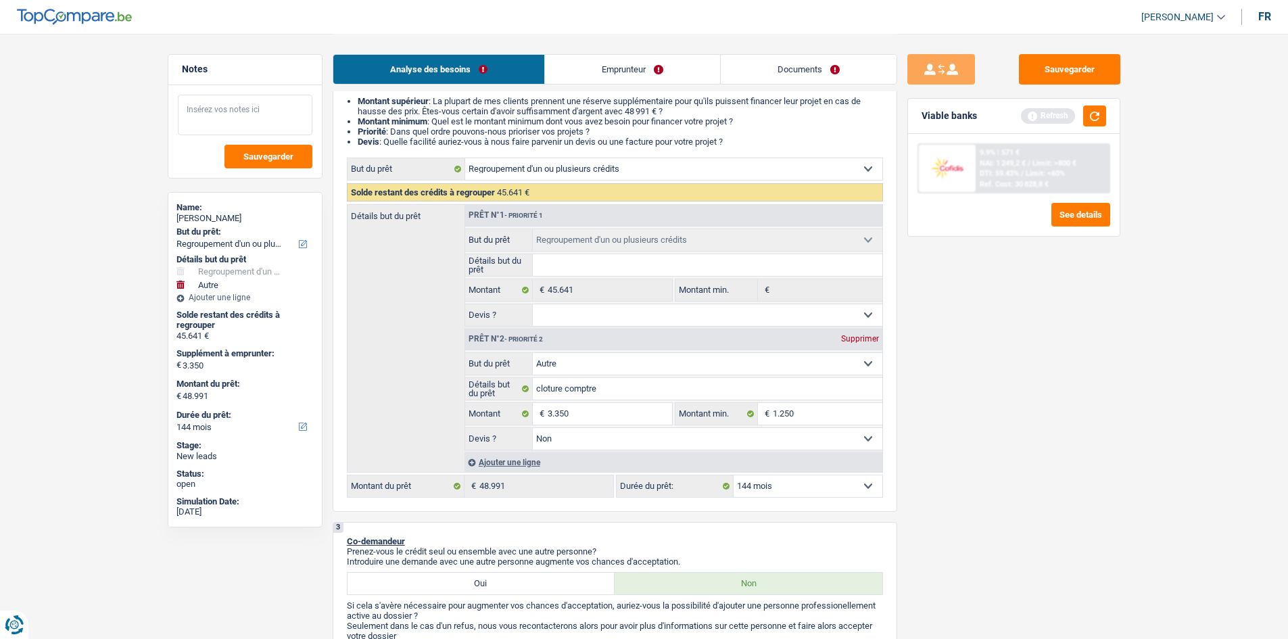
click at [191, 105] on textarea at bounding box center [245, 115] width 135 height 41
click at [665, 71] on link "Emprunteur" at bounding box center [632, 69] width 175 height 29
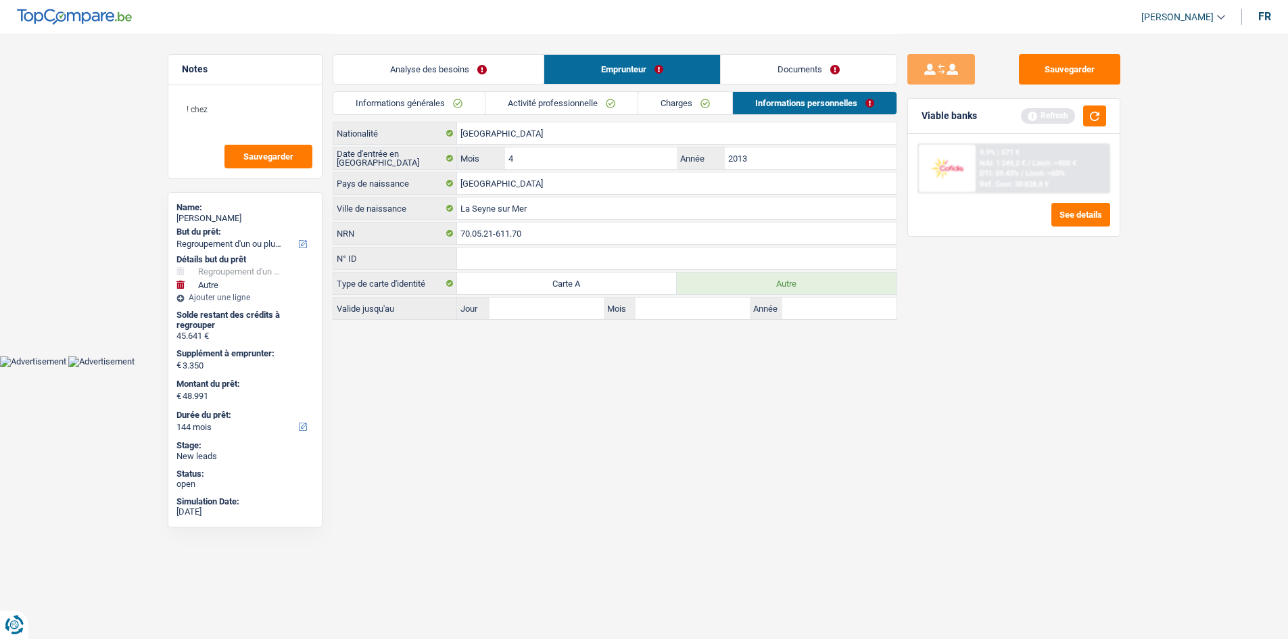
scroll to position [0, 0]
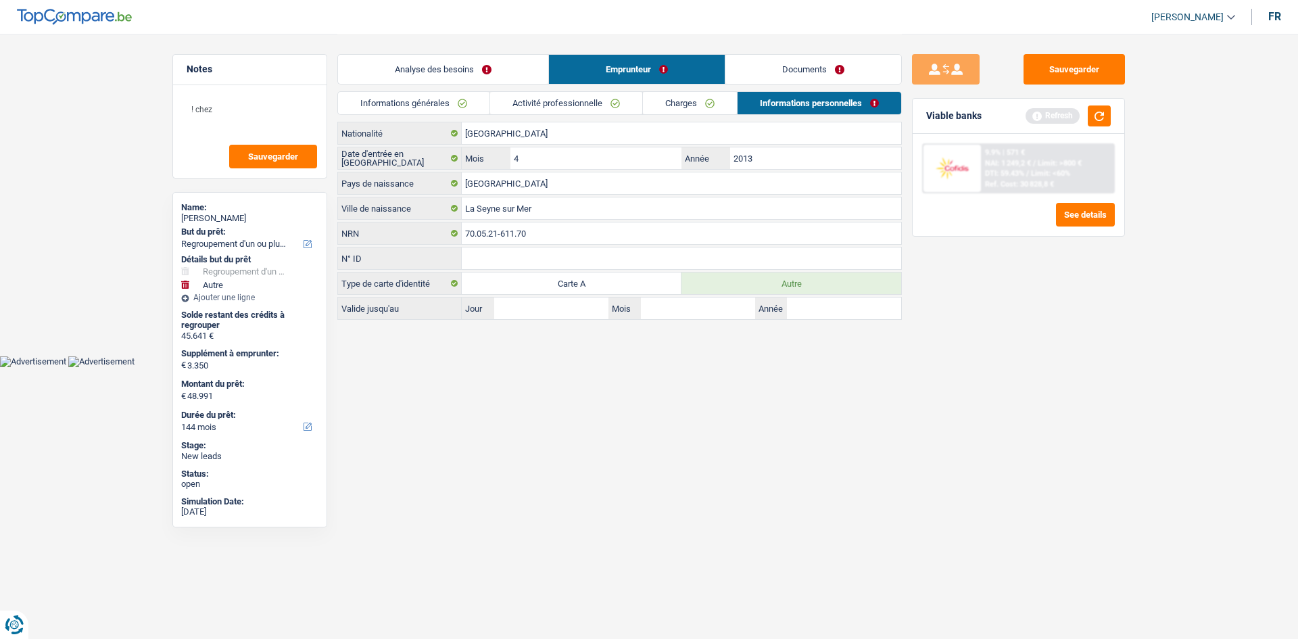
click at [775, 69] on link "Documents" at bounding box center [814, 69] width 176 height 29
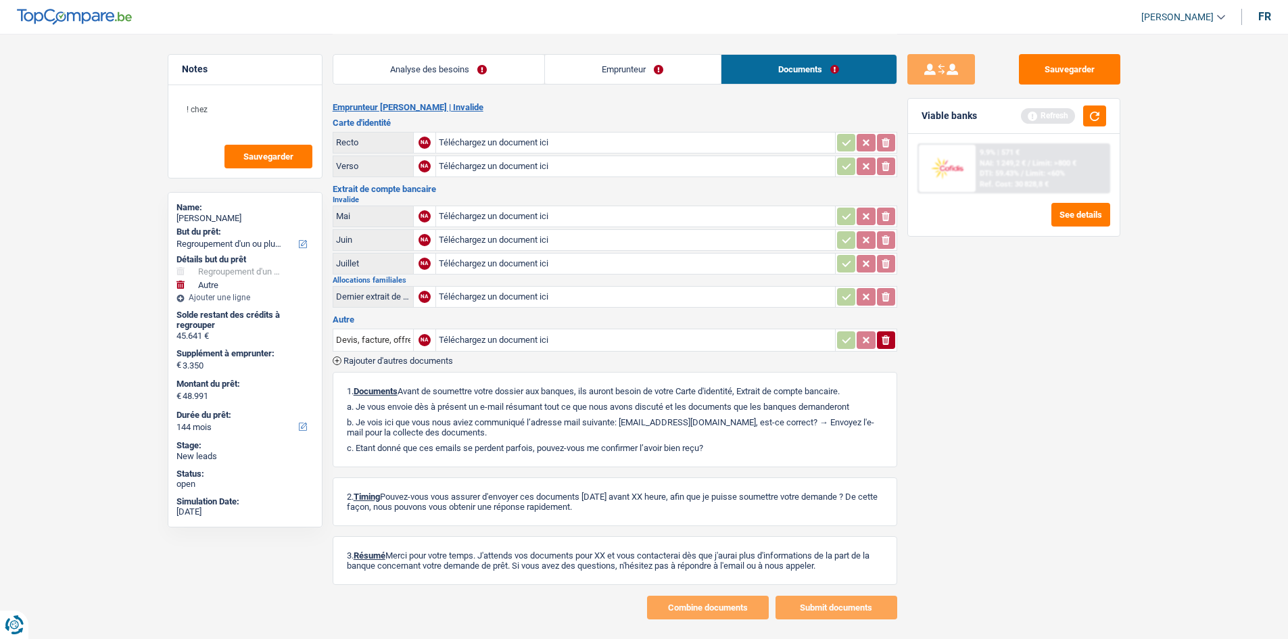
click at [567, 64] on link "Emprunteur" at bounding box center [633, 69] width 176 height 29
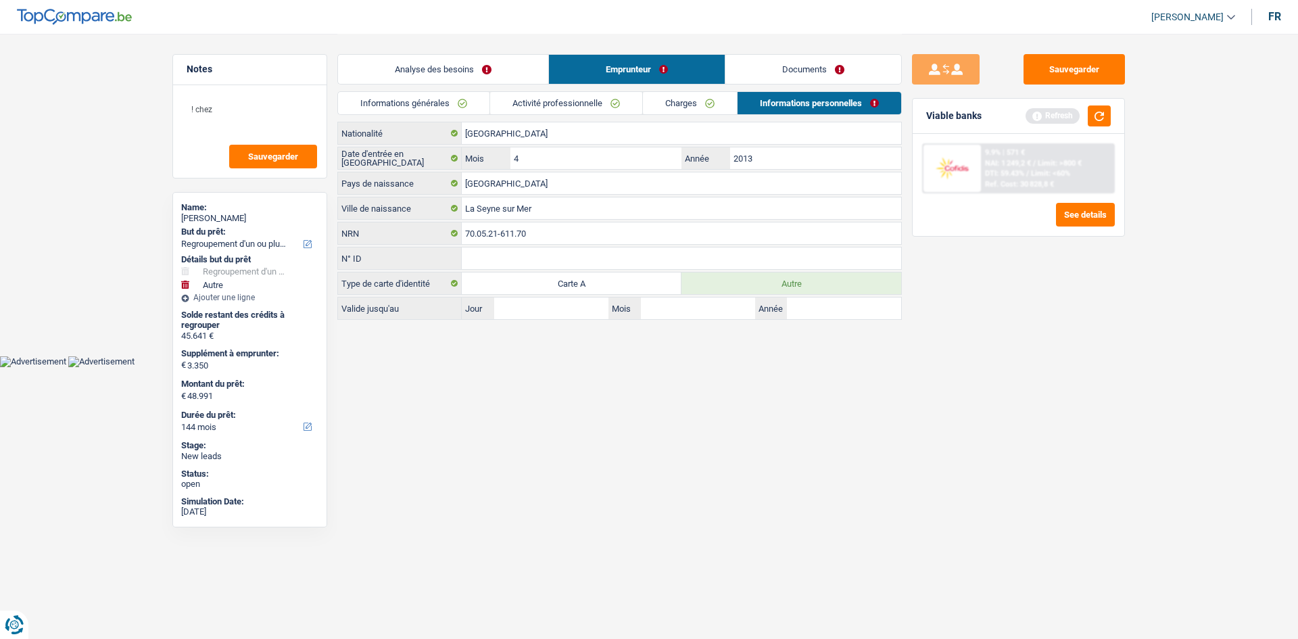
click at [490, 63] on link "Analyse des besoins" at bounding box center [443, 69] width 210 height 29
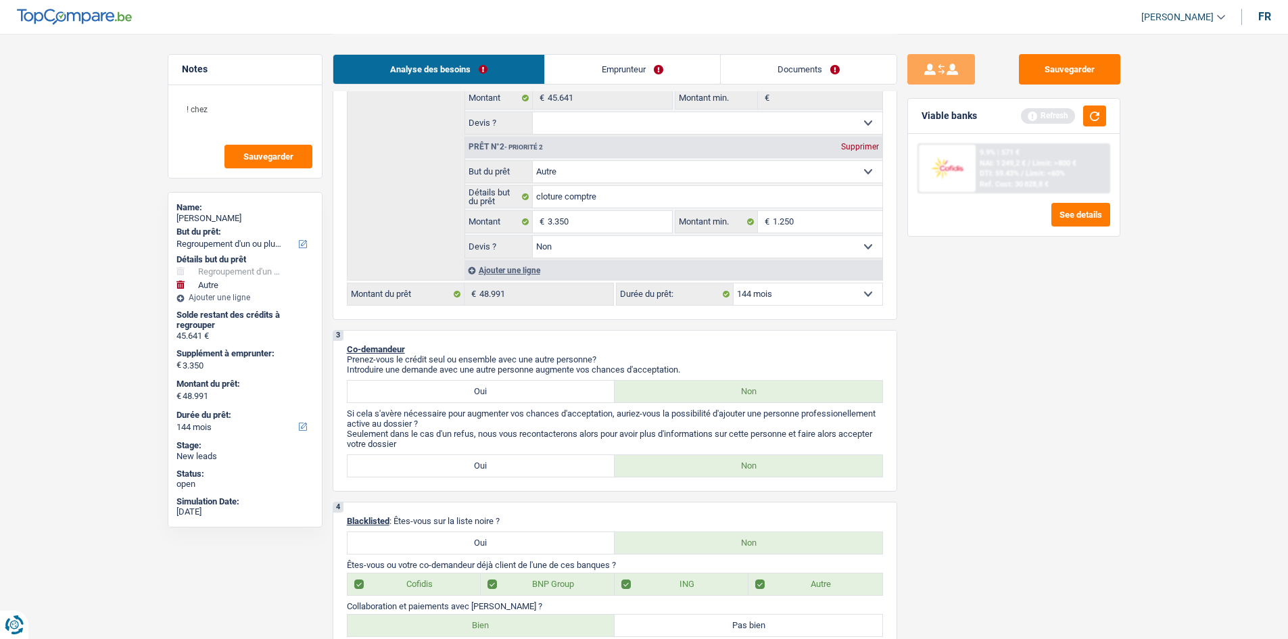
scroll to position [328, 0]
click at [1095, 113] on button "button" at bounding box center [1094, 115] width 23 height 21
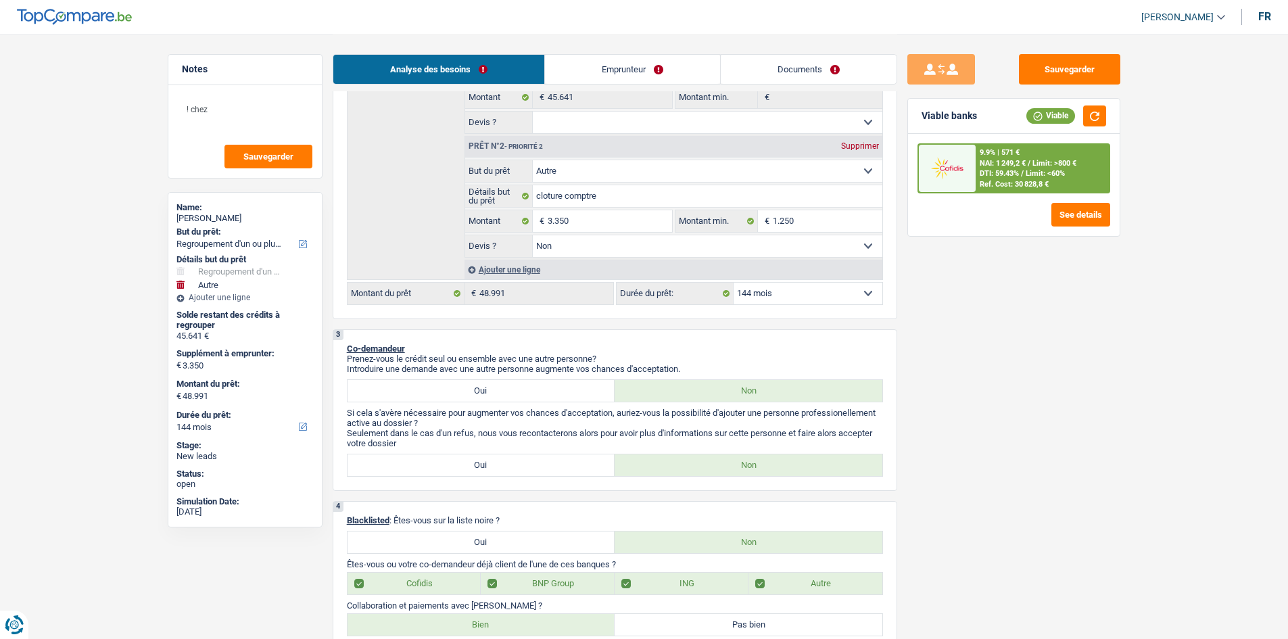
click at [1054, 177] on span "Limit: <60%" at bounding box center [1045, 173] width 39 height 9
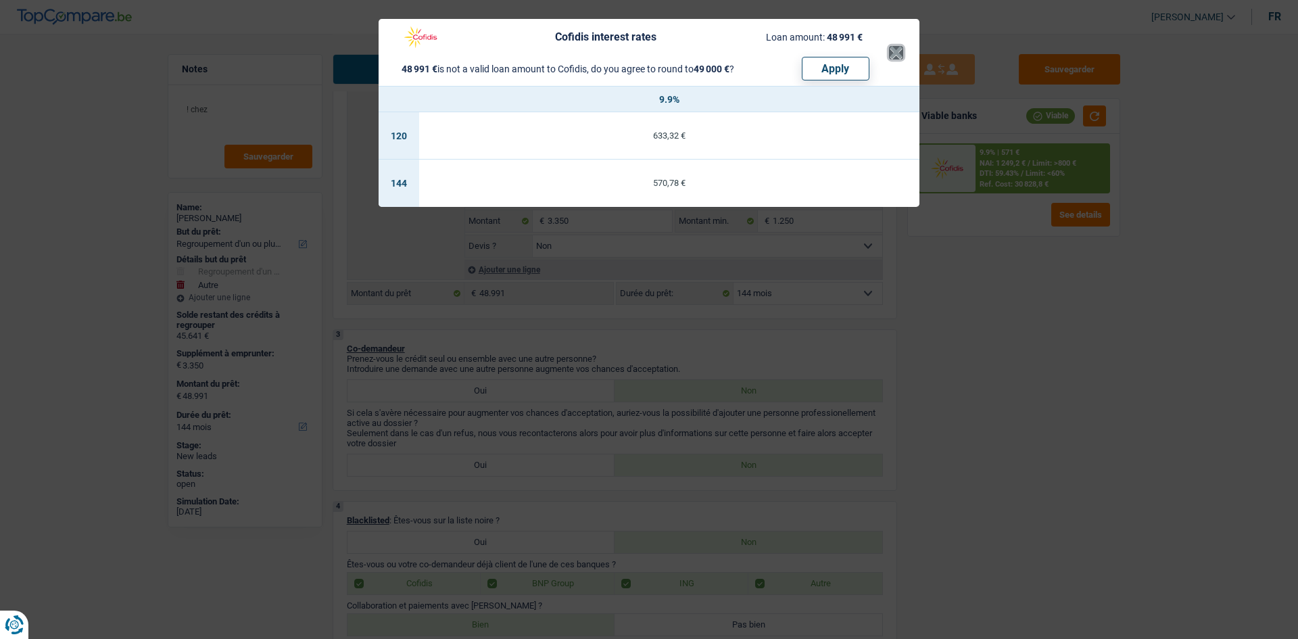
click at [893, 57] on button "×" at bounding box center [896, 53] width 14 height 14
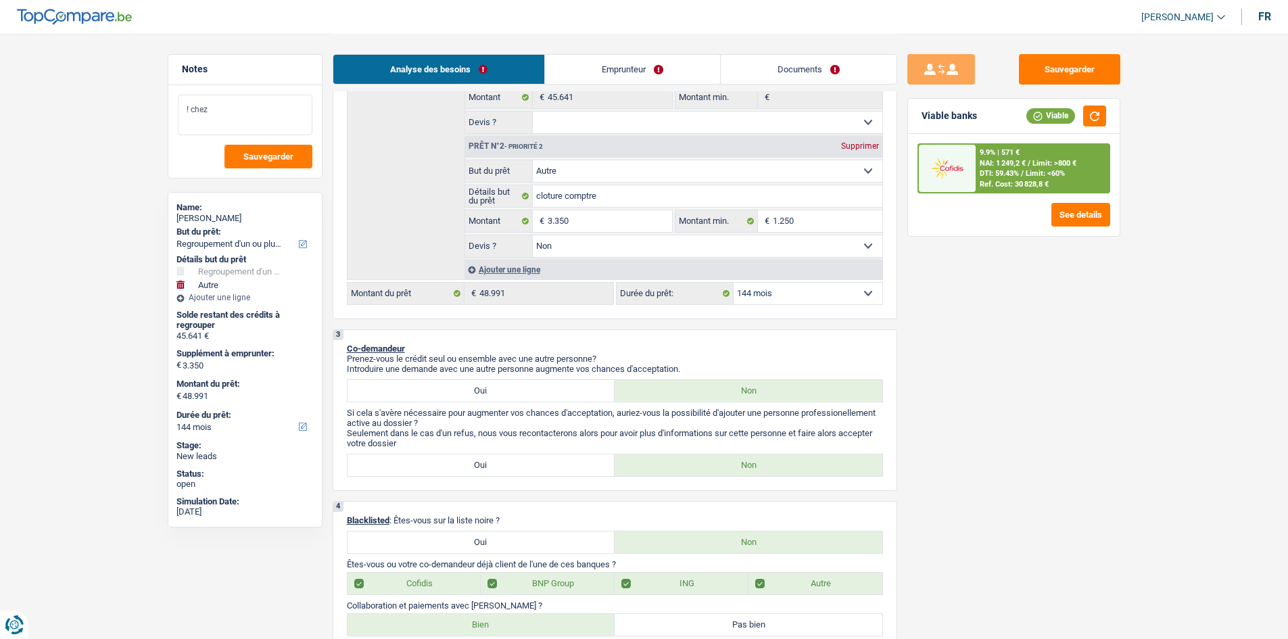
click at [274, 114] on textarea "! chez" at bounding box center [245, 115] width 135 height 41
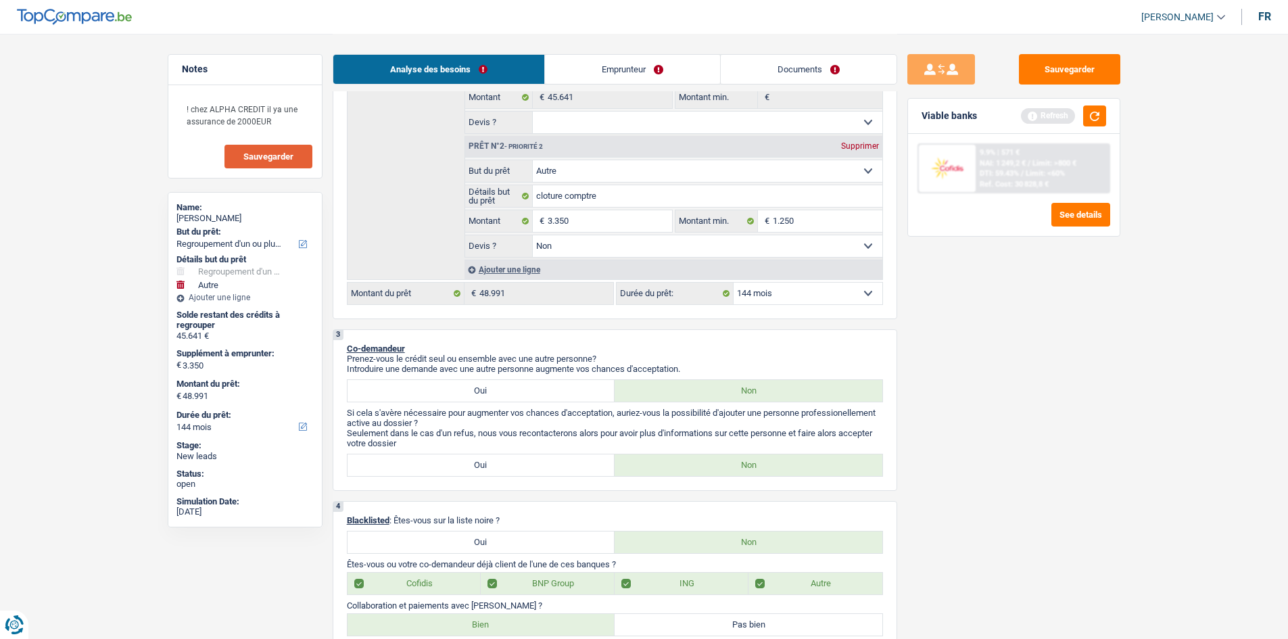
click at [251, 158] on span "Sauvegarder" at bounding box center [268, 156] width 50 height 9
click at [278, 128] on textarea "! chez ALPHA CREDIT il ya une assurance de 2000EUR" at bounding box center [245, 115] width 135 height 41
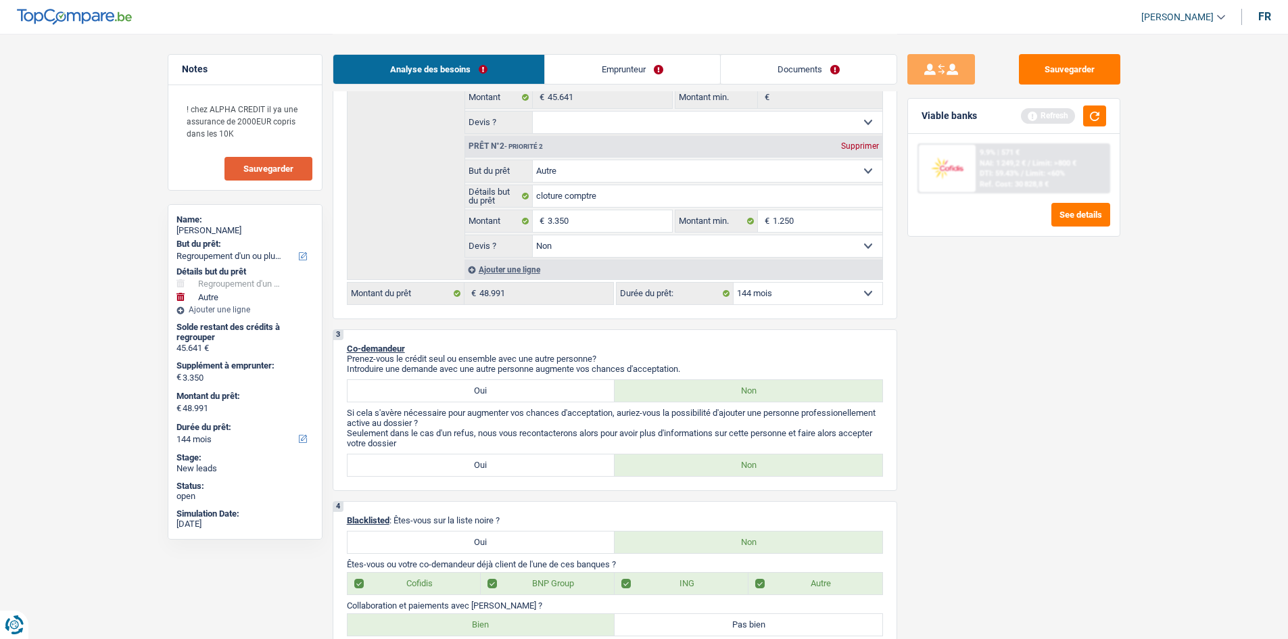
click at [258, 174] on button "Sauvegarder" at bounding box center [269, 169] width 88 height 24
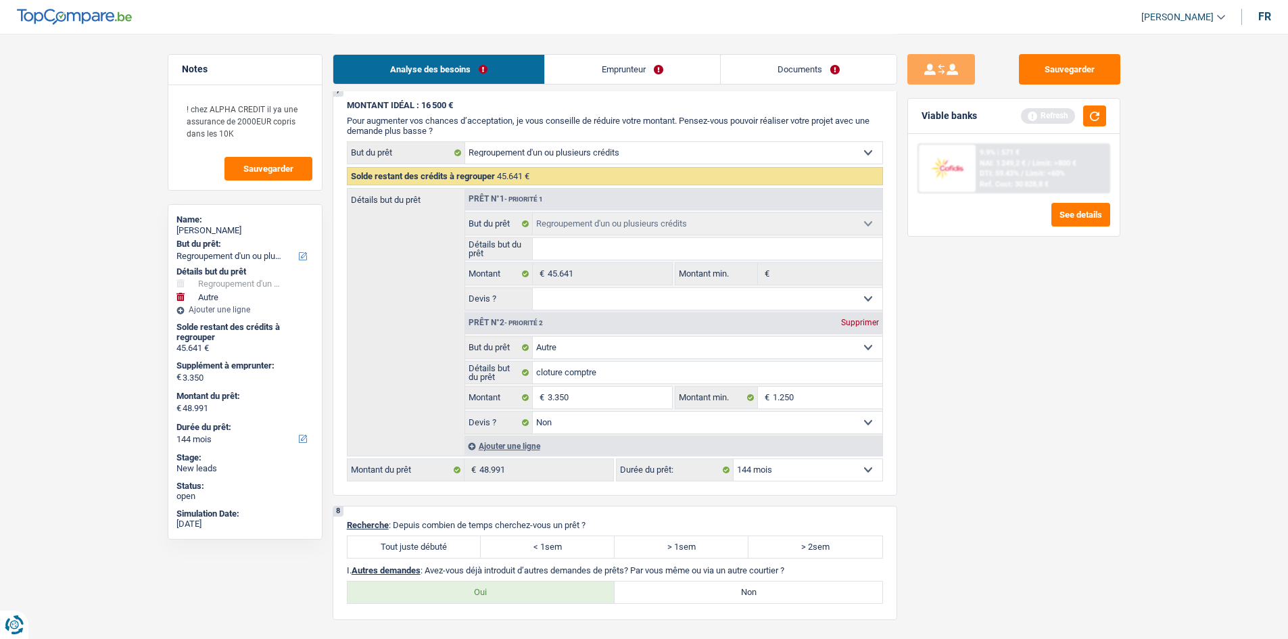
scroll to position [2711, 0]
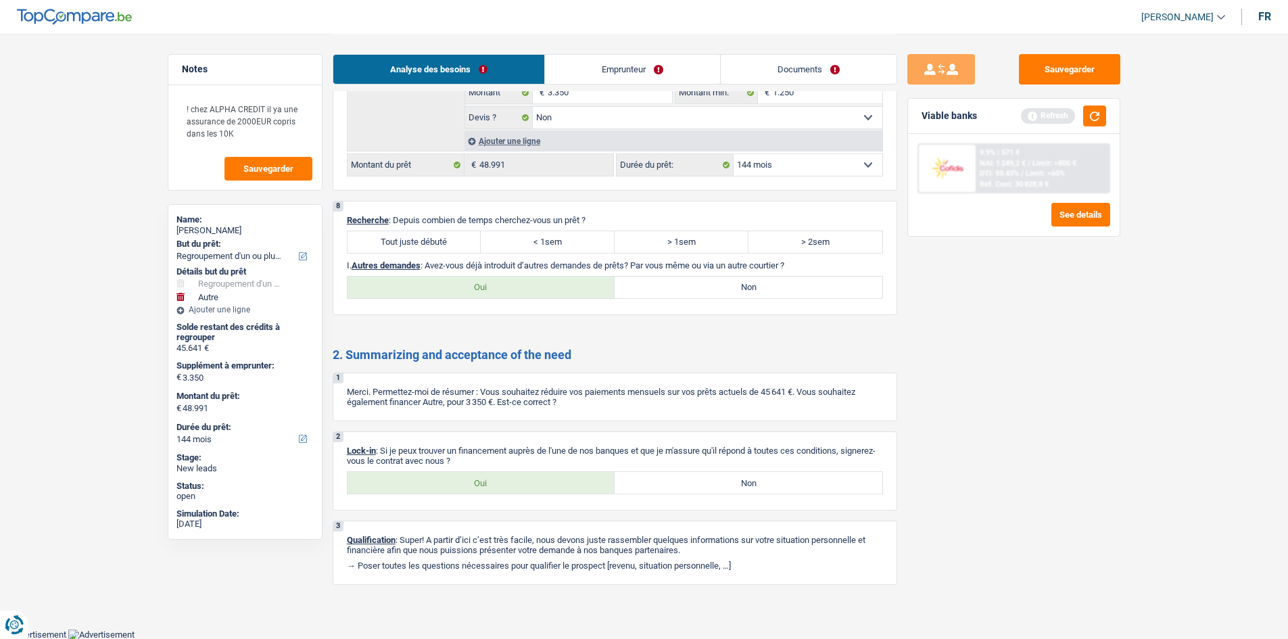
click at [509, 477] on label "Oui" at bounding box center [482, 483] width 268 height 22
click at [509, 477] on input "Oui" at bounding box center [482, 483] width 268 height 22
click at [694, 296] on label "Non" at bounding box center [749, 288] width 268 height 22
click at [694, 296] on input "Non" at bounding box center [749, 288] width 268 height 22
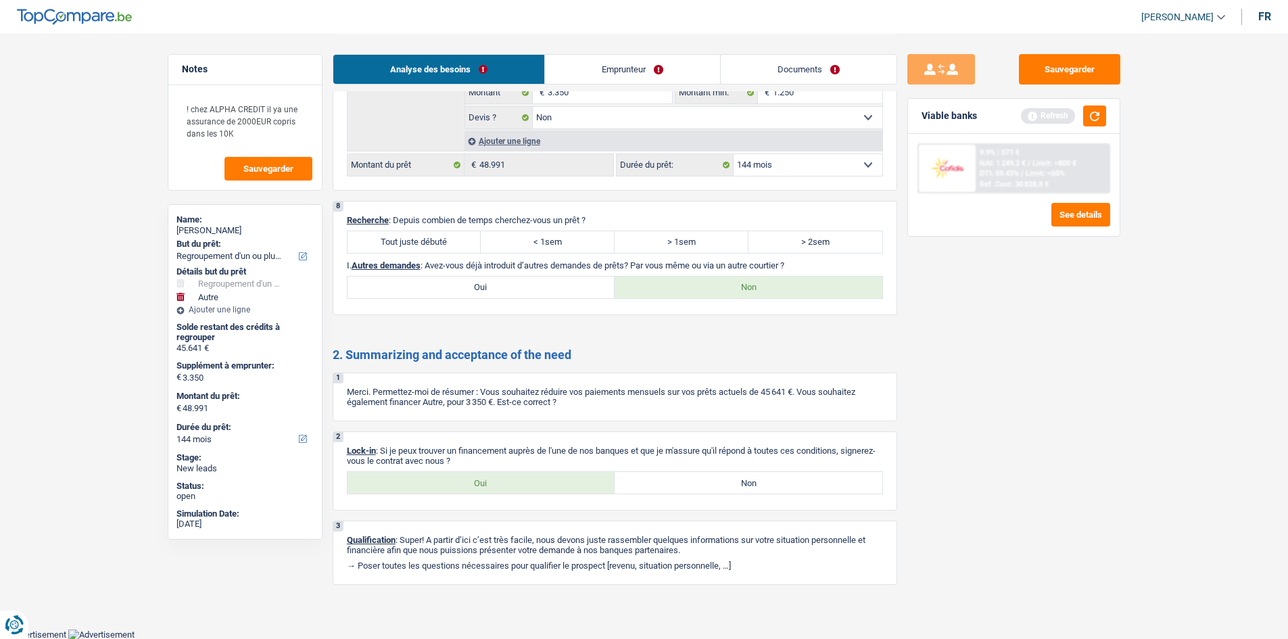
click at [408, 243] on label "Tout juste débuté" at bounding box center [415, 242] width 134 height 22
click at [408, 243] on input "Tout juste débuté" at bounding box center [415, 242] width 134 height 22
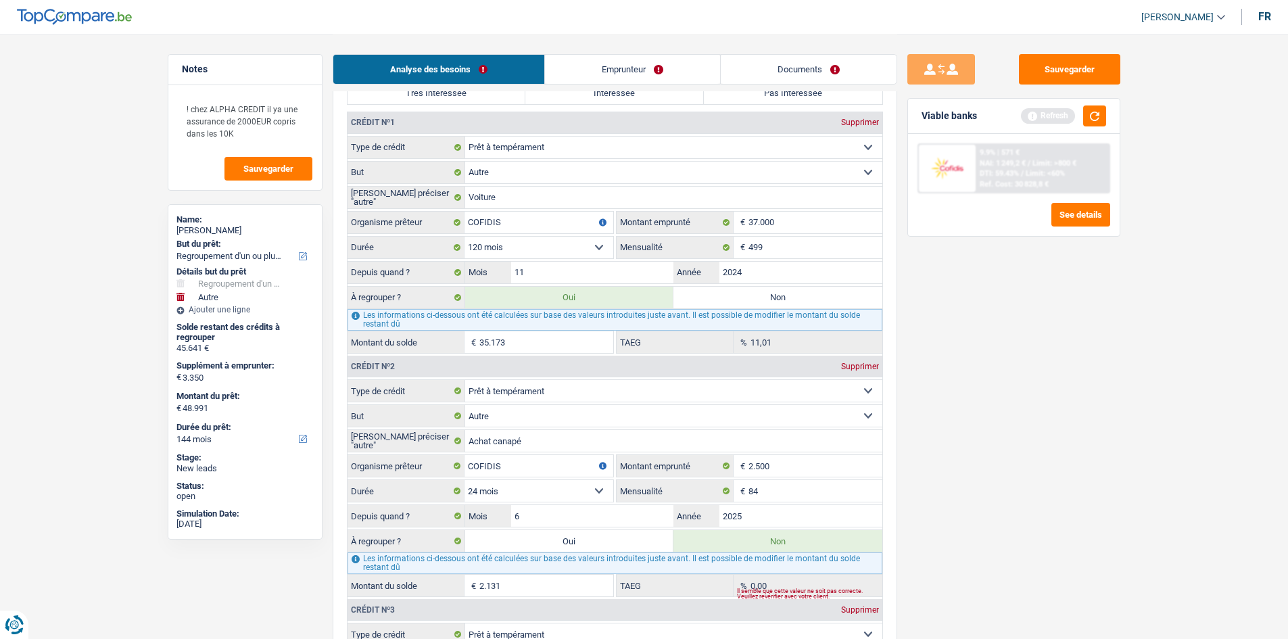
scroll to position [1156, 0]
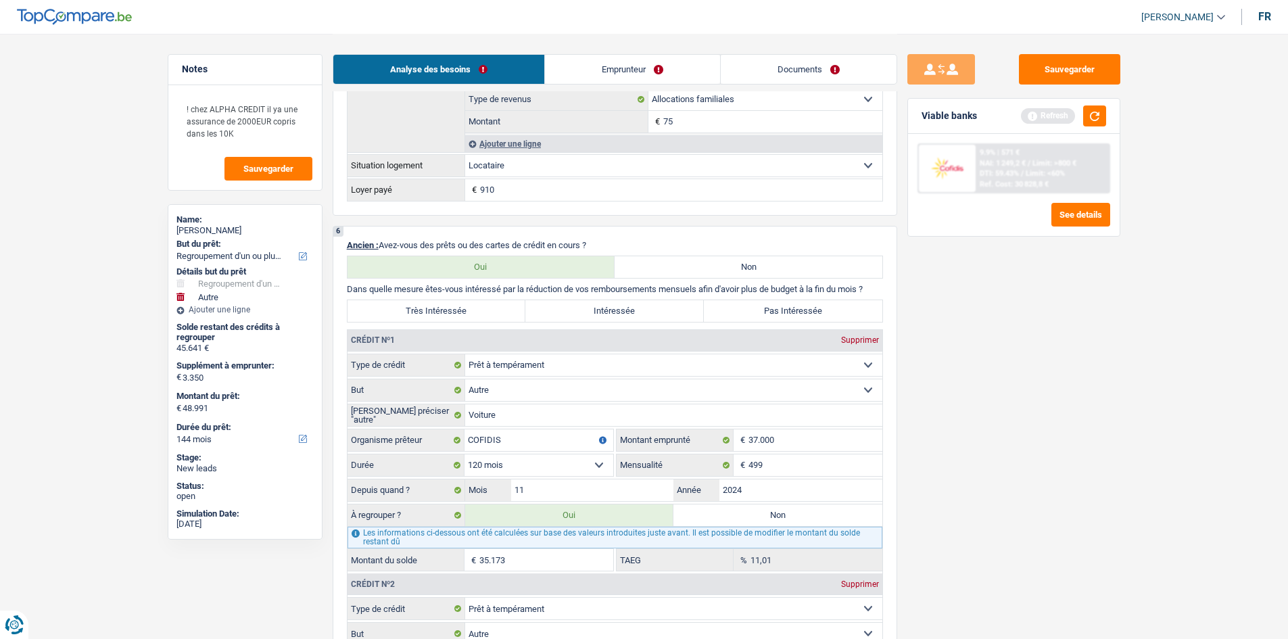
click at [405, 306] on label "Très Intéressée" at bounding box center [437, 311] width 179 height 22
click at [405, 306] on input "Très Intéressée" at bounding box center [437, 311] width 179 height 22
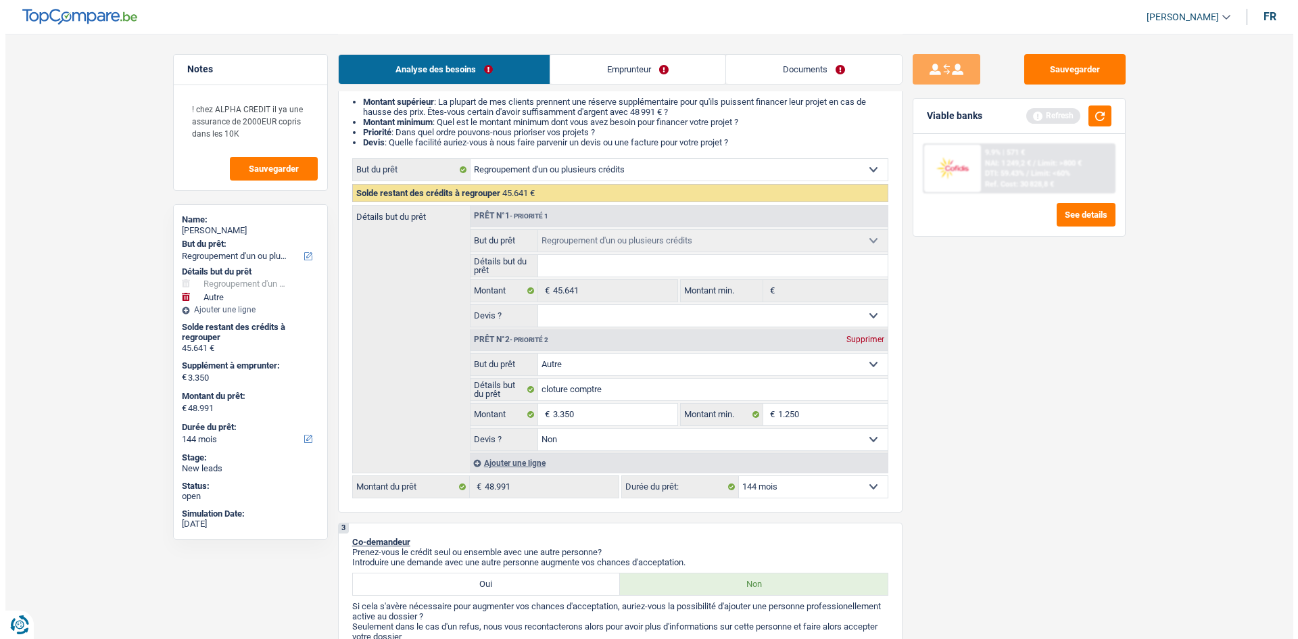
scroll to position [0, 0]
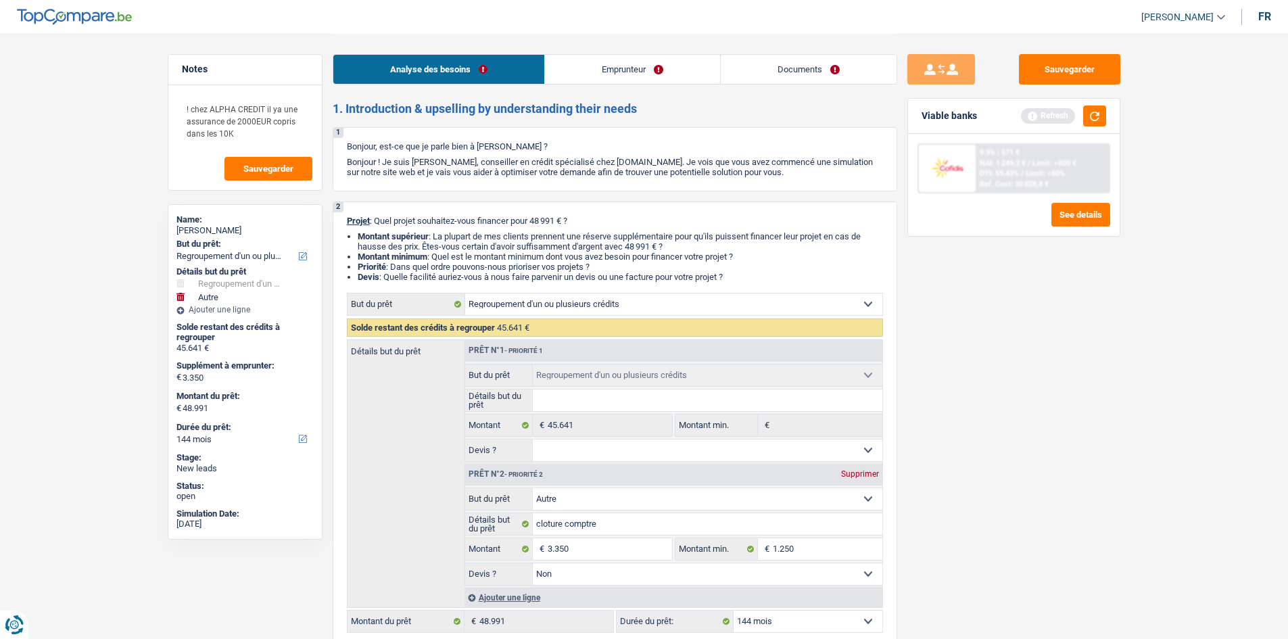
click at [603, 66] on link "Emprunteur" at bounding box center [632, 69] width 175 height 29
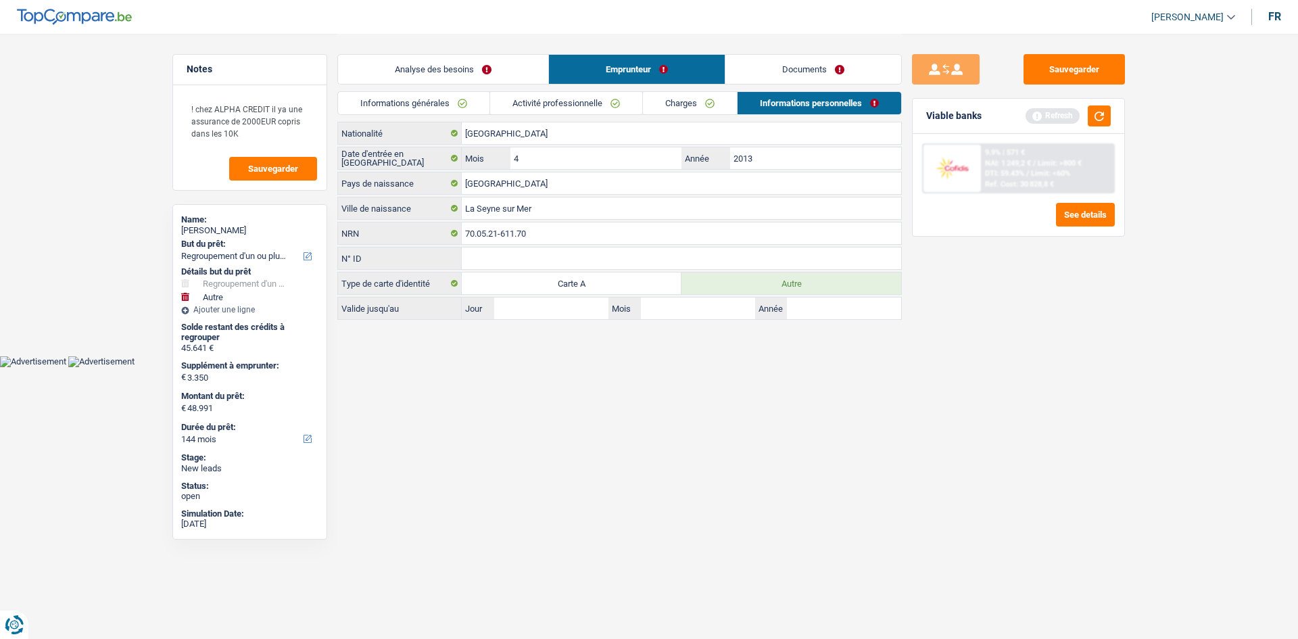
click at [835, 60] on link "Documents" at bounding box center [814, 69] width 176 height 29
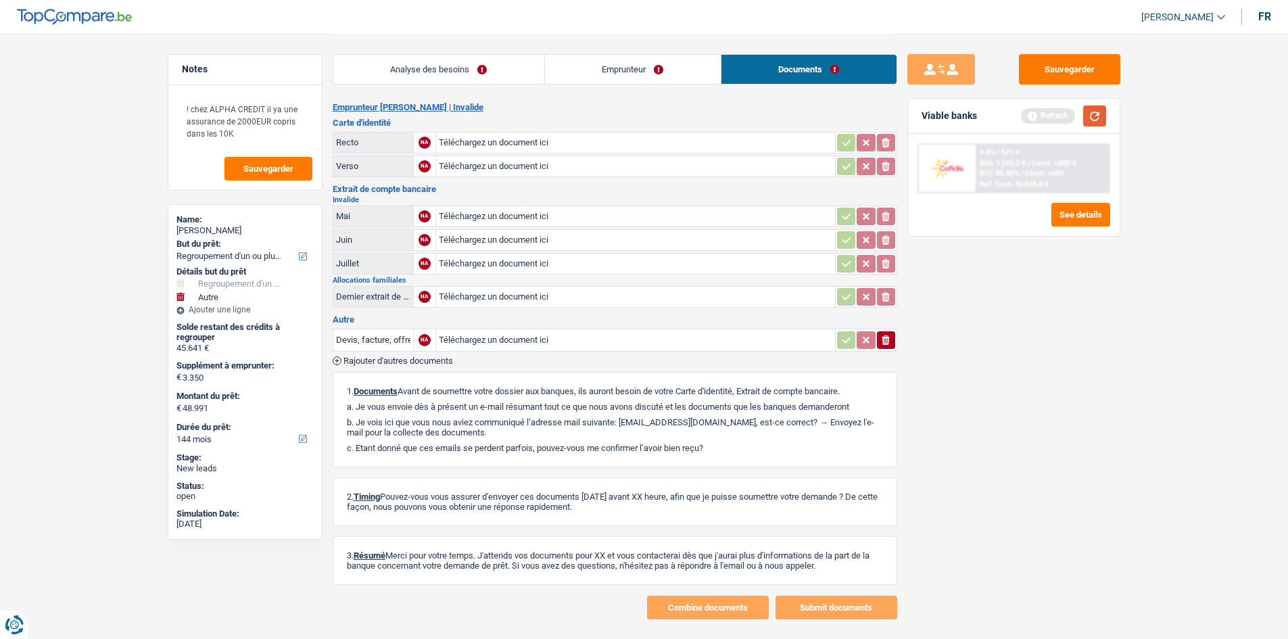
click at [1099, 120] on button "button" at bounding box center [1094, 115] width 23 height 21
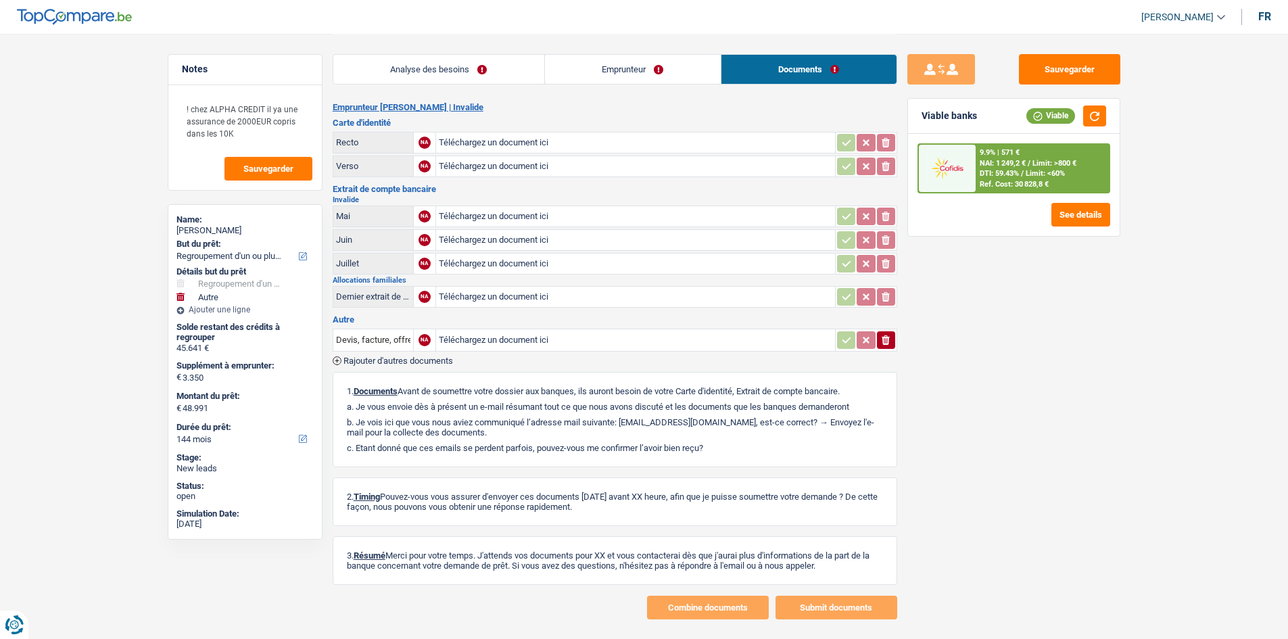
click at [997, 160] on span "NAI: 1 249,2 €" at bounding box center [1003, 163] width 46 height 9
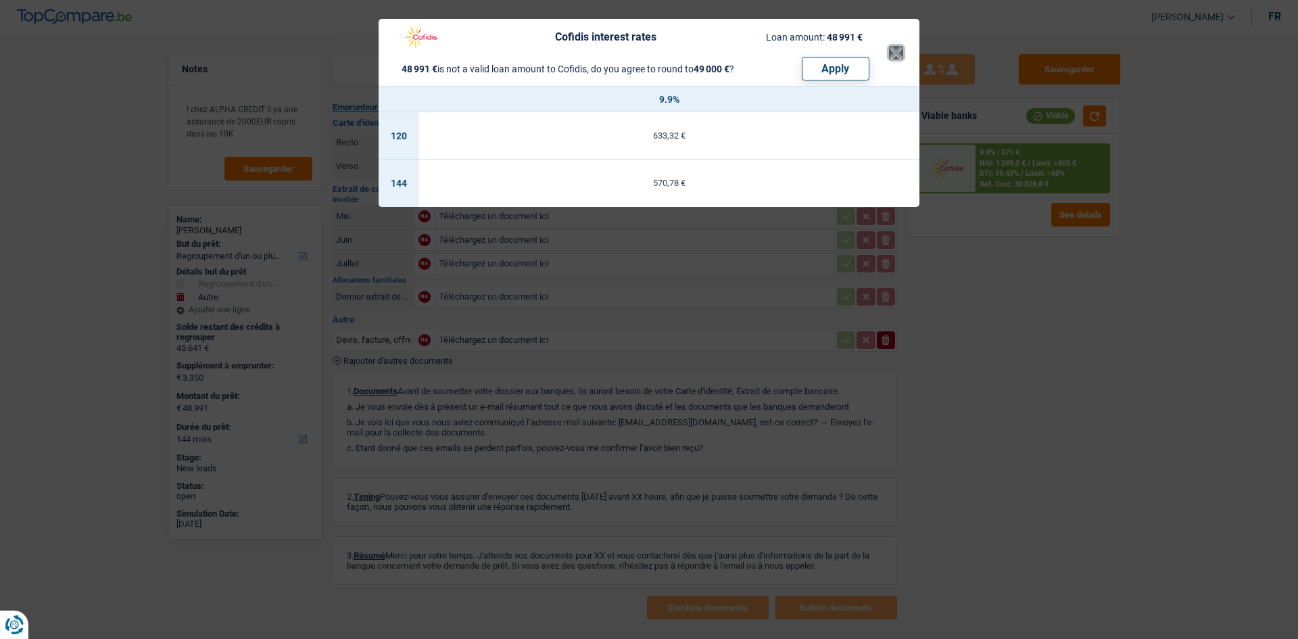
click at [889, 51] on button "×" at bounding box center [896, 53] width 14 height 14
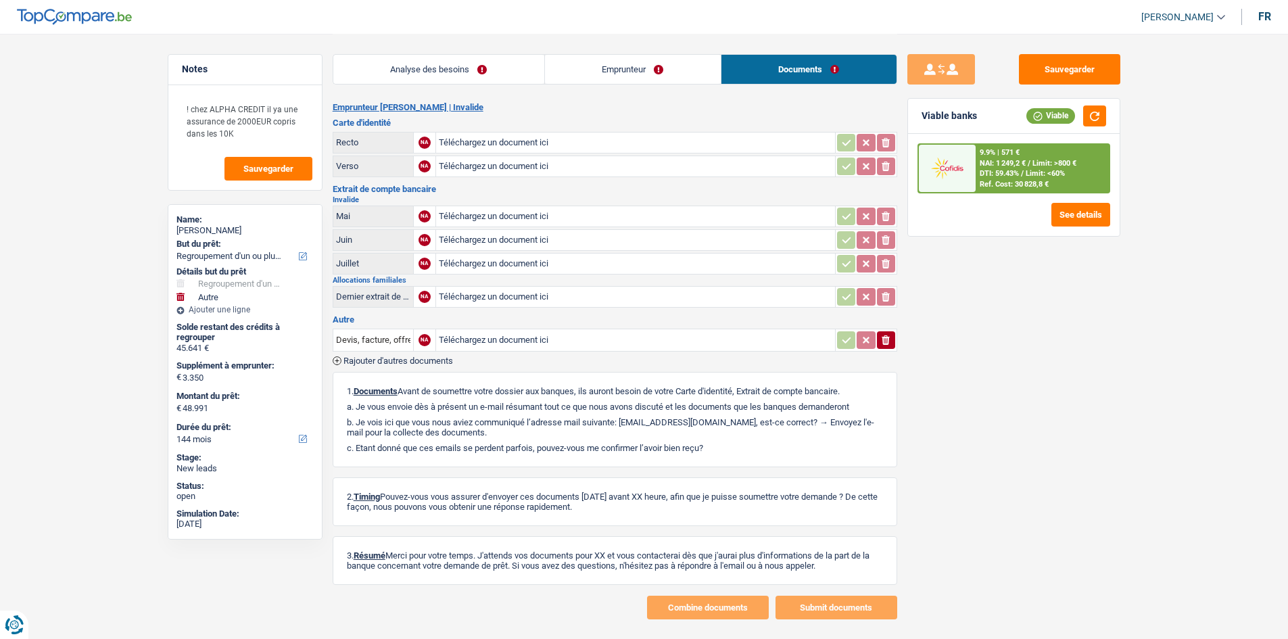
click at [636, 60] on link "Emprunteur" at bounding box center [633, 69] width 176 height 29
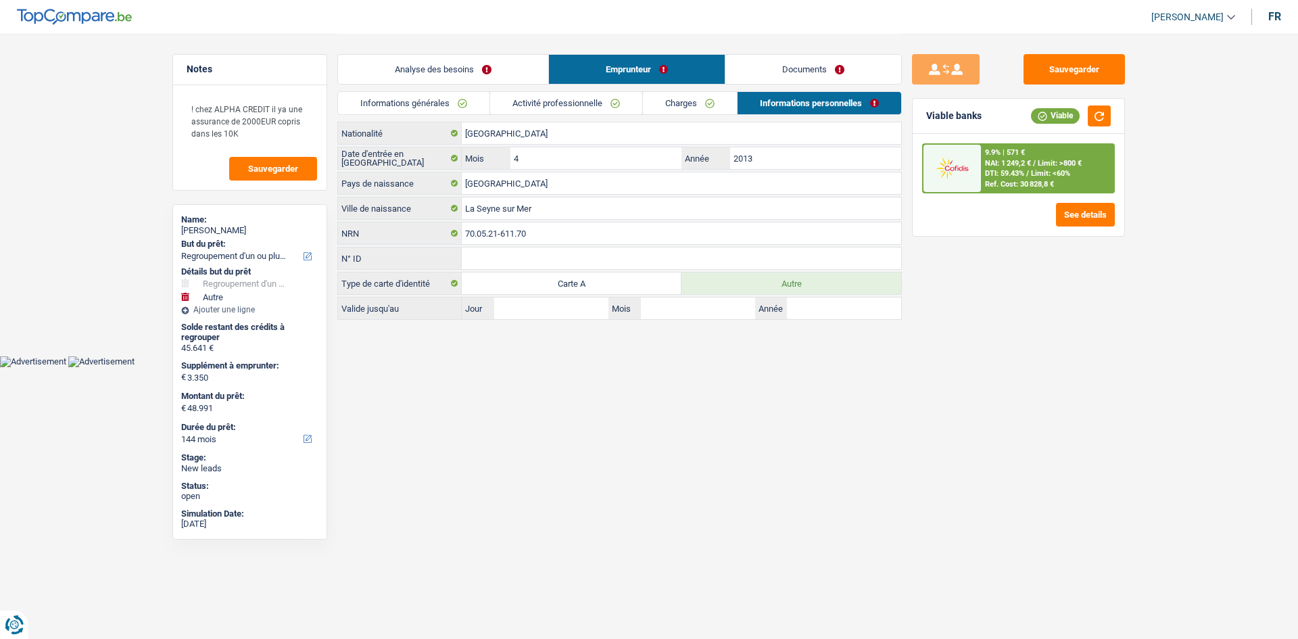
click at [519, 97] on link "Activité professionnelle" at bounding box center [566, 103] width 152 height 22
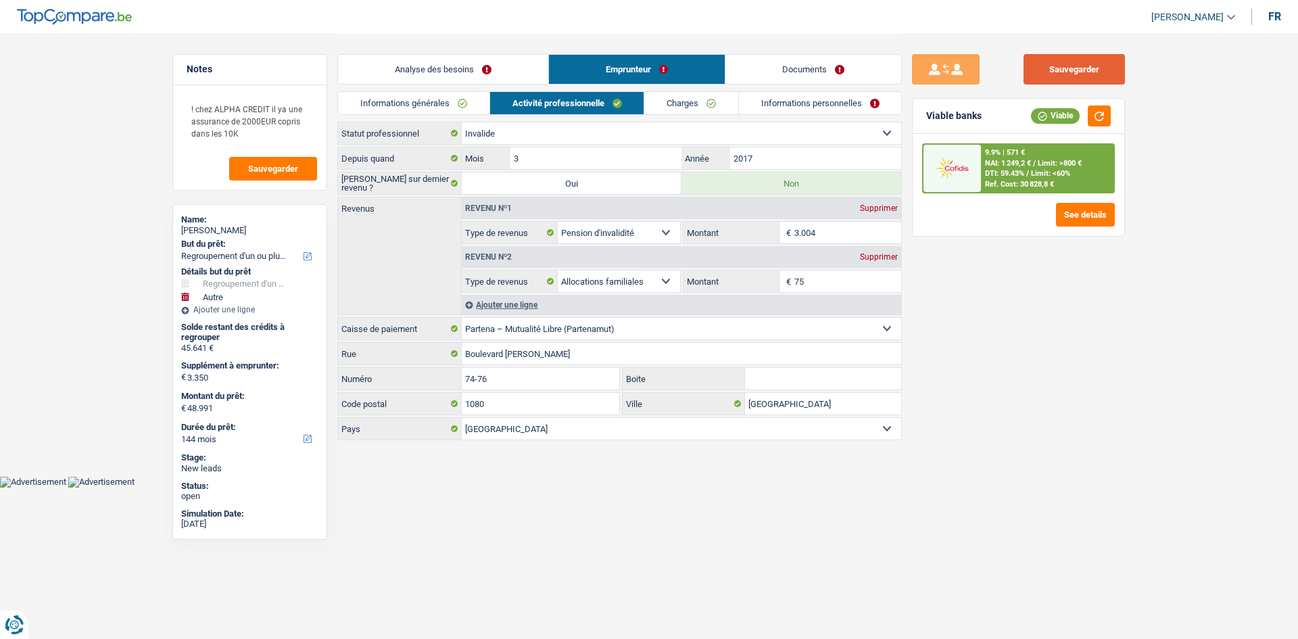
click at [1058, 65] on button "Sauvegarder" at bounding box center [1074, 69] width 101 height 30
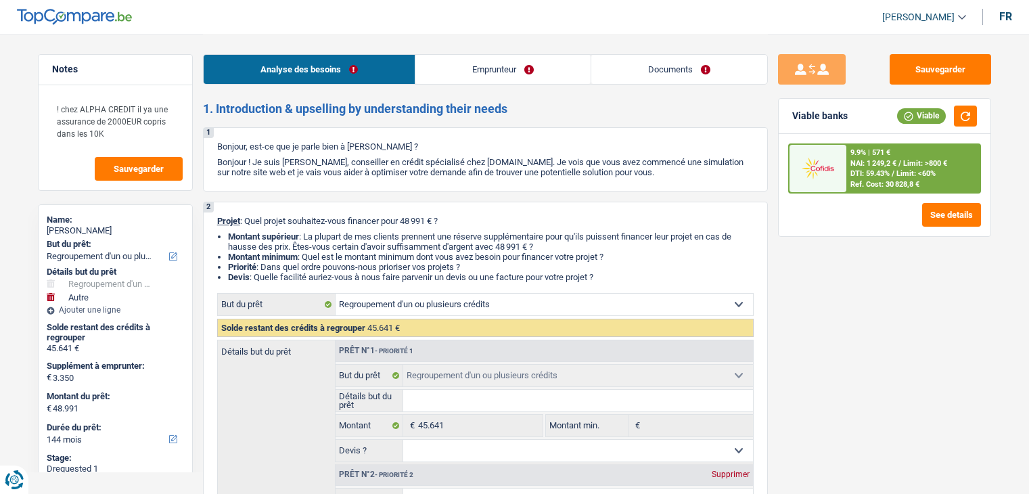
select select "refinancing"
select select "other"
select select "144"
select select "refinancing"
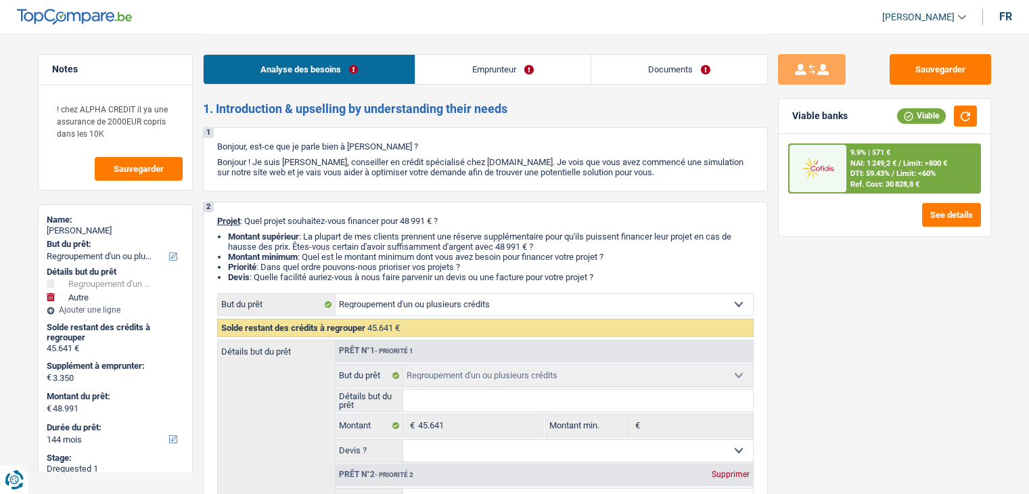
select select "refinancing"
select select "other"
select select "false"
select select "144"
select select "invalid"
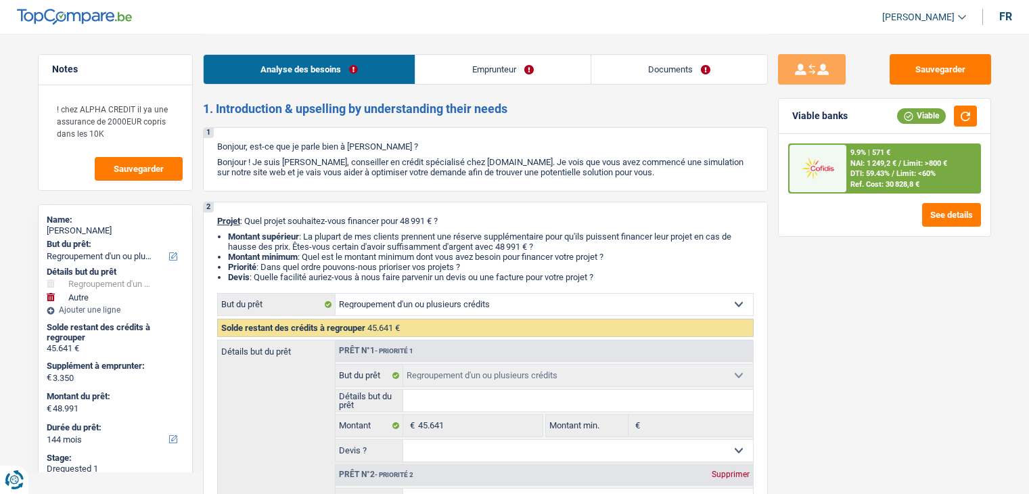
select select "disabilityPension"
select select "familyAllowances"
select select "rents"
select select "personalLoan"
select select "other"
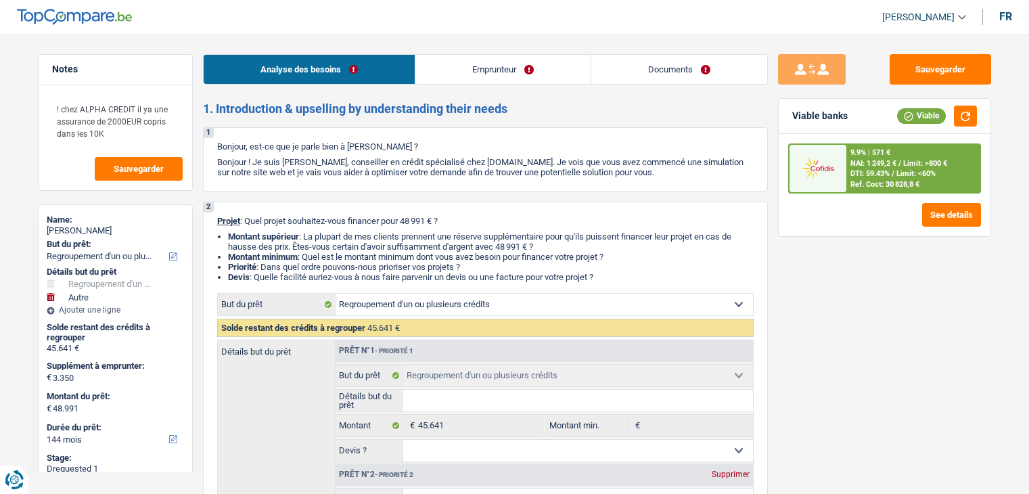
select select "120"
select select "personalLoan"
select select "other"
select select "24"
select select "personalLoan"
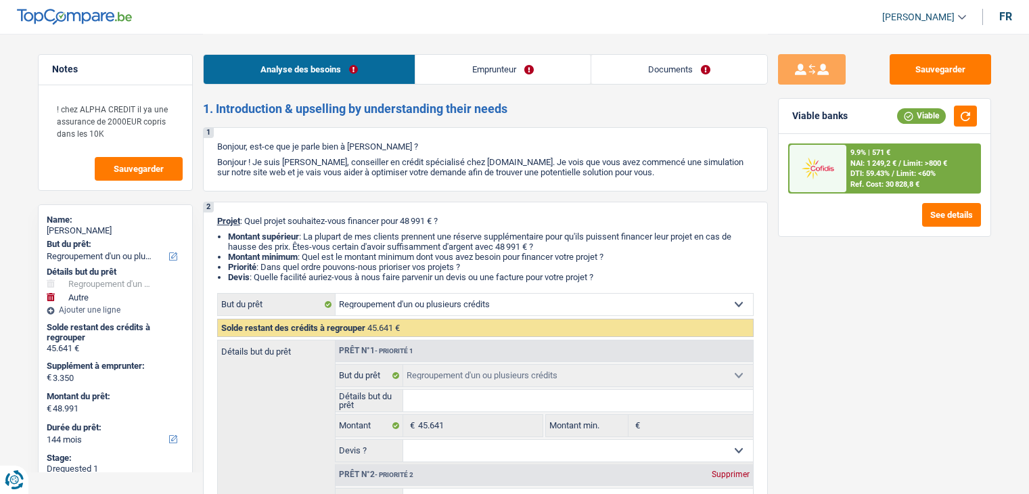
select select "other"
select select "48"
select select "cardOrCredit"
select select "refinancing"
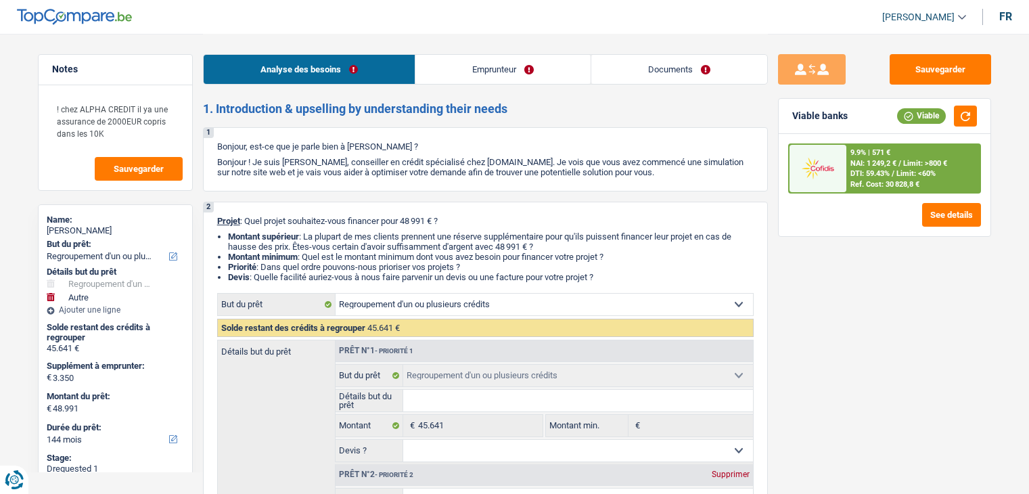
select select "other"
select select "false"
select select "144"
click at [634, 62] on link "Documents" at bounding box center [679, 69] width 176 height 29
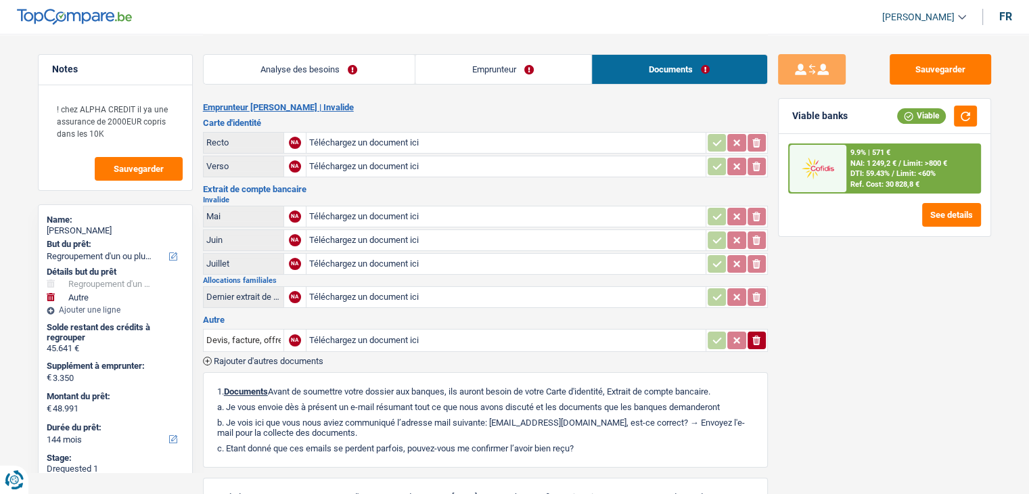
click at [377, 240] on input "Téléchargez un document ici" at bounding box center [506, 240] width 394 height 20
type input "C:\fakepath\ING_Extract_202509021247325272655005049061758466.pdf"
click at [349, 258] on input "Téléchargez un document ici" at bounding box center [506, 264] width 394 height 20
type input "C:\fakepath\ING_Extract_202509021244492185990497408976508933.pdf"
click at [346, 215] on input "Téléchargez un document ici" at bounding box center [506, 216] width 394 height 20
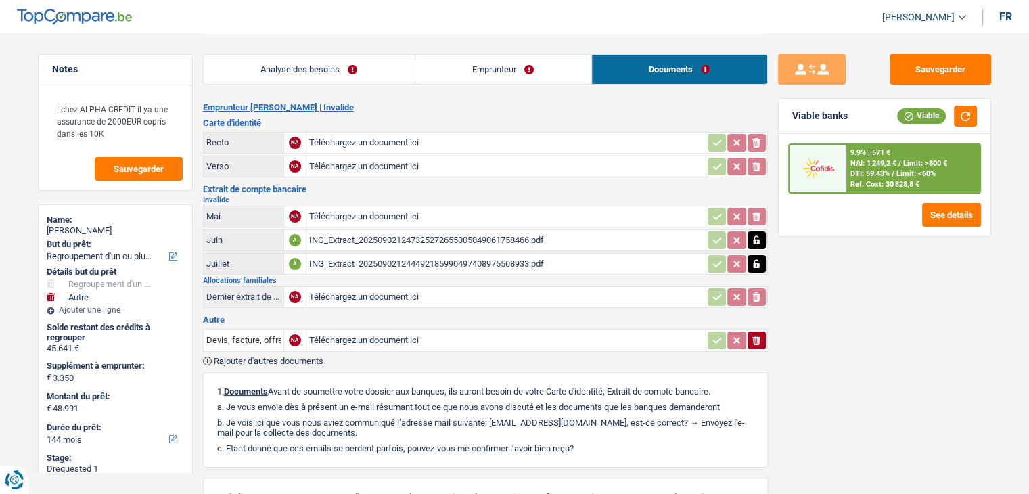
type input "C:\fakepath\ING_Extract_202509021249403015433866151831100192.pdf"
click at [335, 134] on input "Téléchargez un document ici" at bounding box center [506, 143] width 394 height 20
click at [337, 287] on input "Téléchargez un document ici" at bounding box center [506, 297] width 394 height 20
type input "C:\fakepath\ING_Extract_202509021251240198233482911202350874.pdf"
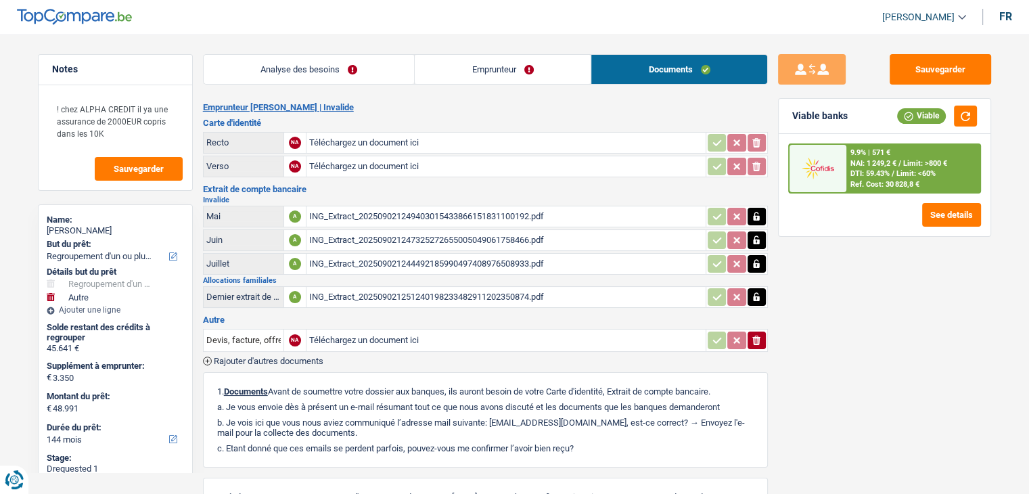
click at [345, 137] on input "Téléchargez un document ici" at bounding box center [506, 143] width 394 height 20
type input "C:\fakepath\IMG_20250902_123856.jpg"
click at [357, 169] on input "Téléchargez un document ici" at bounding box center [506, 166] width 394 height 20
type input "C:\fakepath\ID ALARIO.jpg"
click at [752, 142] on icon "button" at bounding box center [756, 143] width 11 height 14
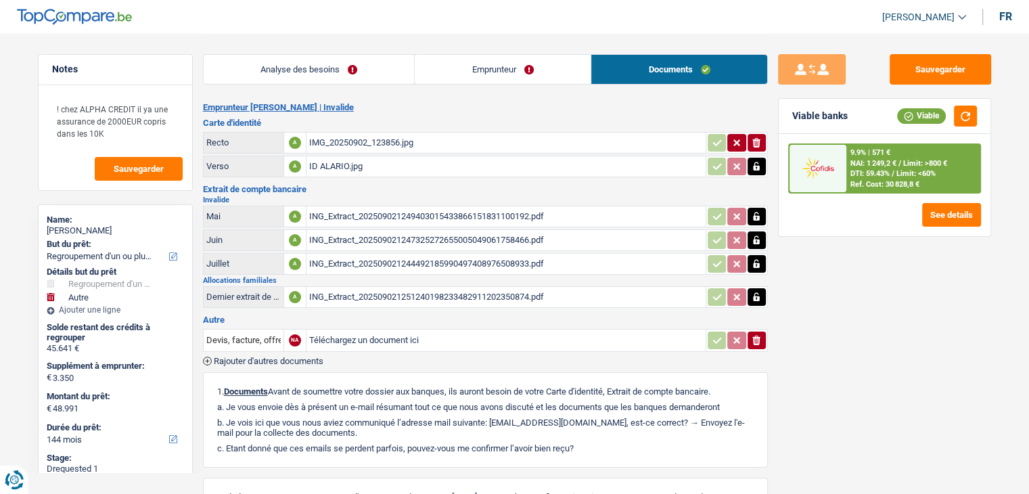
click at [754, 160] on icon "button" at bounding box center [756, 167] width 11 height 14
click at [754, 212] on icon "button" at bounding box center [756, 216] width 6 height 9
click at [754, 238] on icon "button" at bounding box center [756, 239] width 6 height 9
click at [753, 259] on icon "button" at bounding box center [756, 263] width 6 height 9
click at [755, 290] on icon "button" at bounding box center [756, 297] width 11 height 14
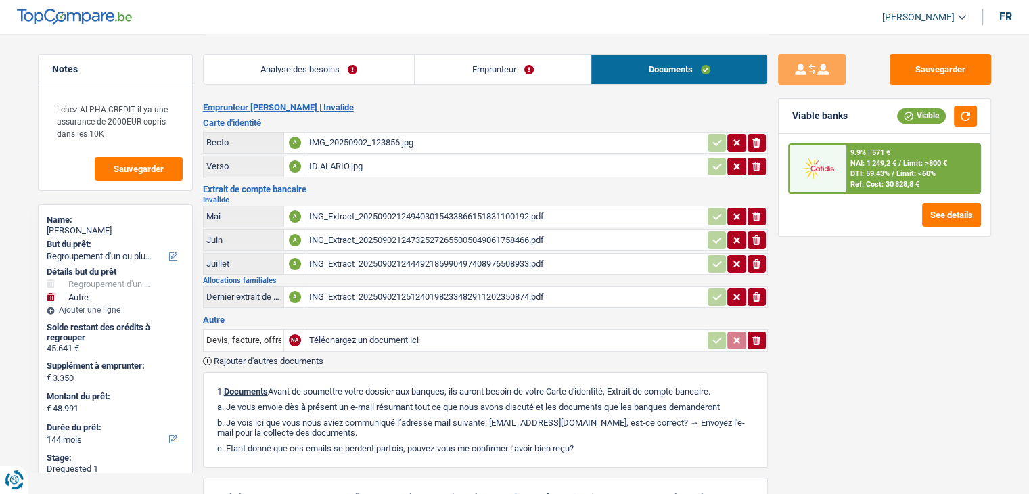
click at [813, 385] on div "Sauvegarder Viable banks Viable 9.9% | 571 € NAI: 1 249,2 € / Limit: >800 € DTI…" at bounding box center [884, 263] width 233 height 418
click at [933, 71] on button "Sauvegarder" at bounding box center [939, 69] width 101 height 30
click at [129, 166] on span "Sauvegarder" at bounding box center [139, 168] width 50 height 9
click at [926, 66] on button "Sauvegarder" at bounding box center [939, 69] width 101 height 30
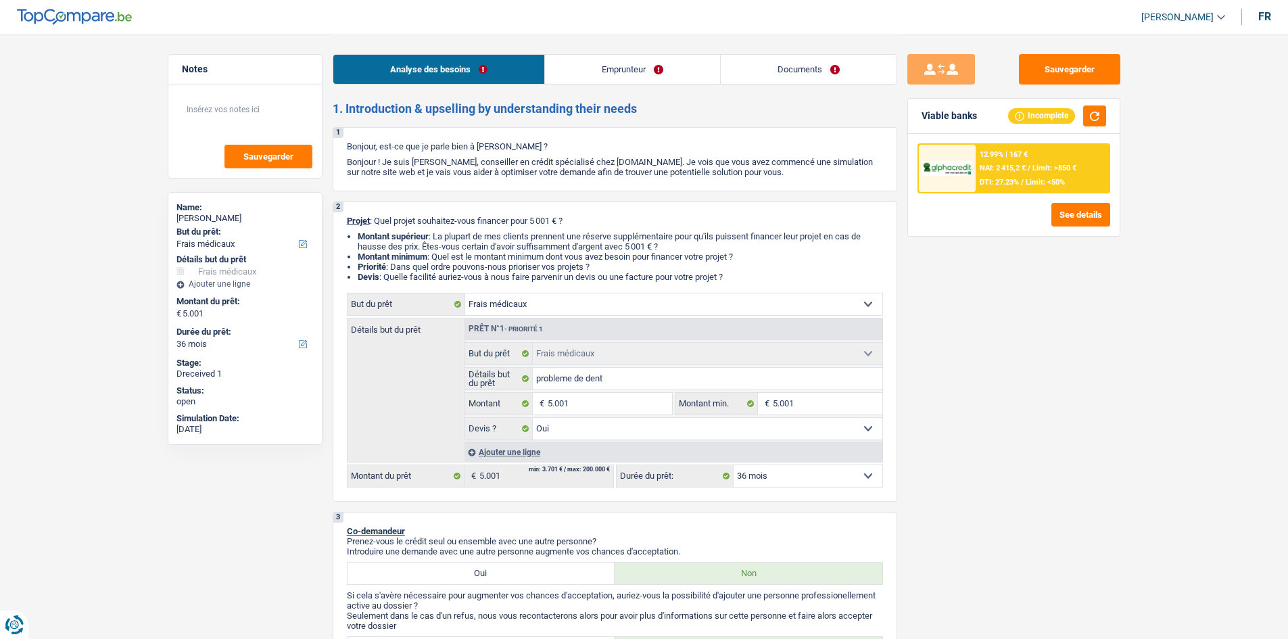
select select "medical"
select select "36"
select select "medical"
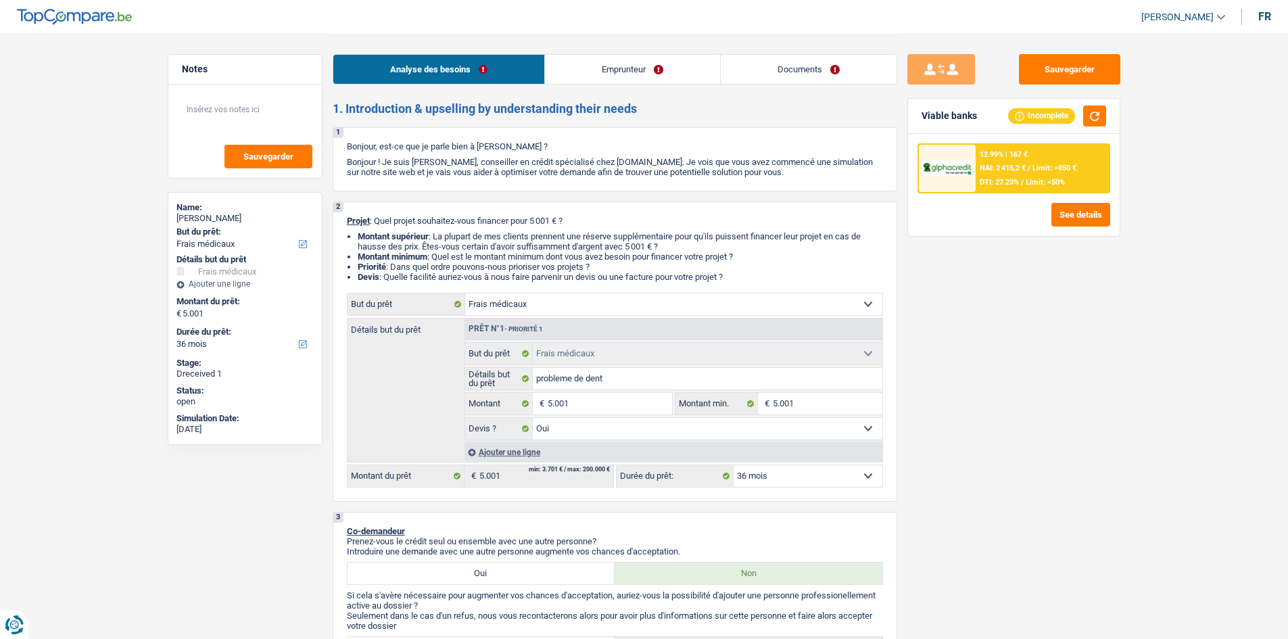
select select "yes"
select select "36"
select select "retired"
select select "pension"
select select "disabilityPension"
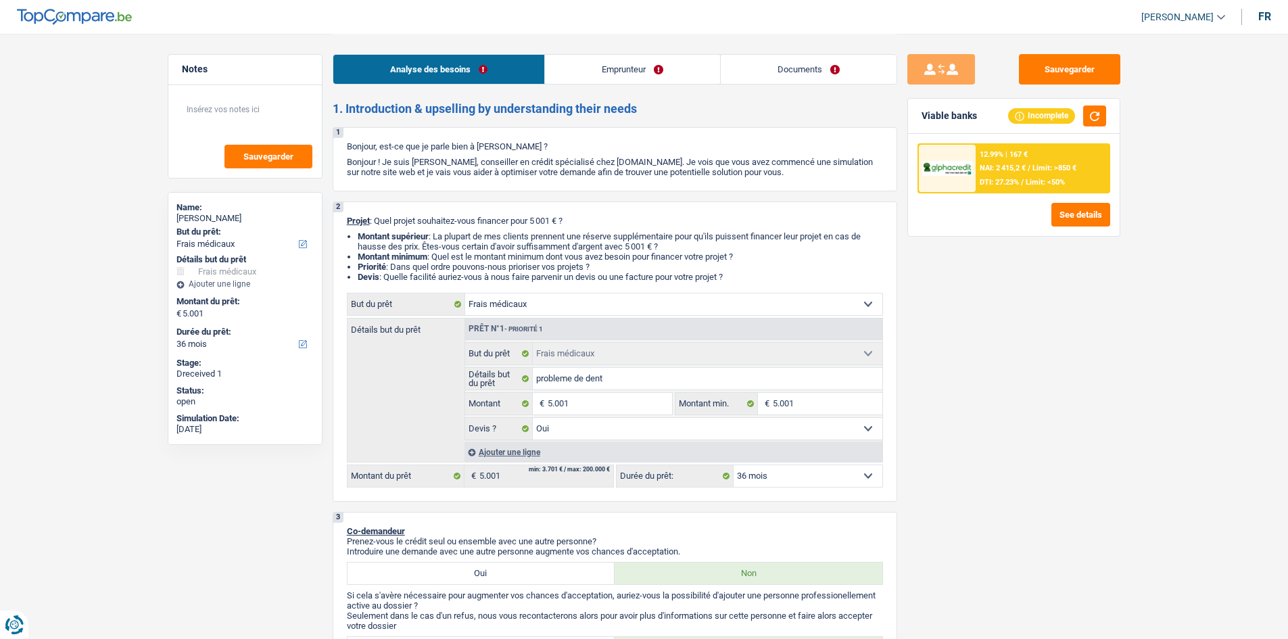
select select "other"
select select "rents"
select select "creditConsolidation"
select select "120"
select select "cardOrCredit"
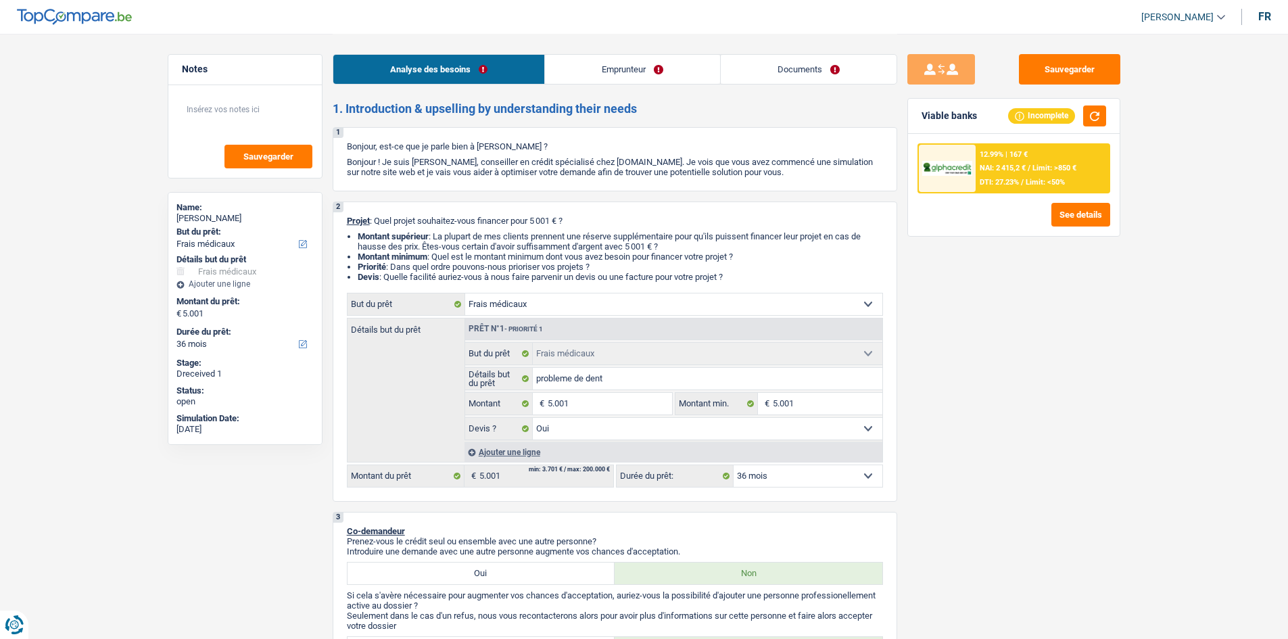
select select "medical"
select select "yes"
select select "36"
select select "32"
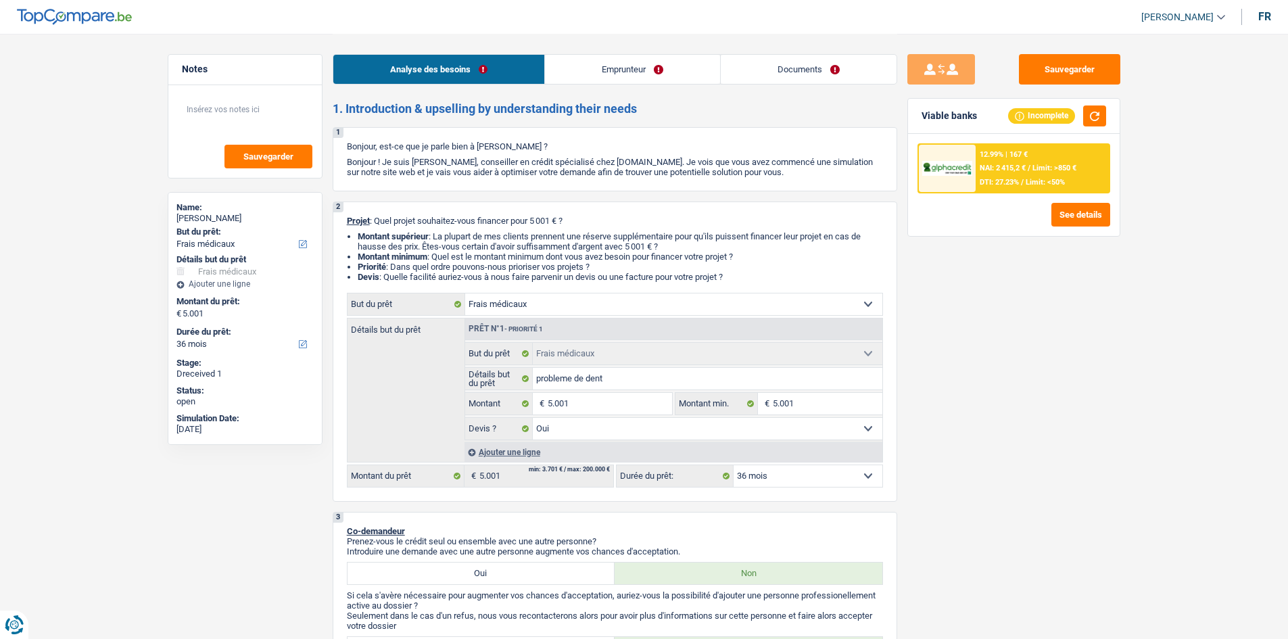
select select "divorced"
click at [797, 49] on div "Analyse des besoins Emprunteur Documents" at bounding box center [615, 62] width 565 height 57
click at [799, 65] on link "Documents" at bounding box center [809, 69] width 176 height 29
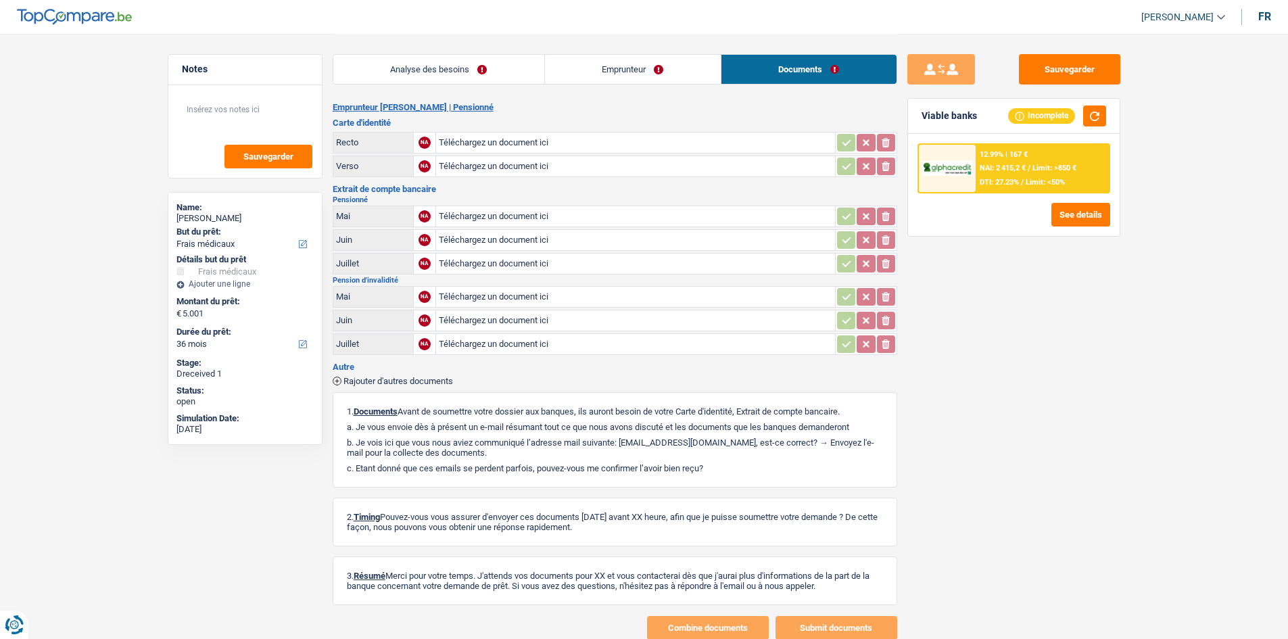
click at [600, 71] on link "Emprunteur" at bounding box center [633, 69] width 176 height 29
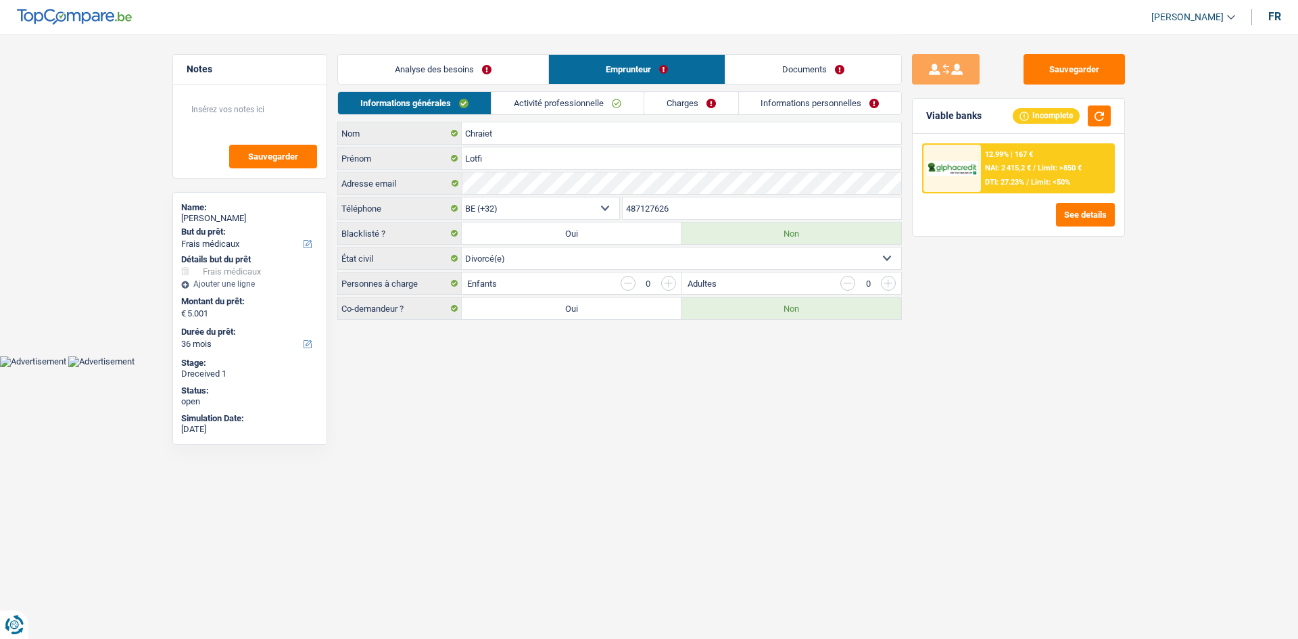
click at [498, 64] on link "Analyse des besoins" at bounding box center [443, 69] width 210 height 29
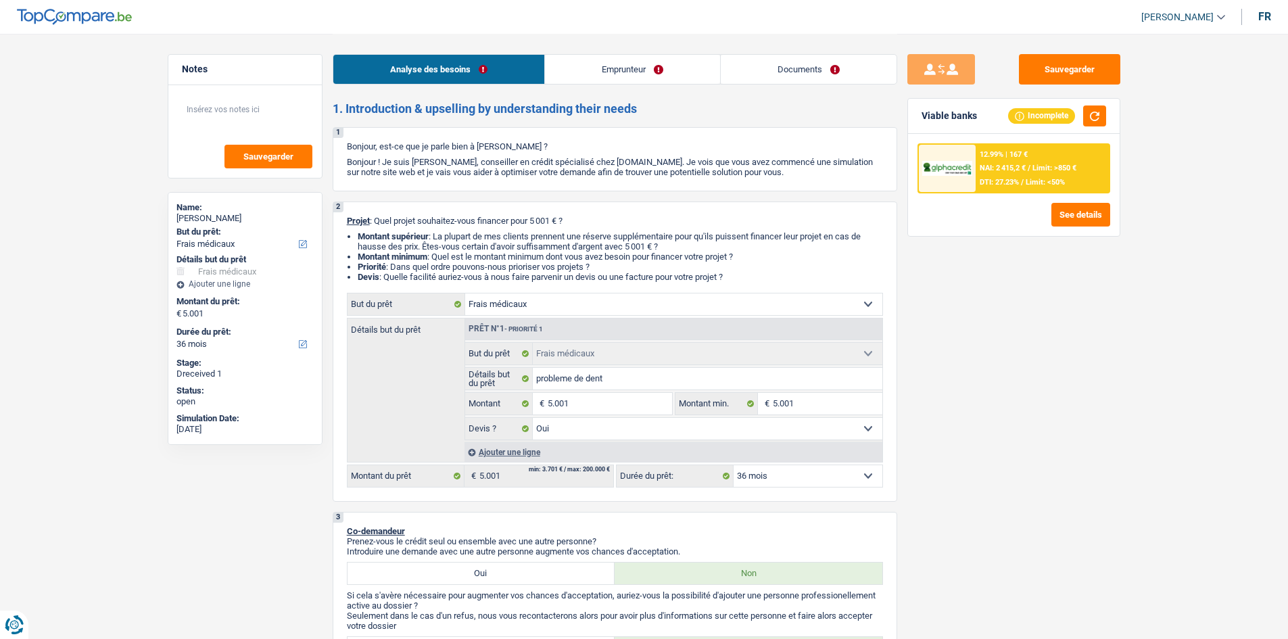
click at [578, 71] on link "Emprunteur" at bounding box center [632, 69] width 175 height 29
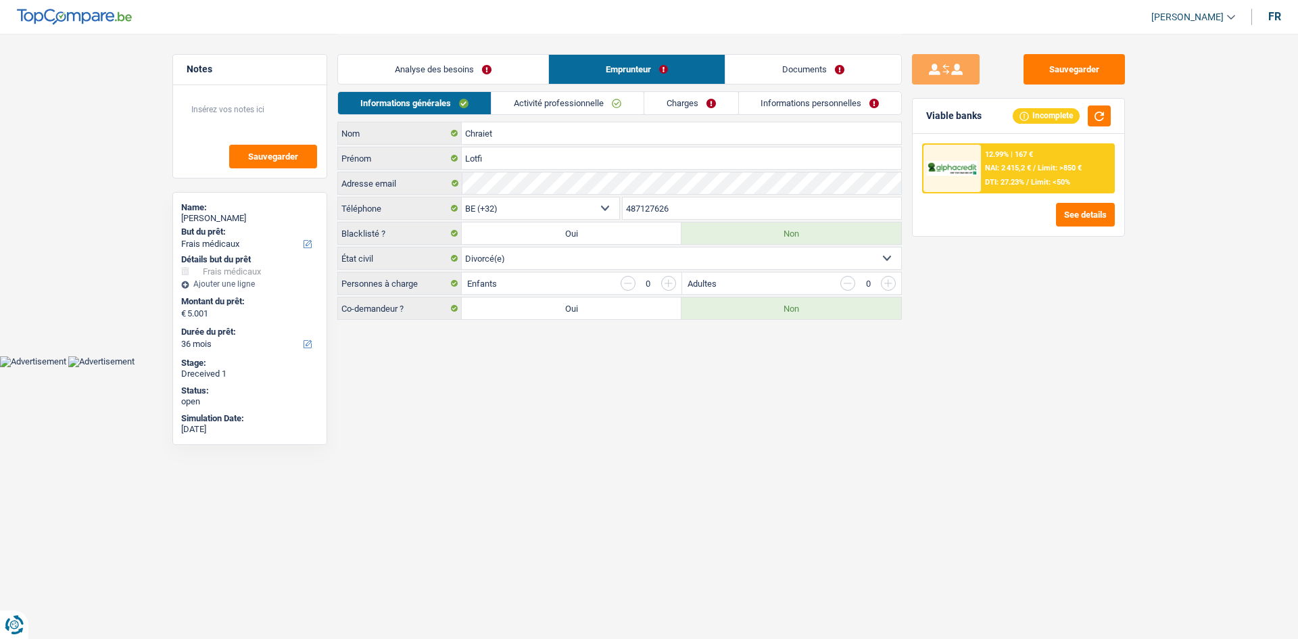
click at [822, 95] on link "Informations personnelles" at bounding box center [820, 103] width 163 height 22
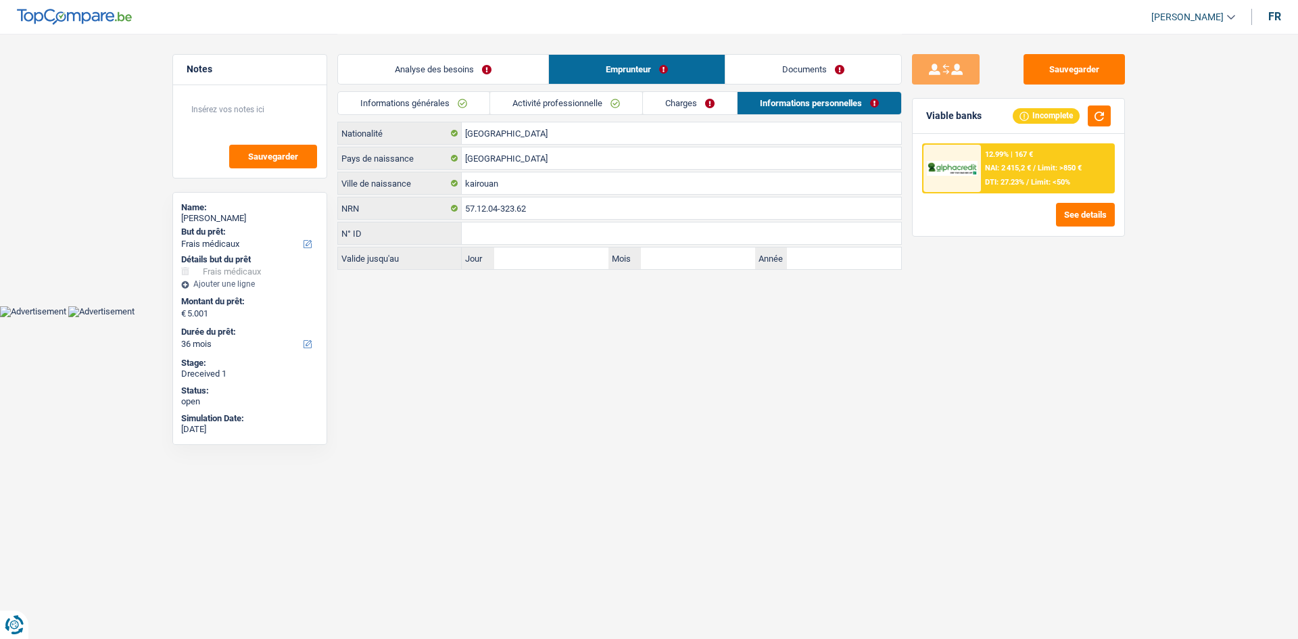
click at [801, 80] on link "Documents" at bounding box center [814, 69] width 176 height 29
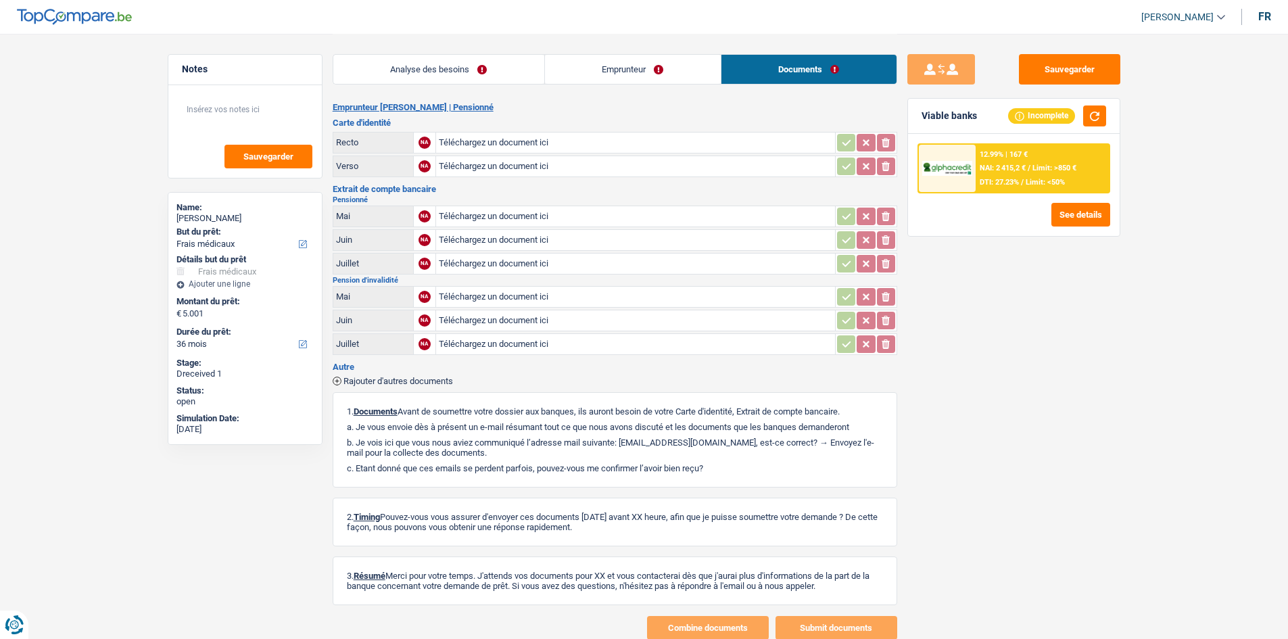
click at [454, 342] on input "Téléchargez un document ici" at bounding box center [636, 344] width 394 height 20
click at [344, 381] on span "Rajouter d'autres documents" at bounding box center [399, 381] width 110 height 9
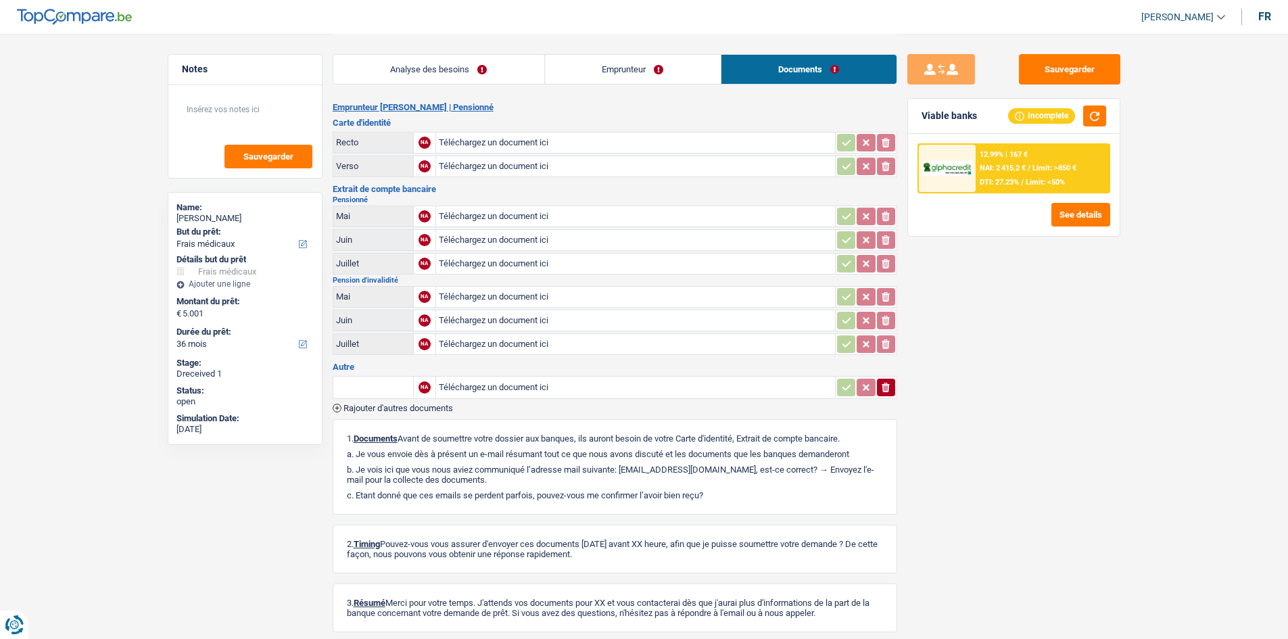
click at [492, 381] on input "Téléchargez un document ici" at bounding box center [636, 387] width 394 height 20
type input "C:\fakepath\mai1_and_others.zip"
click at [1022, 368] on div "Sauvegarder Viable banks Incomplete 12.99% | 167 € NAI: 2 415,2 € / Limit: >850…" at bounding box center [1013, 335] width 233 height 563
click at [701, 391] on input "Note:" at bounding box center [745, 387] width 173 height 20
type input "REVENU"
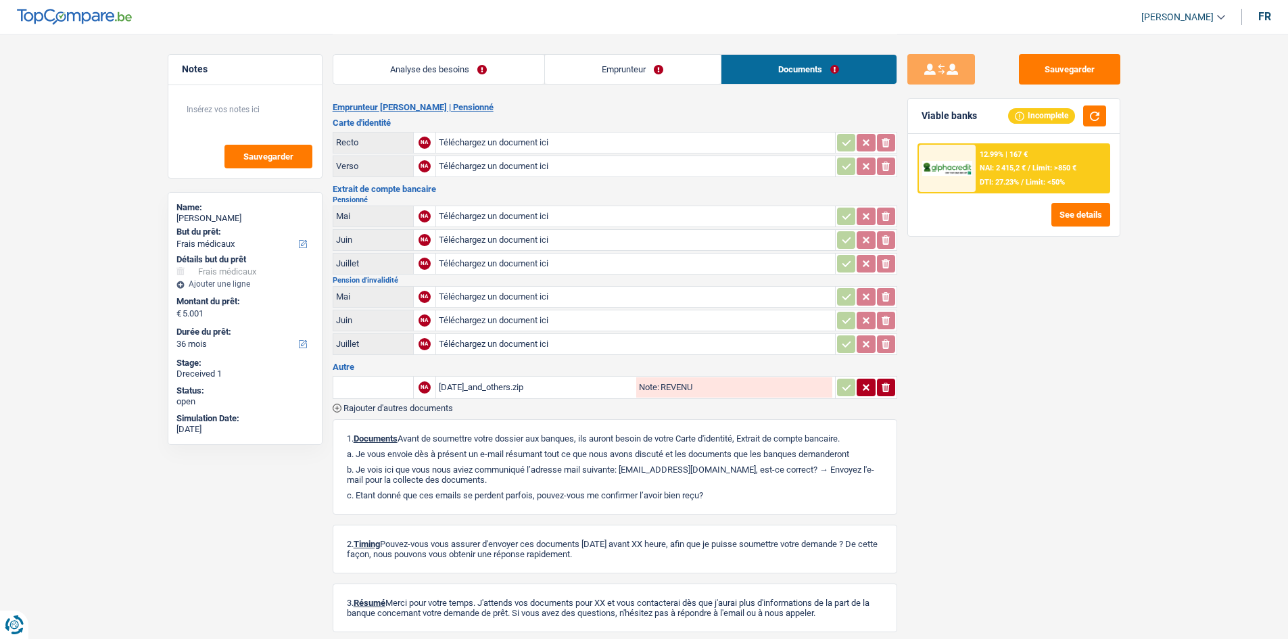
click at [1012, 425] on div "Sauvegarder Viable banks Incomplete 12.99% | 167 € NAI: 2 415,2 € / Limit: >850…" at bounding box center [1013, 335] width 233 height 563
click at [1085, 71] on button "Sauvegarder" at bounding box center [1069, 69] width 101 height 30
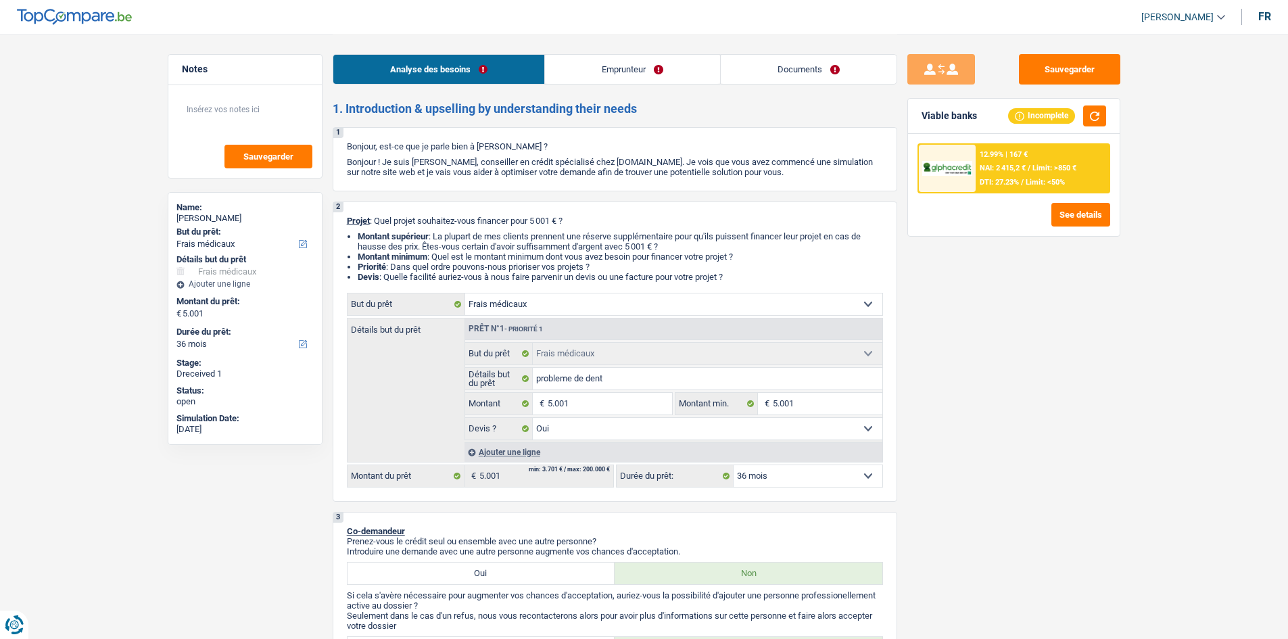
select select "medical"
select select "36"
select select "medical"
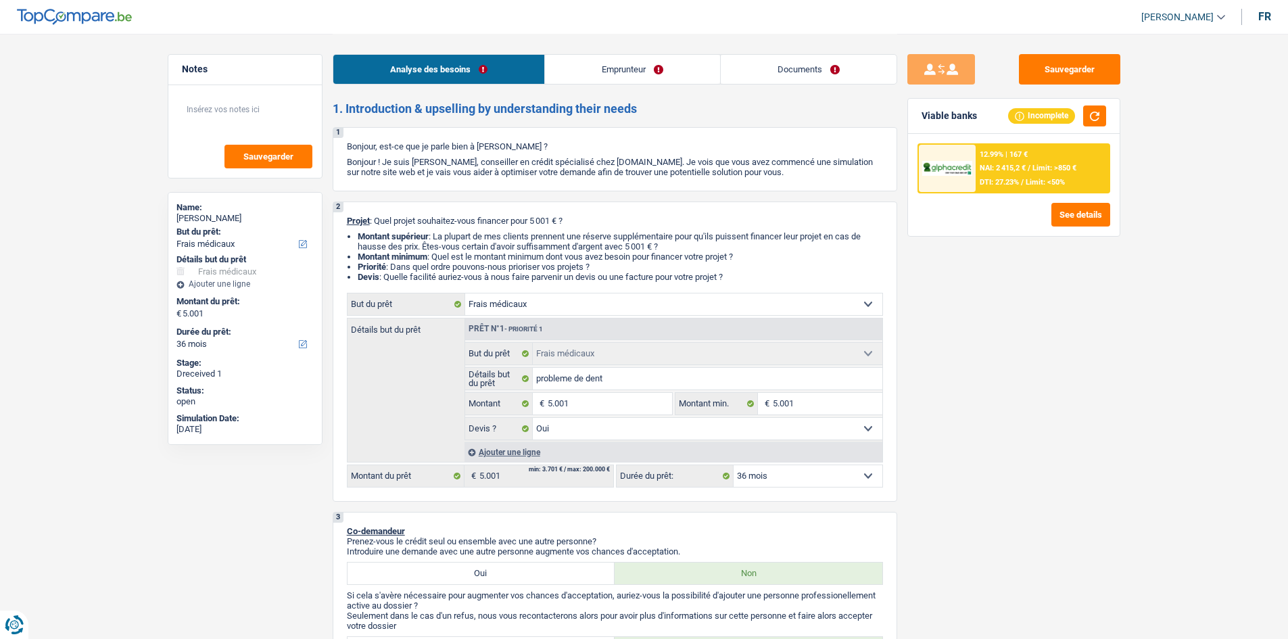
select select "yes"
select select "36"
select select "retired"
select select "pension"
select select "disabilityPension"
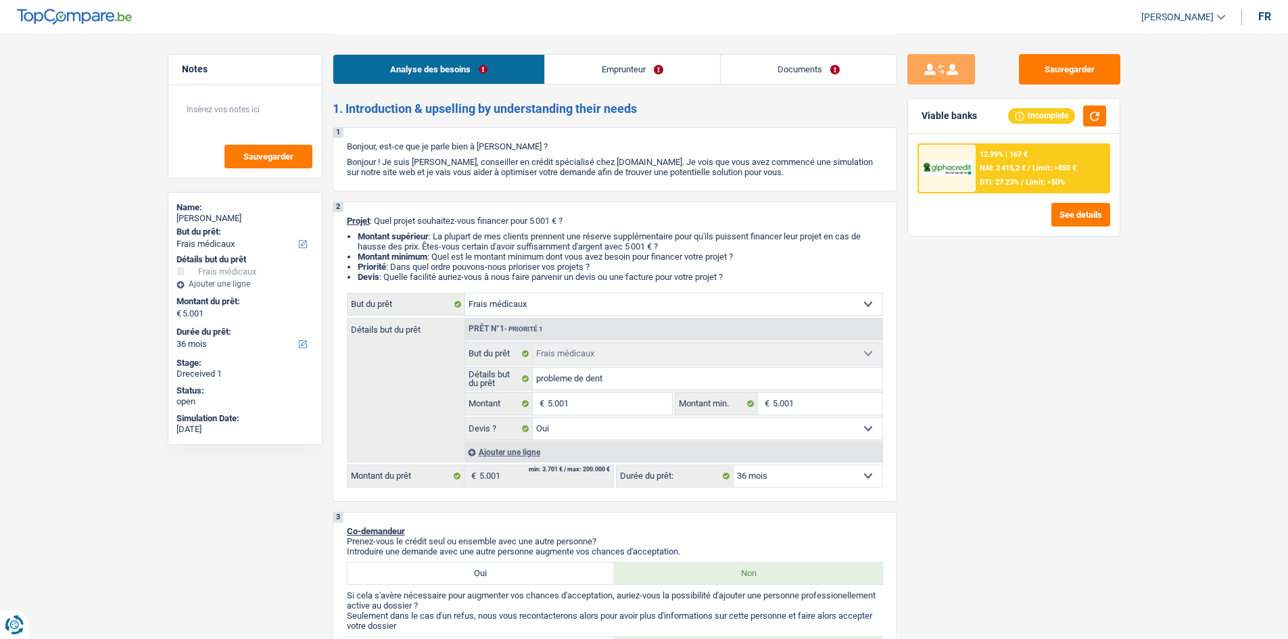
select select "other"
select select "rents"
select select "creditConsolidation"
select select "120"
select select "cardOrCredit"
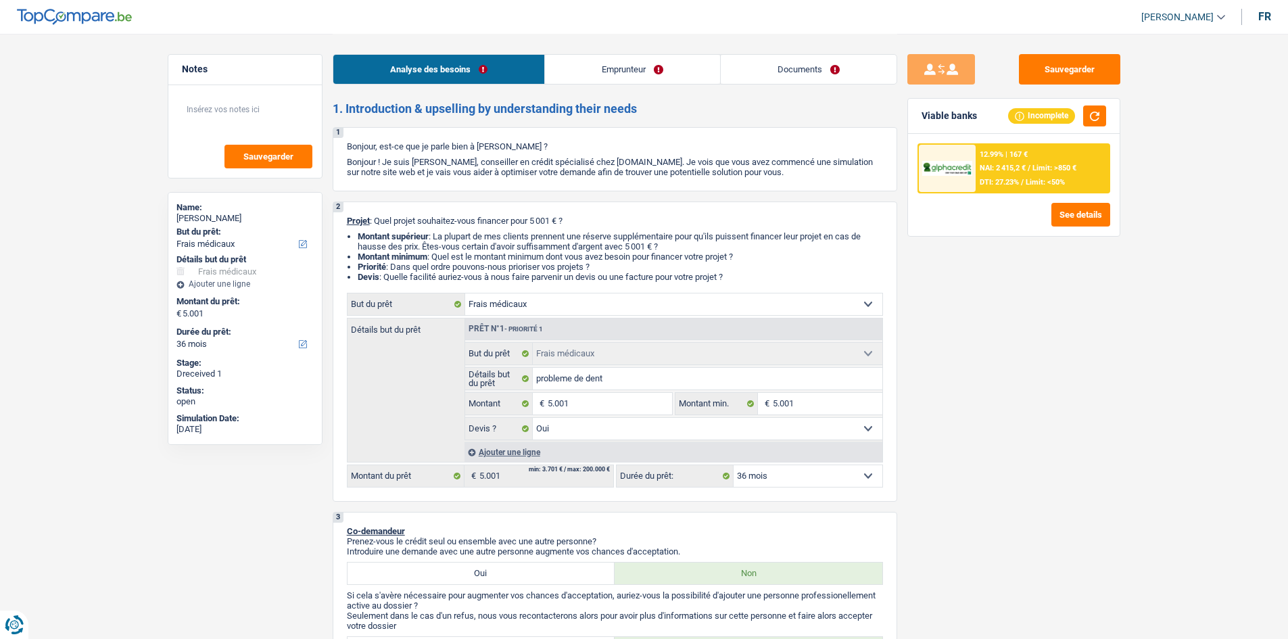
select select "medical"
select select "yes"
select select "36"
click at [793, 72] on link "Documents" at bounding box center [809, 69] width 176 height 29
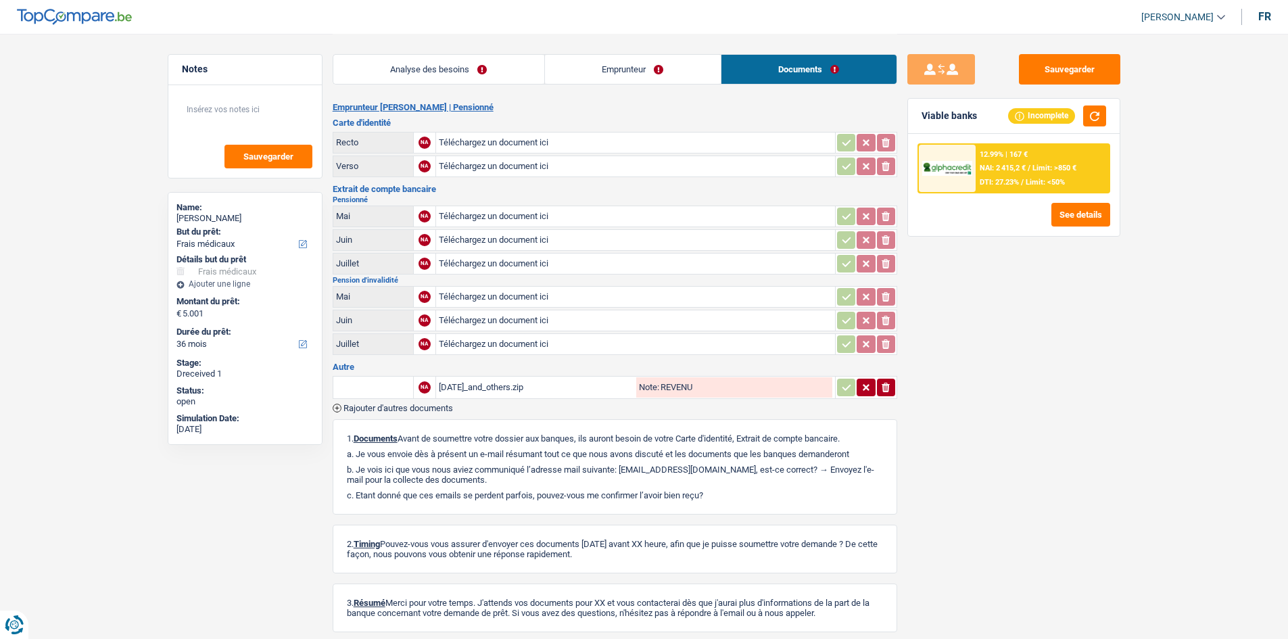
click at [1017, 480] on div "Sauvegarder Viable banks Incomplete 12.99% | 167 € NAI: 2 415,2 € / Limit: >850…" at bounding box center [1013, 335] width 233 height 563
